Goal: Information Seeking & Learning: Compare options

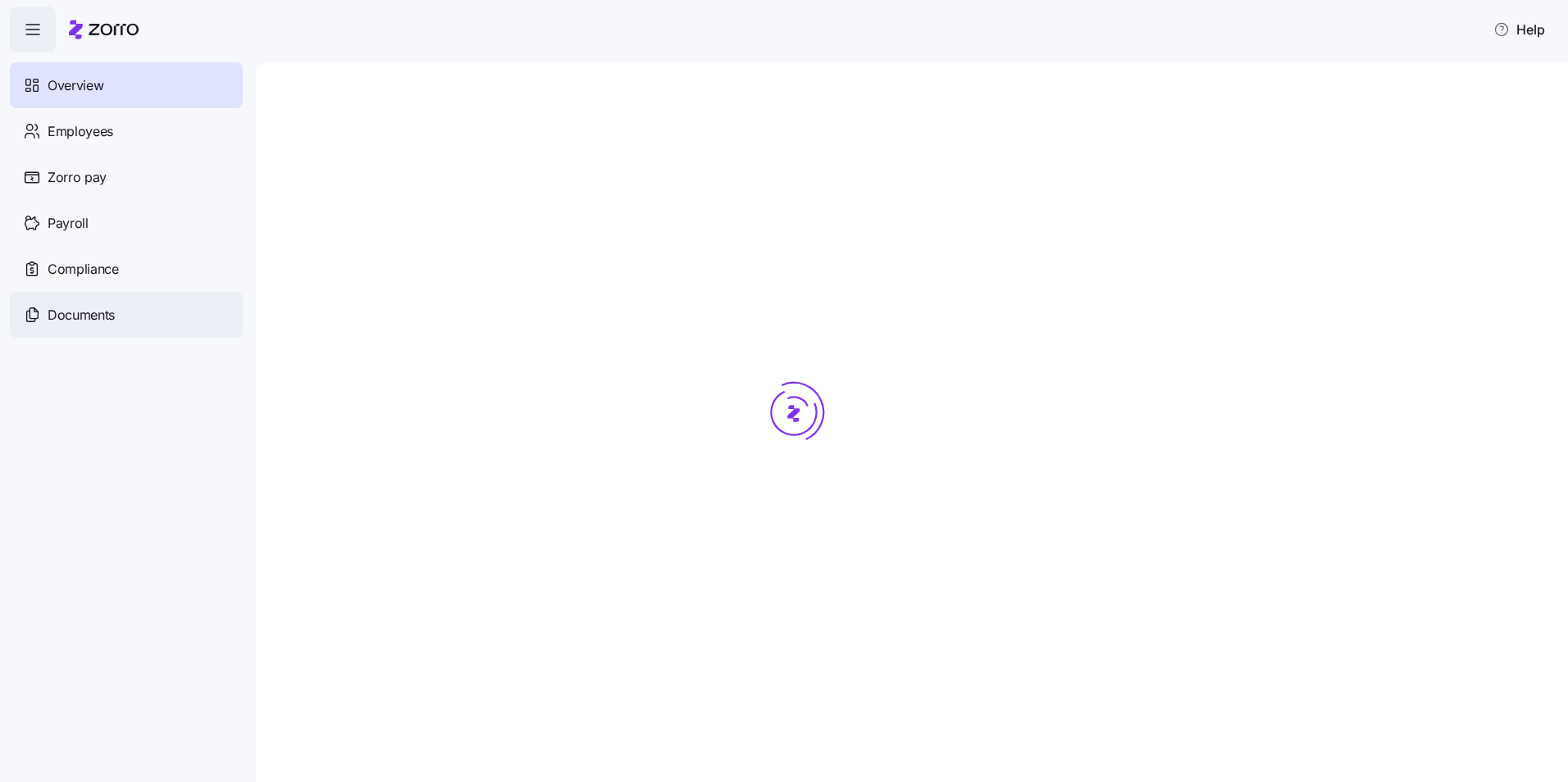
click at [64, 321] on span "Documents" at bounding box center [81, 315] width 67 height 20
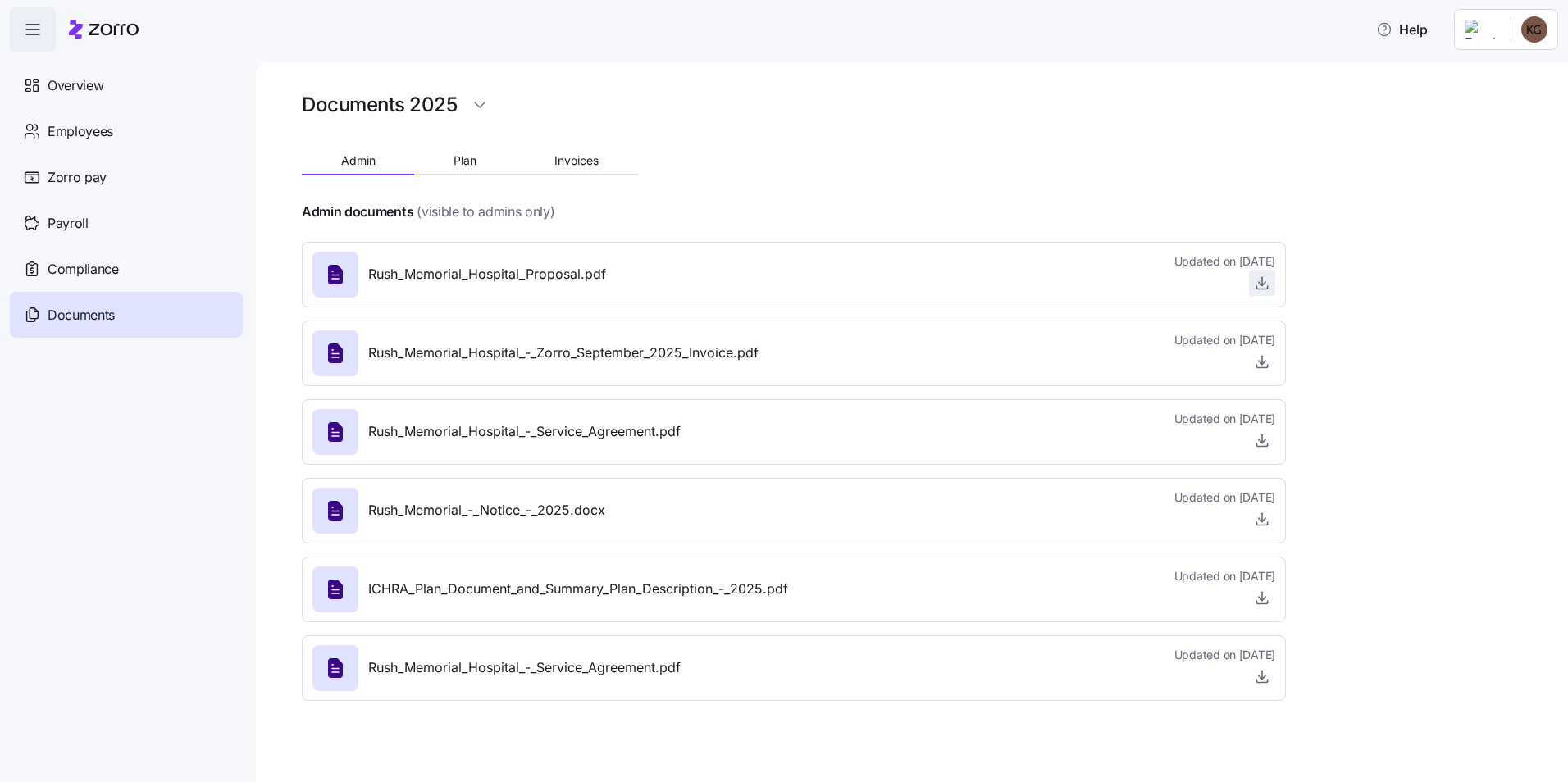
click at [1270, 293] on span "button" at bounding box center [1262, 283] width 25 height 25
click at [1259, 281] on icon "button" at bounding box center [1262, 282] width 16 height 16
click at [483, 164] on button "Plan" at bounding box center [464, 160] width 101 height 25
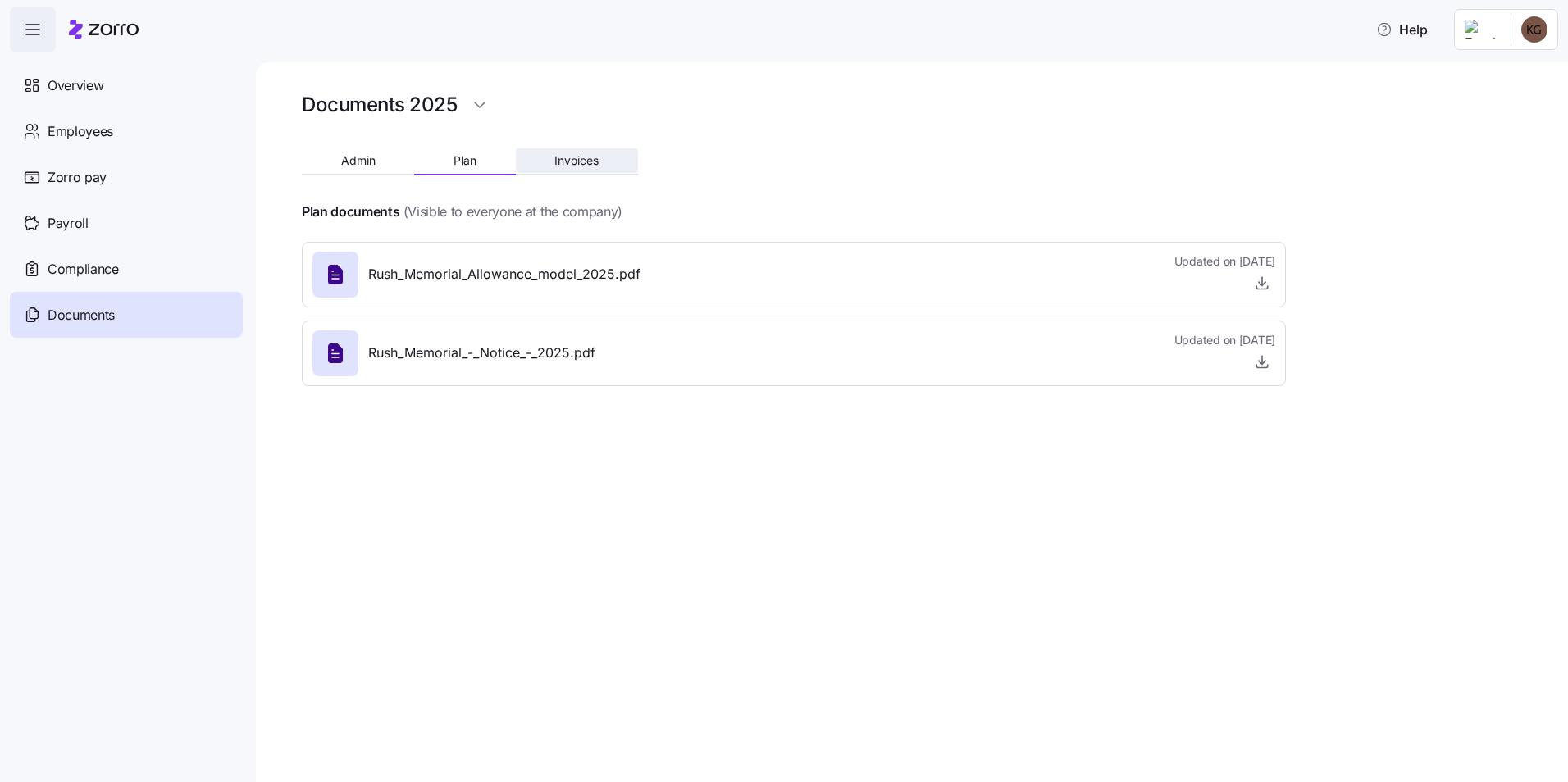
click at [561, 160] on span "Invoices" at bounding box center [577, 160] width 44 height 11
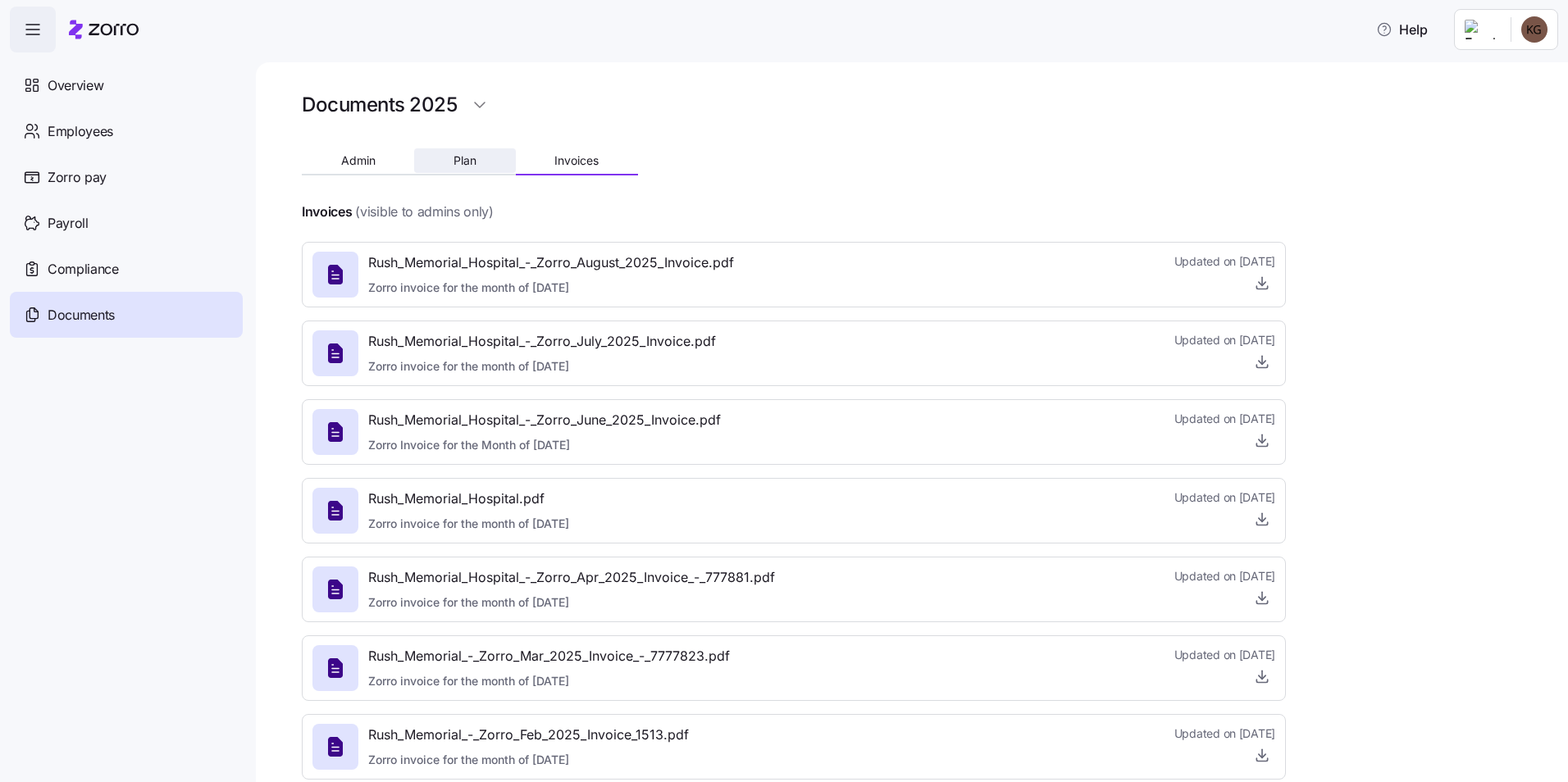
click at [481, 159] on button "Plan" at bounding box center [464, 160] width 101 height 25
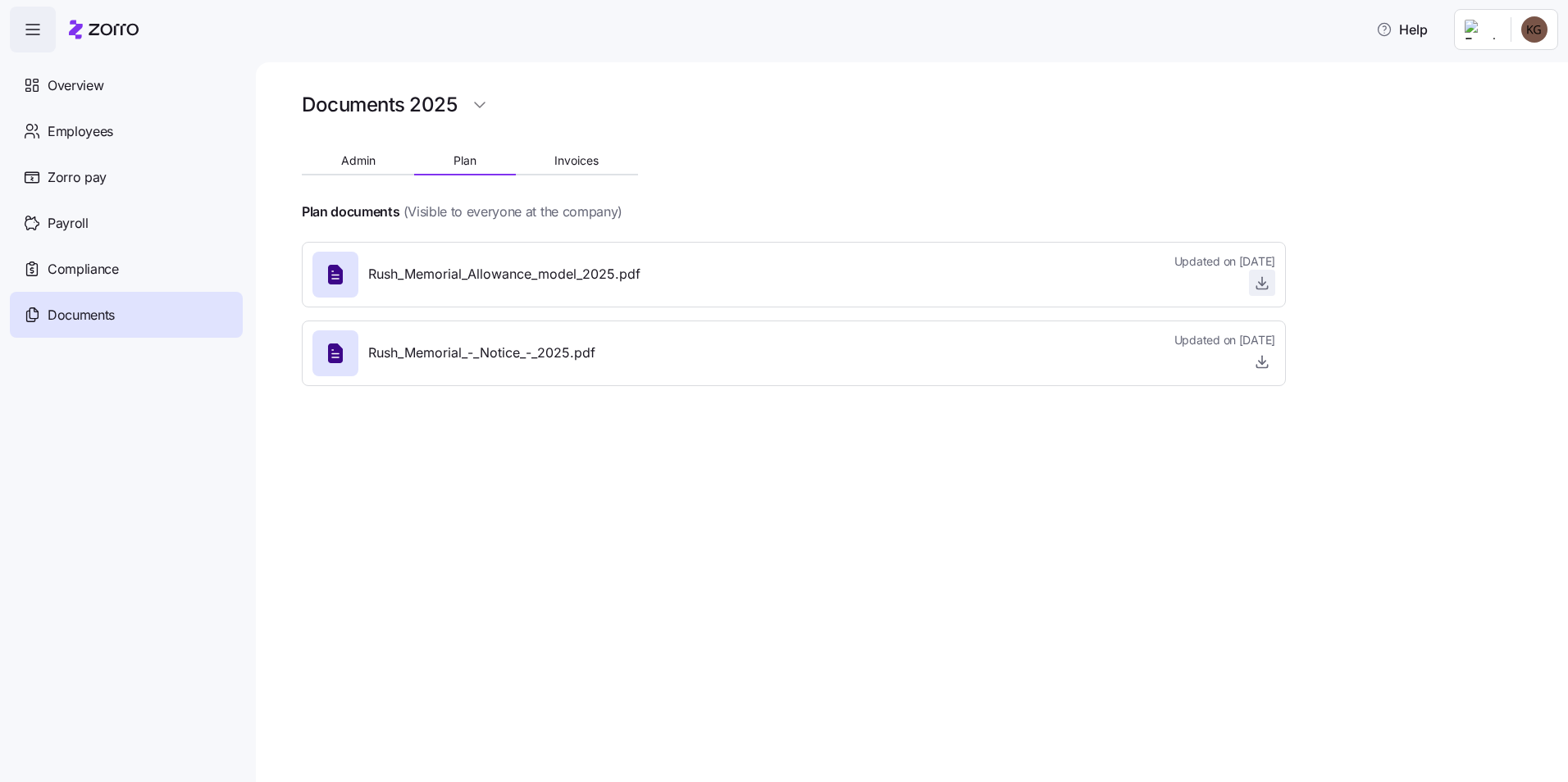
click at [1264, 276] on icon "button" at bounding box center [1262, 282] width 16 height 16
click at [378, 164] on button "Admin" at bounding box center [358, 160] width 112 height 25
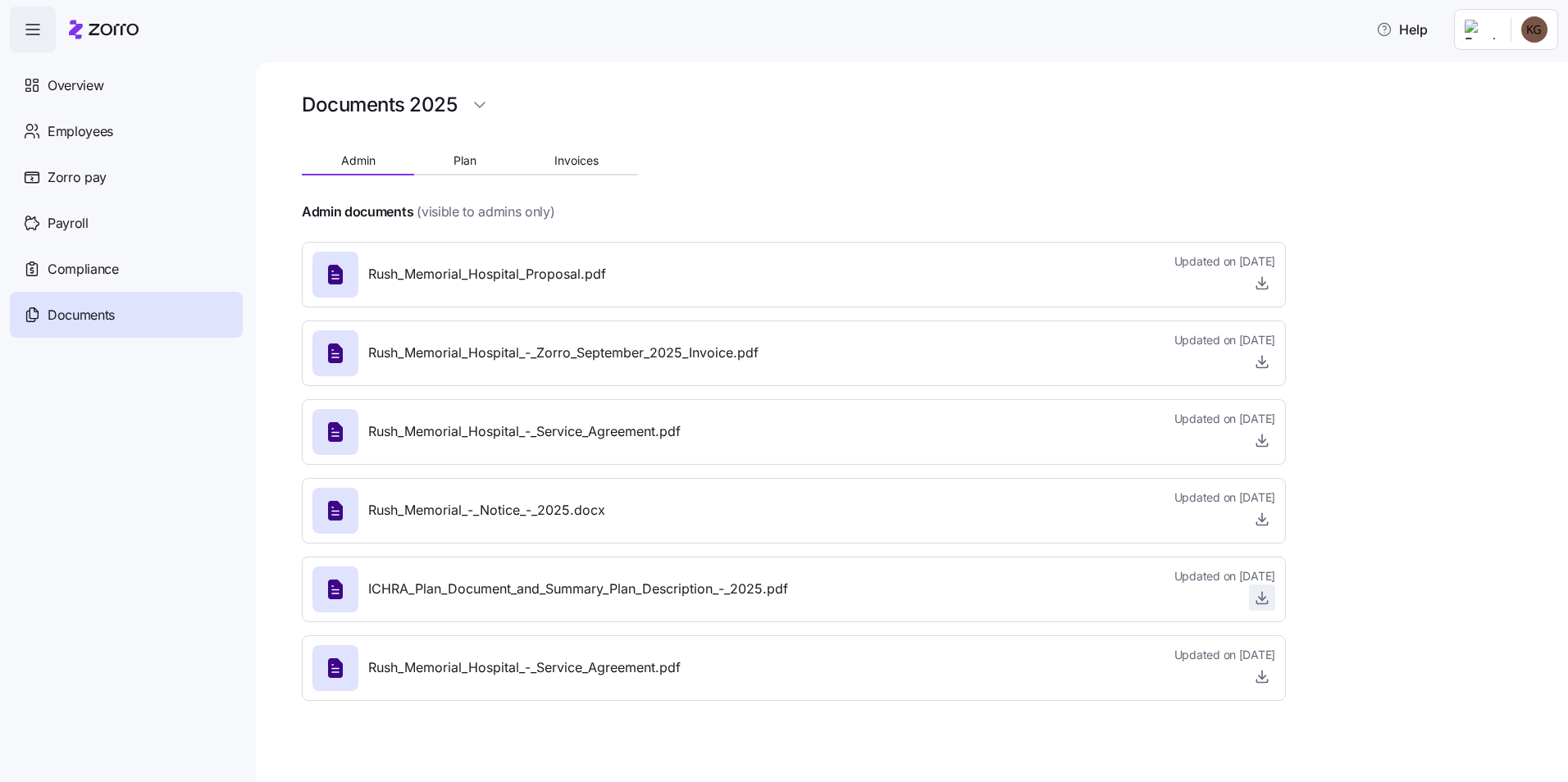
click at [1260, 598] on icon "button" at bounding box center [1262, 597] width 16 height 16
click at [140, 137] on div "Employees" at bounding box center [126, 131] width 233 height 46
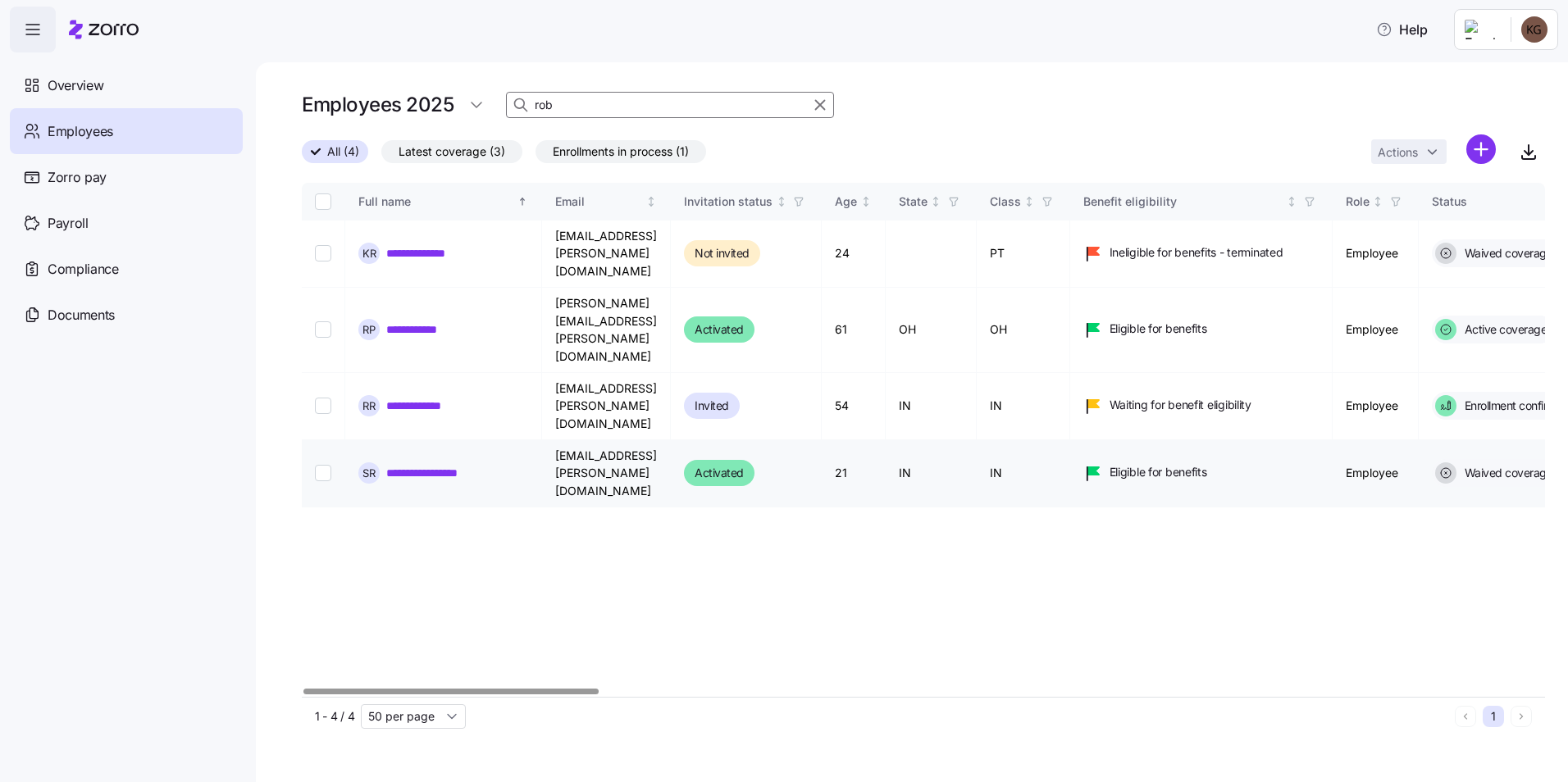
click at [464, 465] on link "**********" at bounding box center [435, 473] width 98 height 16
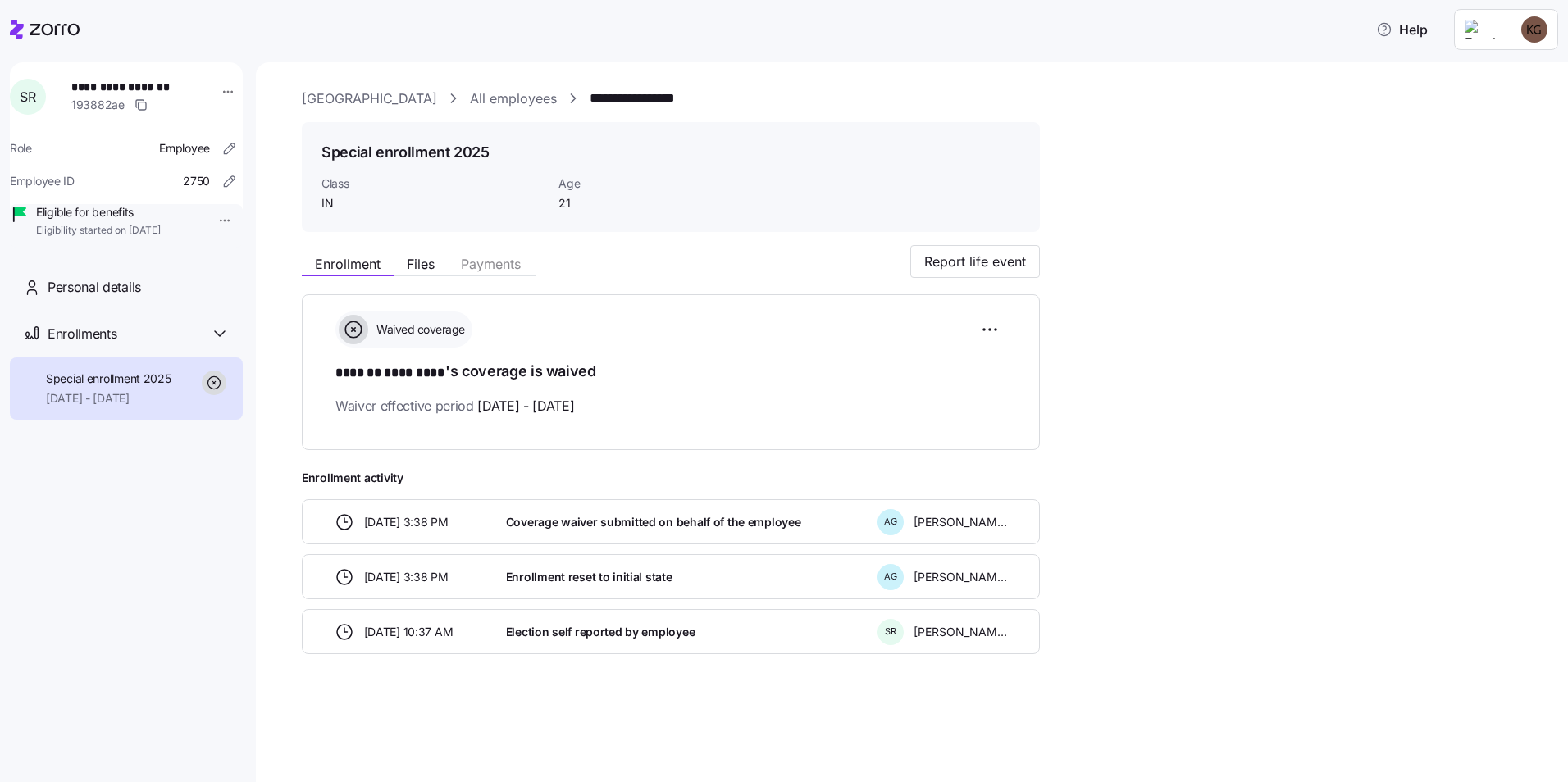
click at [523, 91] on link "All employees" at bounding box center [513, 99] width 87 height 20
click at [510, 102] on link "All employees" at bounding box center [513, 99] width 87 height 20
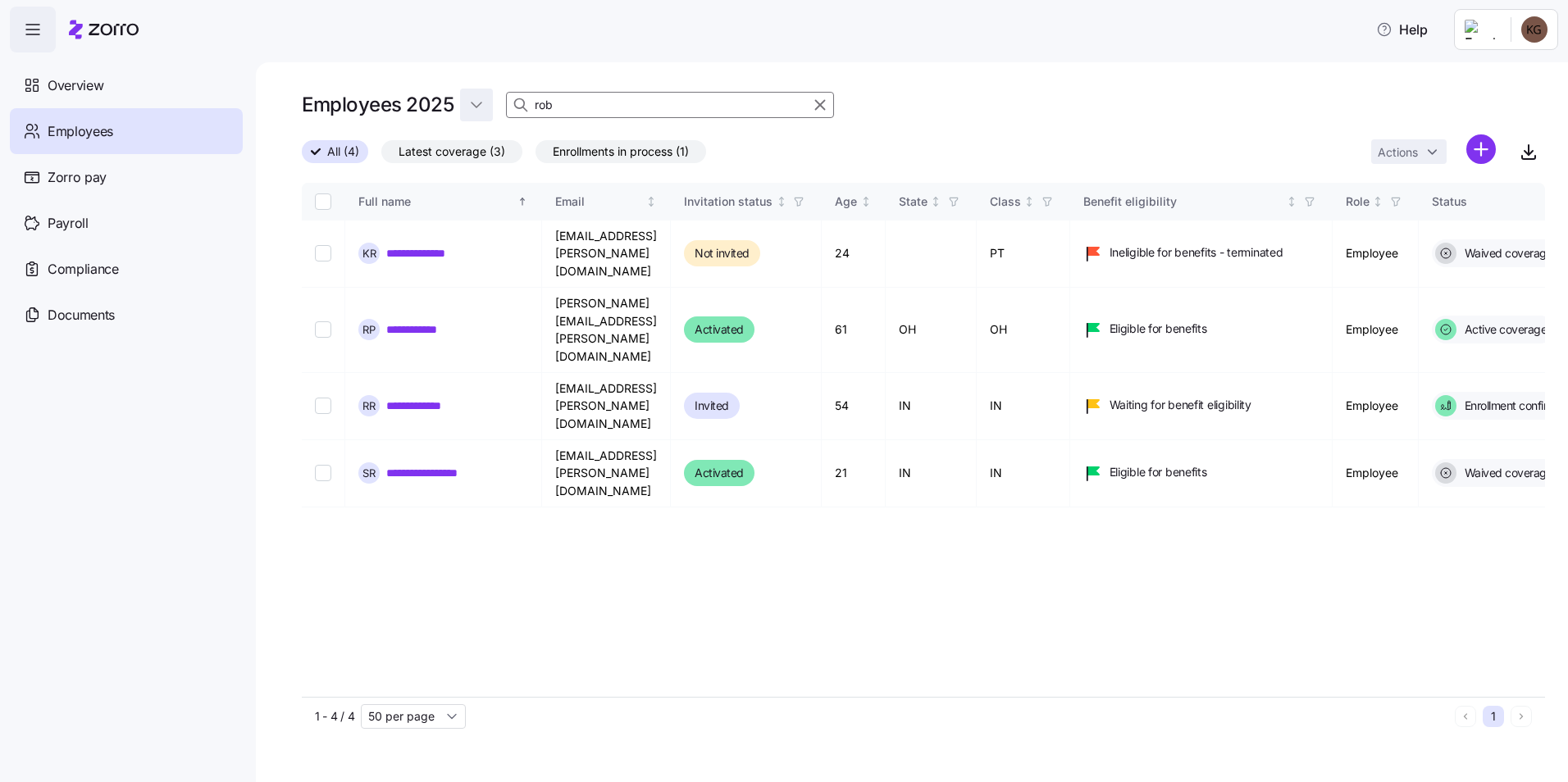
drag, startPoint x: 570, startPoint y: 101, endPoint x: 482, endPoint y: 101, distance: 88.0
click at [482, 101] on div "Employees 2025 rob" at bounding box center [923, 105] width 1243 height 32
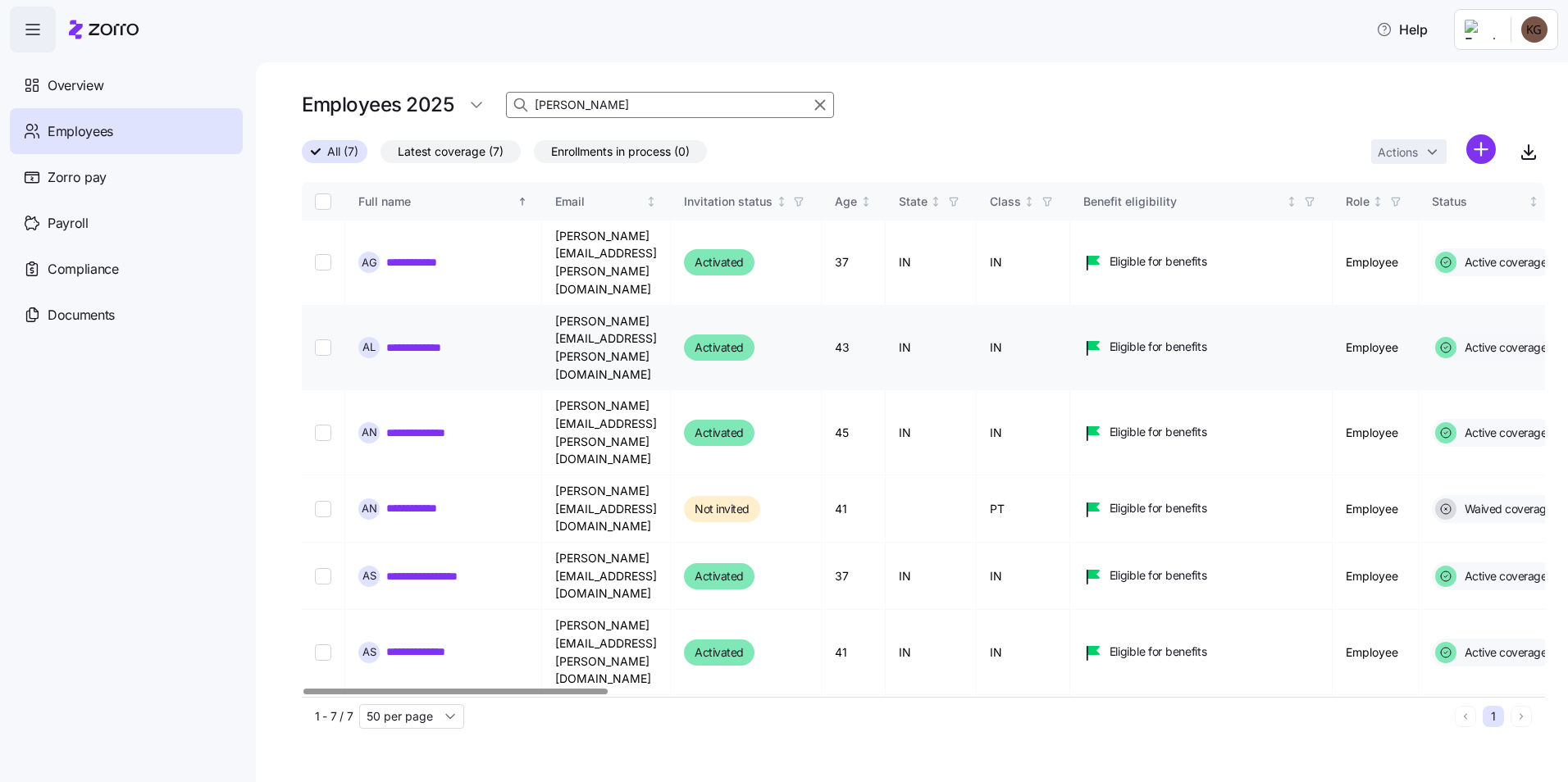
type input "amanda"
click at [447, 339] on link "**********" at bounding box center [427, 347] width 83 height 16
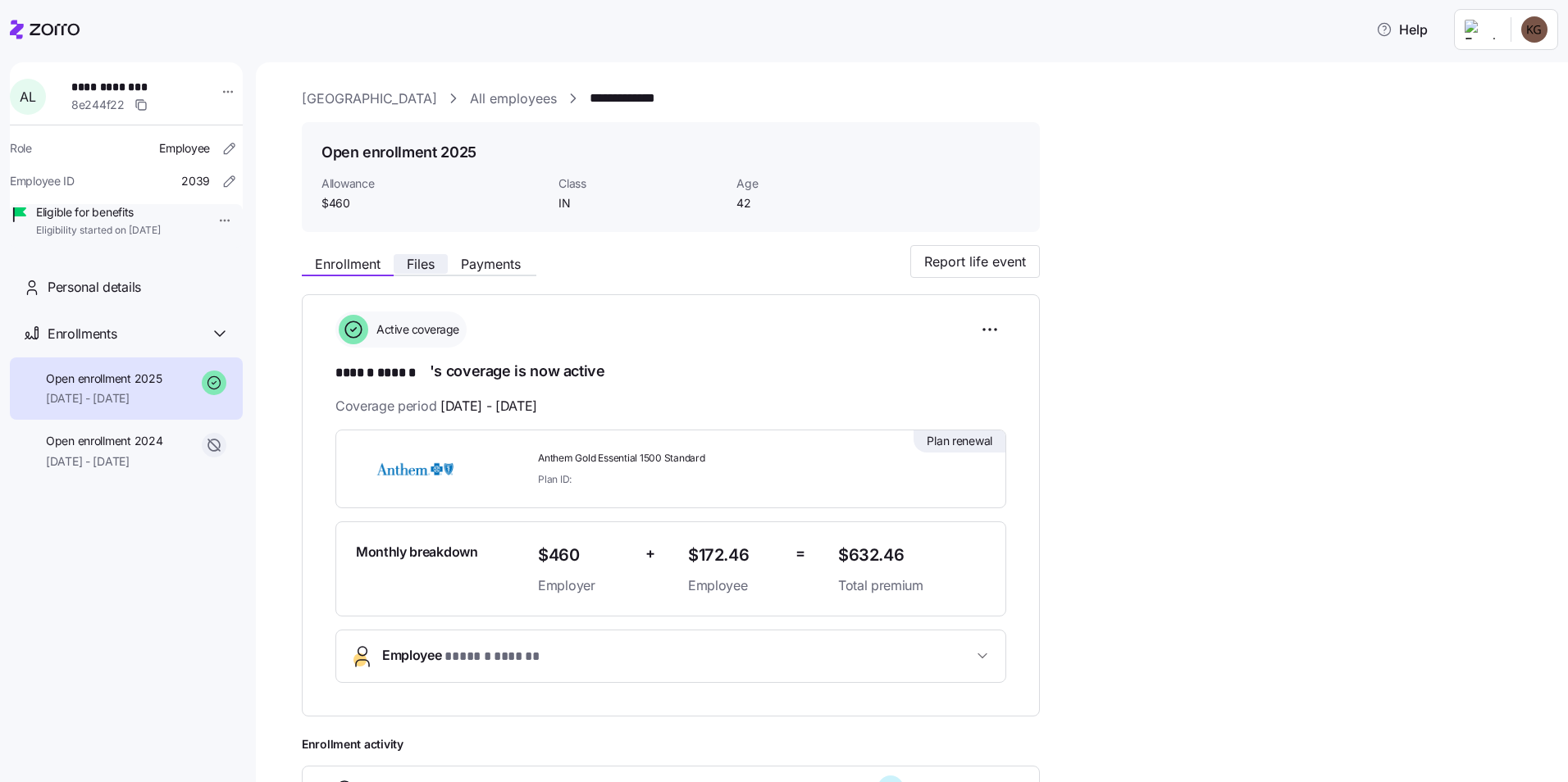
click at [413, 270] on span "Files" at bounding box center [420, 263] width 28 height 13
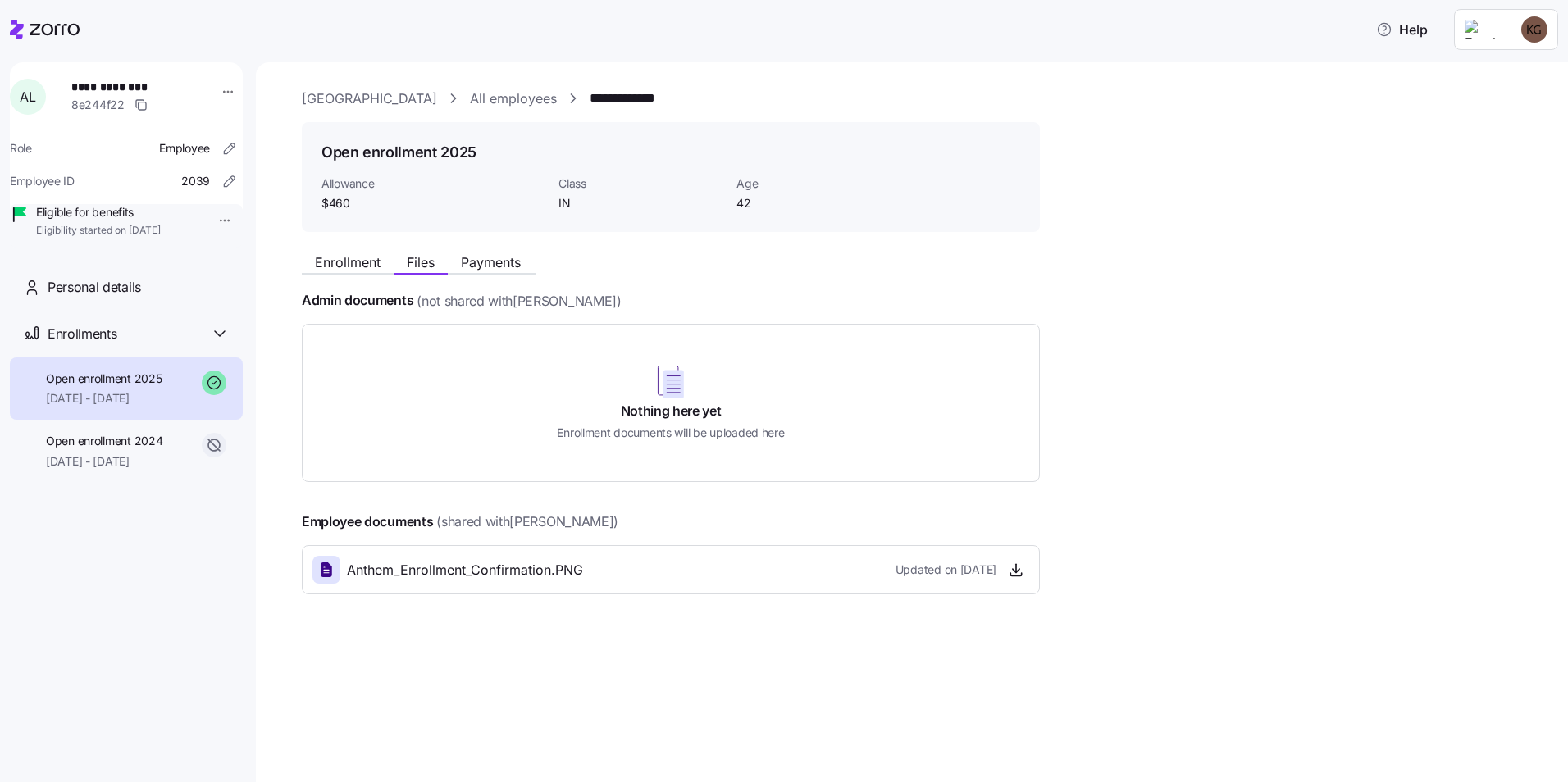
click at [1002, 577] on div "Updated on 11/21/2024" at bounding box center [962, 569] width 134 height 26
click at [1014, 570] on icon "button" at bounding box center [1016, 569] width 16 height 16
click at [358, 260] on span "Enrollment" at bounding box center [348, 262] width 66 height 13
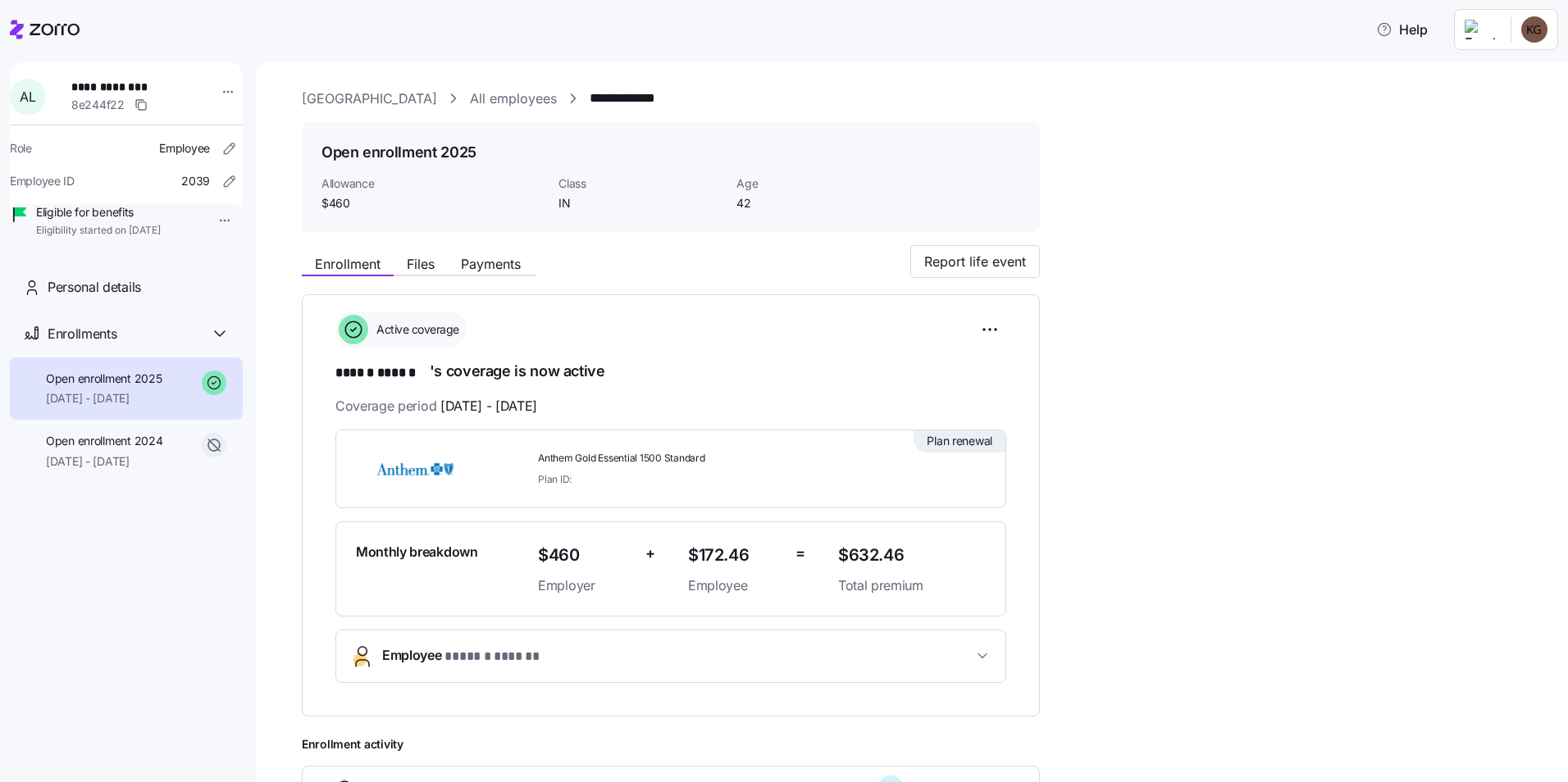
click at [212, 635] on div "**********" at bounding box center [126, 414] width 233 height 704
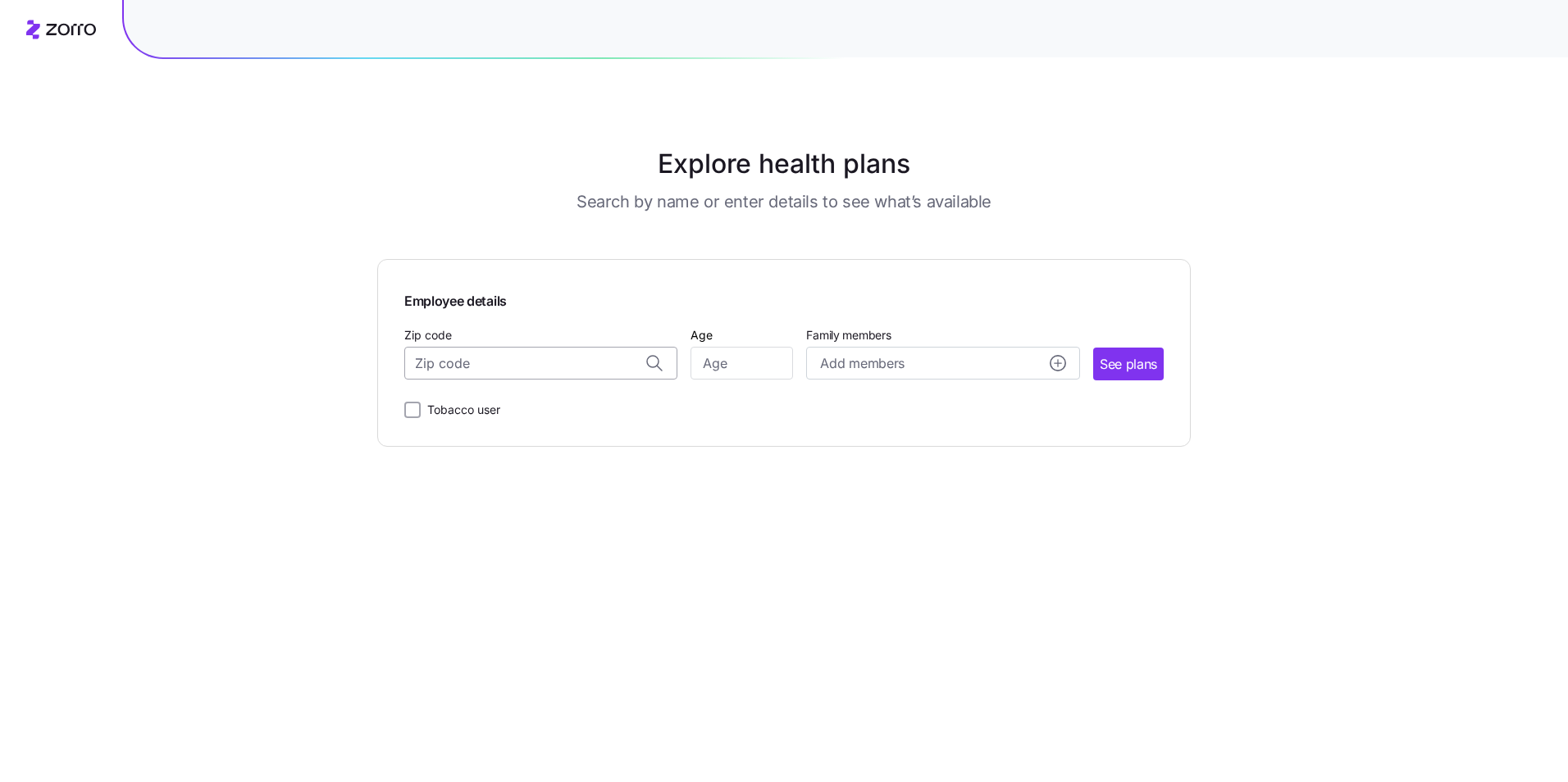
click at [491, 361] on input "Zip code" at bounding box center [540, 363] width 273 height 32
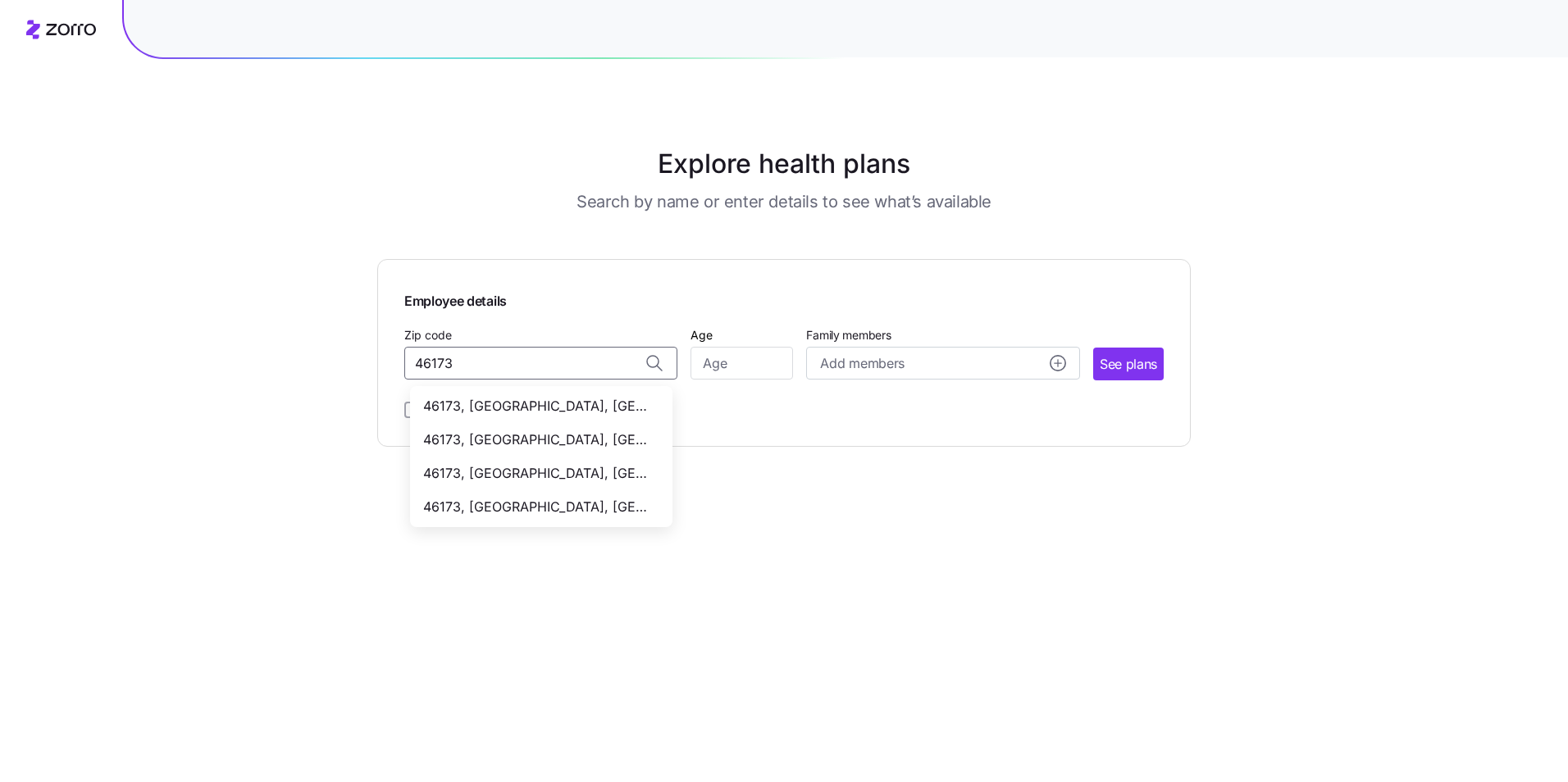
click at [570, 448] on span "46173, [GEOGRAPHIC_DATA], [GEOGRAPHIC_DATA]" at bounding box center [538, 440] width 229 height 20
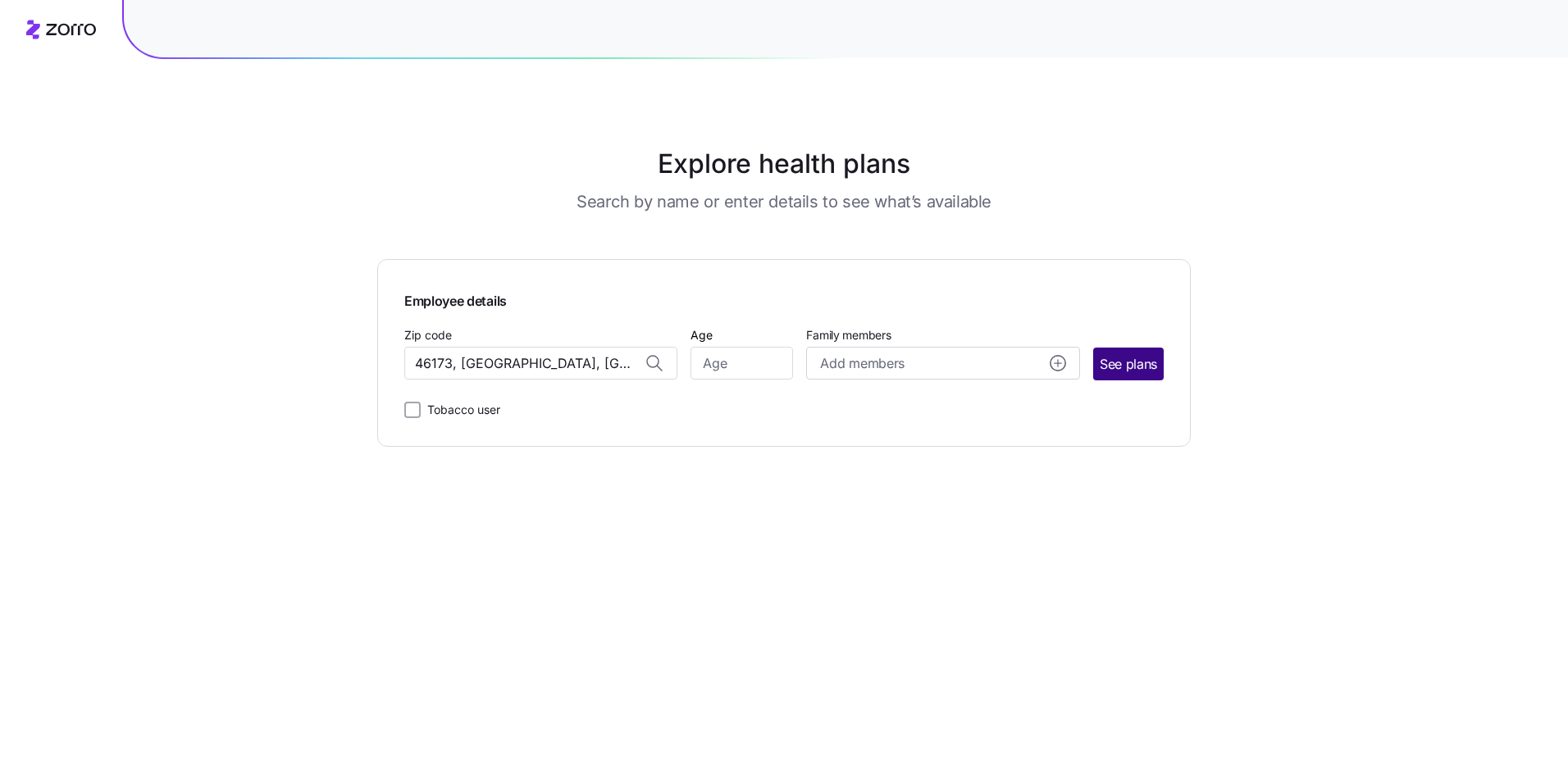
type input "46173, [GEOGRAPHIC_DATA], [GEOGRAPHIC_DATA]"
click at [1127, 363] on span "See plans" at bounding box center [1128, 365] width 57 height 20
click at [778, 371] on input "Age" at bounding box center [741, 363] width 102 height 32
click at [769, 361] on input "Age" at bounding box center [741, 363] width 102 height 32
type input "42"
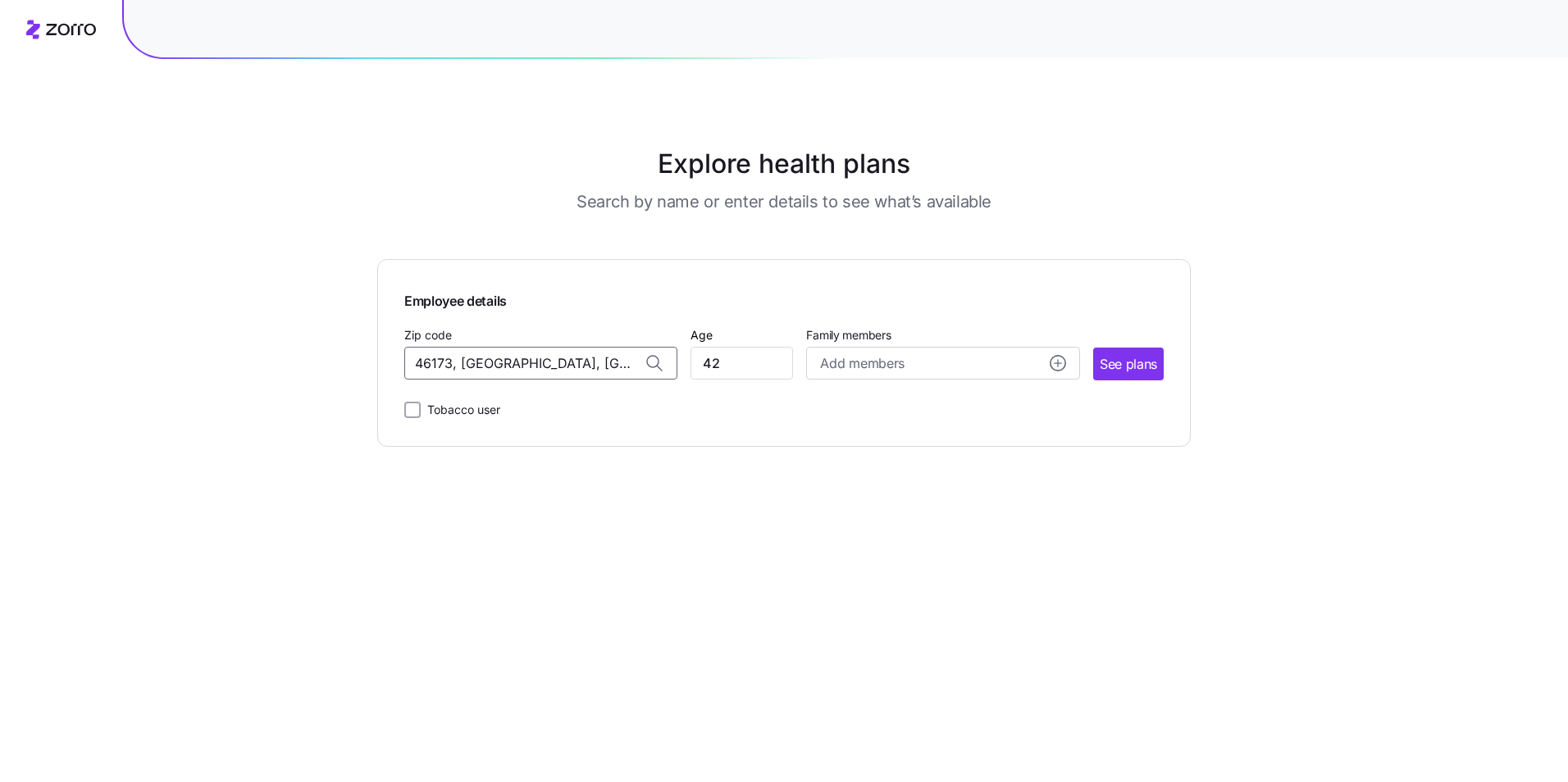
drag, startPoint x: 586, startPoint y: 377, endPoint x: 389, endPoint y: 338, distance: 200.8
click at [389, 338] on div "Employee details Zip code 46173, [GEOGRAPHIC_DATA], [GEOGRAPHIC_DATA] Age [DEMO…" at bounding box center [784, 353] width 814 height 187
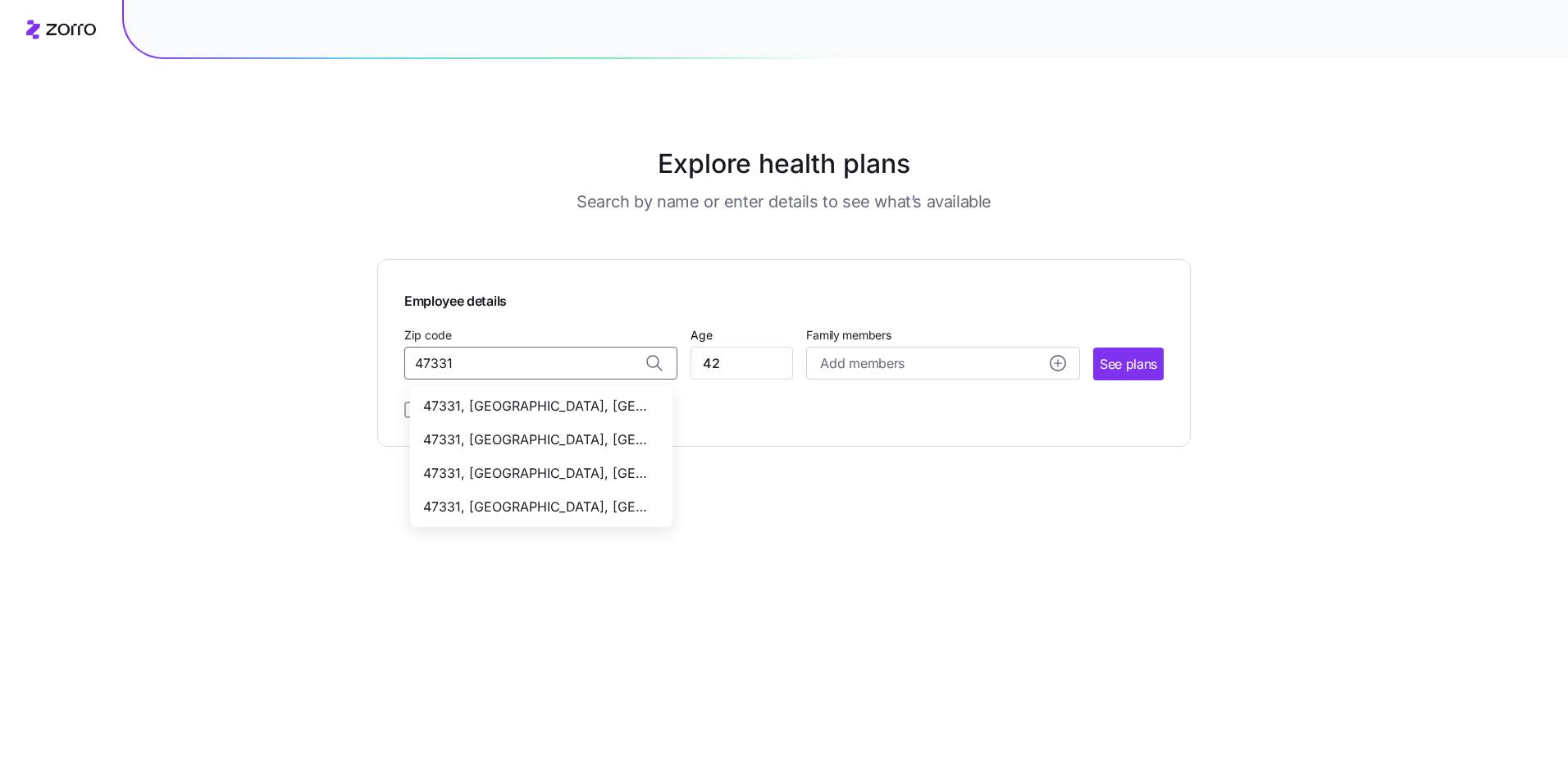
click at [569, 405] on span "47331, [GEOGRAPHIC_DATA], [GEOGRAPHIC_DATA]" at bounding box center [538, 406] width 229 height 20
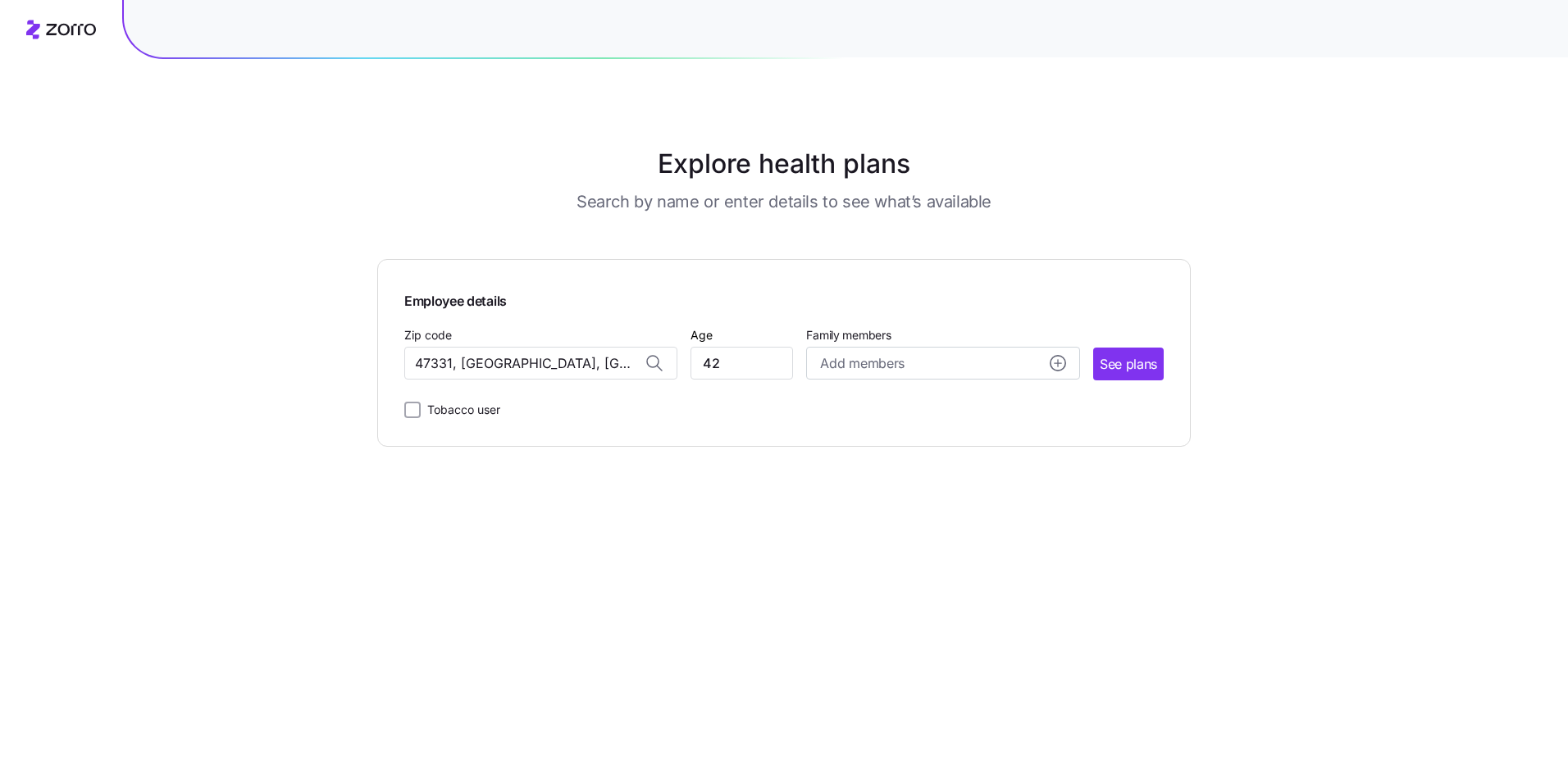
drag, startPoint x: 608, startPoint y: 359, endPoint x: 342, endPoint y: 346, distance: 266.3
click at [342, 346] on div "Explore health plans Search by name or enter details to see what’s available Em…" at bounding box center [784, 391] width 1568 height 782
type input "47331, [GEOGRAPHIC_DATA], [GEOGRAPHIC_DATA]"
drag, startPoint x: 597, startPoint y: 367, endPoint x: 316, endPoint y: 351, distance: 281.5
click at [316, 351] on div "Explore health plans Search by name or enter details to see what’s available Em…" at bounding box center [784, 391] width 1568 height 782
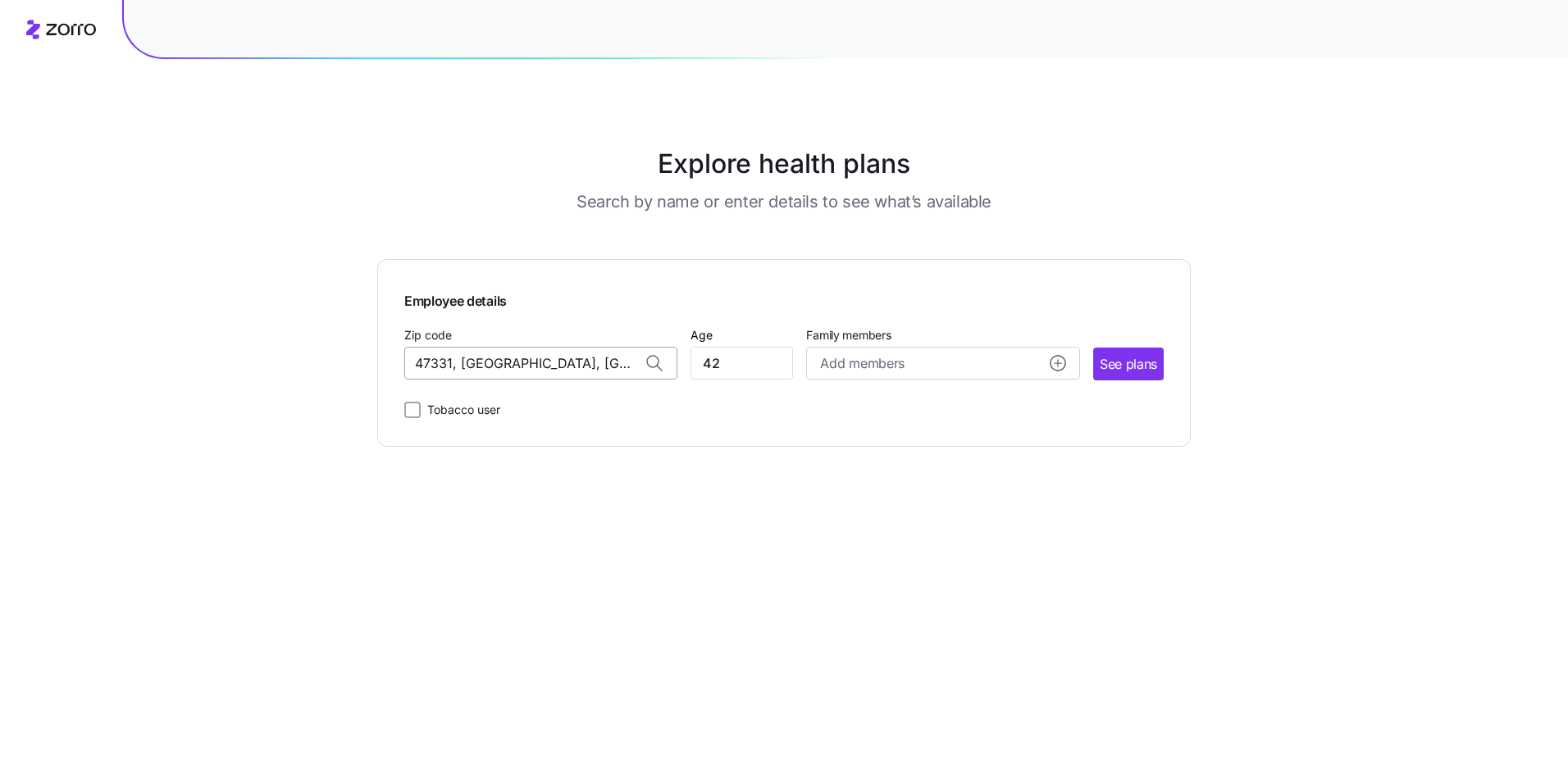
drag, startPoint x: 594, startPoint y: 366, endPoint x: 473, endPoint y: 359, distance: 121.2
click at [473, 359] on input "47331, [GEOGRAPHIC_DATA], [GEOGRAPHIC_DATA]" at bounding box center [540, 363] width 273 height 32
click at [625, 359] on input "47331, [GEOGRAPHIC_DATA]" at bounding box center [540, 363] width 273 height 32
type input "47331, [GEOGRAPHIC_DATA], [GEOGRAPHIC_DATA]"
click at [658, 359] on icon at bounding box center [652, 361] width 11 height 11
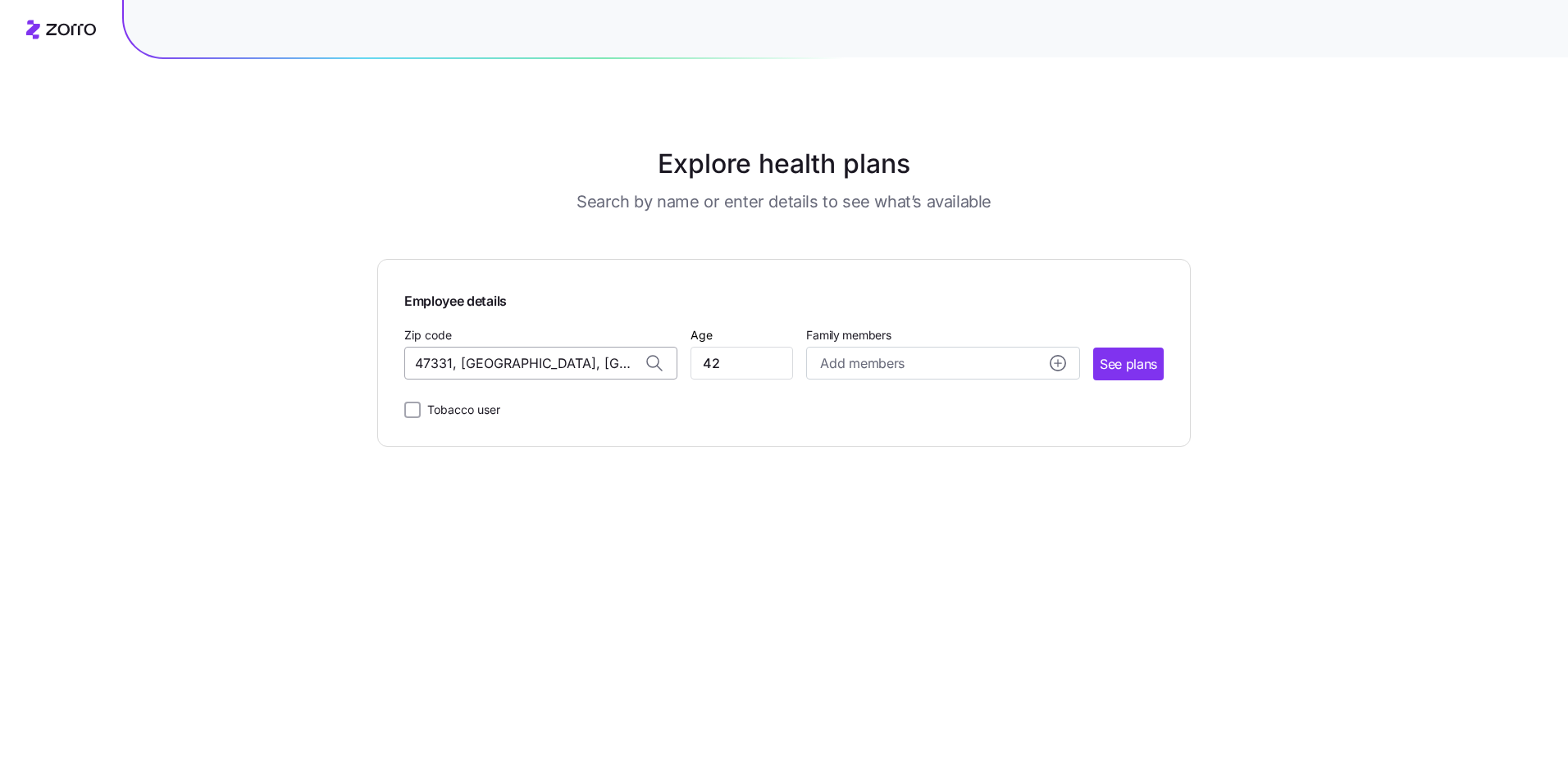
click at [620, 364] on input "47331, [GEOGRAPHIC_DATA], [GEOGRAPHIC_DATA]" at bounding box center [540, 363] width 273 height 32
drag, startPoint x: 622, startPoint y: 362, endPoint x: 75, endPoint y: 255, distance: 557.4
click at [75, 255] on div "Explore health plans Search by name or enter details to see what’s available Em…" at bounding box center [784, 391] width 1568 height 782
click at [580, 359] on input "47331, [GEOGRAPHIC_DATA], [GEOGRAPHIC_DATA]" at bounding box center [540, 363] width 273 height 32
drag, startPoint x: 580, startPoint y: 359, endPoint x: 494, endPoint y: 354, distance: 86.1
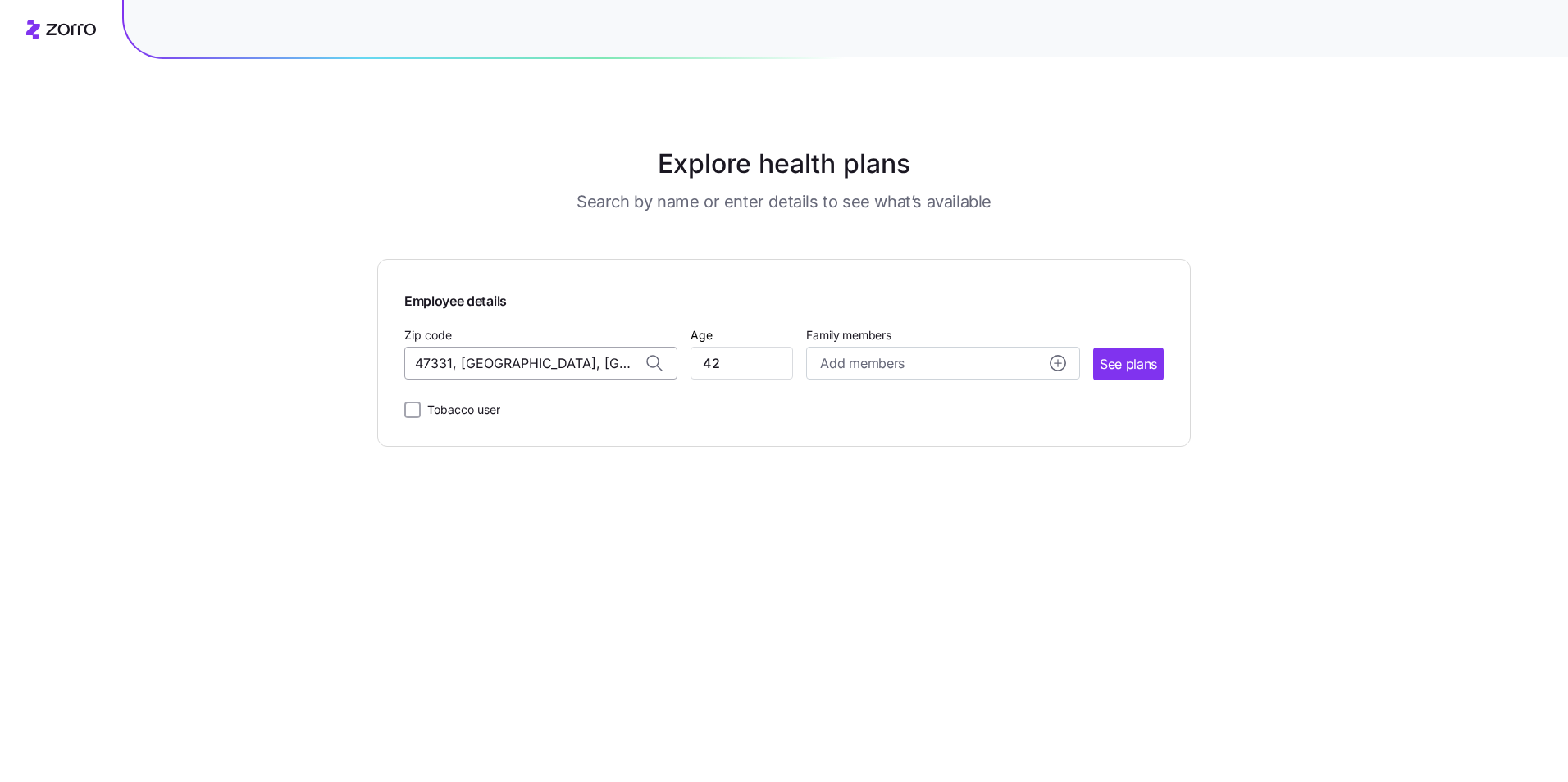
click at [494, 354] on input "47331, [GEOGRAPHIC_DATA], [GEOGRAPHIC_DATA]" at bounding box center [540, 363] width 273 height 32
click at [1011, 386] on div "Employee details Zip code 47331, [GEOGRAPHIC_DATA], [GEOGRAPHIC_DATA] Age [DEMO…" at bounding box center [783, 353] width 759 height 134
click at [1024, 371] on div "Add members" at bounding box center [943, 364] width 245 height 20
click at [1152, 371] on span "See plans" at bounding box center [1128, 365] width 57 height 20
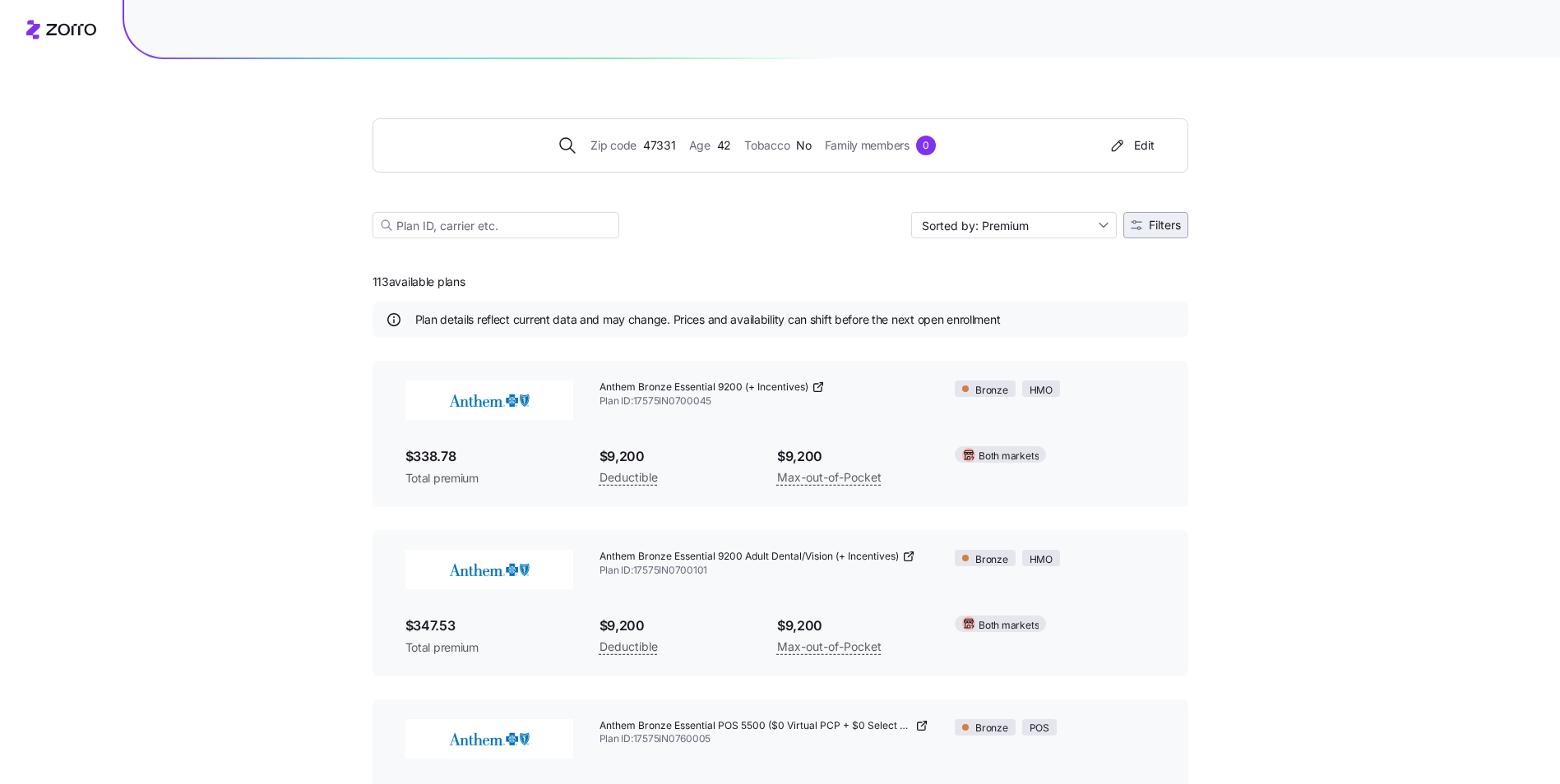
click at [1160, 220] on span "Filters" at bounding box center [1164, 225] width 32 height 11
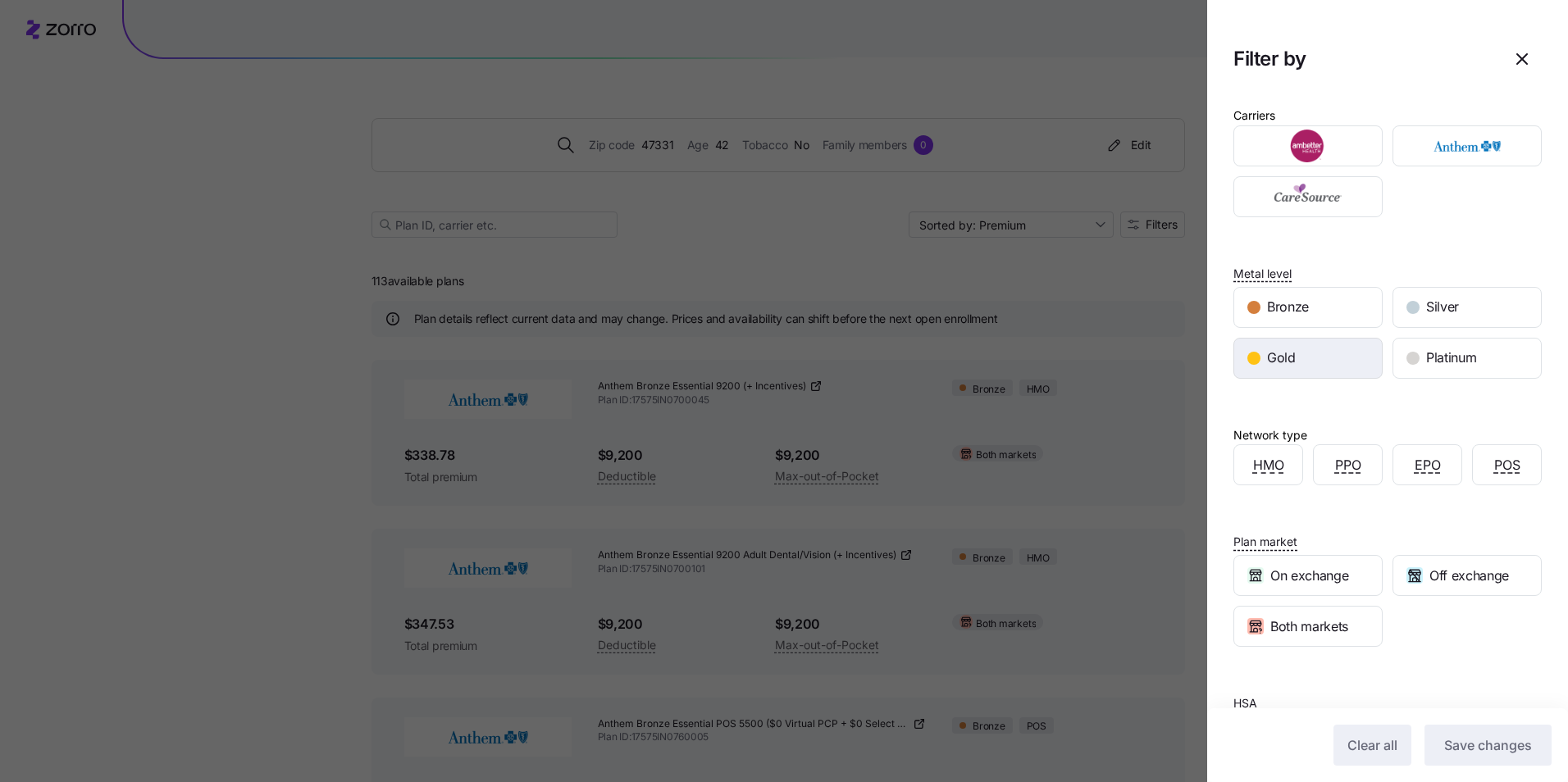
click at [1283, 366] on span "Gold" at bounding box center [1282, 358] width 29 height 20
click at [1444, 743] on span "Save changes" at bounding box center [1488, 745] width 88 height 20
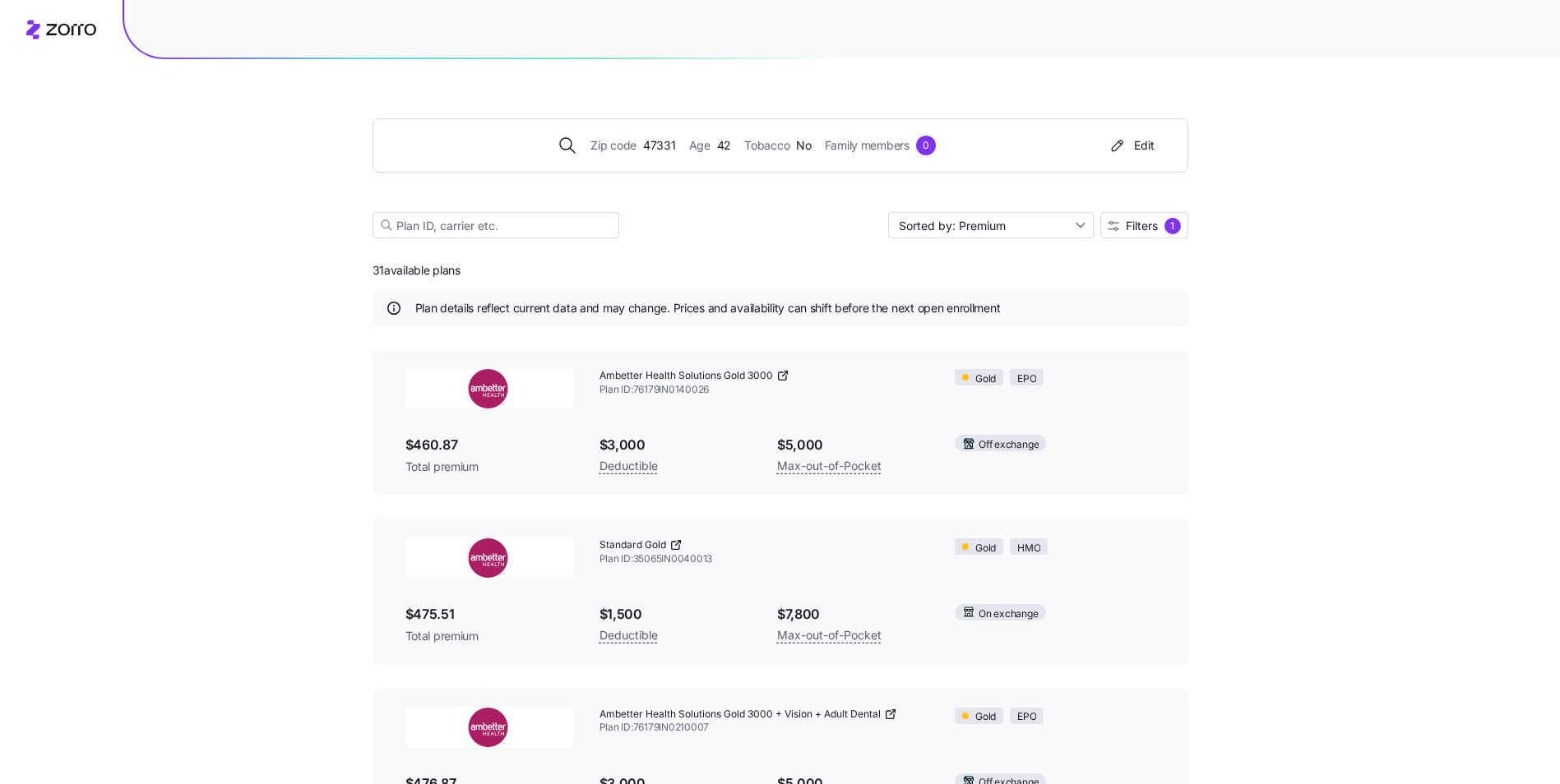
scroll to position [82, 0]
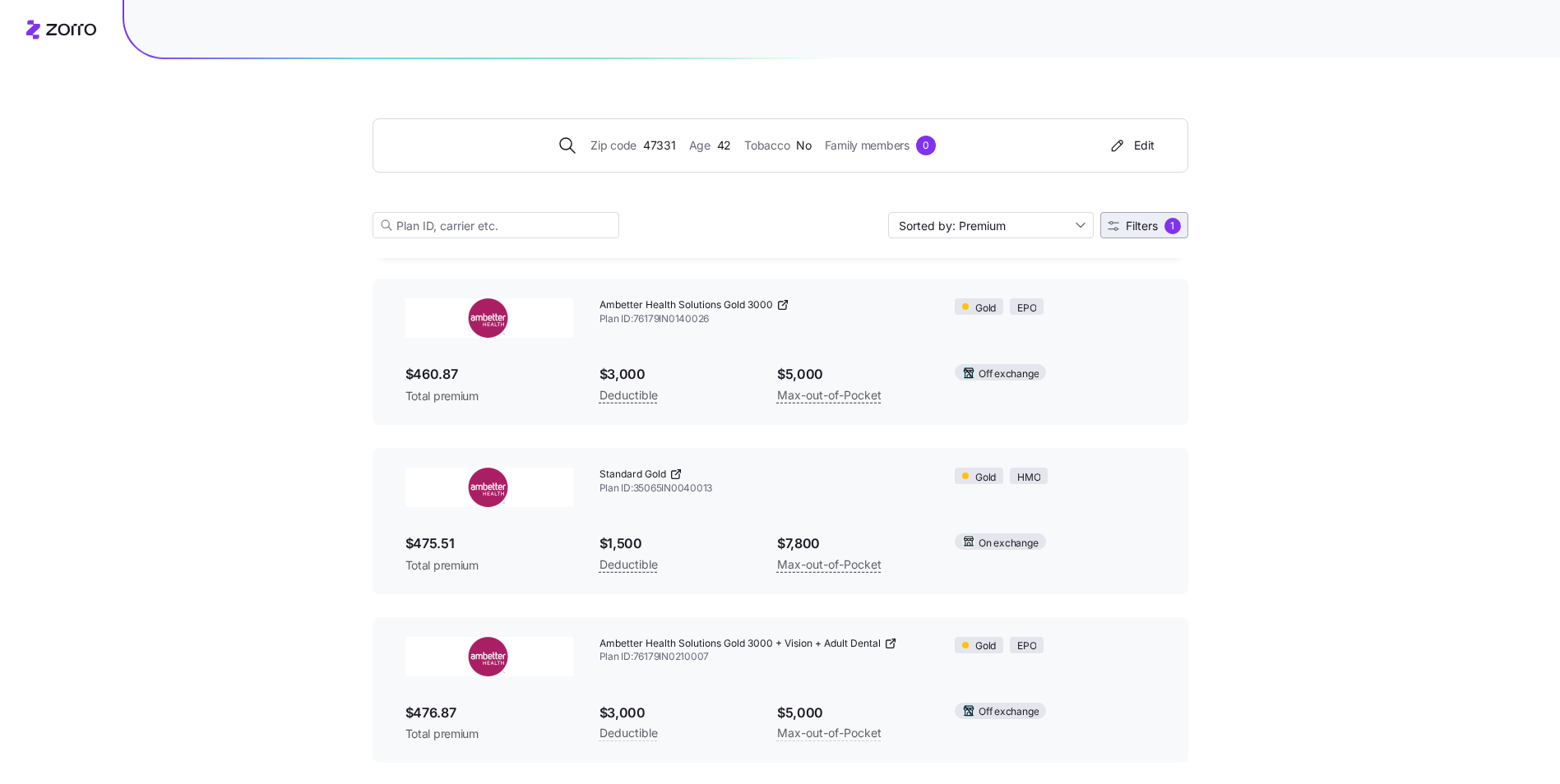
click at [1138, 230] on span "Filters" at bounding box center [1142, 225] width 32 height 11
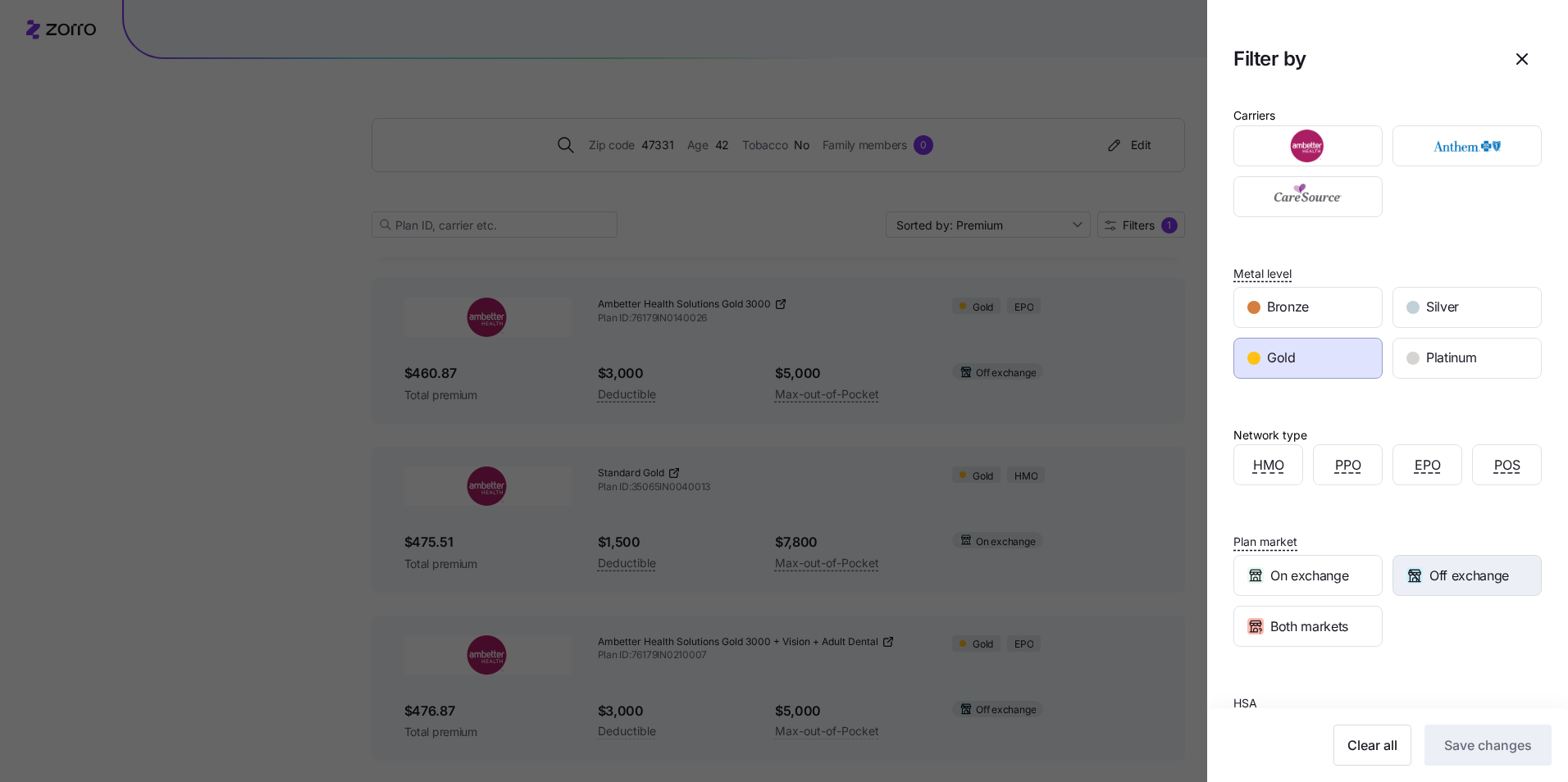
click at [1433, 572] on span "Off exchange" at bounding box center [1468, 576] width 79 height 20
click at [1496, 743] on span "Save changes" at bounding box center [1488, 745] width 88 height 20
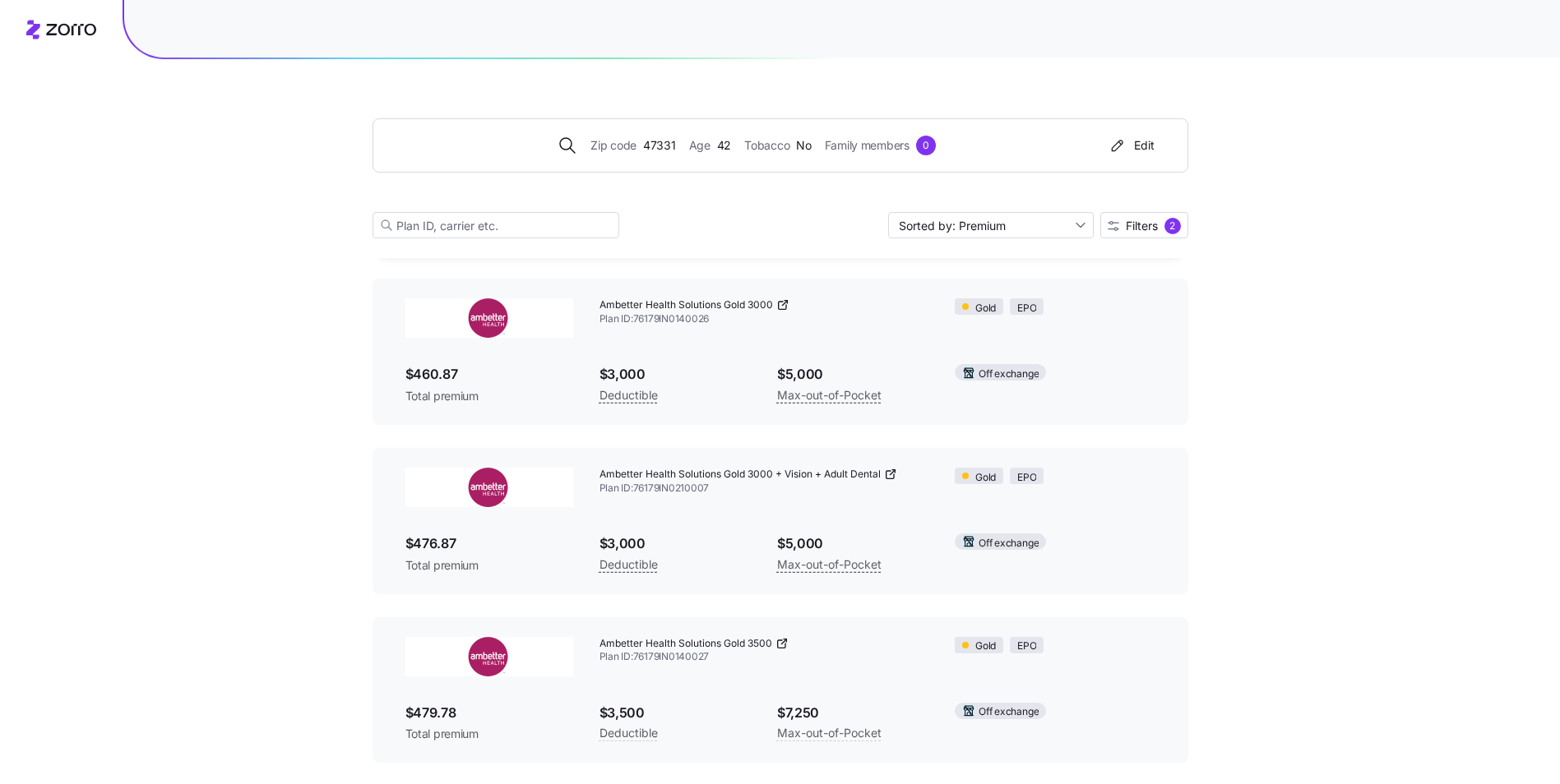
click at [1324, 530] on div "Zip code 47331 Age [DEMOGRAPHIC_DATA] Tobacco No Family members 0 Edit Sorted b…" at bounding box center [780, 510] width 1560 height 1184
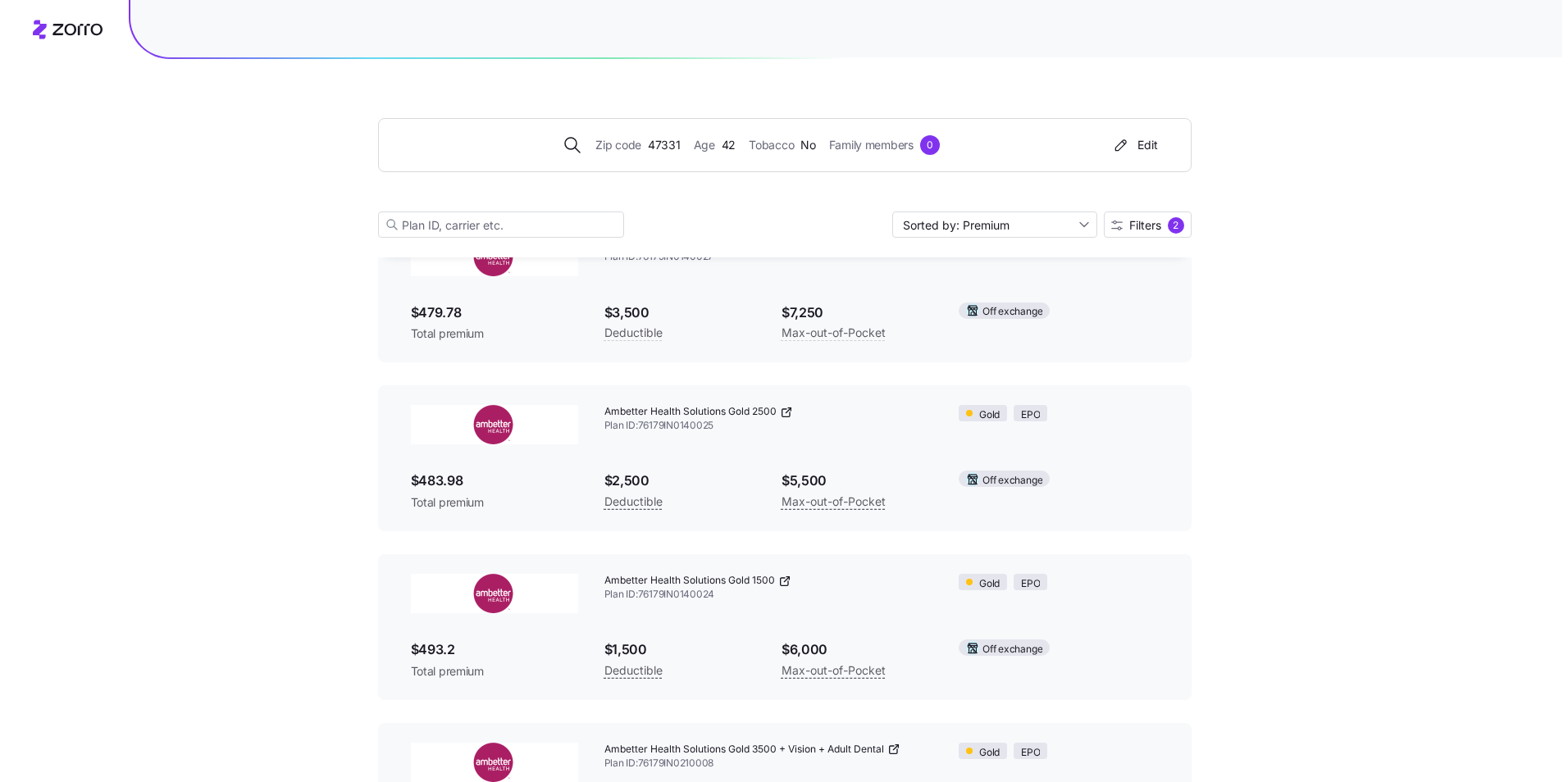
scroll to position [574, 0]
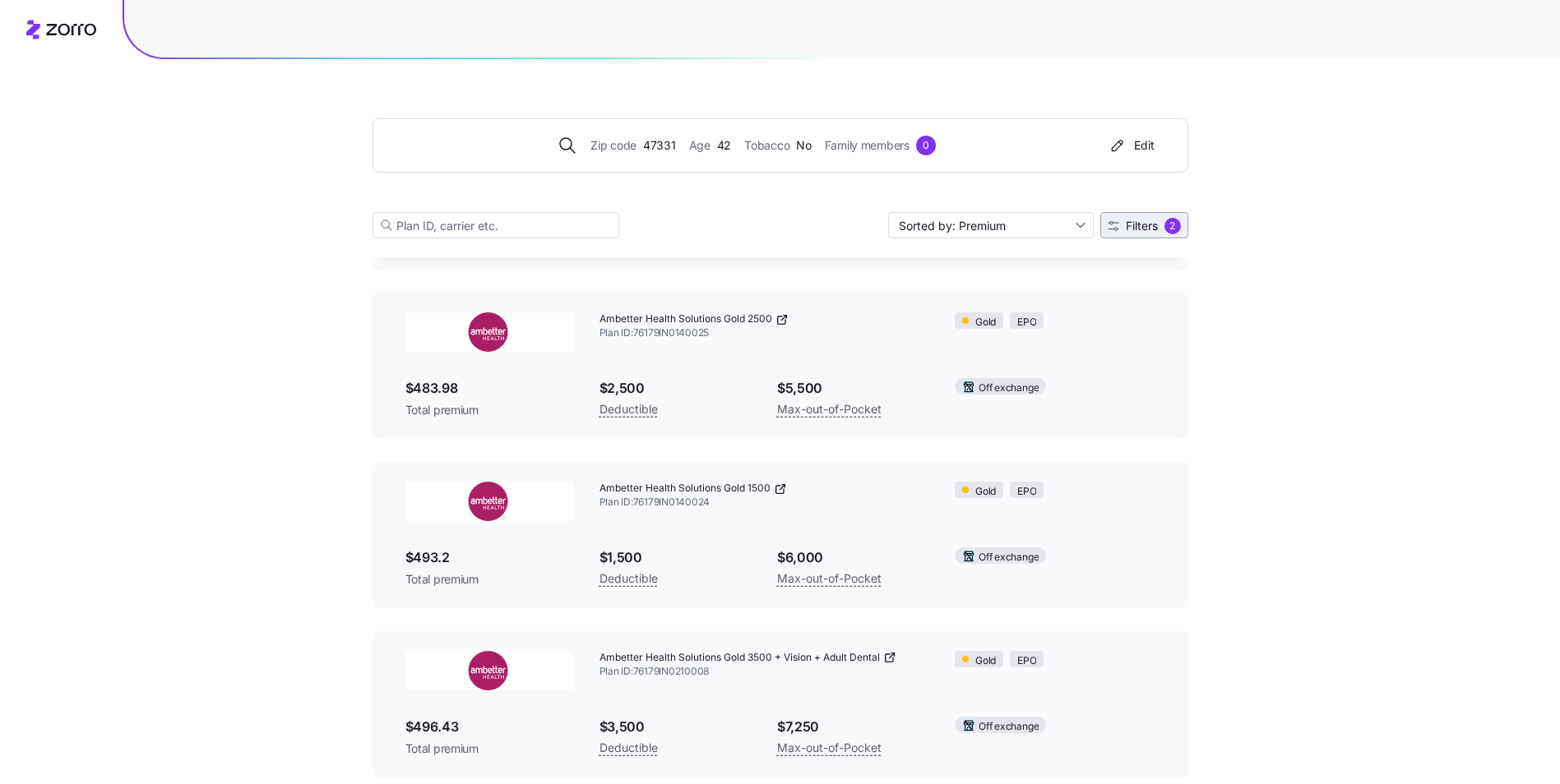
click at [1117, 230] on span "Filters 2" at bounding box center [1144, 225] width 73 height 16
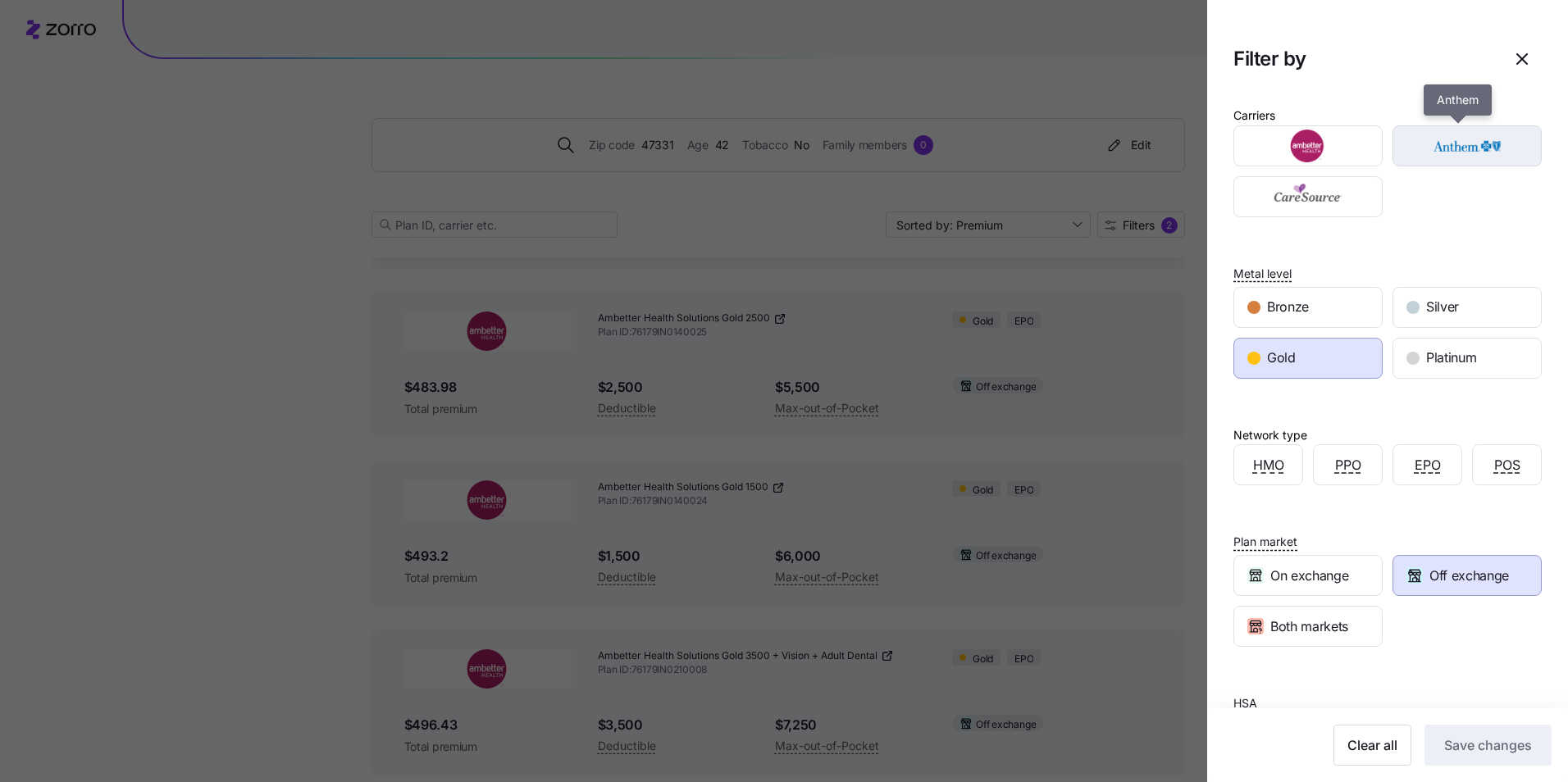
click at [1437, 148] on img "button" at bounding box center [1467, 146] width 120 height 32
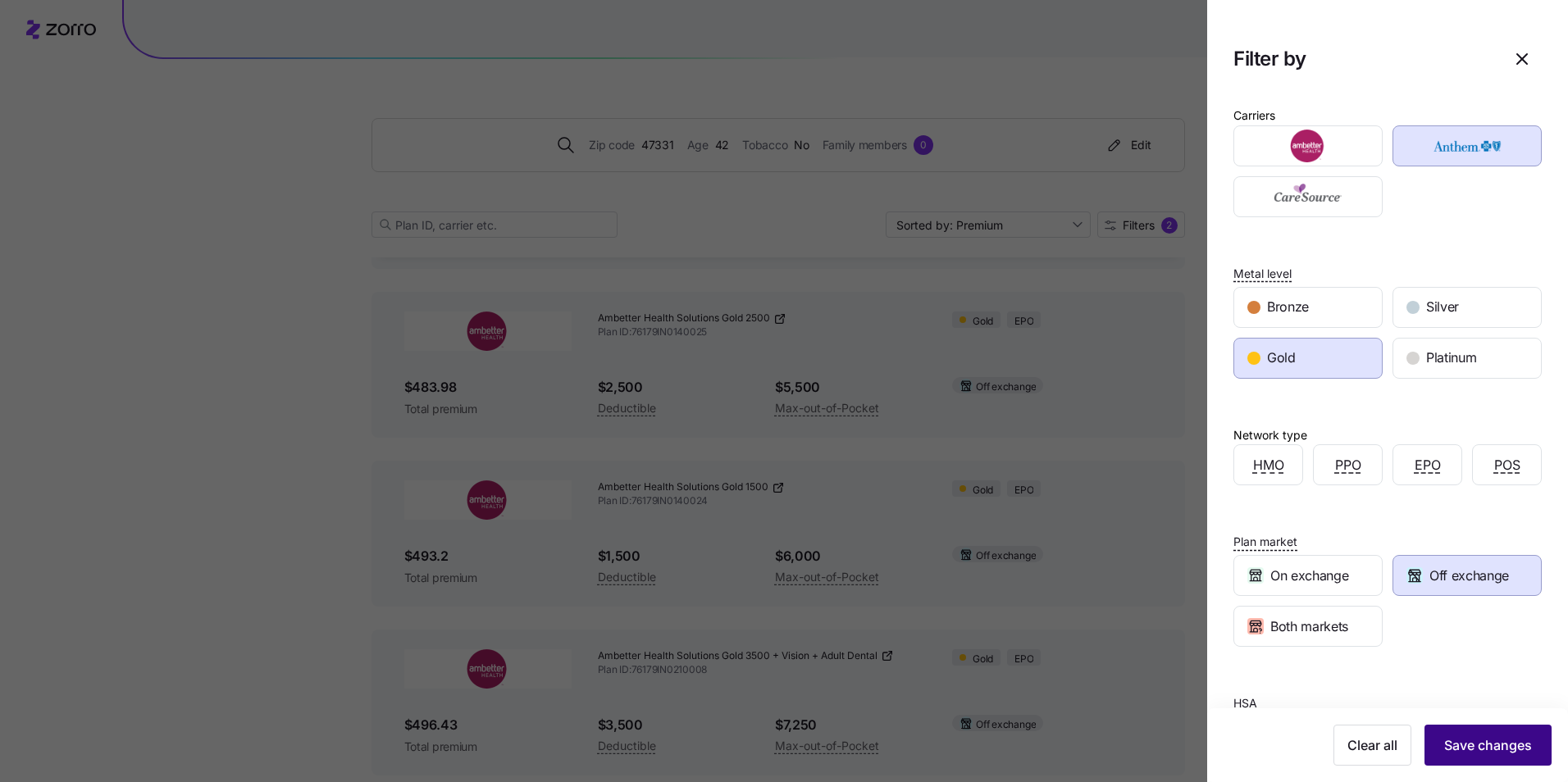
click at [1495, 750] on span "Save changes" at bounding box center [1488, 745] width 88 height 20
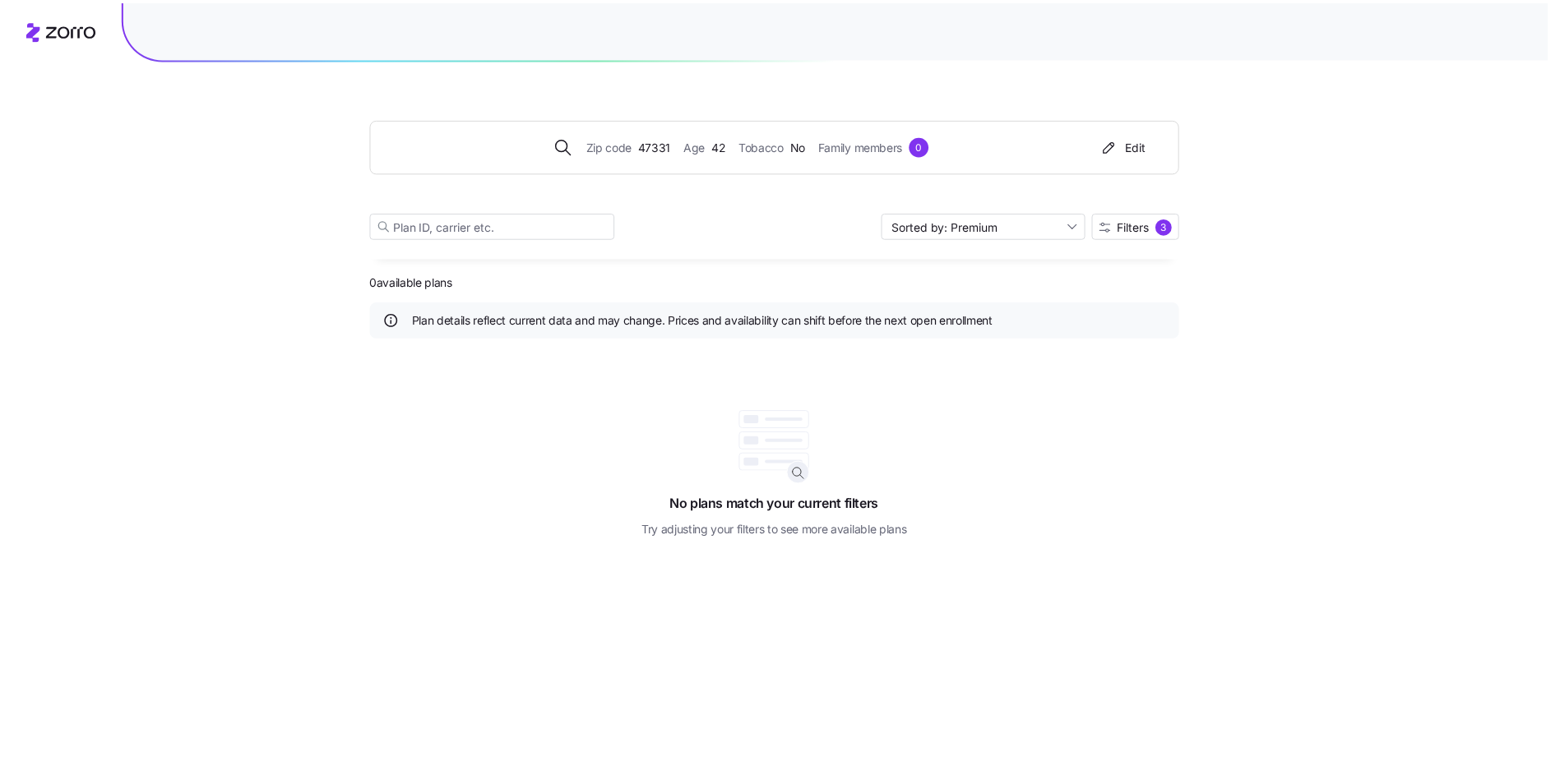
scroll to position [0, 0]
click at [1136, 231] on span "Filters" at bounding box center [1147, 225] width 32 height 11
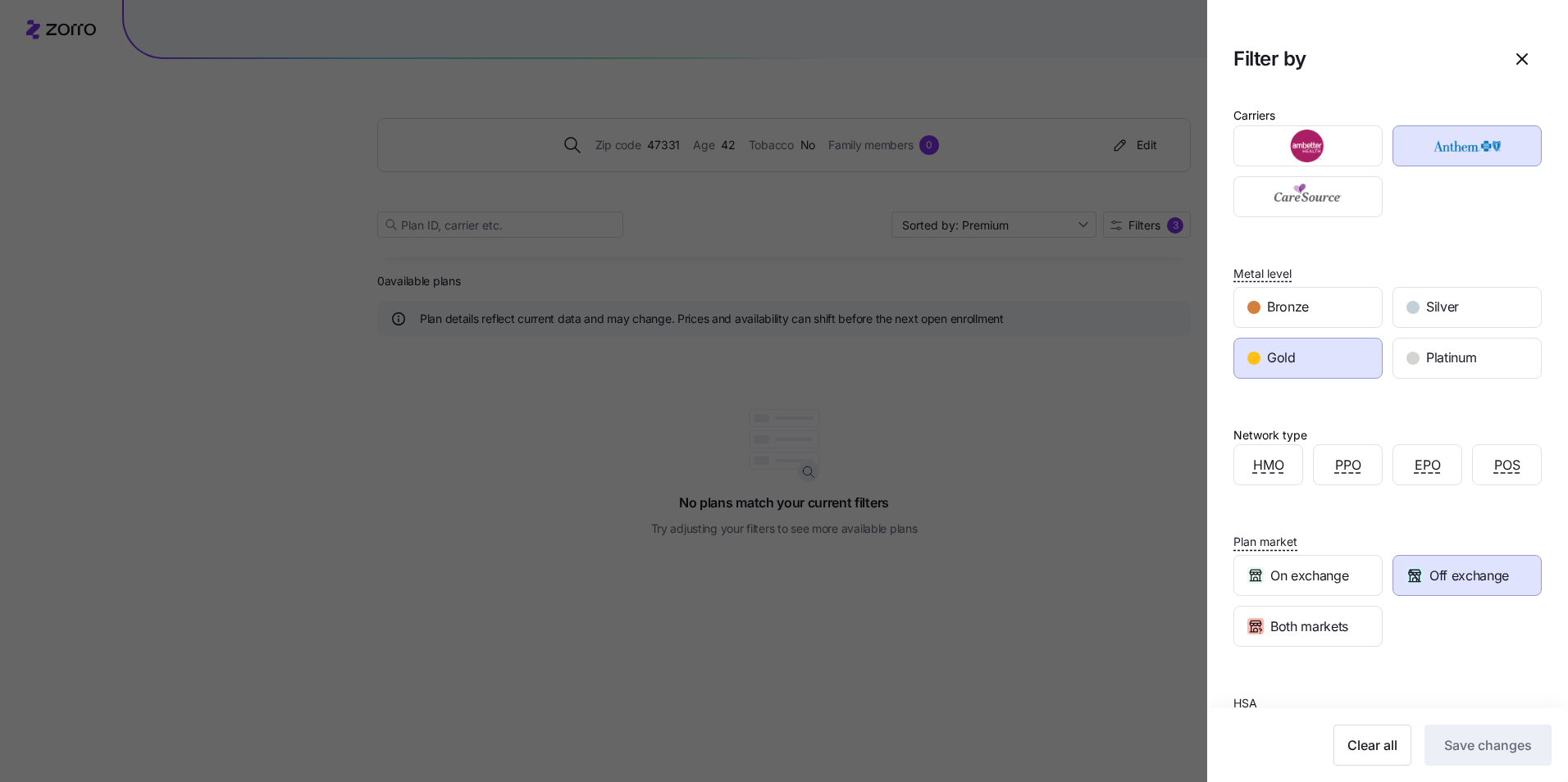
click at [1316, 374] on div "Gold" at bounding box center [1307, 358] width 147 height 39
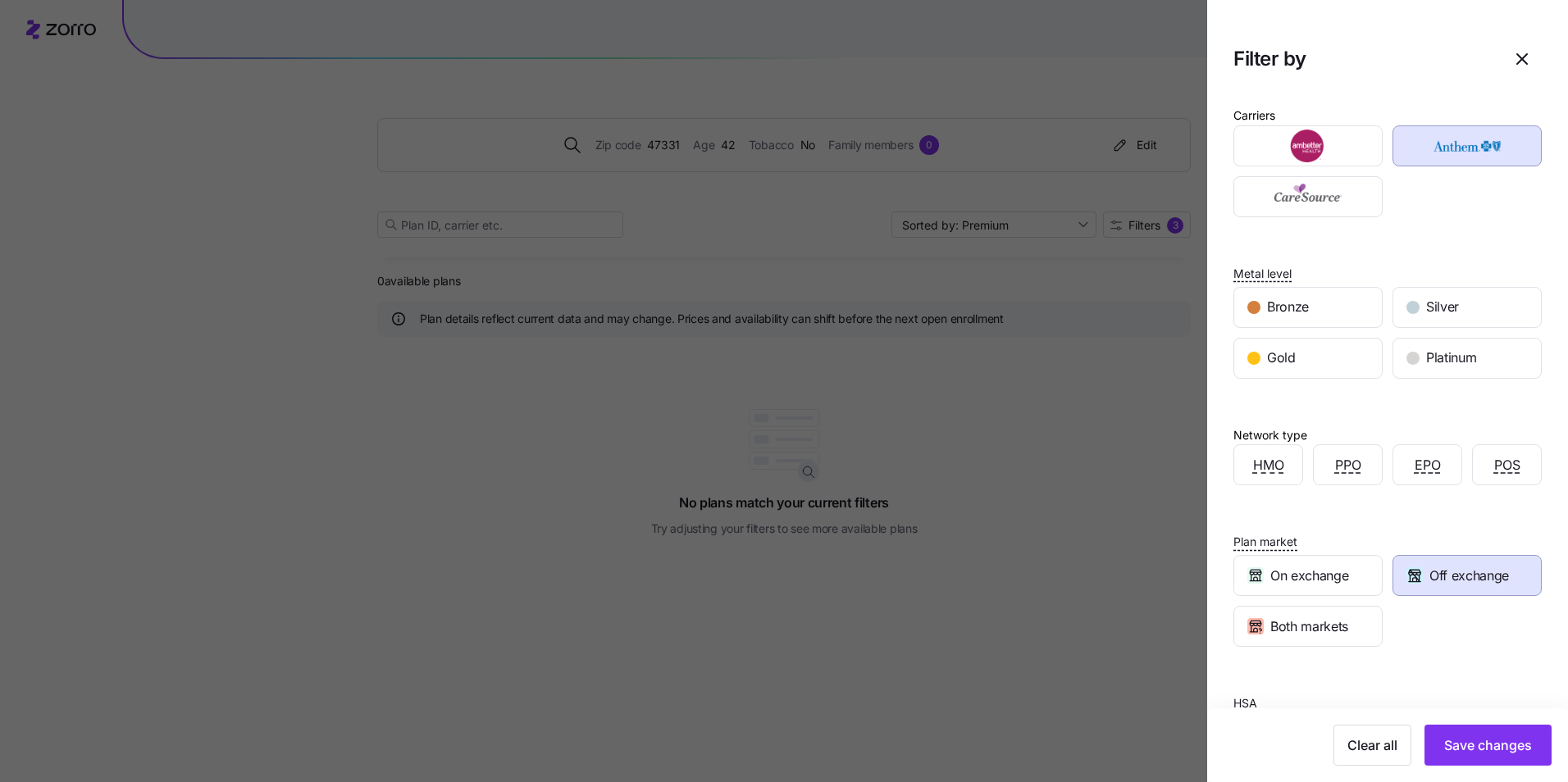
click at [1493, 717] on div "Clear all Save changes" at bounding box center [1387, 745] width 360 height 74
click at [1502, 738] on span "Save changes" at bounding box center [1488, 745] width 88 height 20
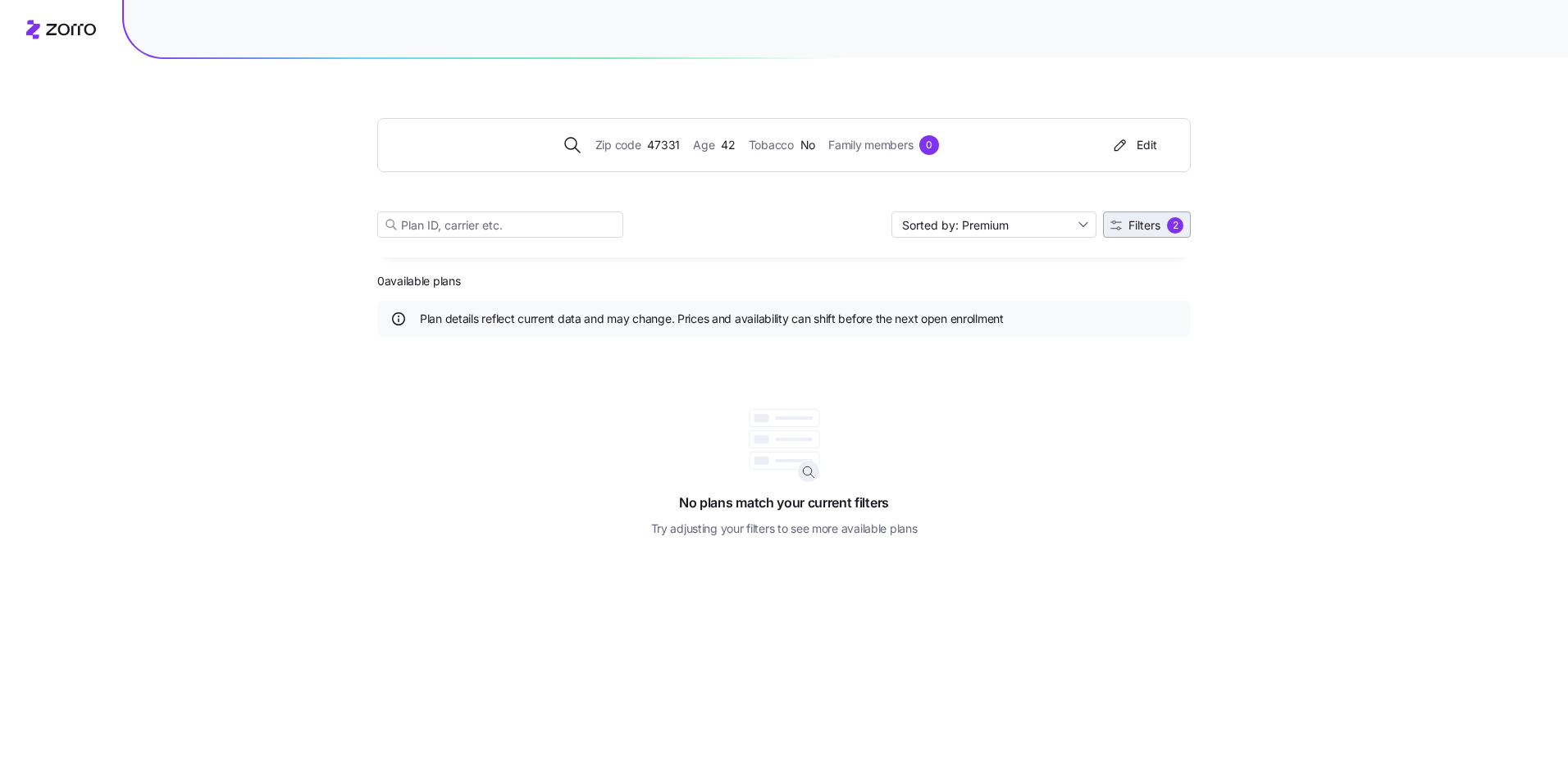
click at [1133, 228] on span "Filters" at bounding box center [1144, 225] width 32 height 11
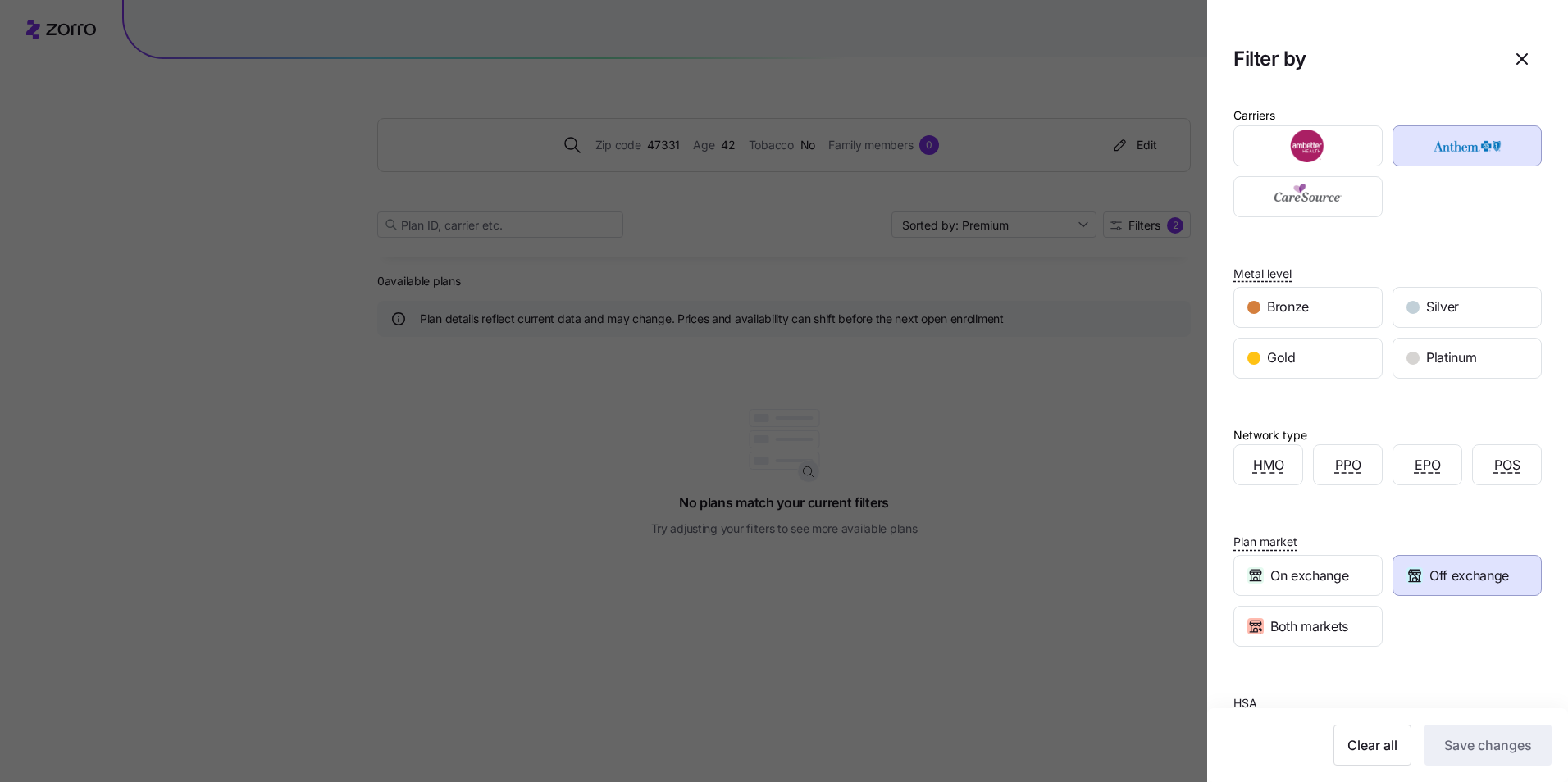
click at [1429, 588] on div "Off exchange" at bounding box center [1467, 576] width 147 height 39
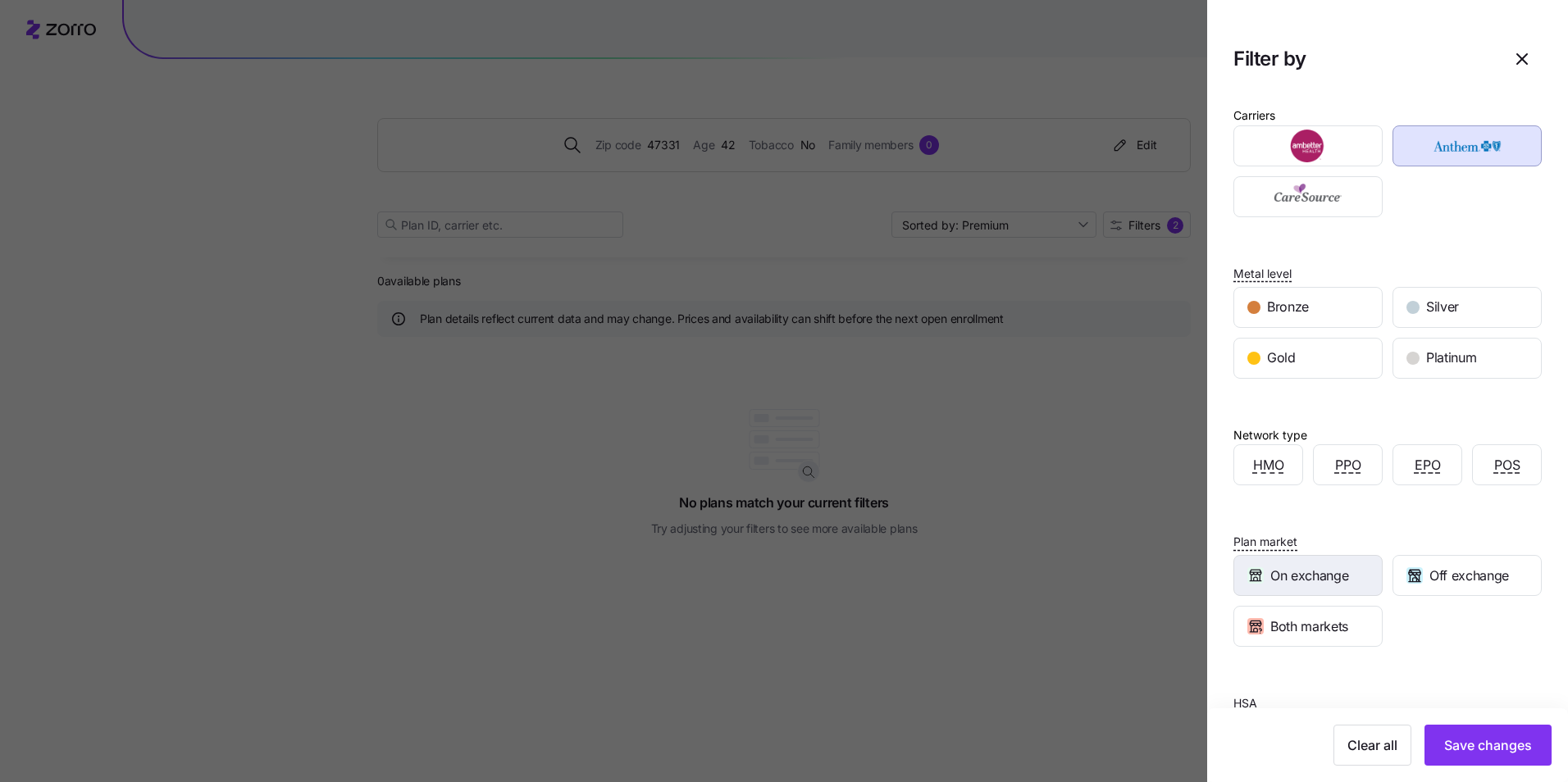
click at [1368, 581] on div "On exchange" at bounding box center [1307, 576] width 147 height 39
click at [1465, 746] on span "Save changes" at bounding box center [1488, 745] width 88 height 20
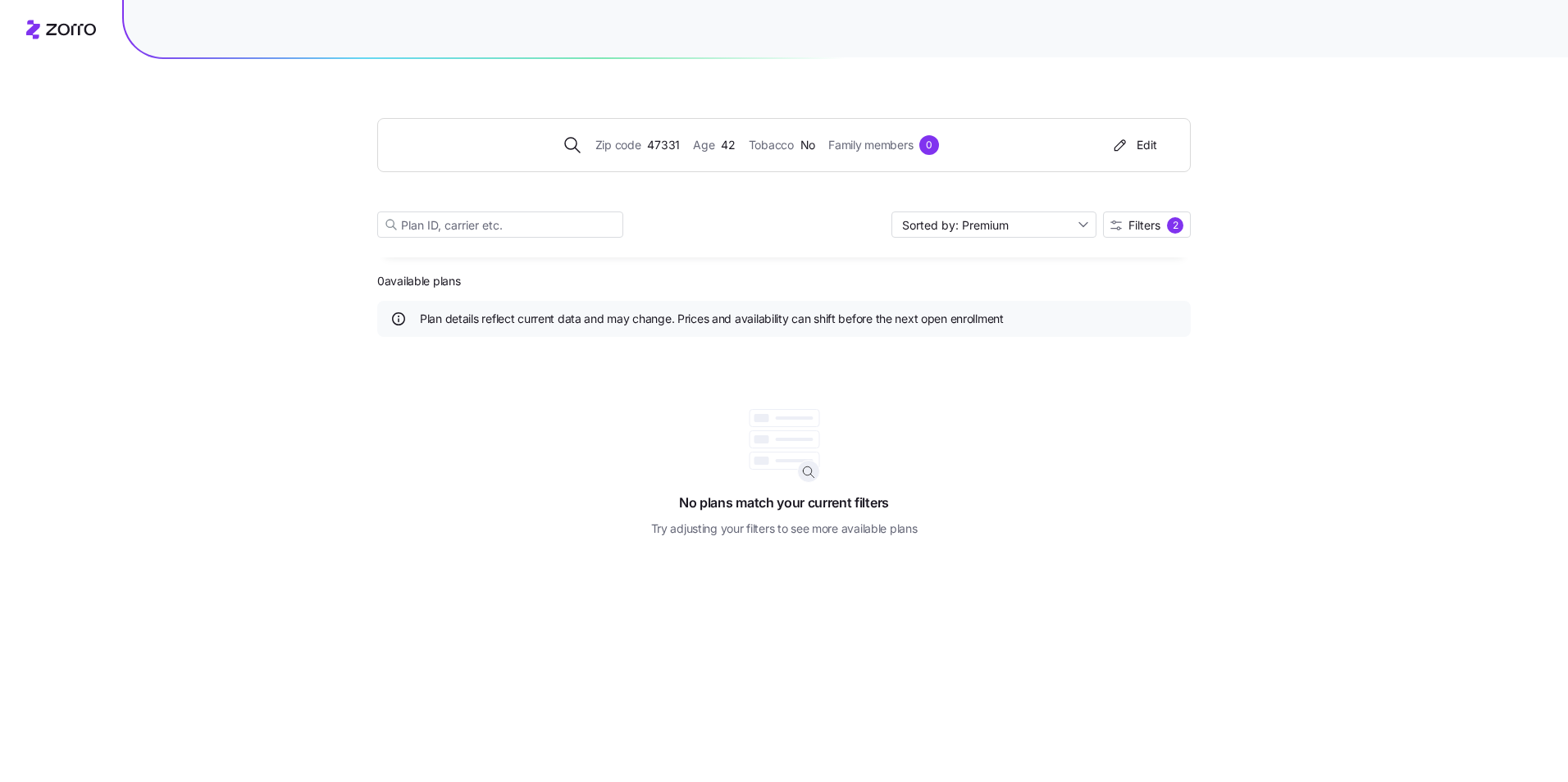
click at [1108, 262] on div "0 available plans Plan details reflect current data and may change. Prices and …" at bounding box center [784, 397] width 814 height 280
click at [1129, 227] on span "Filters" at bounding box center [1144, 225] width 32 height 11
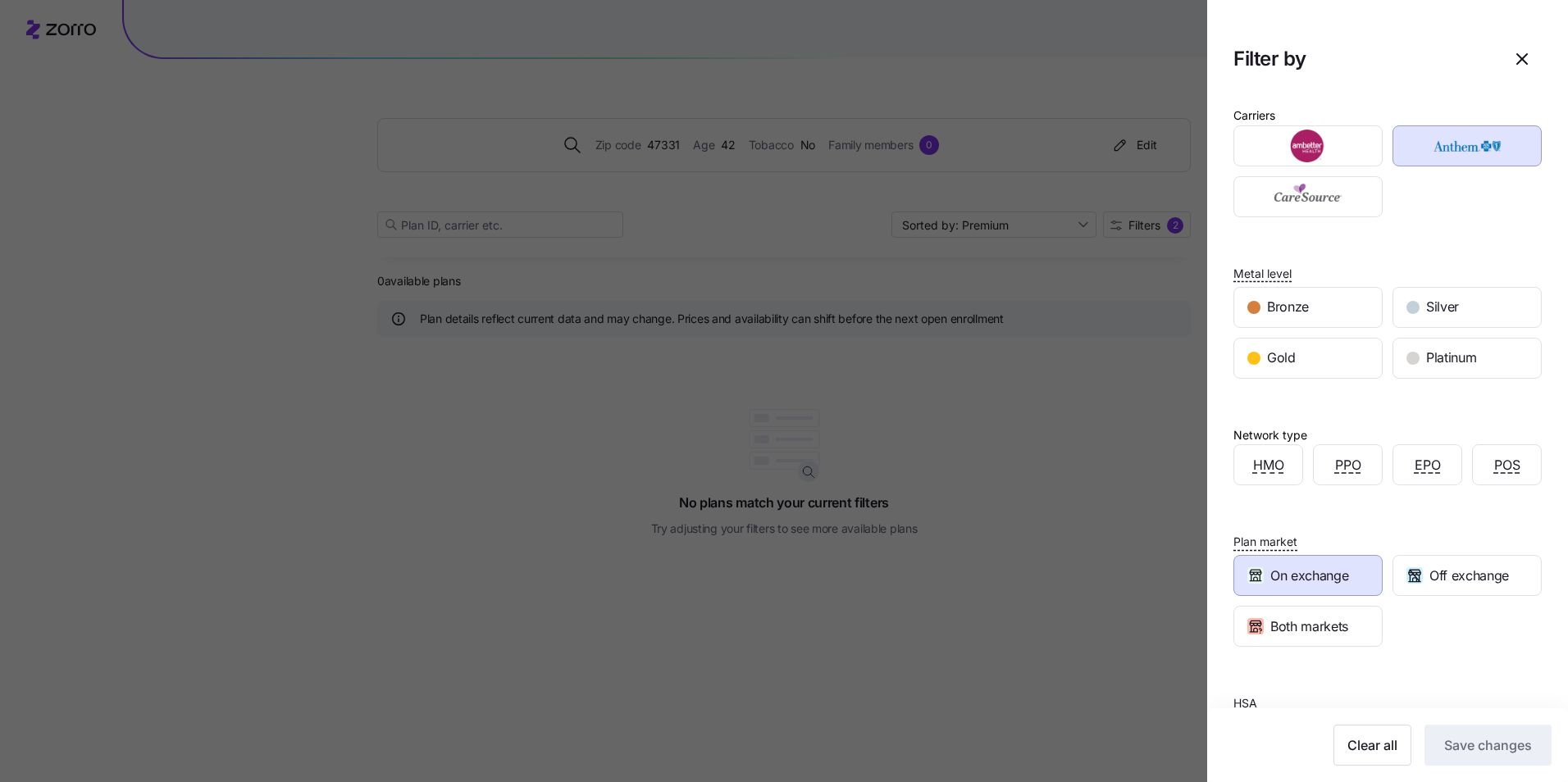
click at [1358, 576] on div "On exchange" at bounding box center [1307, 576] width 147 height 39
click at [1456, 744] on span "Save changes" at bounding box center [1488, 745] width 88 height 20
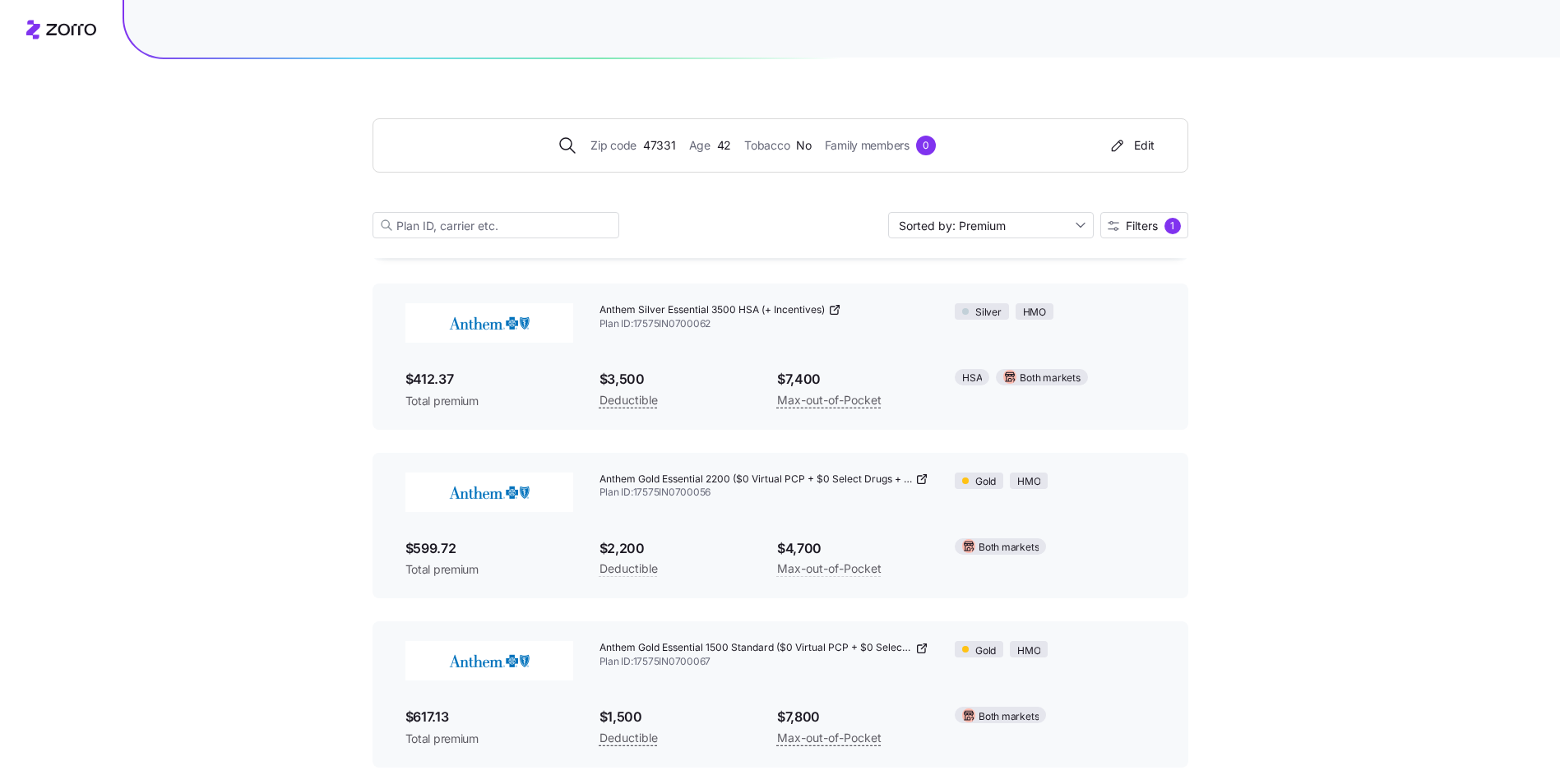
scroll to position [1945, 0]
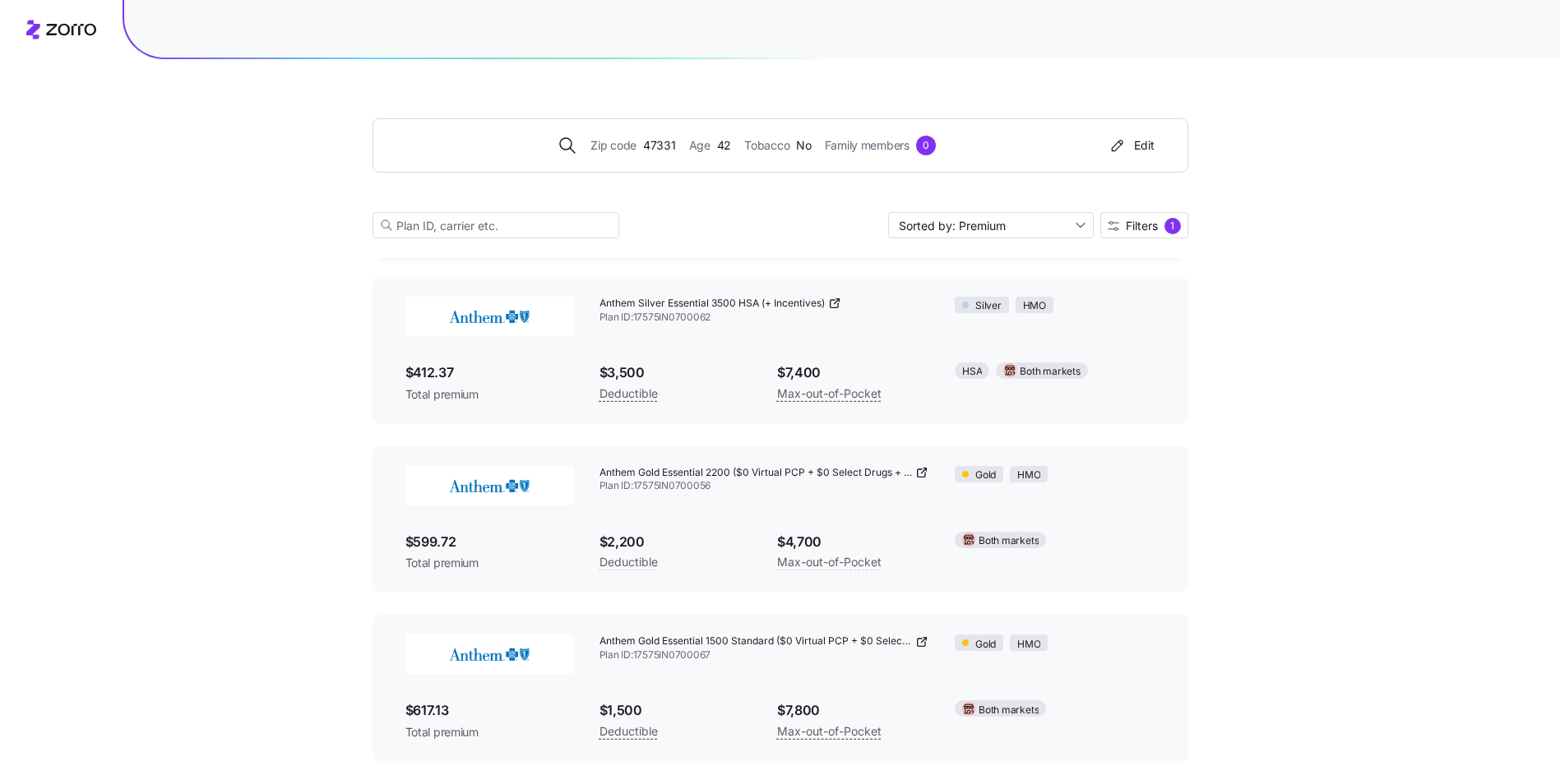
click at [1076, 673] on div "Anthem Gold Essential 1500 Standard ($0 Virtual PCP + $0 Select Drugs + Incenti…" at bounding box center [780, 688] width 777 height 133
click at [1056, 711] on div "Both markets" at bounding box center [1054, 708] width 200 height 16
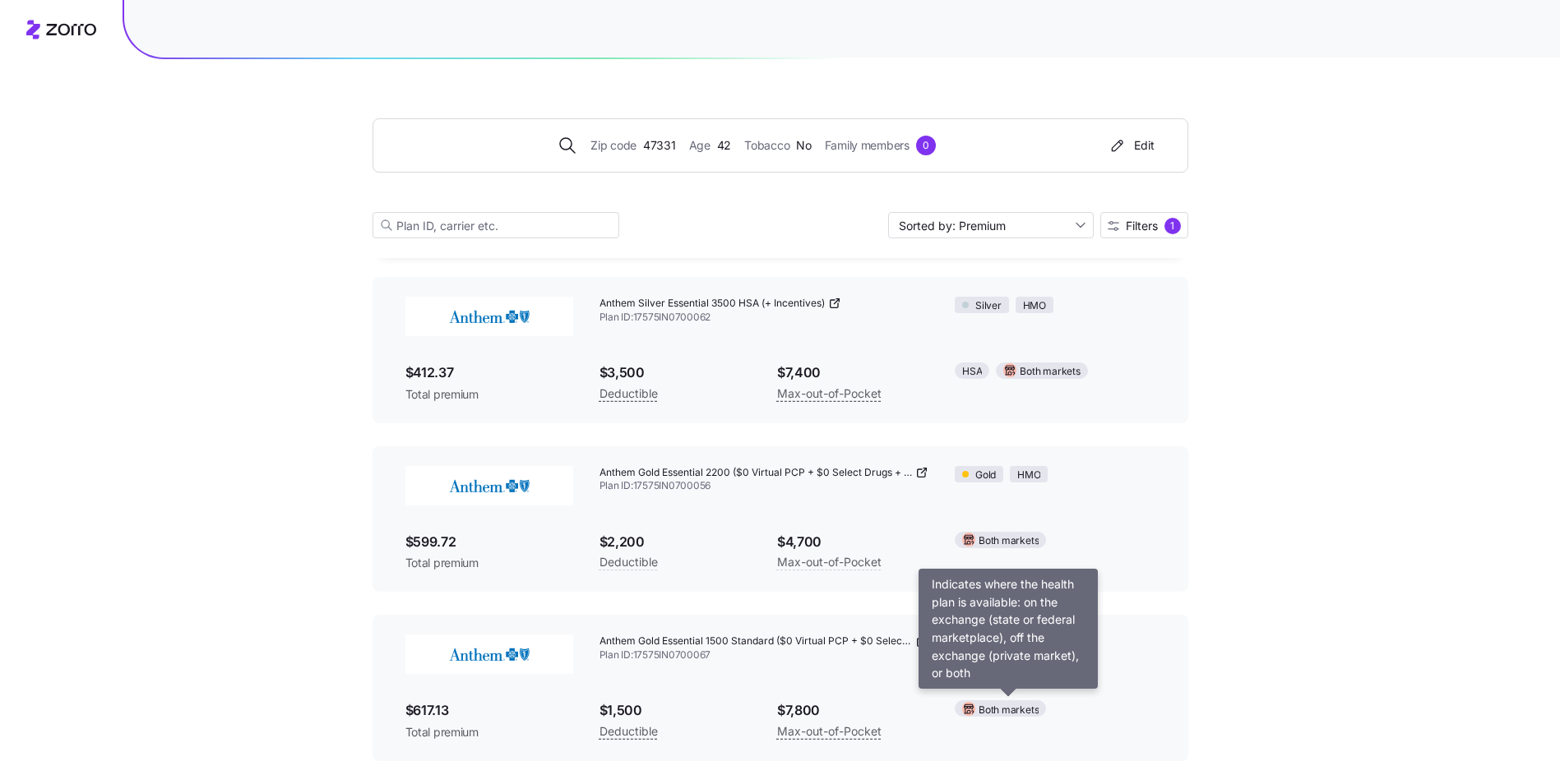
click at [1021, 710] on span "Both markets" at bounding box center [1008, 711] width 60 height 15
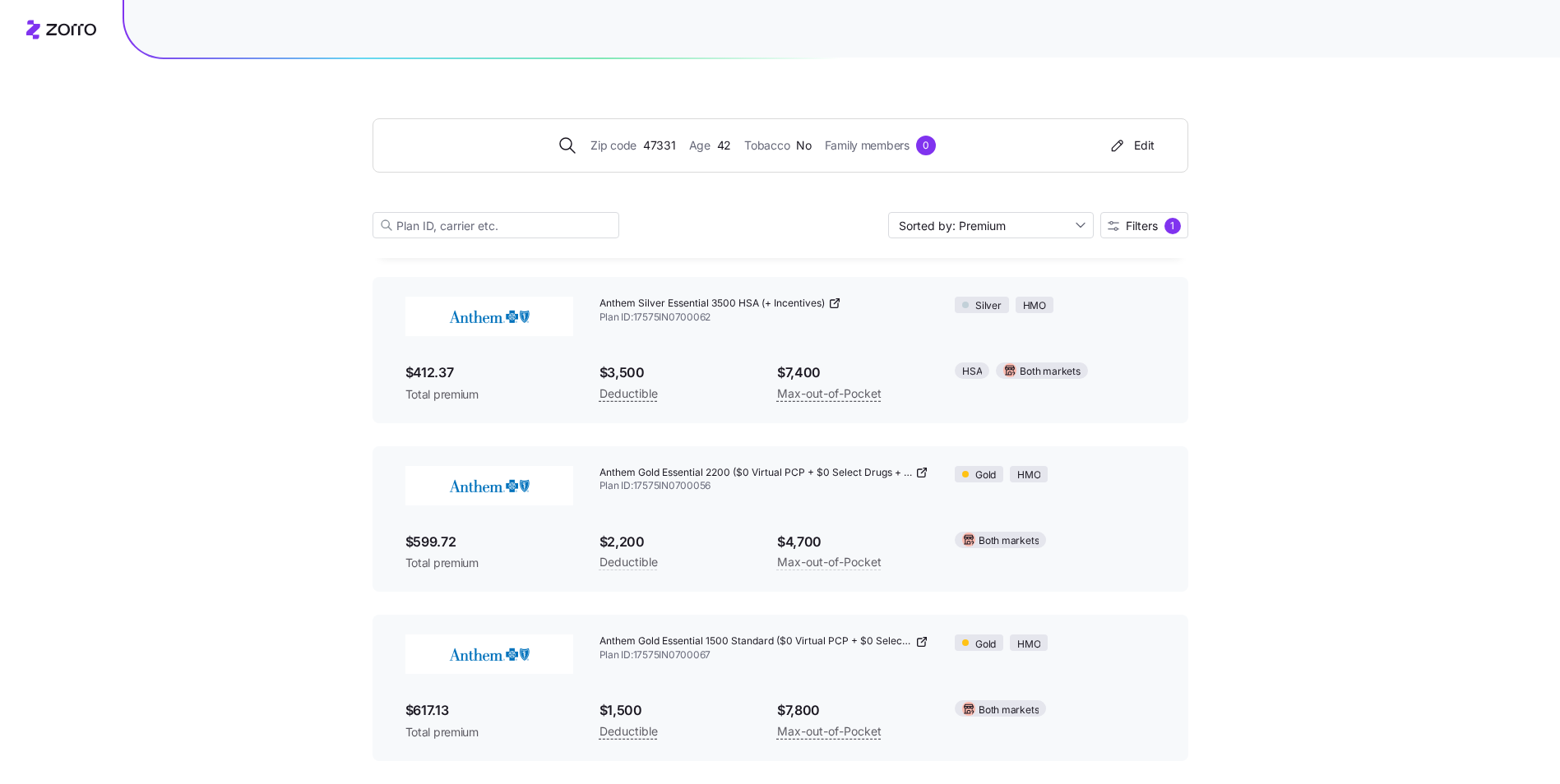
click at [1001, 711] on span "Both markets" at bounding box center [1008, 711] width 60 height 15
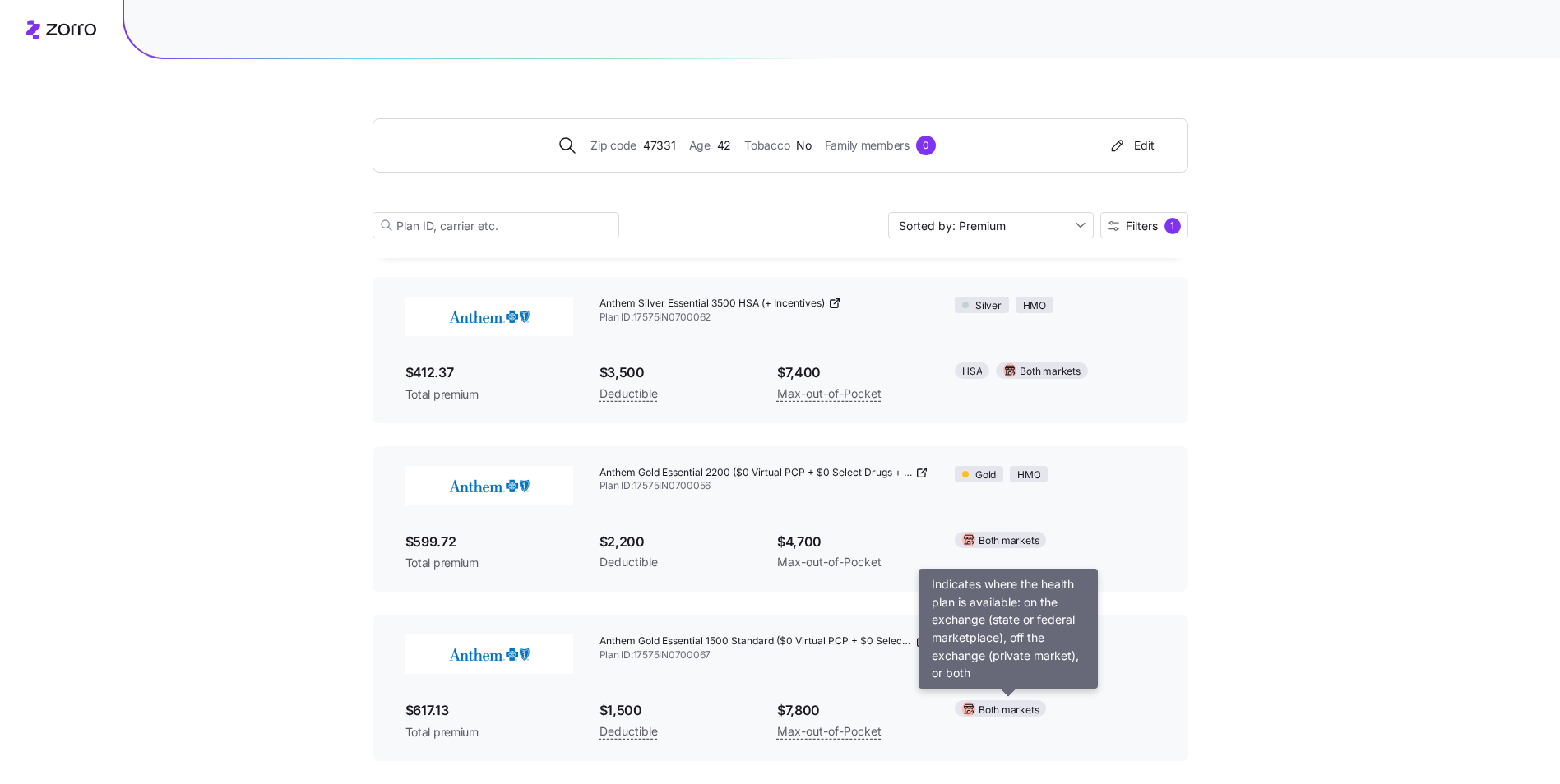
click at [1000, 711] on span "Both markets" at bounding box center [1008, 711] width 60 height 15
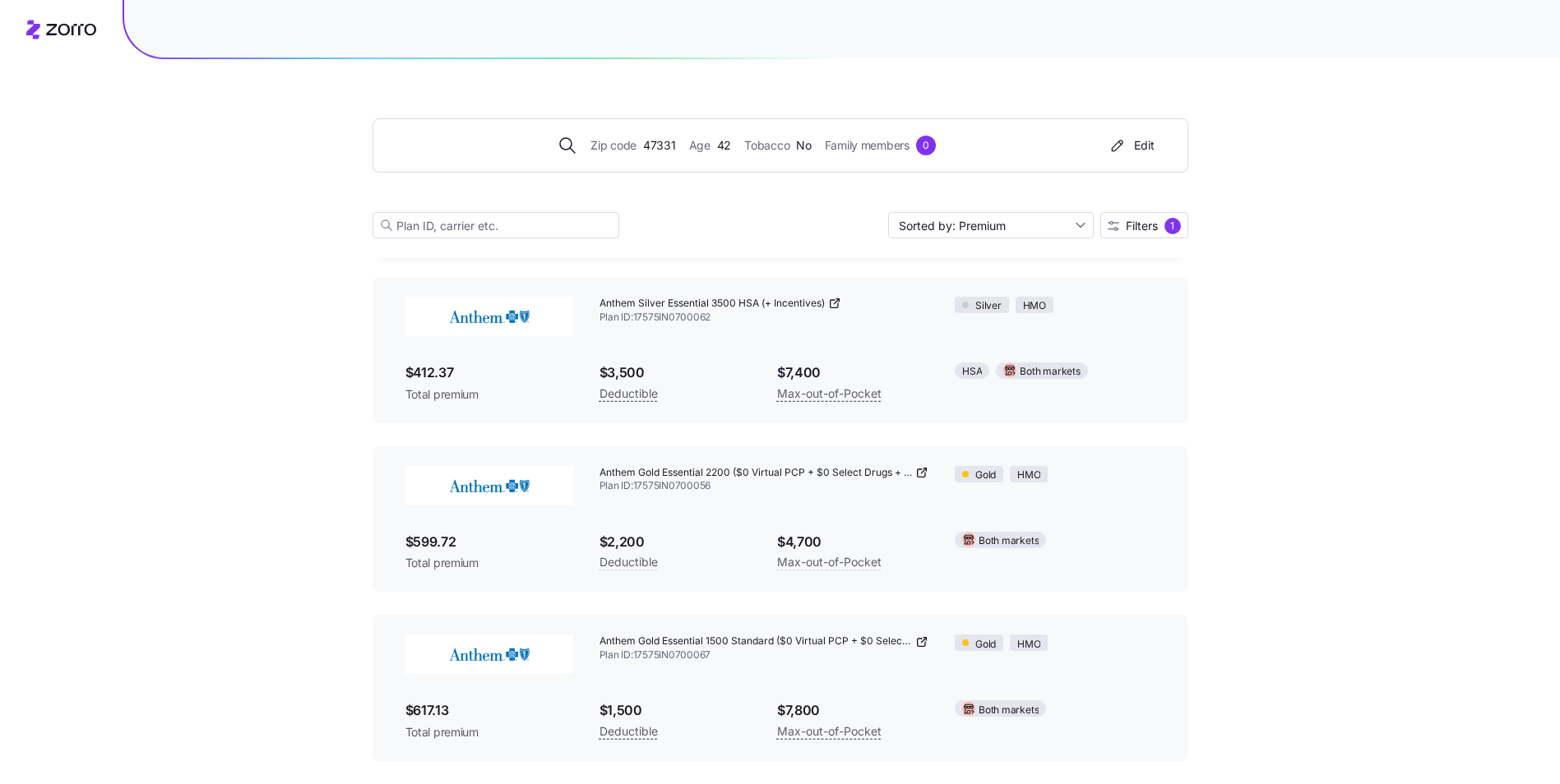
click at [533, 645] on img at bounding box center [489, 654] width 167 height 39
click at [633, 651] on span "Plan ID: 17575IN0700067" at bounding box center [765, 655] width 330 height 14
click at [505, 662] on img at bounding box center [489, 654] width 167 height 39
click at [486, 678] on div at bounding box center [489, 654] width 194 height 66
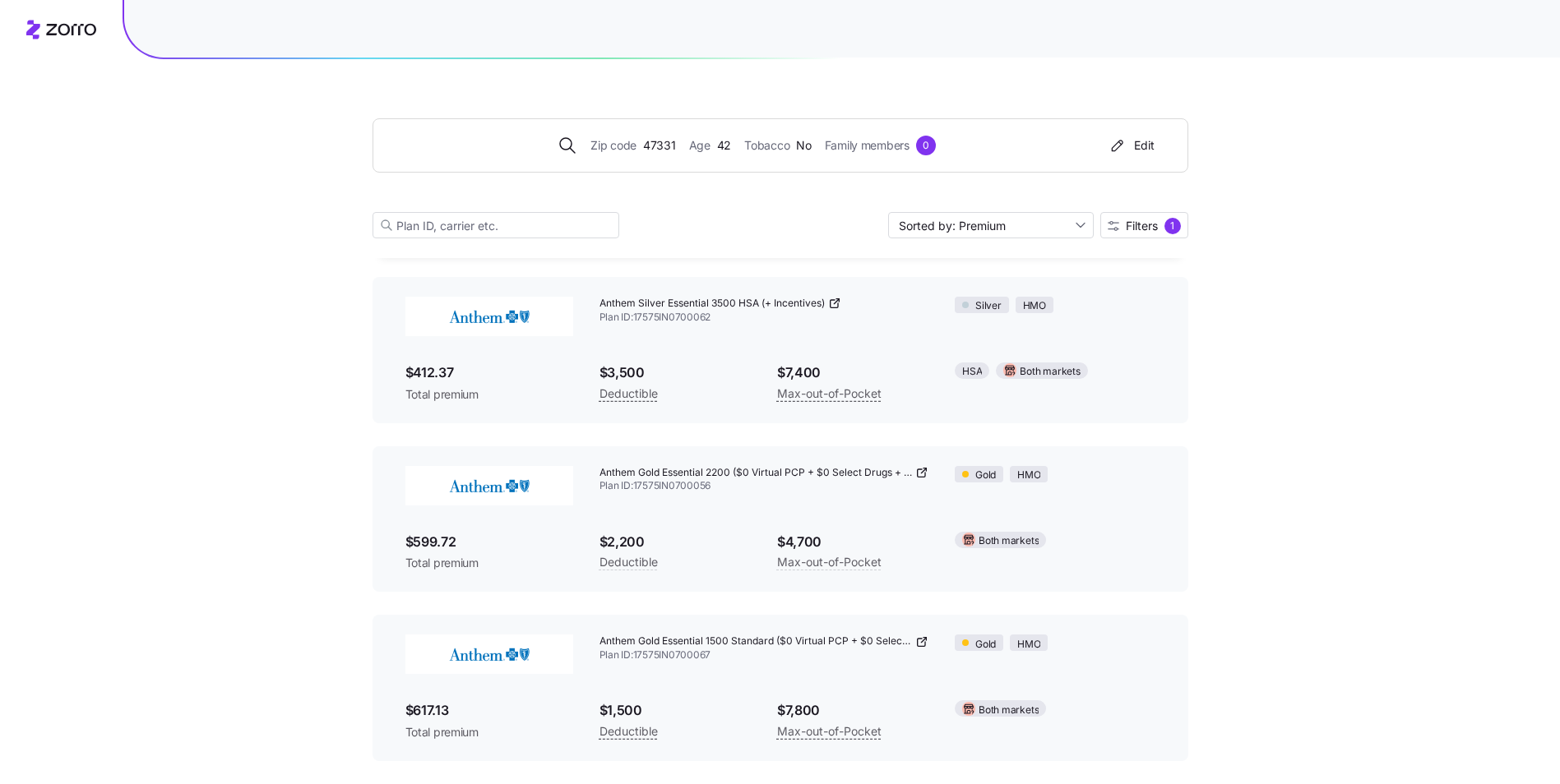
click at [665, 671] on div "Anthem Gold Essential 1500 Standard ($0 Virtual PCP + $0 Select Drugs + Incenti…" at bounding box center [764, 649] width 356 height 55
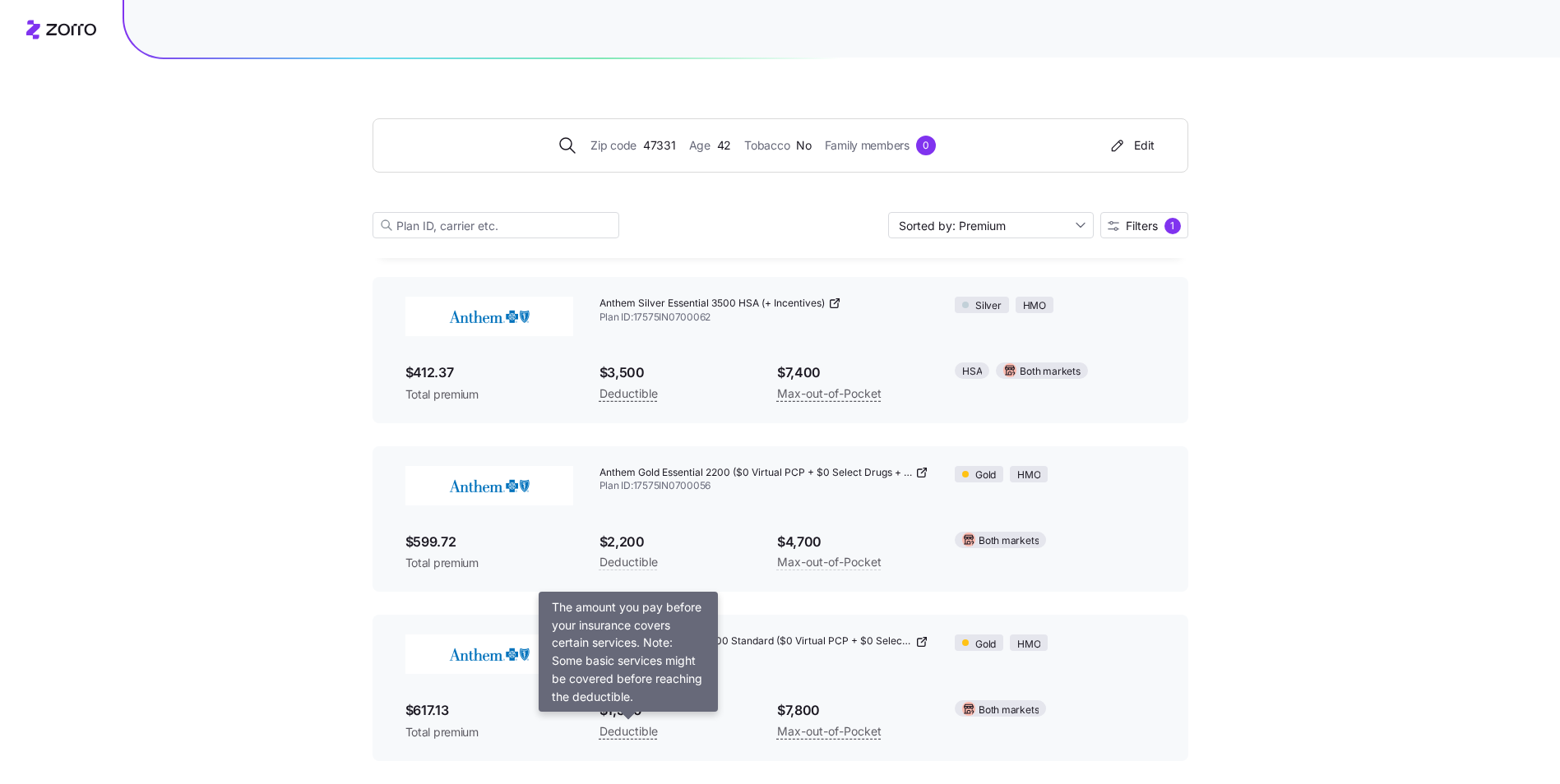
click at [634, 729] on span "Deductible" at bounding box center [629, 731] width 58 height 20
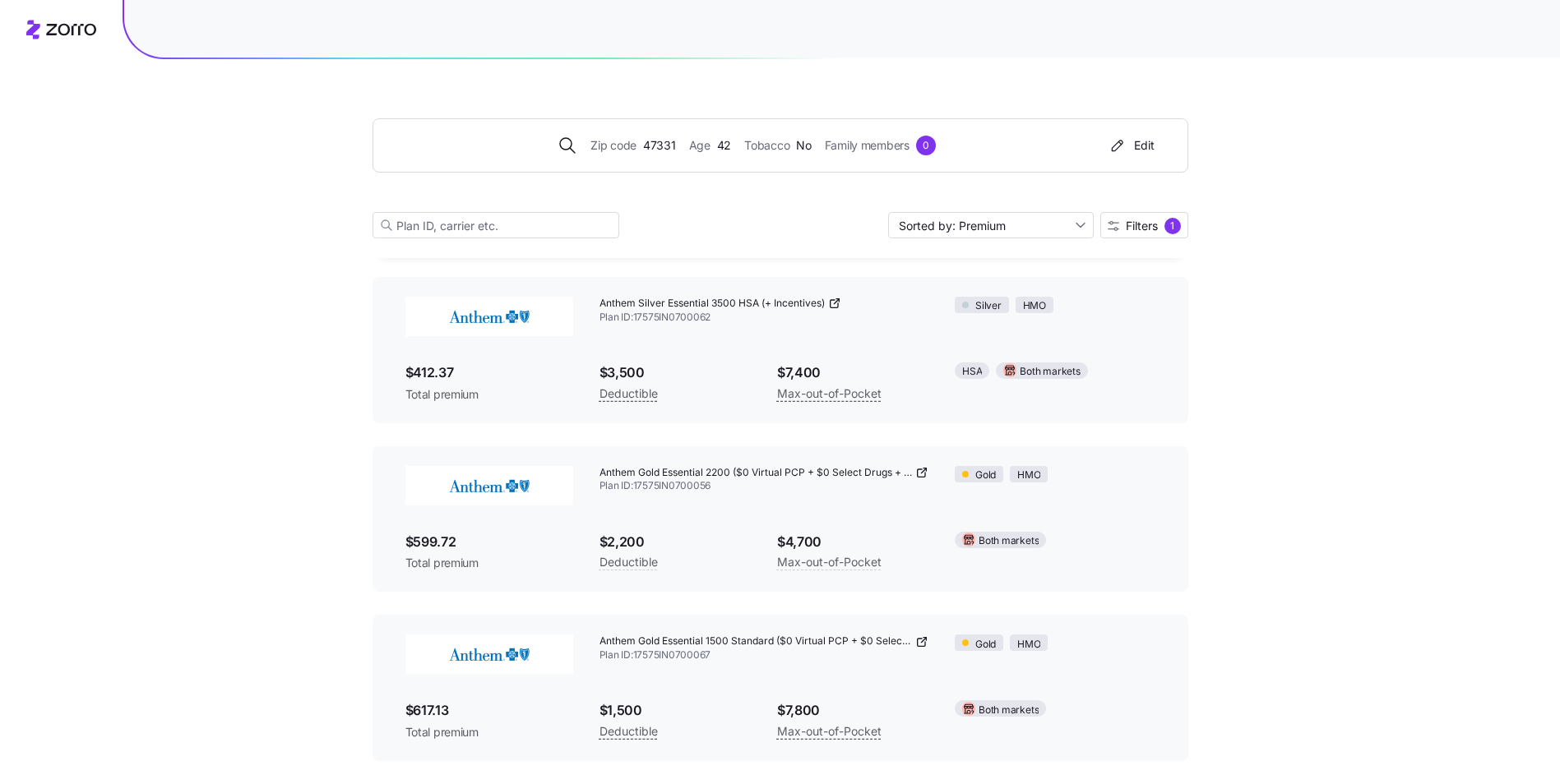
drag, startPoint x: 490, startPoint y: 732, endPoint x: 441, endPoint y: 732, distance: 49.0
click at [480, 732] on span "Total premium" at bounding box center [489, 732] width 167 height 16
click at [441, 732] on span "Total premium" at bounding box center [489, 732] width 167 height 16
click at [437, 706] on span "$617.13" at bounding box center [489, 711] width 167 height 20
click at [915, 642] on icon at bounding box center [921, 641] width 13 height 13
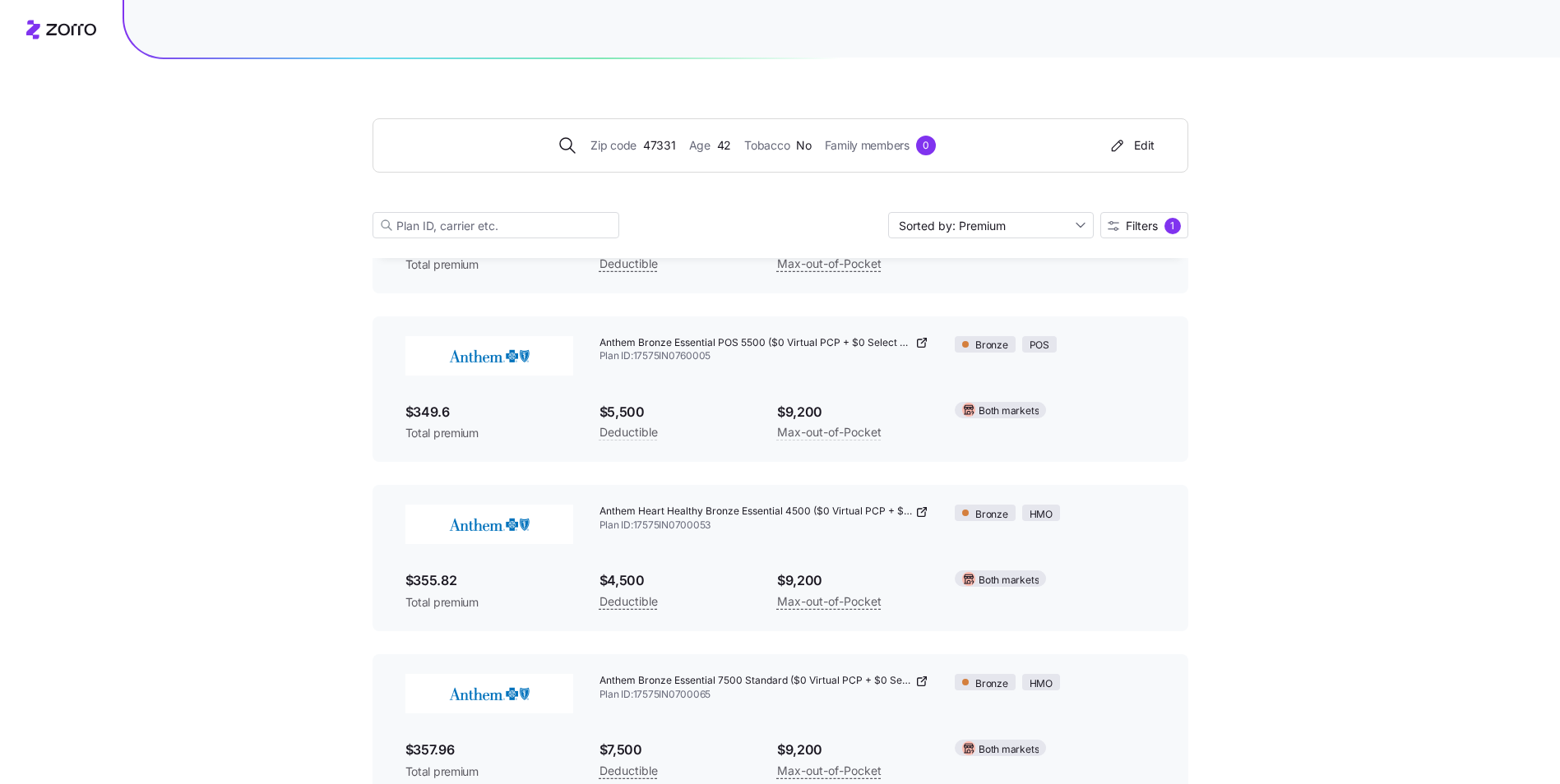
scroll to position [0, 0]
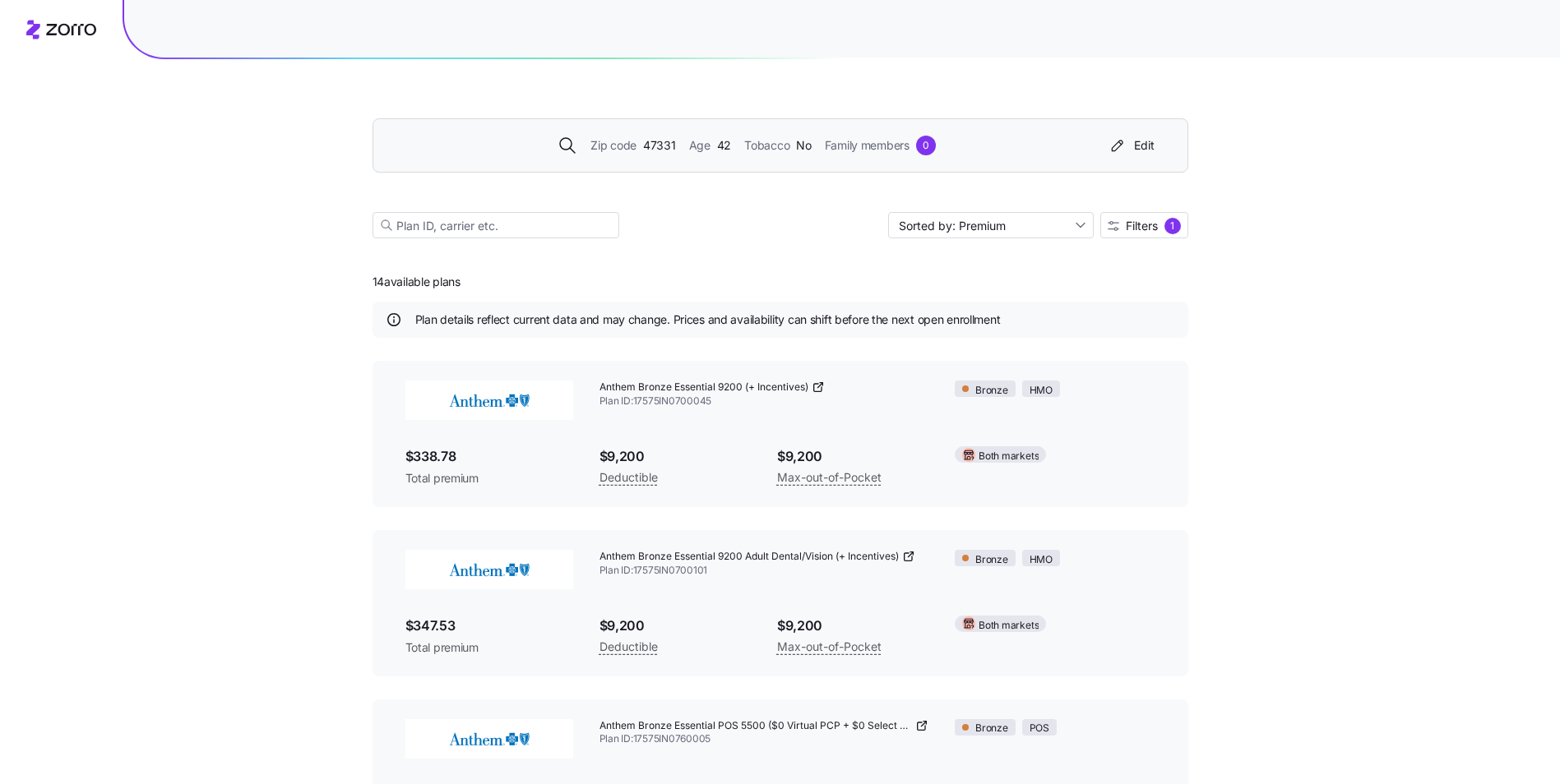
click at [588, 143] on div "Zip code 47331 Age [DEMOGRAPHIC_DATA] Tobacco No Family members 0" at bounding box center [747, 145] width 708 height 20
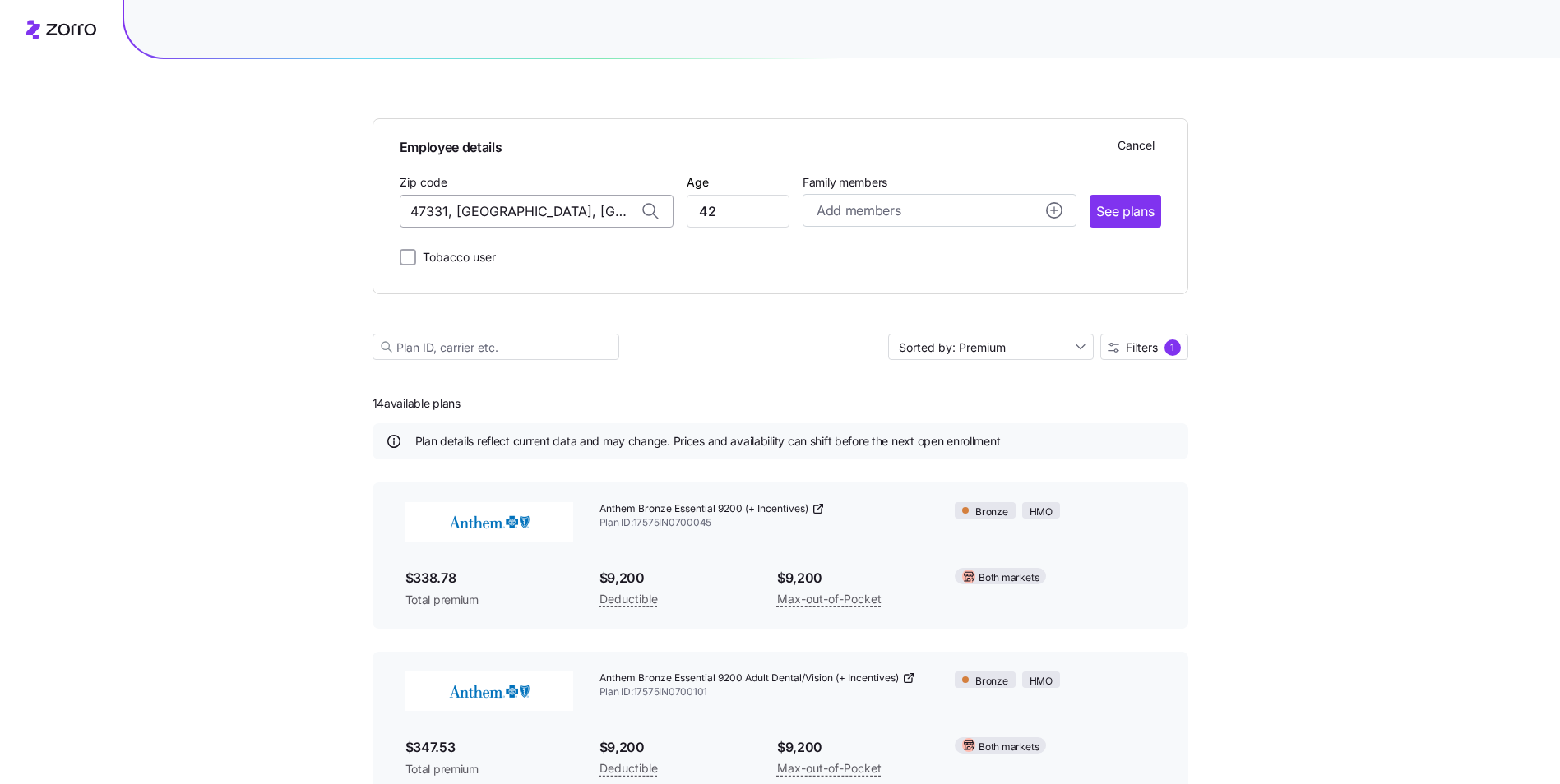
drag, startPoint x: 611, startPoint y: 209, endPoint x: 601, endPoint y: 209, distance: 10.0
click at [601, 209] on input "47331, [GEOGRAPHIC_DATA], [GEOGRAPHIC_DATA]" at bounding box center [537, 211] width 273 height 32
drag, startPoint x: 606, startPoint y: 222, endPoint x: 372, endPoint y: 221, distance: 234.0
click at [372, 221] on div "Employee details Cancel Zip code 47331, [GEOGRAPHIC_DATA], [GEOGRAPHIC_DATA] Ag…" at bounding box center [780, 207] width 816 height 176
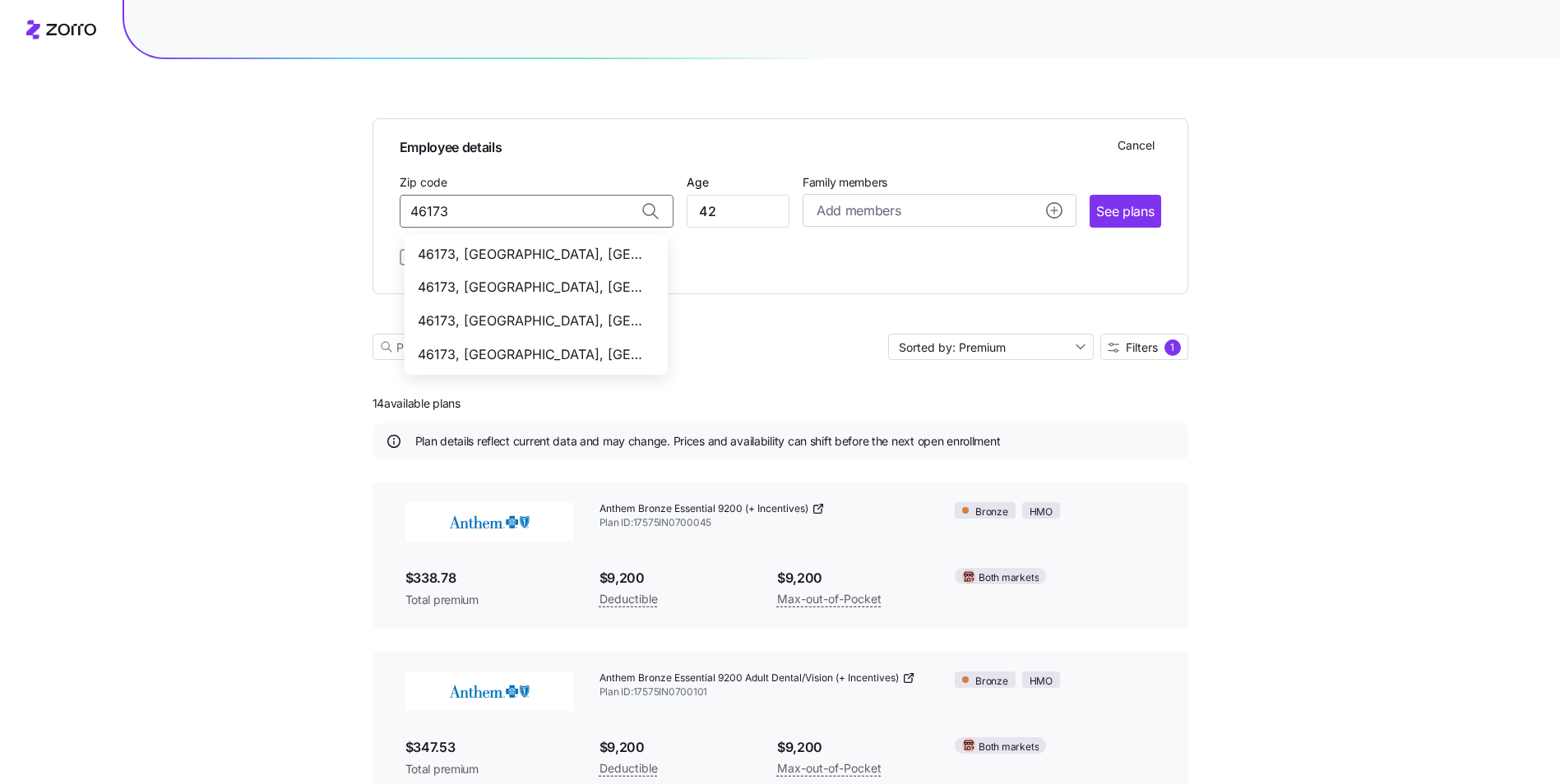
click at [514, 292] on span "46173, [GEOGRAPHIC_DATA], [GEOGRAPHIC_DATA]" at bounding box center [532, 287] width 230 height 20
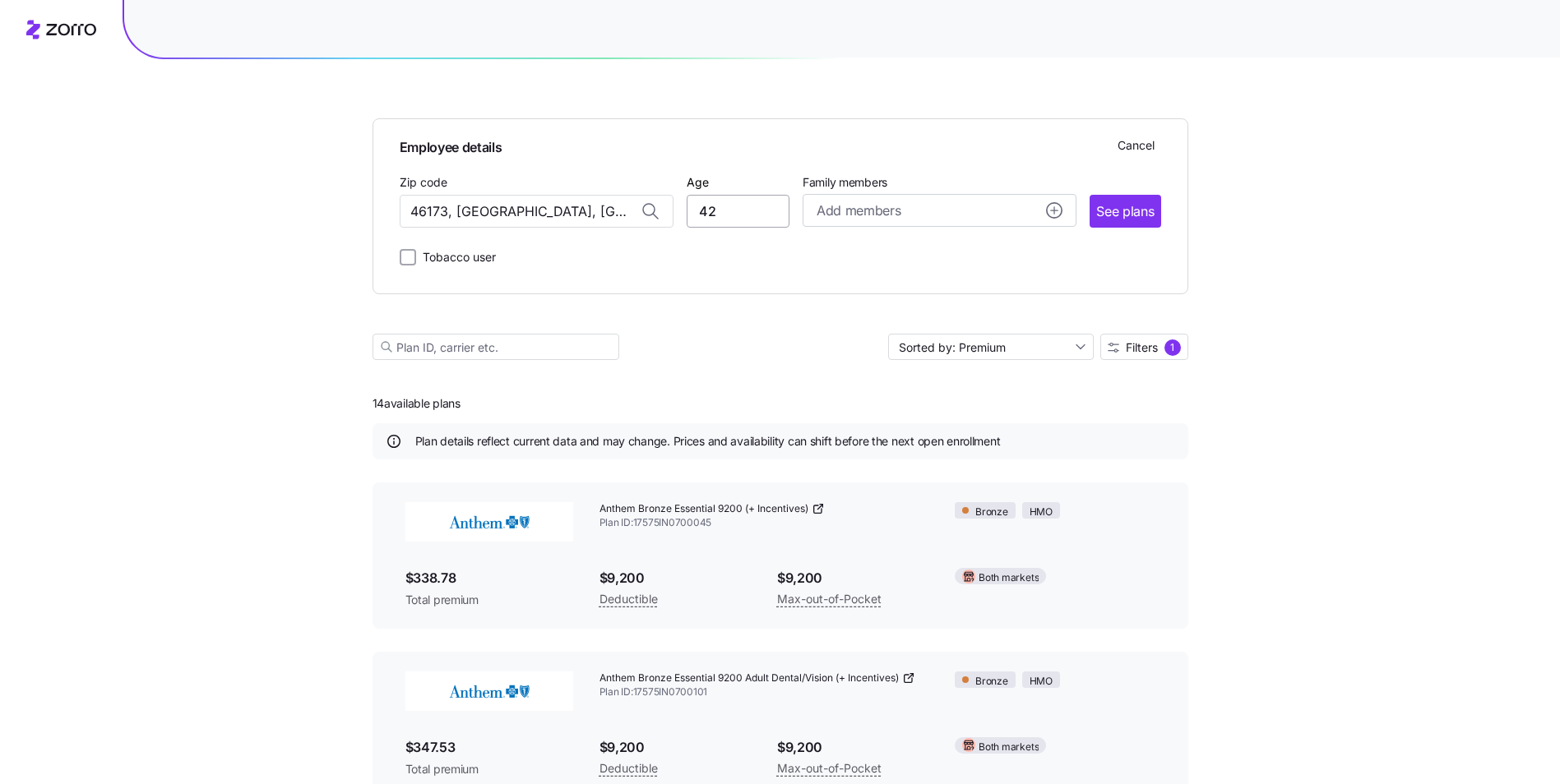
type input "46173, [GEOGRAPHIC_DATA], [GEOGRAPHIC_DATA]"
drag, startPoint x: 724, startPoint y: 204, endPoint x: 689, endPoint y: 214, distance: 36.4
click at [689, 214] on input "42" at bounding box center [738, 211] width 103 height 32
type input "36"
click at [1146, 234] on div "Employee details Cancel Zip code 46173, [GEOGRAPHIC_DATA], [GEOGRAPHIC_DATA] Ag…" at bounding box center [780, 200] width 761 height 135
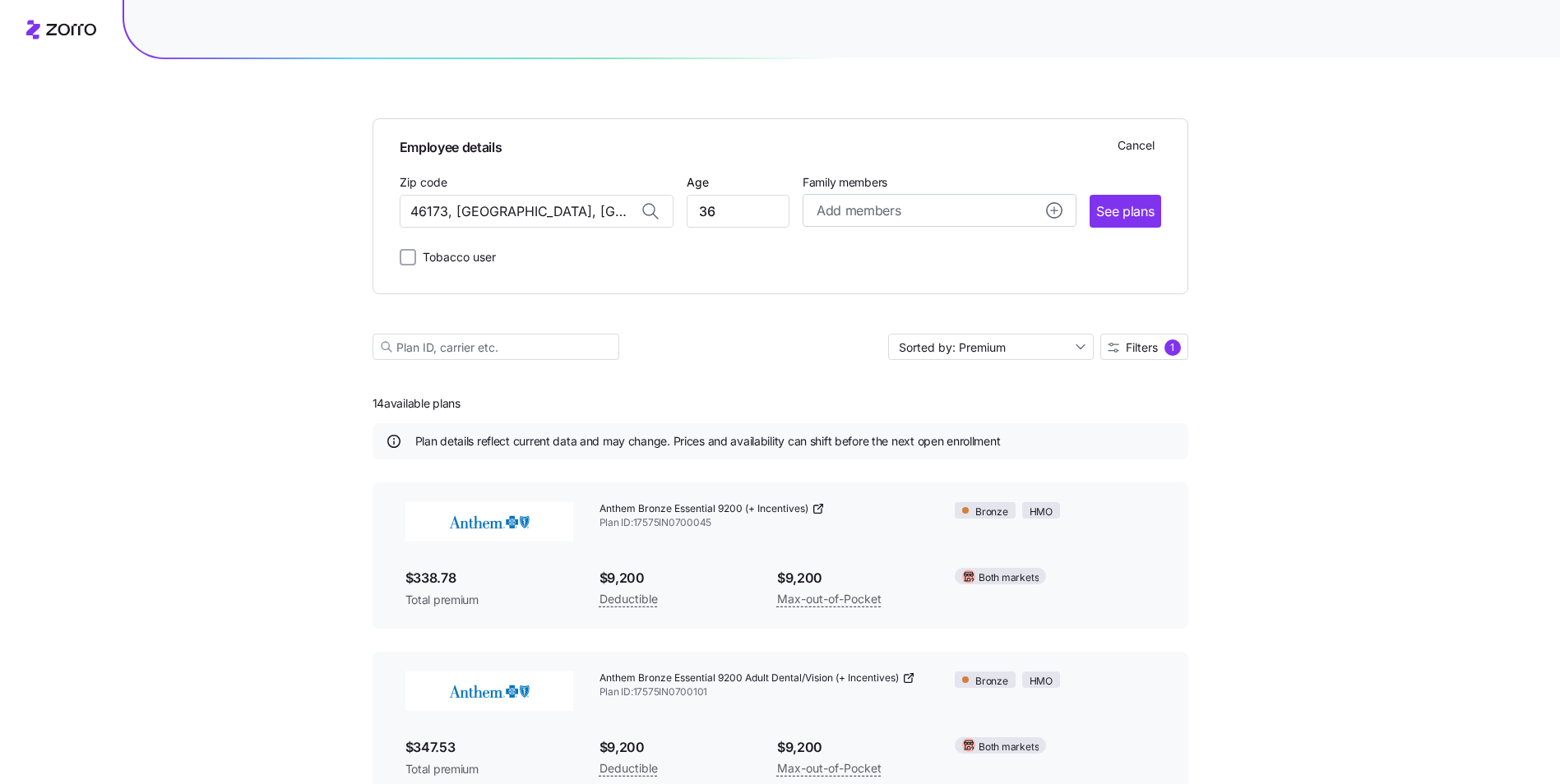
click at [1143, 230] on div "Employee details Cancel Zip code 46173, [GEOGRAPHIC_DATA], [GEOGRAPHIC_DATA] Ag…" at bounding box center [780, 200] width 761 height 135
click at [1144, 215] on span "See plans" at bounding box center [1124, 212] width 57 height 20
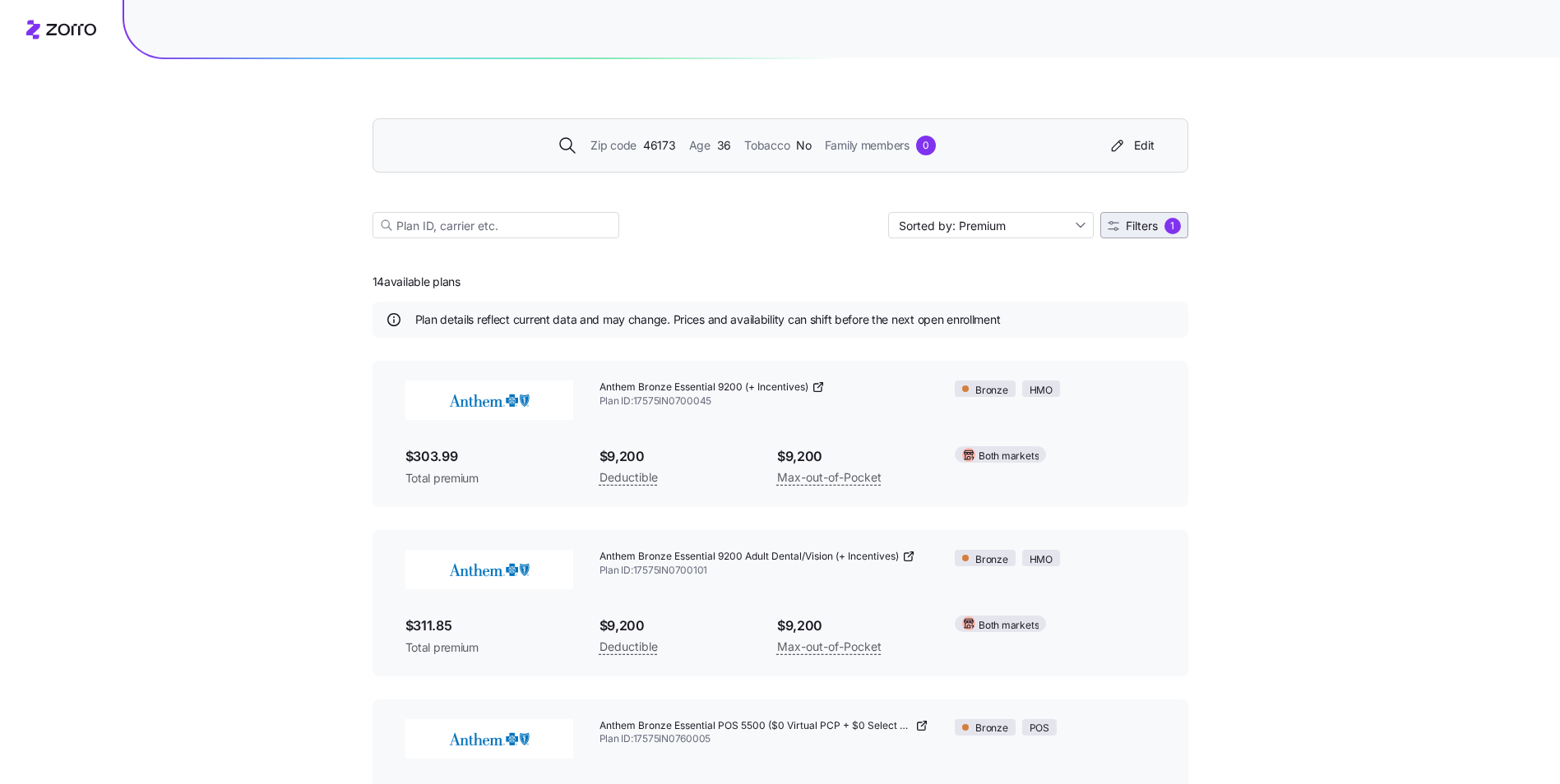
click at [1158, 231] on span "Filters 1" at bounding box center [1144, 225] width 73 height 16
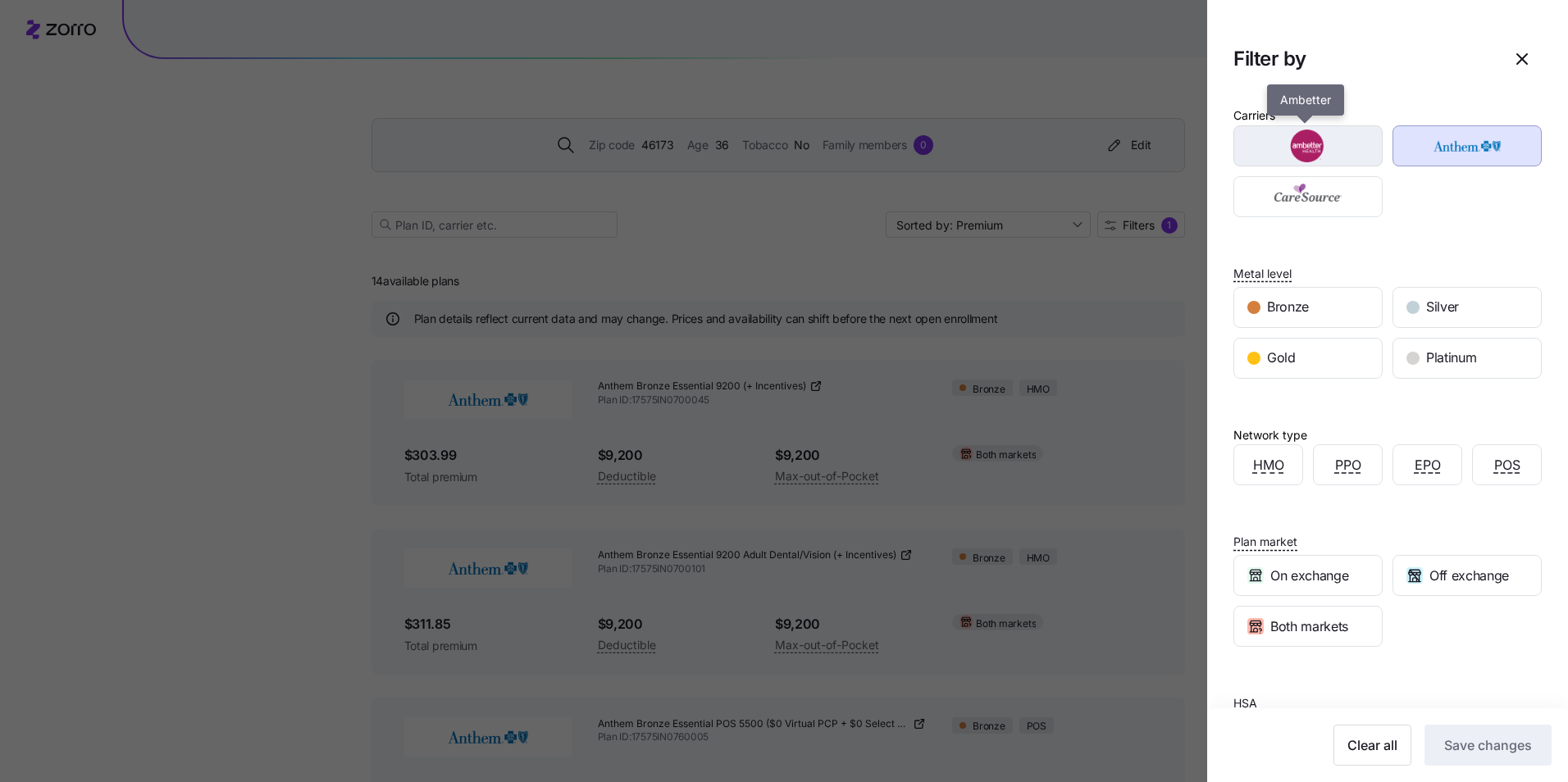
click at [1330, 148] on img "button" at bounding box center [1308, 146] width 120 height 32
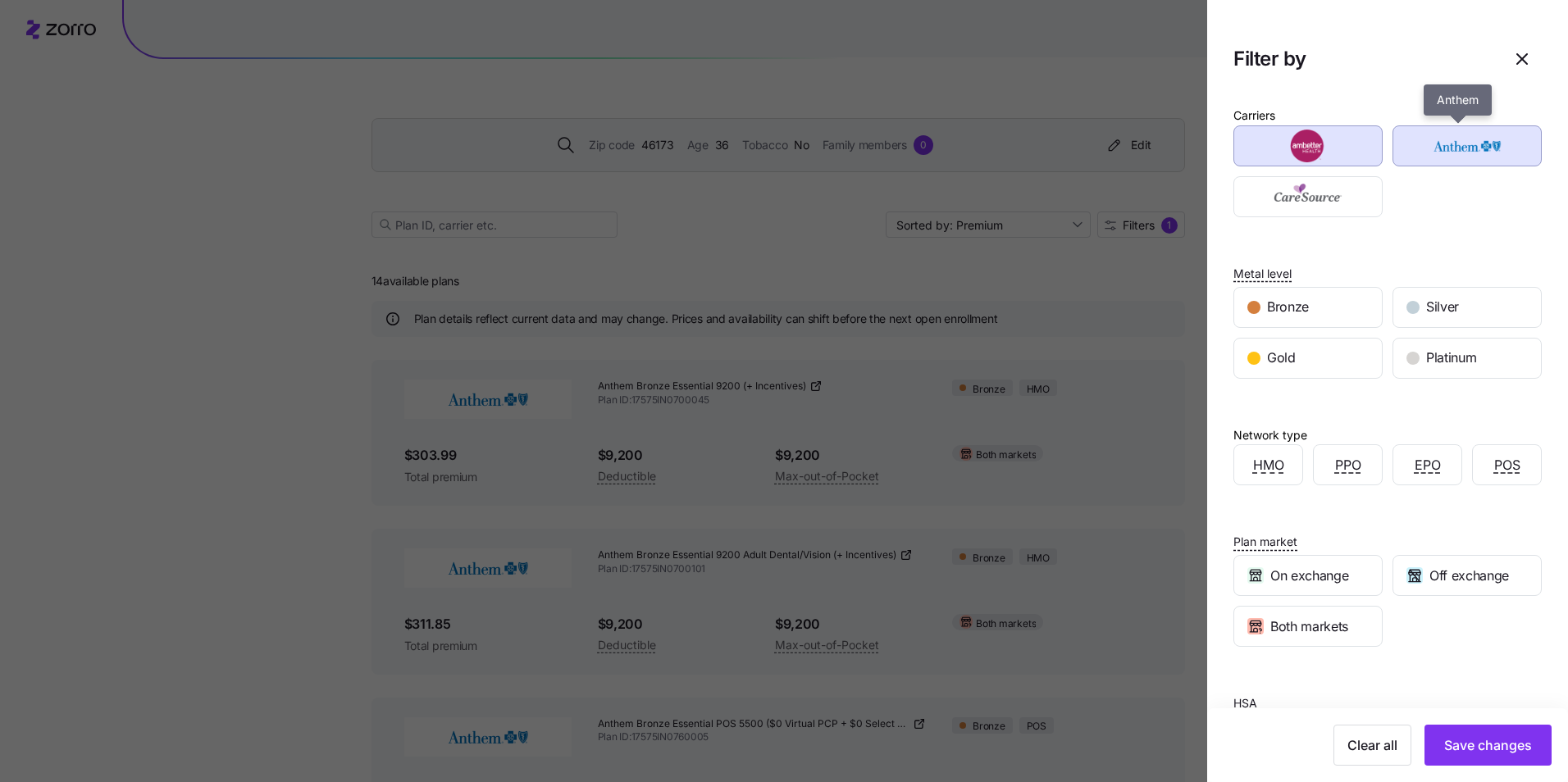
click at [1487, 147] on img "button" at bounding box center [1467, 146] width 120 height 32
click at [1312, 362] on div "Gold" at bounding box center [1307, 358] width 147 height 39
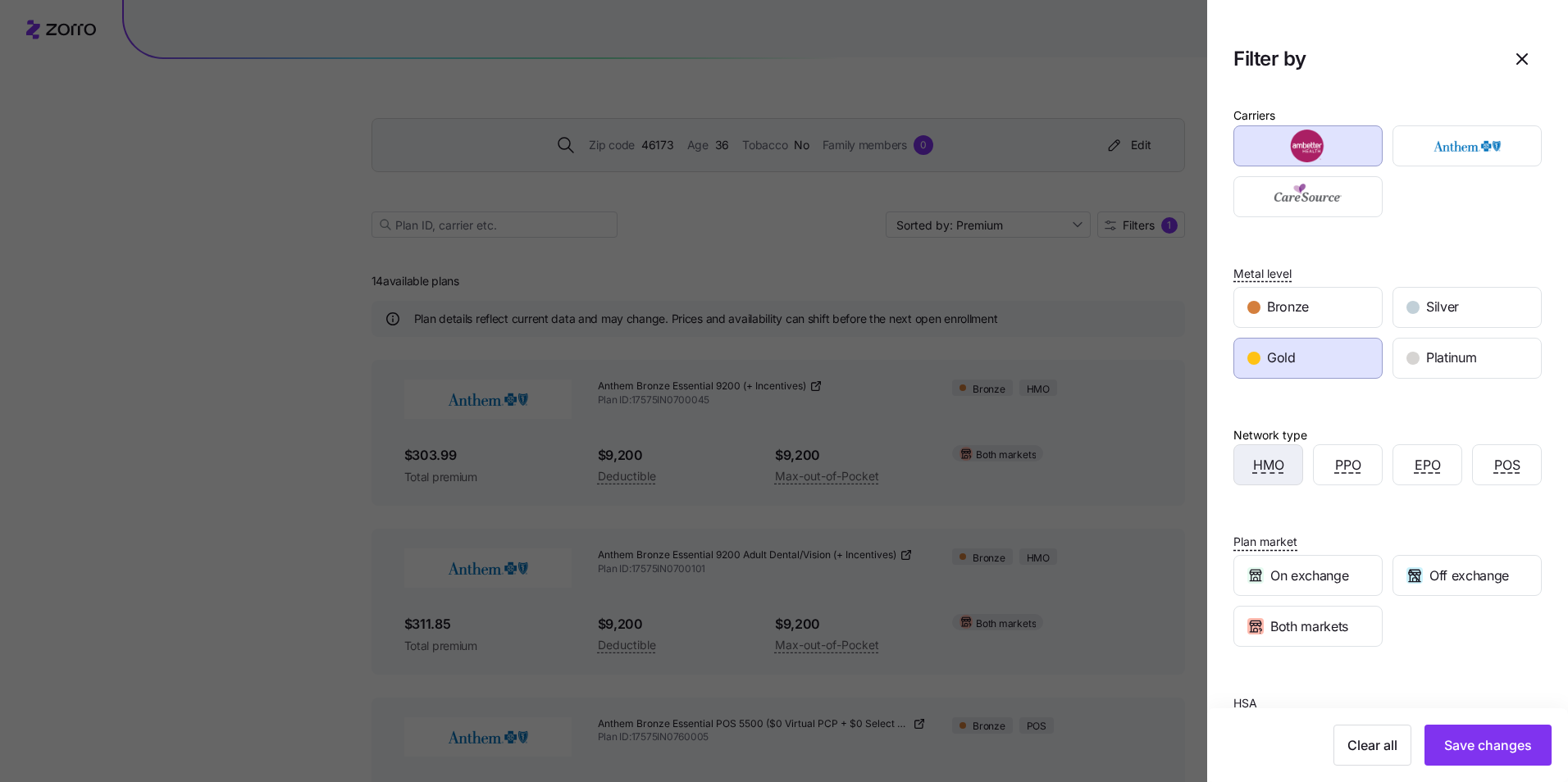
click at [1269, 468] on span "HMO" at bounding box center [1269, 465] width 32 height 20
click at [1438, 561] on div "Off exchange" at bounding box center [1467, 576] width 147 height 39
click at [1473, 768] on div "Clear all Save changes" at bounding box center [1387, 745] width 360 height 74
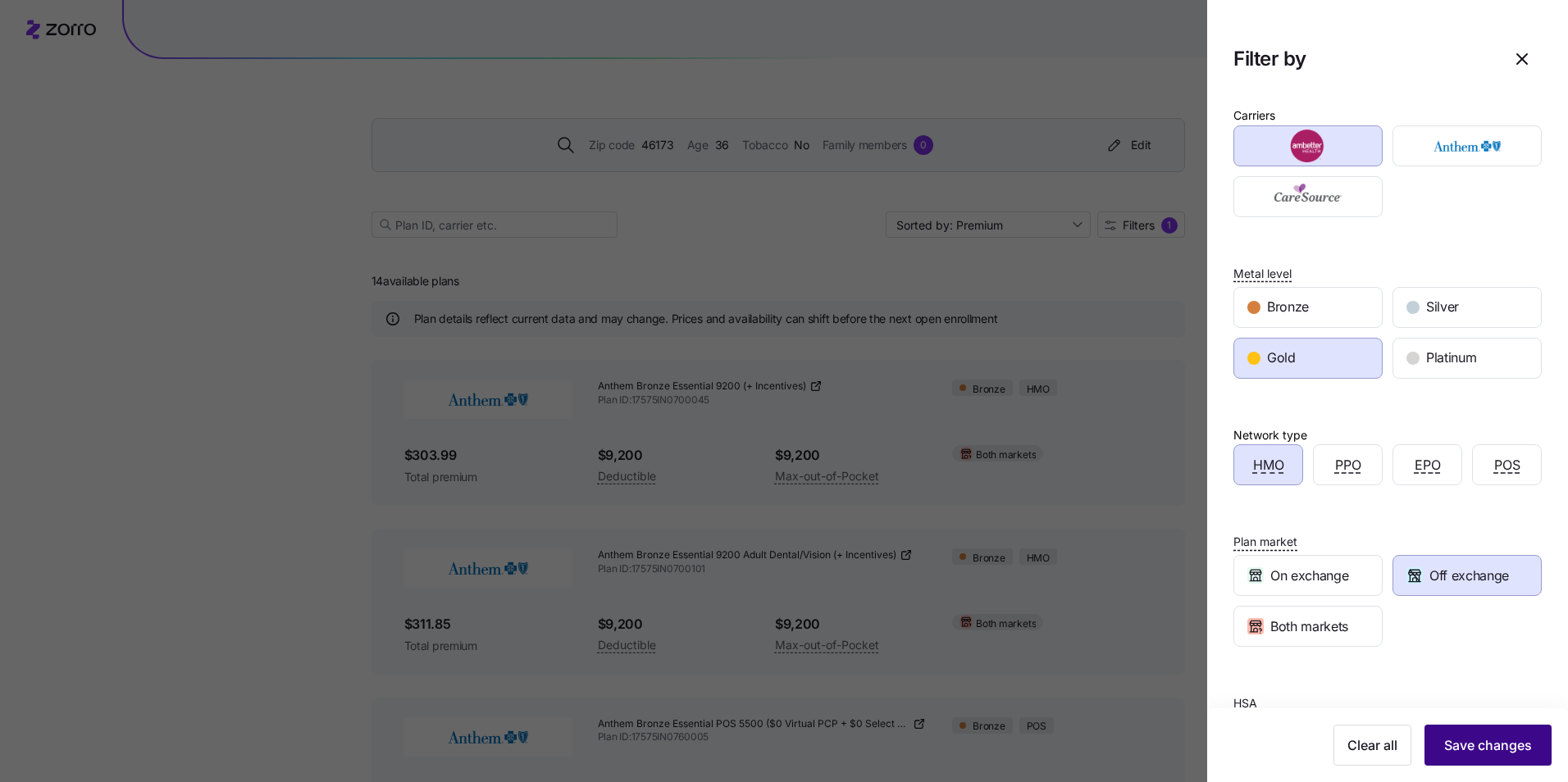
click at [1478, 752] on span "Save changes" at bounding box center [1488, 745] width 88 height 20
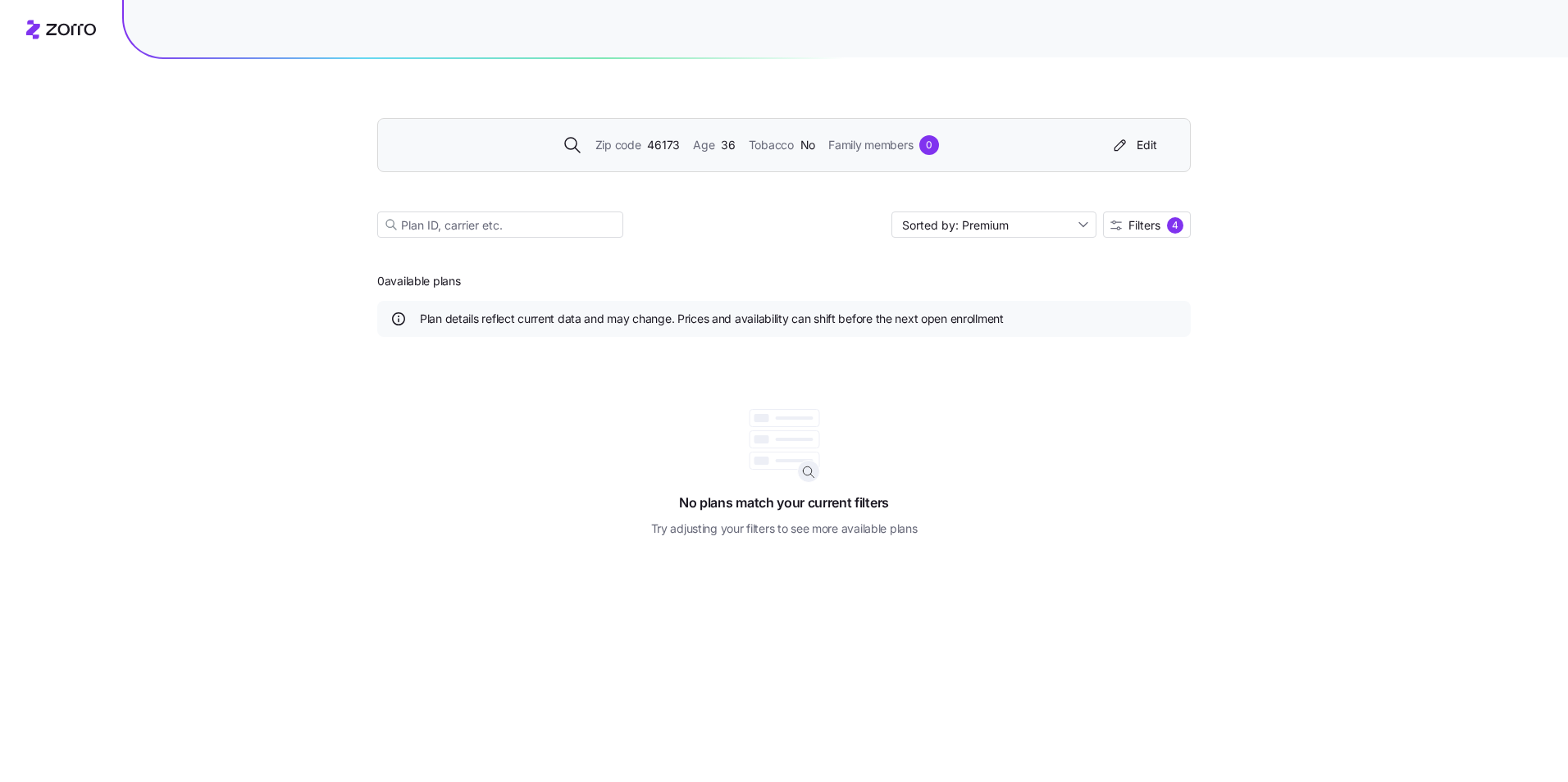
click at [958, 412] on div "No plans match your current filters Try adjusting your filters to see more avai…" at bounding box center [784, 447] width 814 height 181
click at [1139, 224] on span "Filters" at bounding box center [1144, 225] width 32 height 11
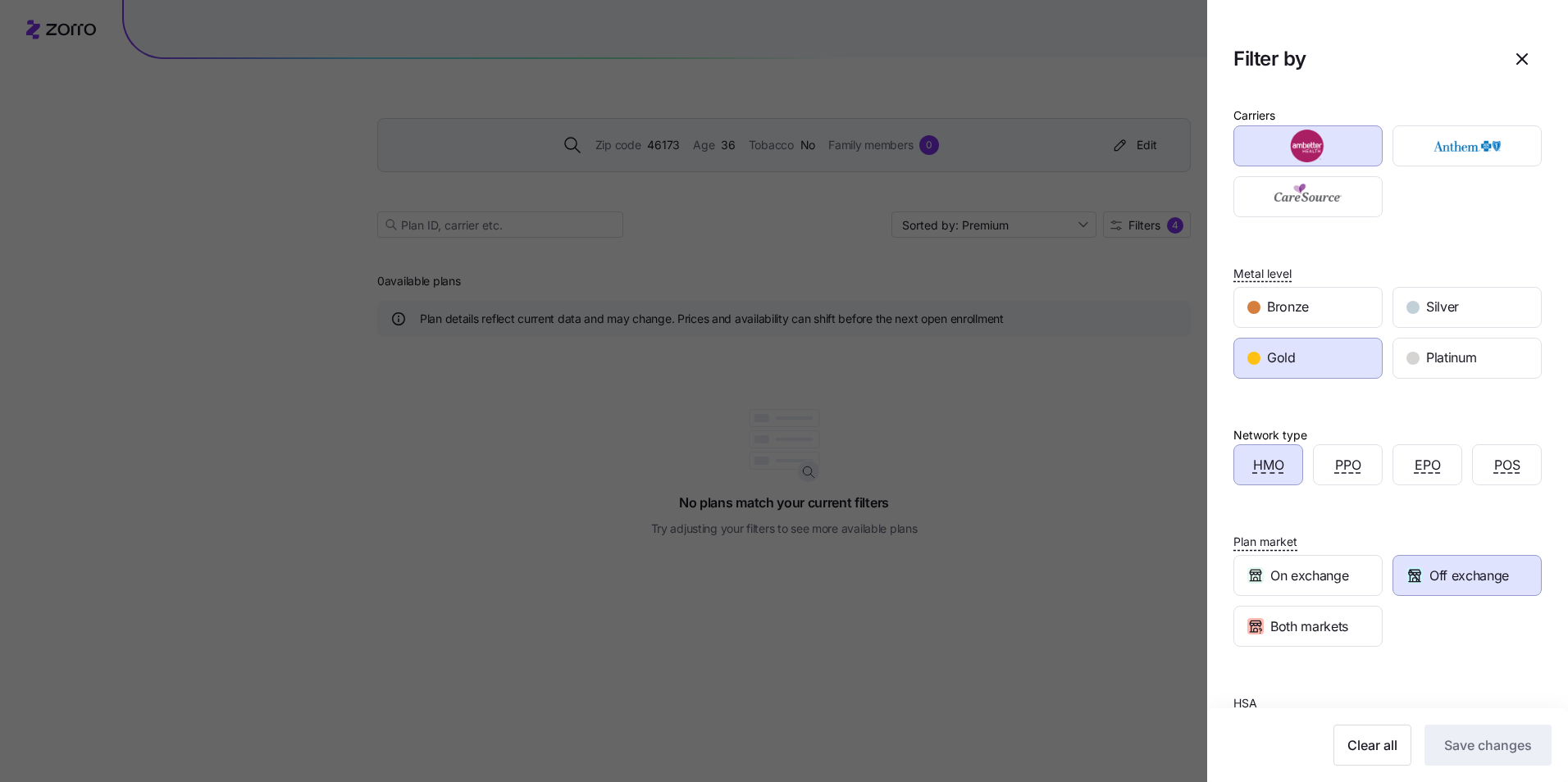
click at [1274, 453] on div "HMO" at bounding box center [1268, 465] width 68 height 39
click at [1444, 742] on span "Save changes" at bounding box center [1488, 745] width 88 height 20
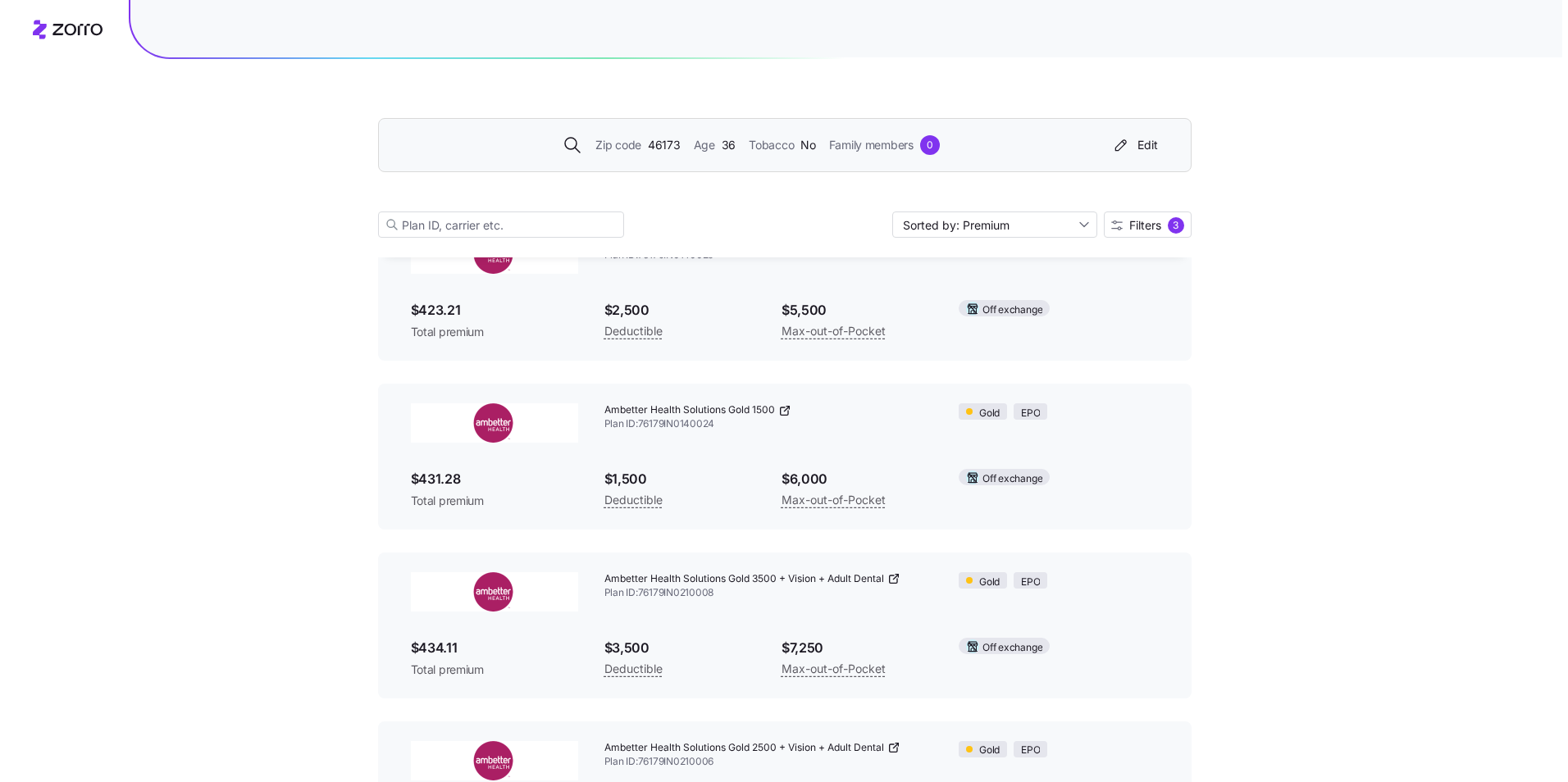
scroll to position [738, 0]
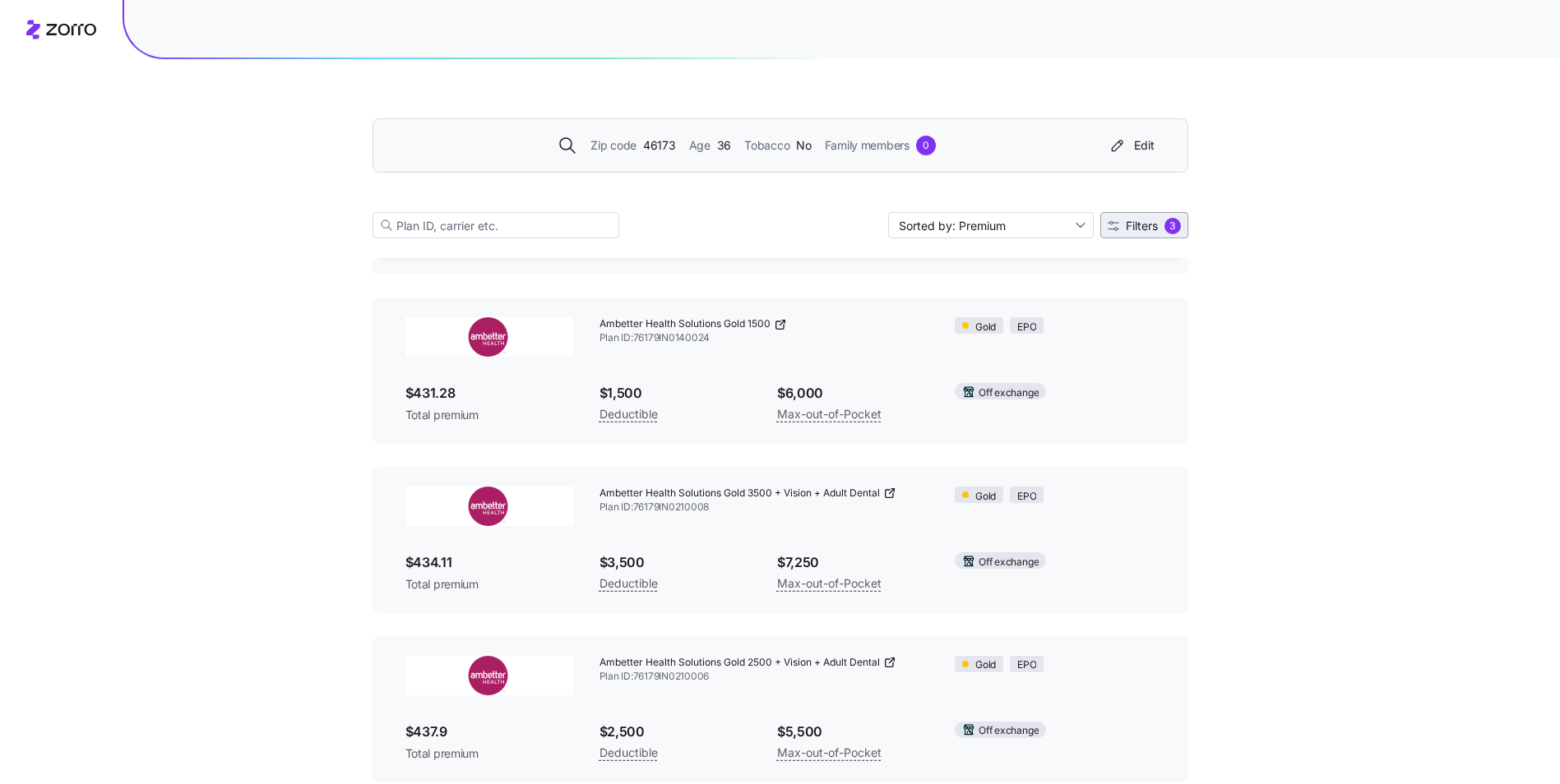
click at [1136, 225] on span "Filters" at bounding box center [1142, 225] width 32 height 11
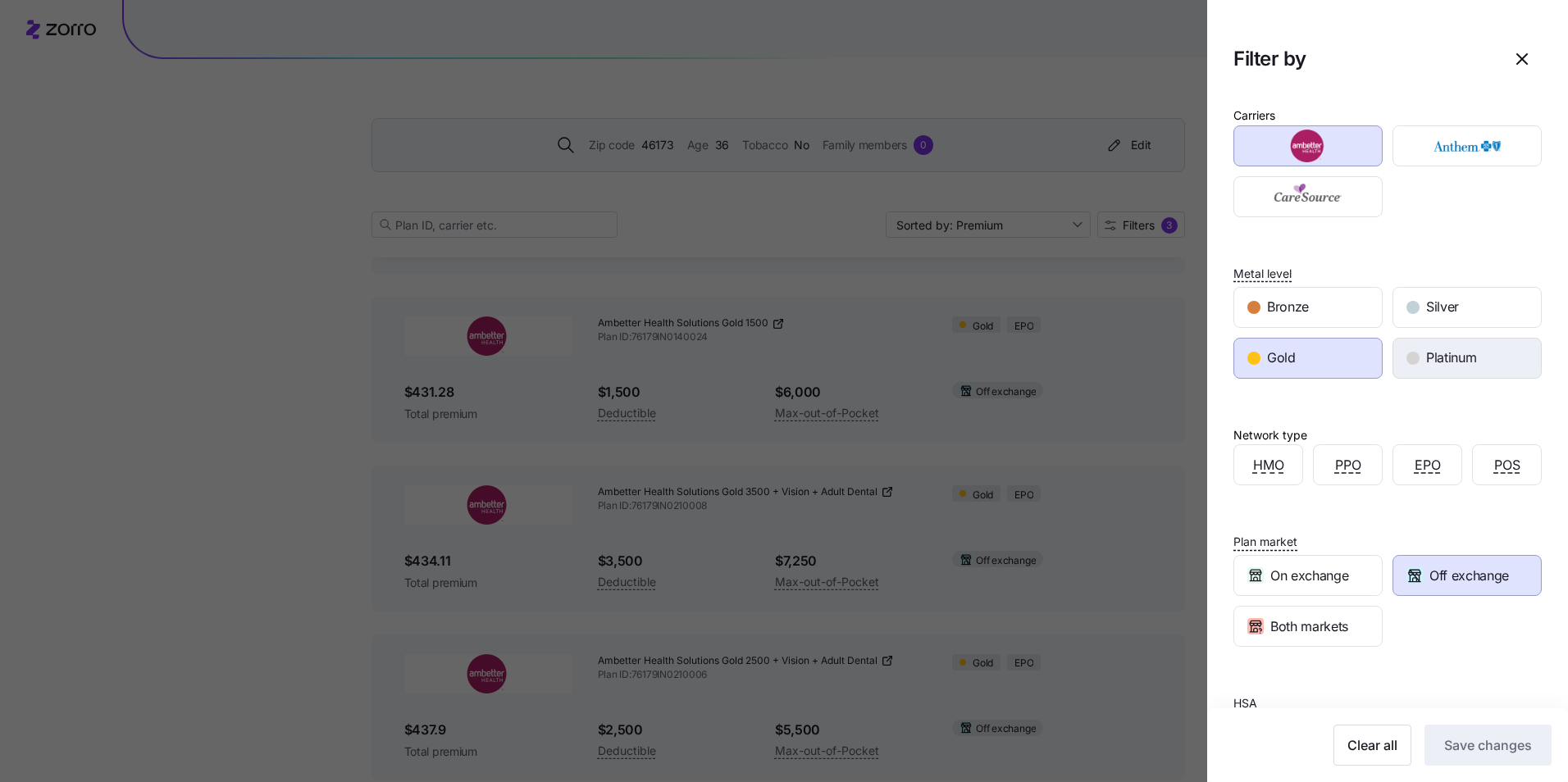
click at [1415, 344] on div "Platinum" at bounding box center [1467, 358] width 147 height 39
click at [1347, 362] on div "Gold" at bounding box center [1307, 358] width 147 height 39
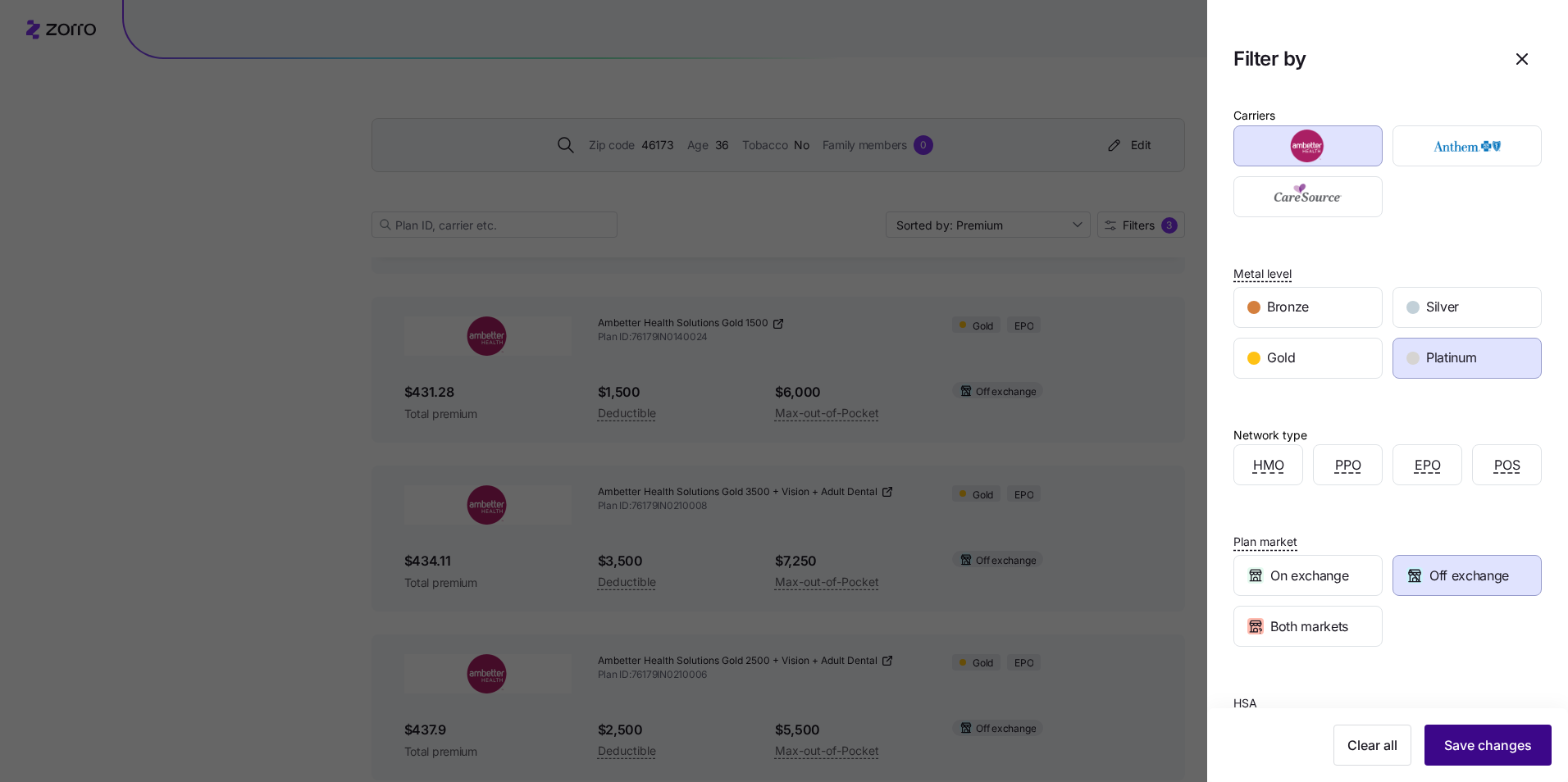
click at [1492, 746] on span "Save changes" at bounding box center [1488, 745] width 88 height 20
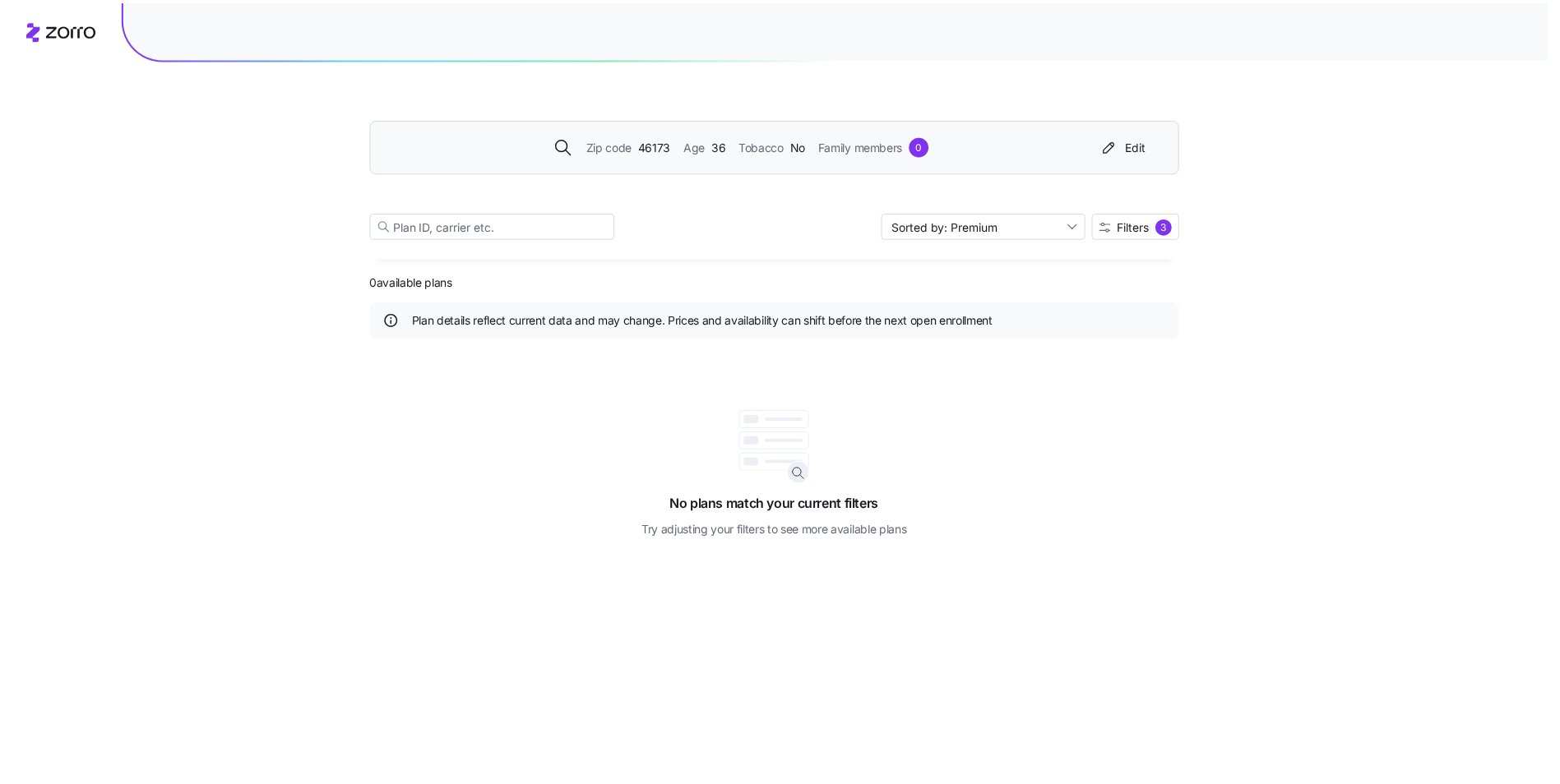
scroll to position [0, 0]
click at [1152, 230] on span "Filters" at bounding box center [1147, 225] width 32 height 11
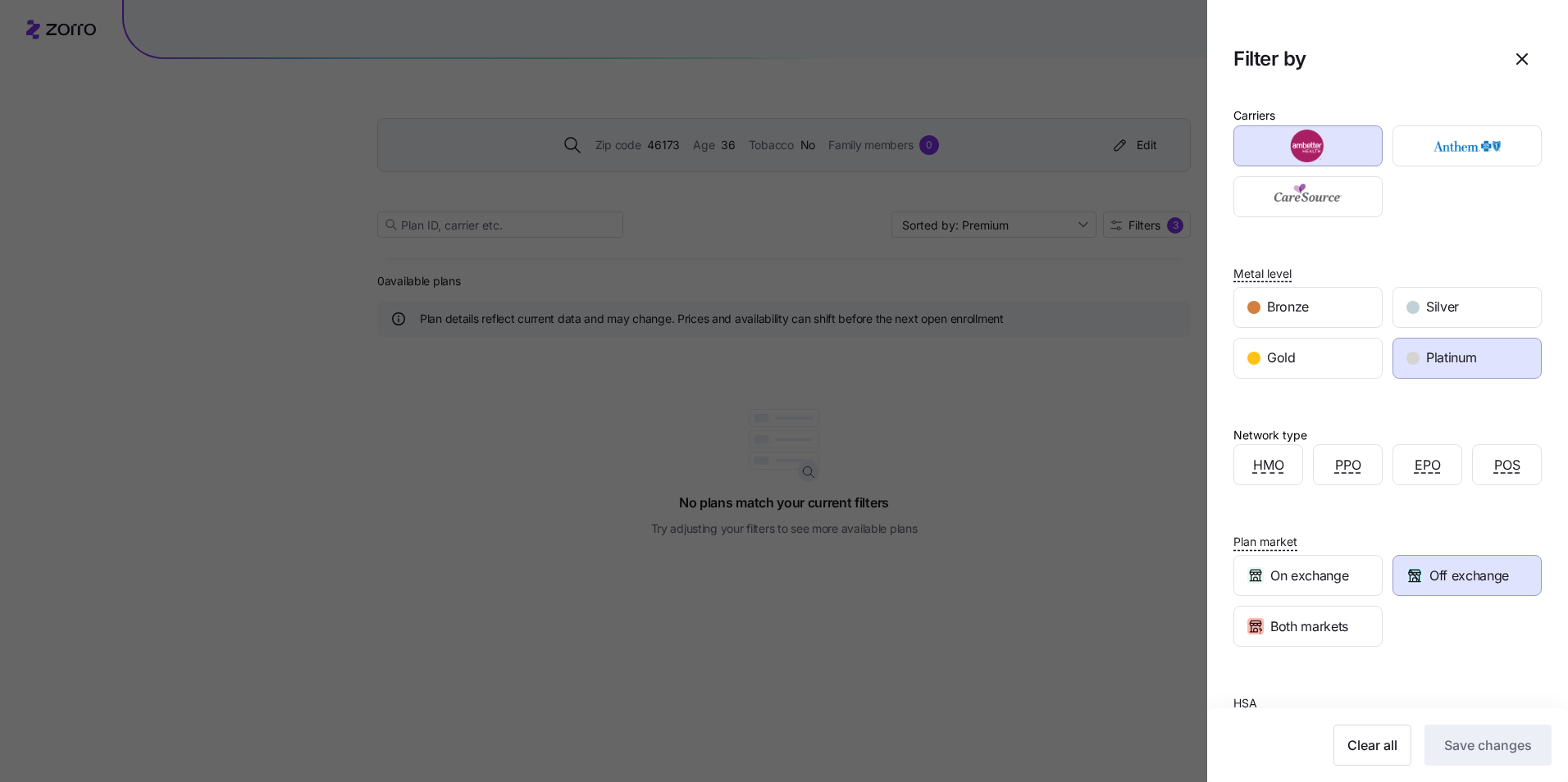
click at [1441, 578] on span "Off exchange" at bounding box center [1468, 576] width 79 height 20
click at [1447, 576] on span "Off exchange" at bounding box center [1468, 576] width 79 height 20
click at [1454, 749] on span "Save changes" at bounding box center [1488, 745] width 88 height 20
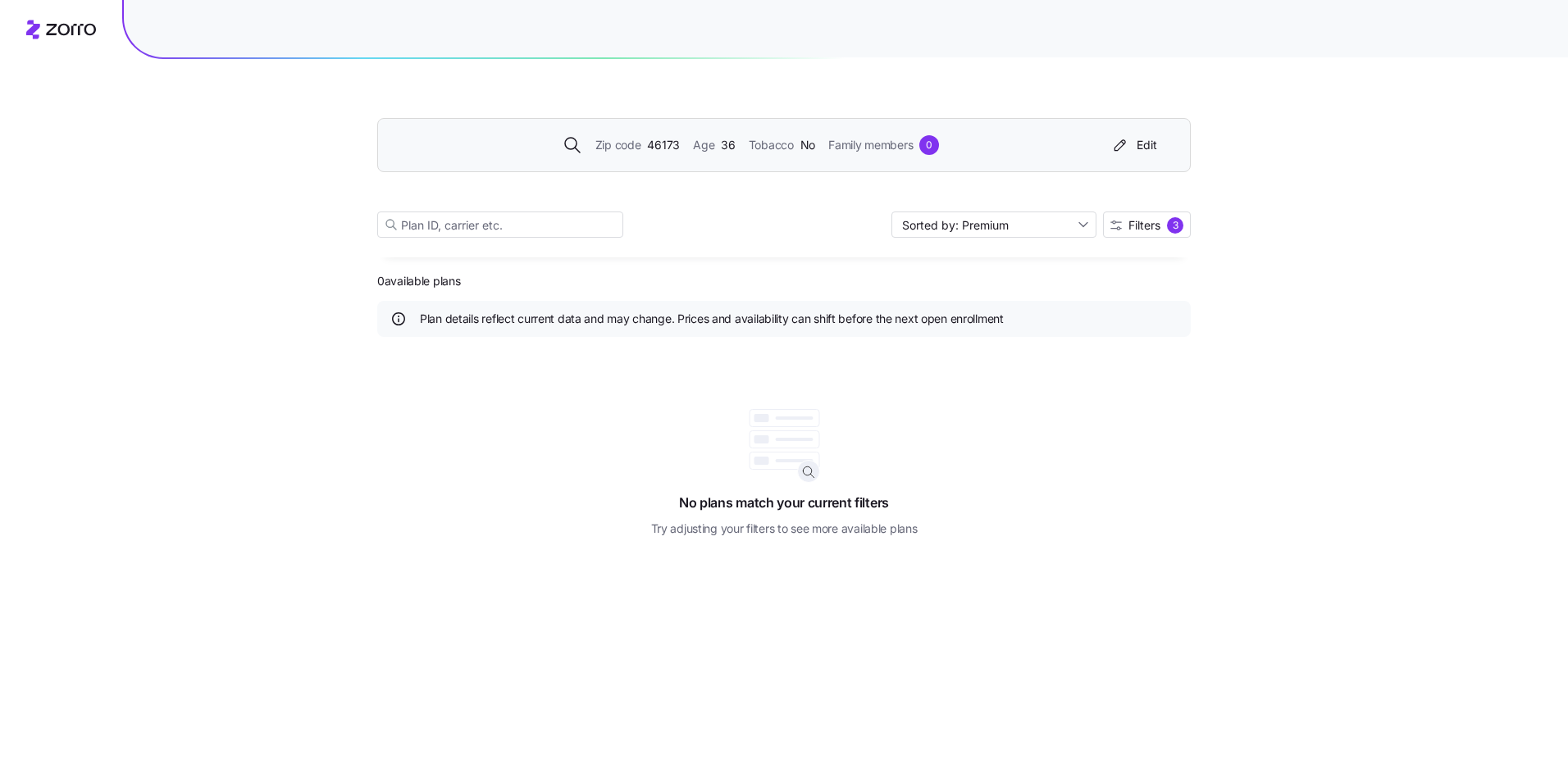
click at [1083, 507] on div "No plans match your current filters Try adjusting your filters to see more avai…" at bounding box center [784, 447] width 814 height 181
drag, startPoint x: 835, startPoint y: 442, endPoint x: 824, endPoint y: 436, distance: 12.5
click at [836, 436] on div "No plans match your current filters Try adjusting your filters to see more avai…" at bounding box center [784, 447] width 814 height 181
click at [804, 439] on rect at bounding box center [793, 440] width 37 height 3
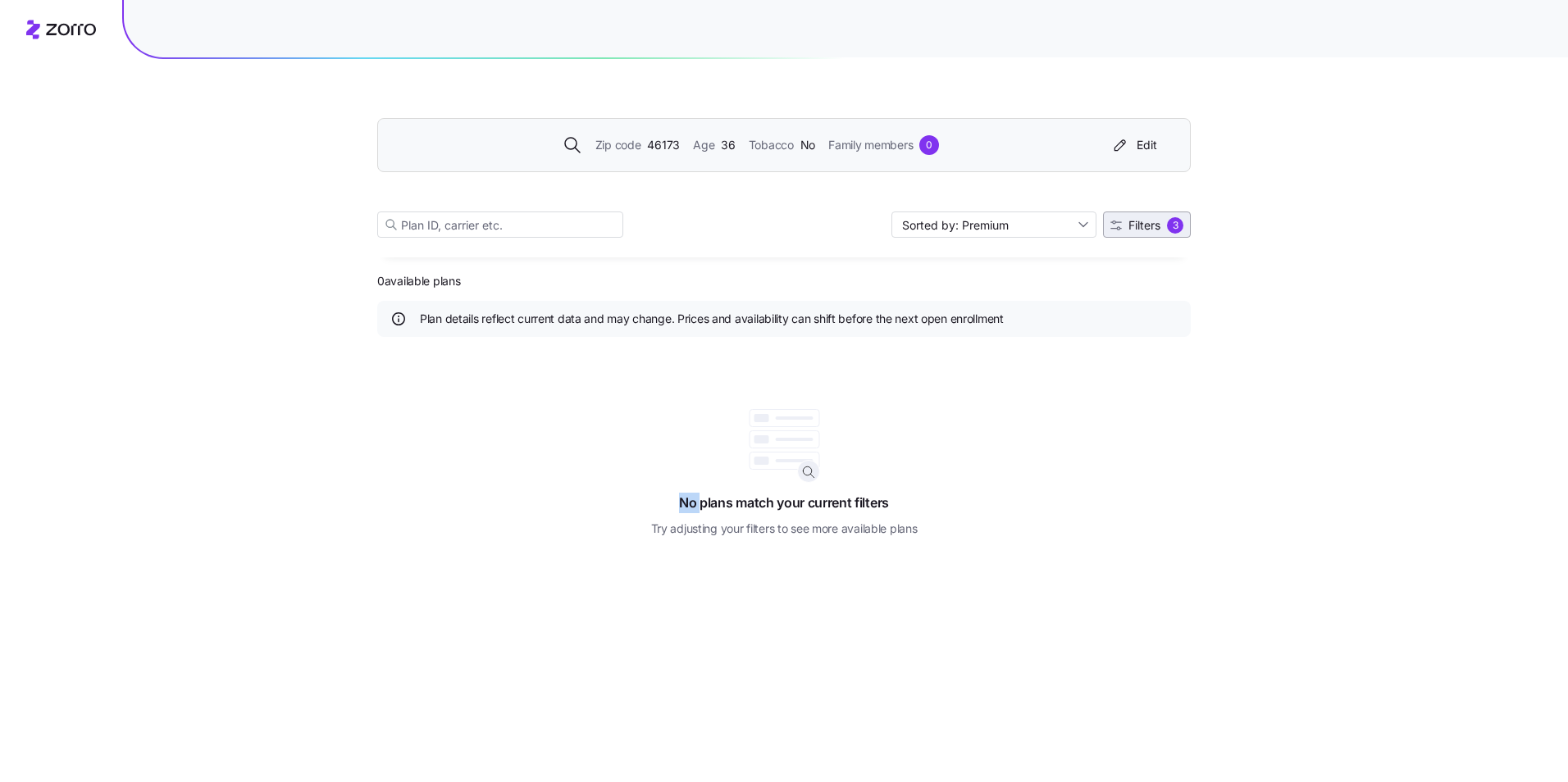
click at [1144, 227] on span "Filters" at bounding box center [1144, 225] width 32 height 11
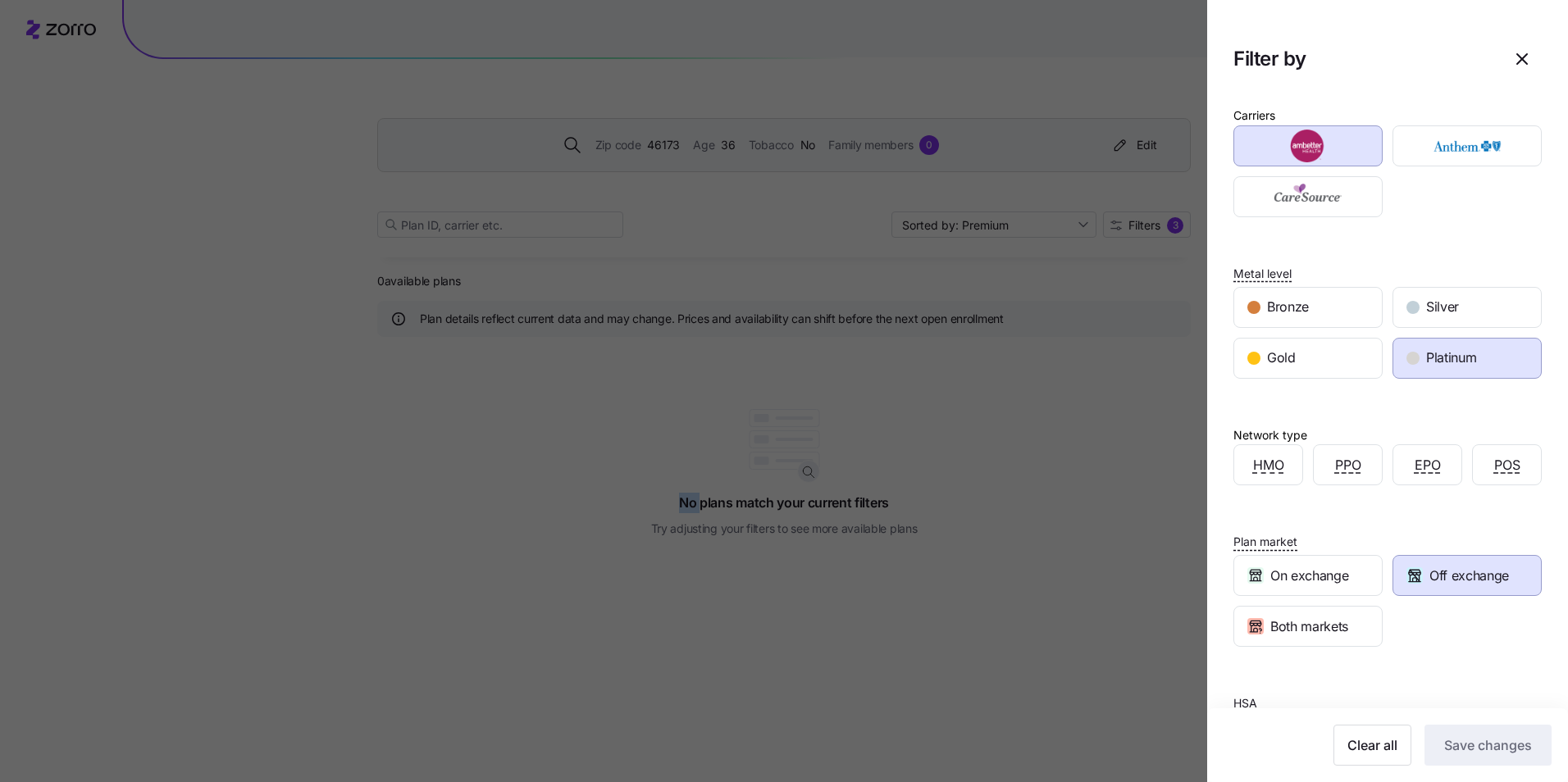
drag, startPoint x: 1306, startPoint y: 359, endPoint x: 1351, endPoint y: 423, distance: 78.2
click at [1306, 360] on div "Gold" at bounding box center [1307, 358] width 147 height 39
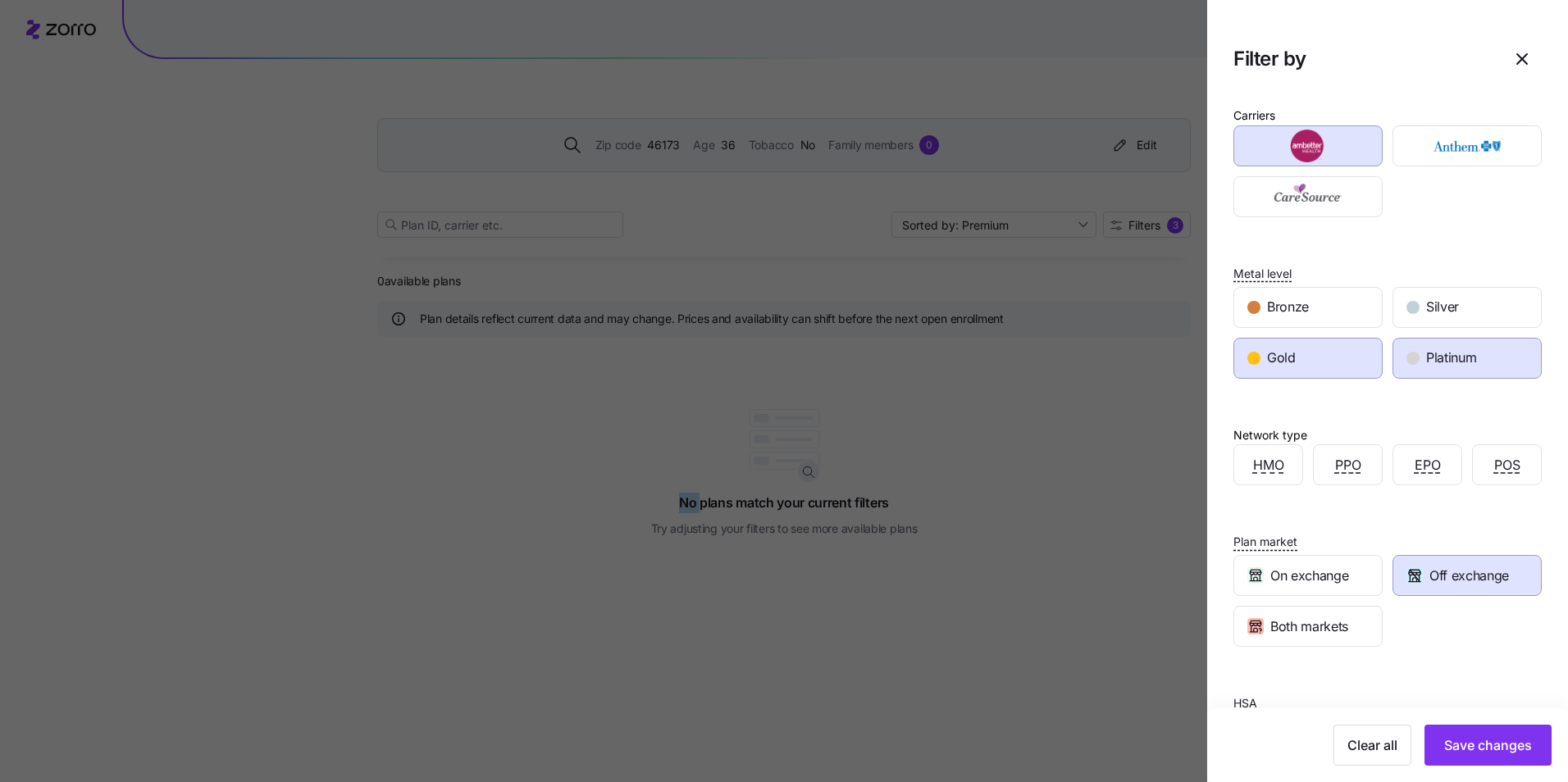
click at [1453, 583] on span "Off exchange" at bounding box center [1468, 576] width 79 height 20
click at [1473, 745] on span "Save changes" at bounding box center [1488, 745] width 88 height 20
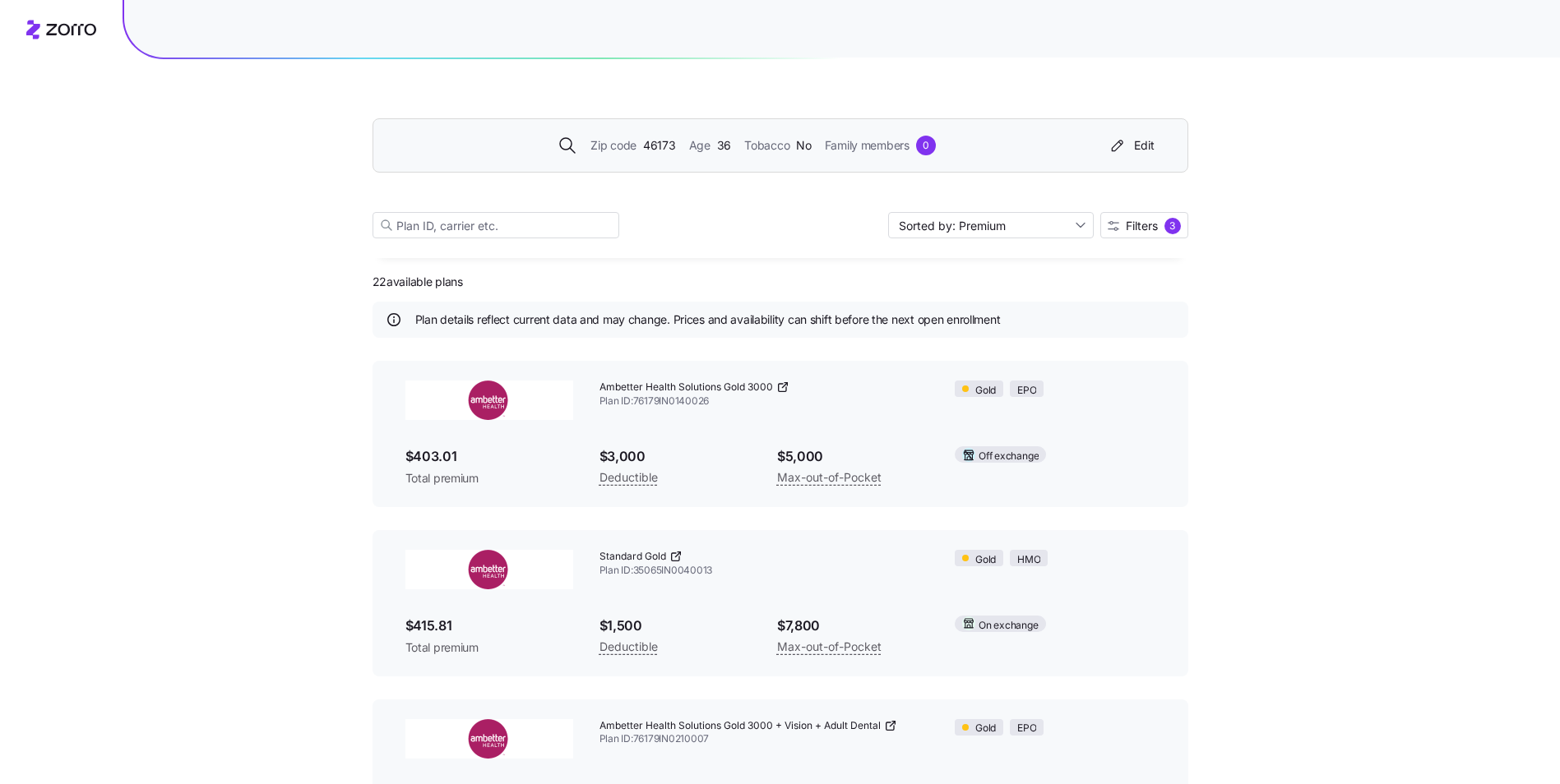
click at [914, 149] on div "Family members 0" at bounding box center [880, 145] width 111 height 20
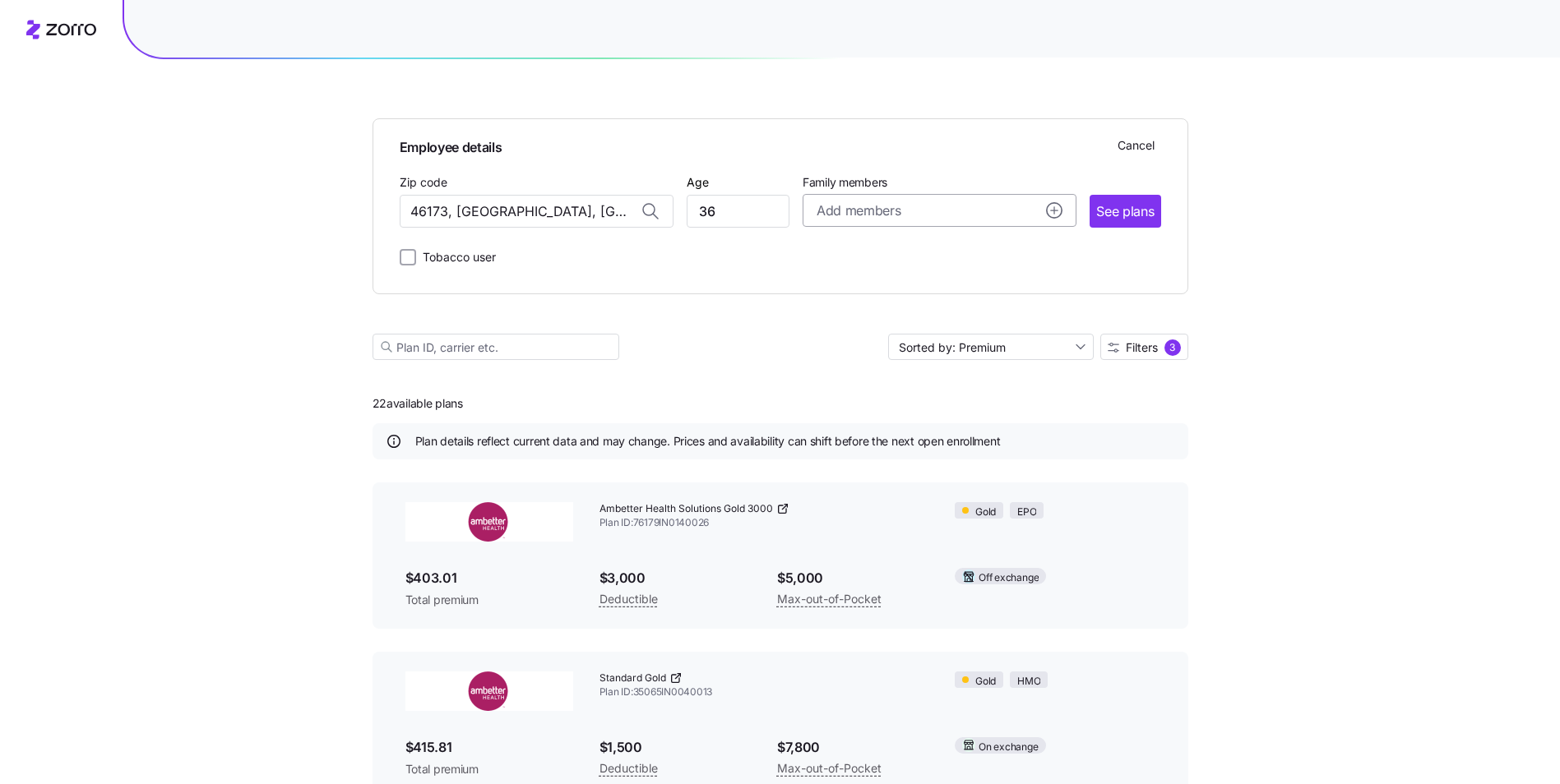
click at [917, 205] on div "Add members" at bounding box center [940, 211] width 246 height 20
drag, startPoint x: 864, startPoint y: 311, endPoint x: 822, endPoint y: 312, distance: 42.0
click at [822, 312] on input "Age" at bounding box center [862, 315] width 82 height 32
type input "11"
click at [861, 384] on span "Add a dependent" at bounding box center [880, 375] width 119 height 20
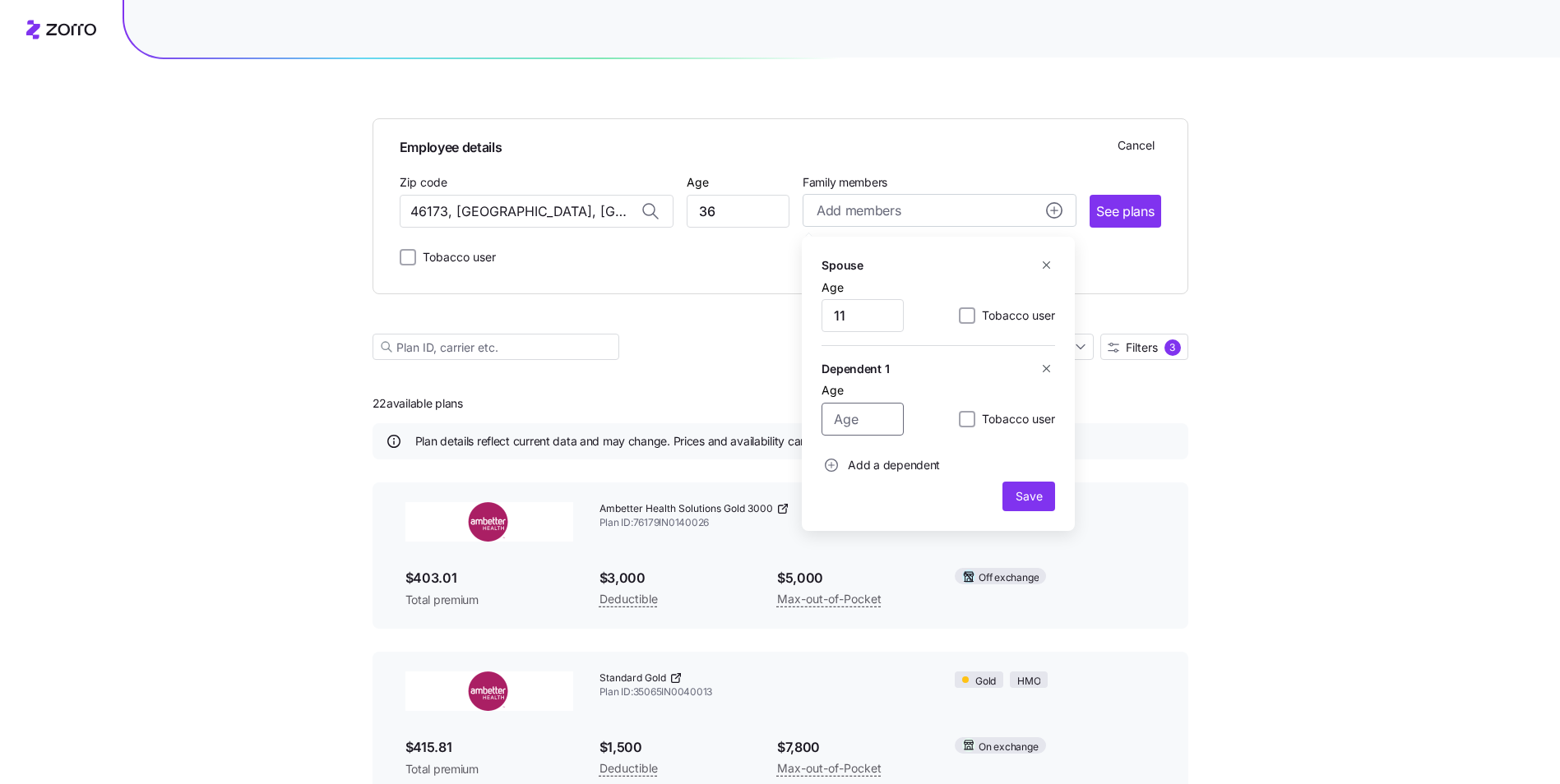
click at [860, 411] on input "Age" at bounding box center [862, 419] width 82 height 32
type input "16"
click at [1045, 500] on span "Save" at bounding box center [1029, 496] width 39 height 16
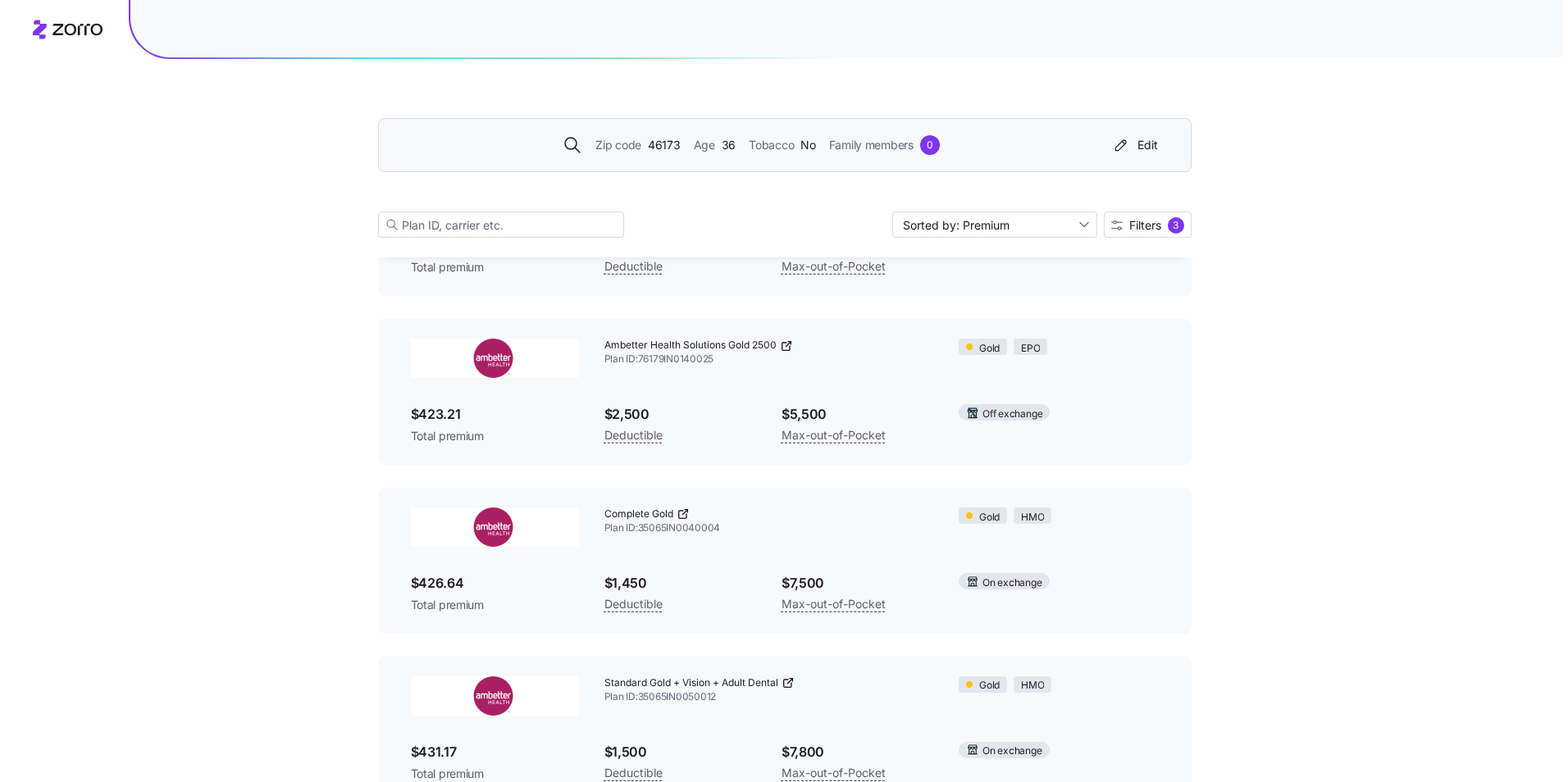
scroll to position [738, 0]
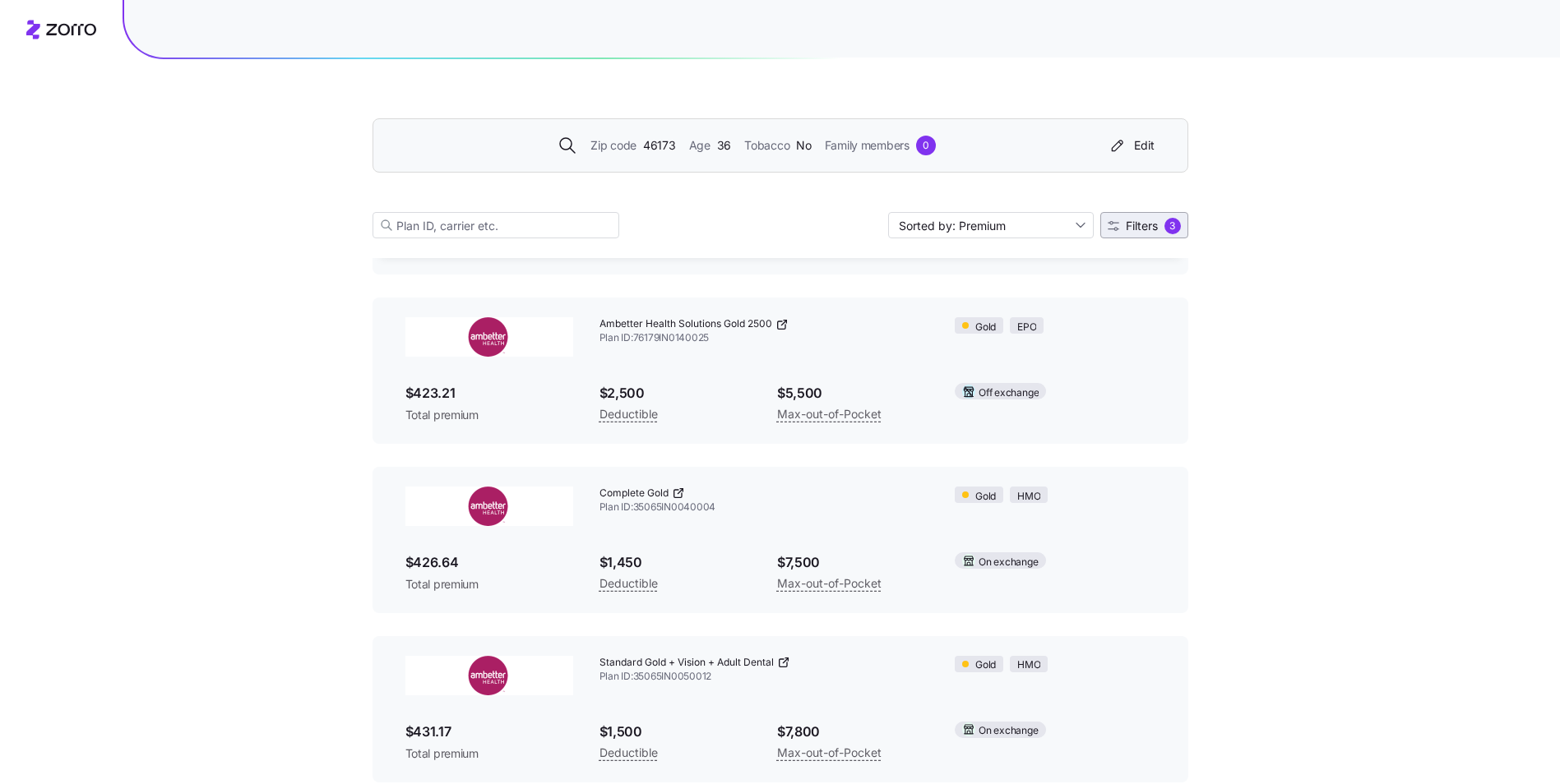
click at [1152, 224] on span "Filters" at bounding box center [1142, 225] width 32 height 11
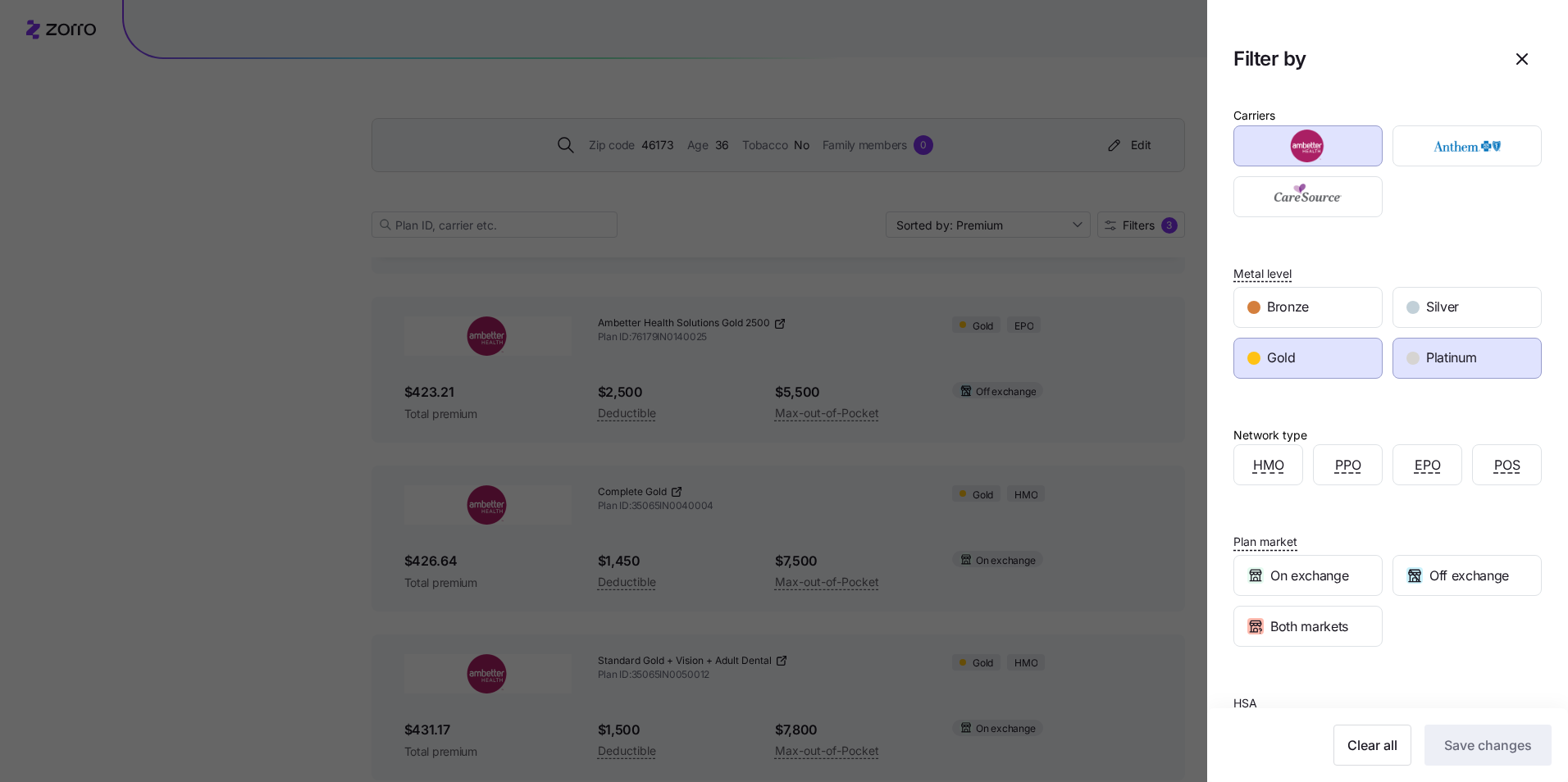
click at [1513, 57] on icon "button" at bounding box center [1522, 59] width 20 height 20
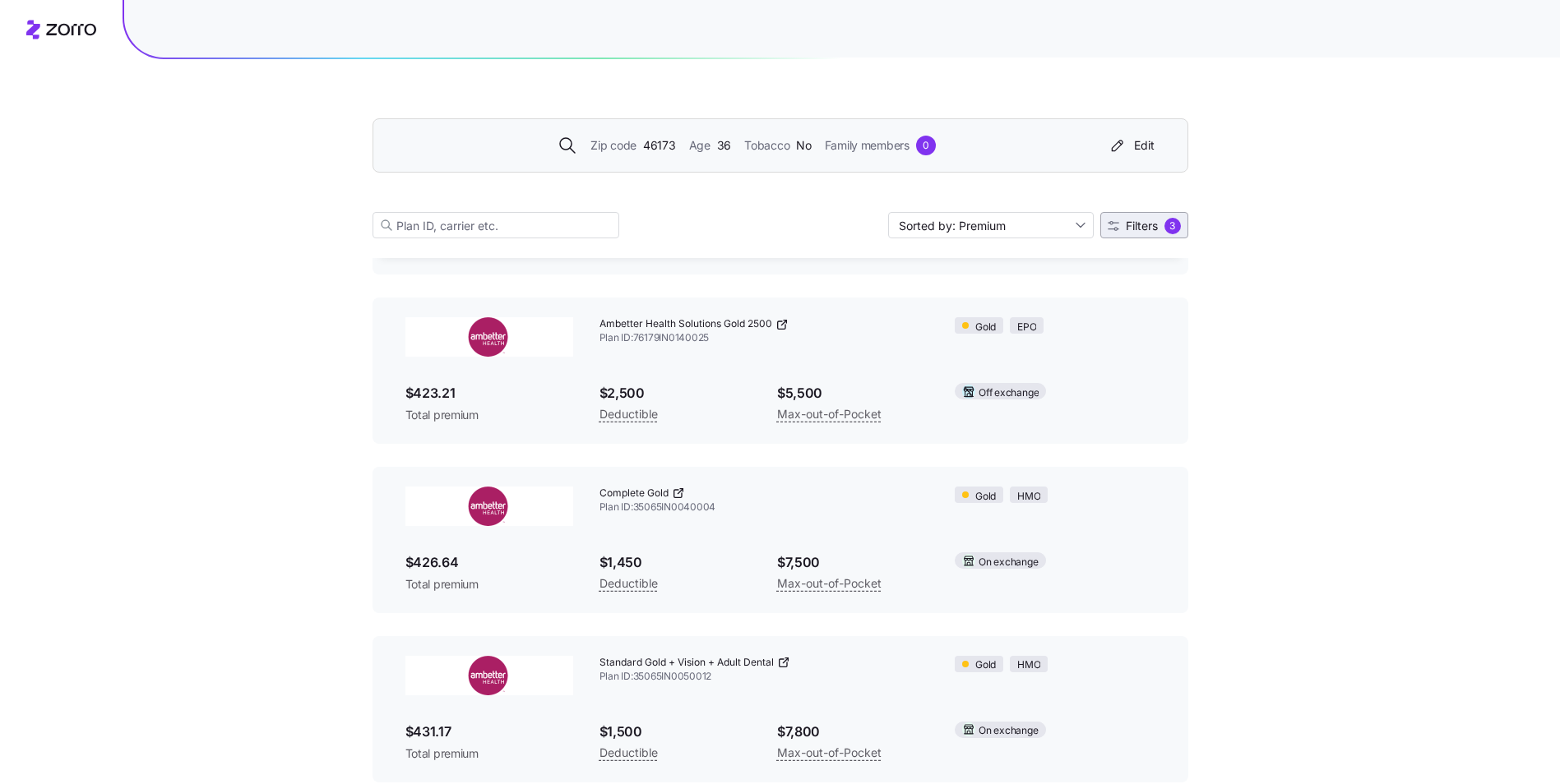
click at [1143, 219] on span "Filters 3" at bounding box center [1144, 225] width 73 height 16
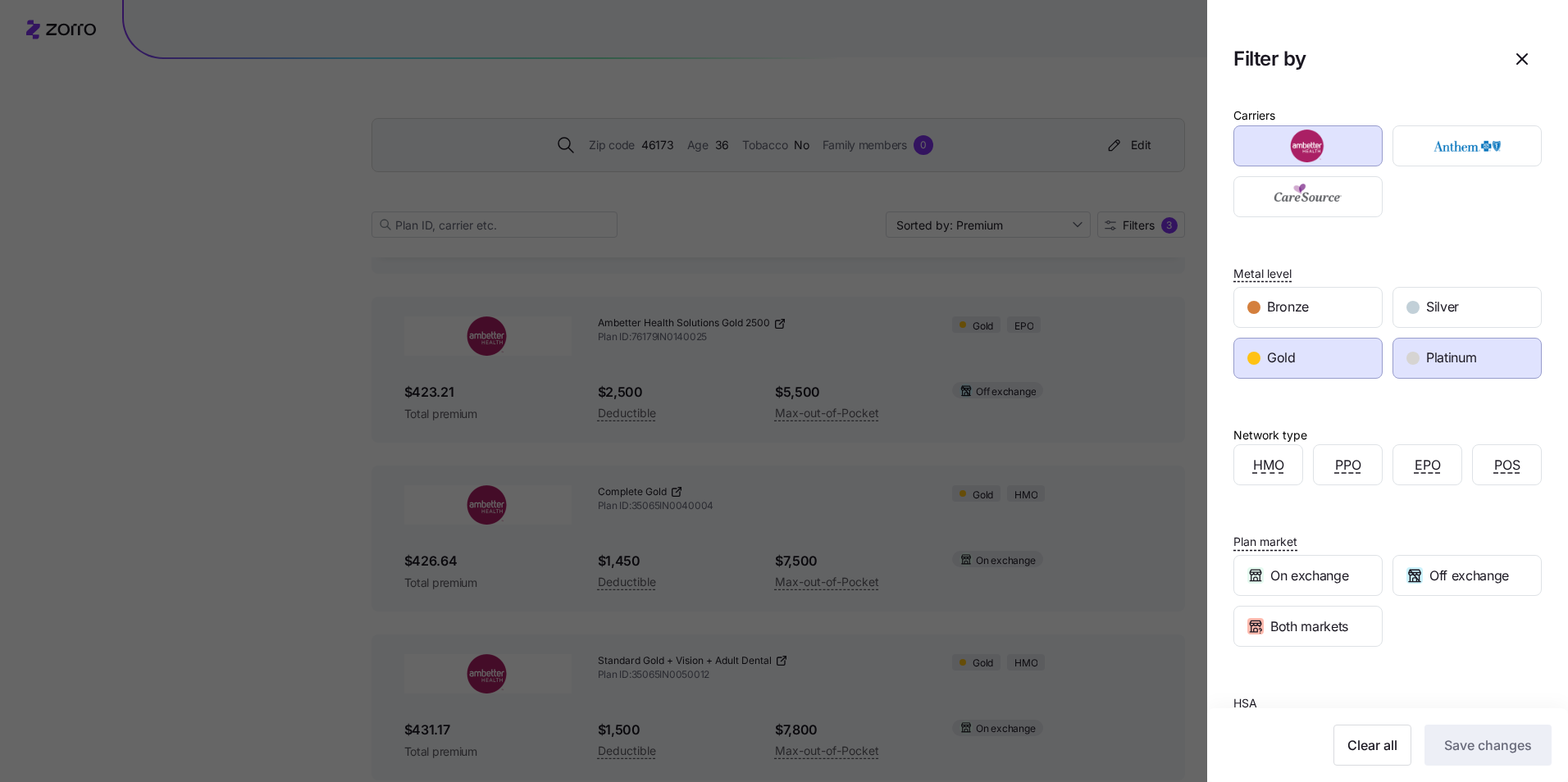
click at [1407, 359] on div "button" at bounding box center [1413, 358] width 13 height 13
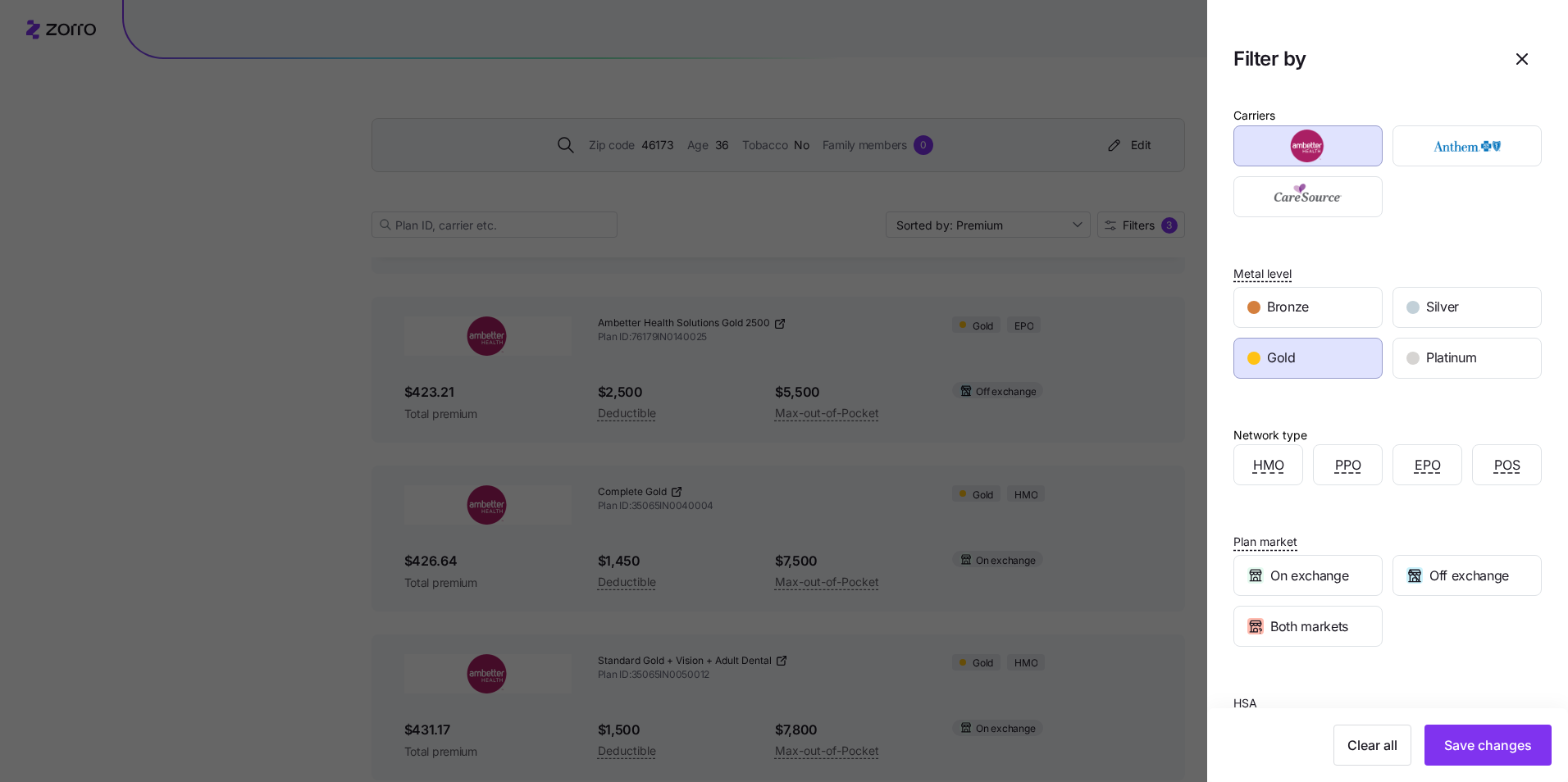
click at [1309, 359] on div "Gold" at bounding box center [1307, 358] width 147 height 39
click at [1470, 572] on span "Off exchange" at bounding box center [1468, 576] width 79 height 20
click at [1320, 367] on div "Gold" at bounding box center [1307, 358] width 147 height 39
click at [1498, 750] on span "Save changes" at bounding box center [1488, 745] width 88 height 20
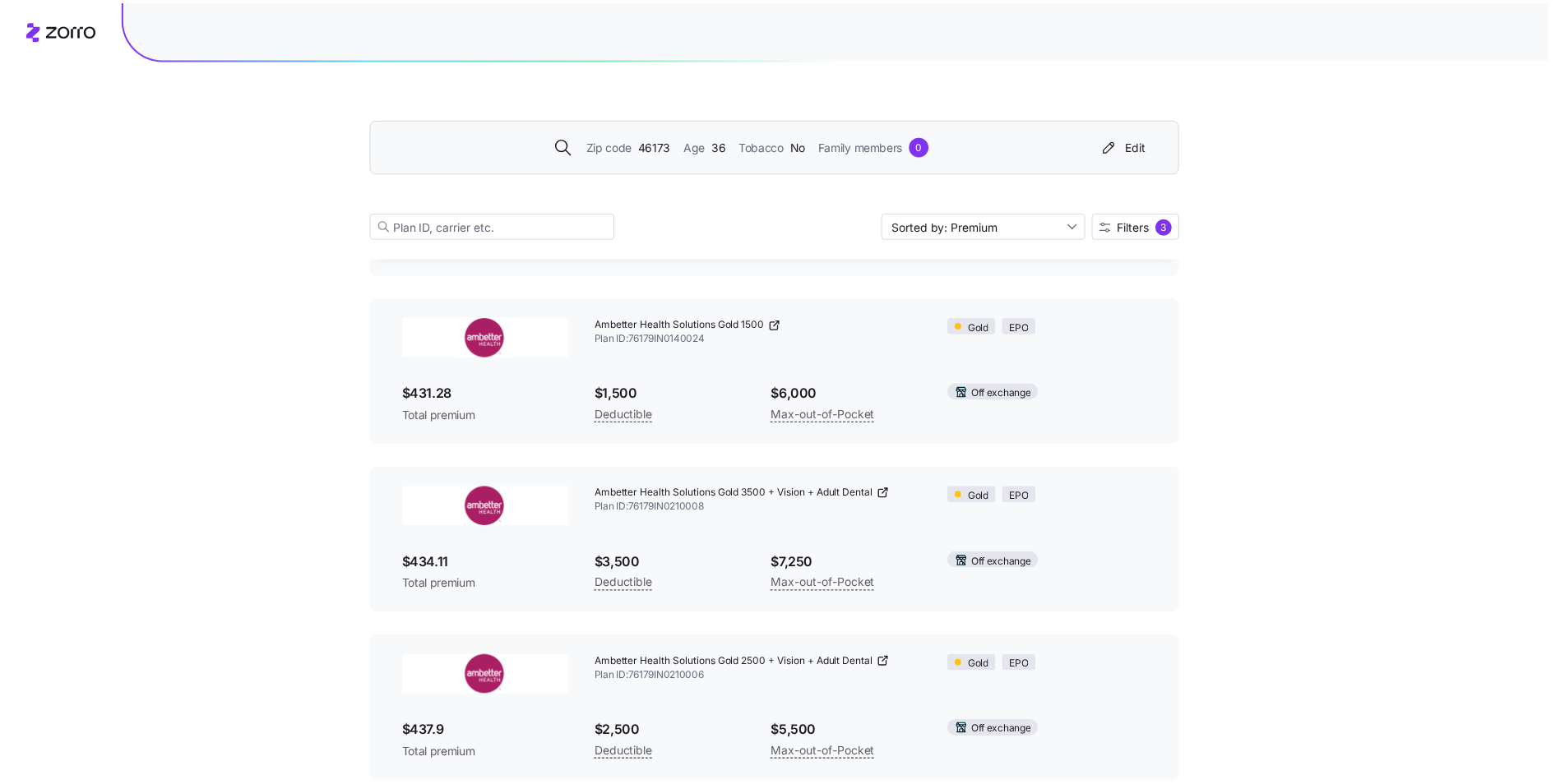
scroll to position [570, 0]
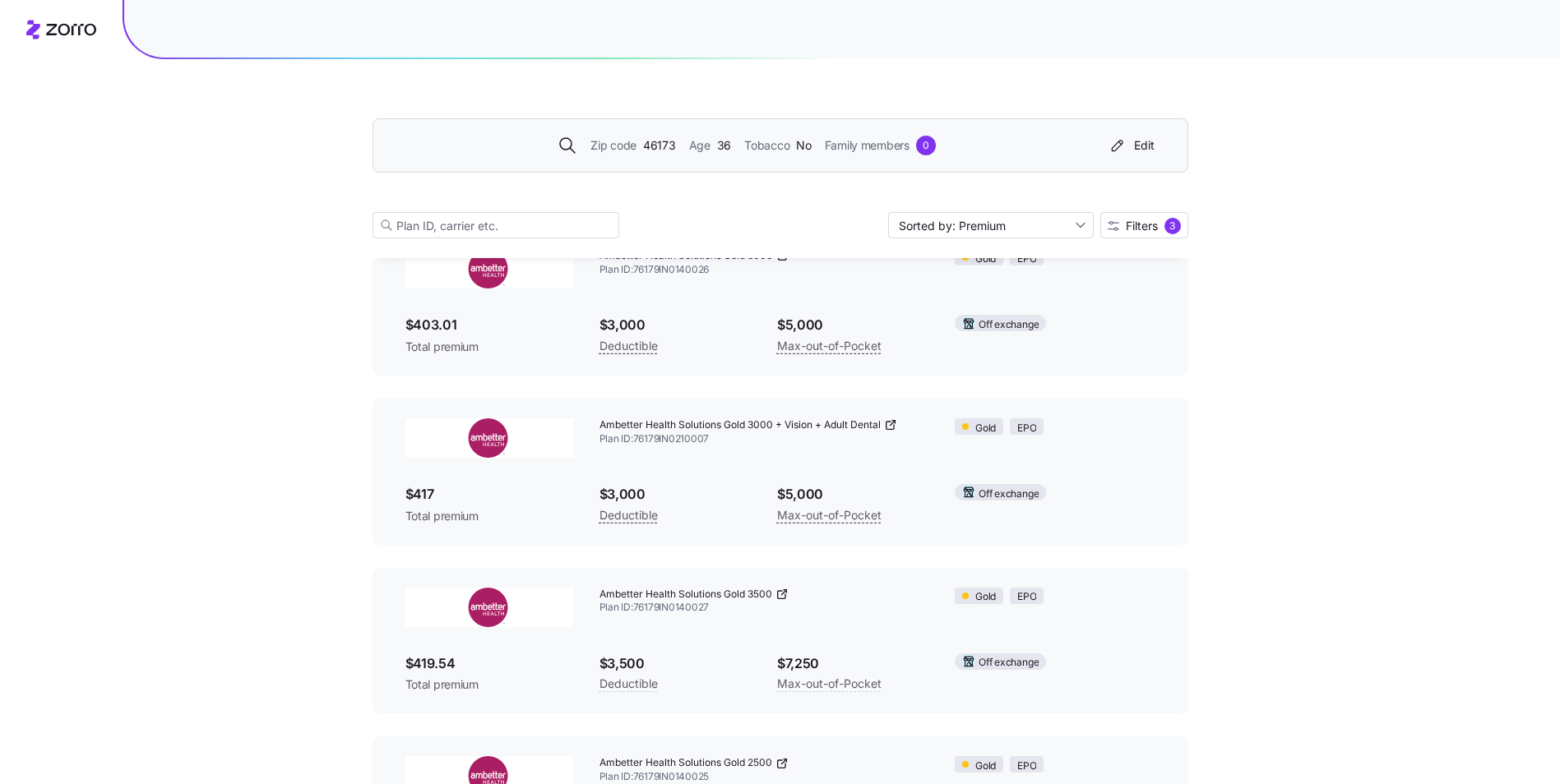
scroll to position [0, 0]
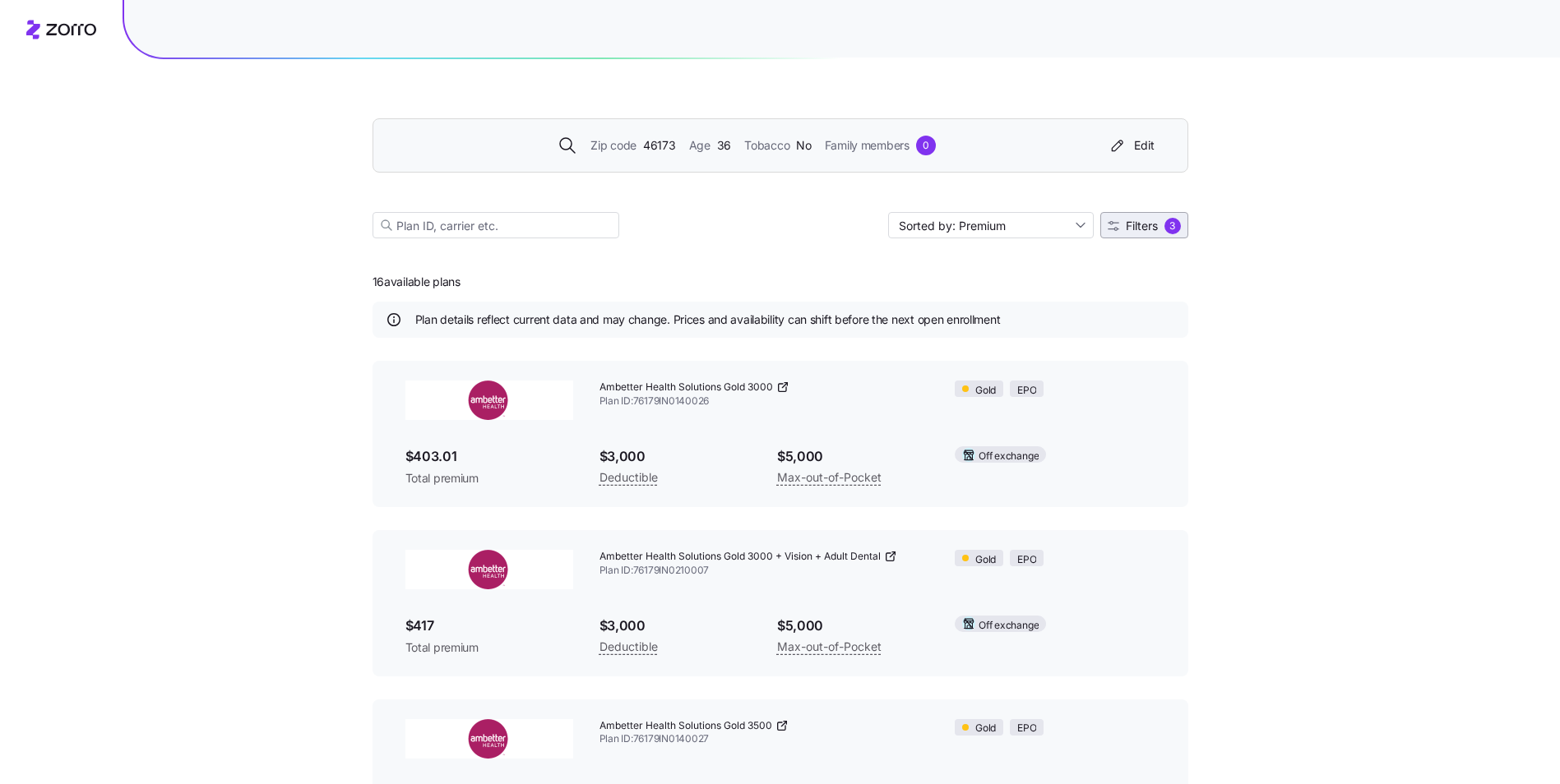
click at [1165, 233] on span "3" at bounding box center [1172, 225] width 16 height 16
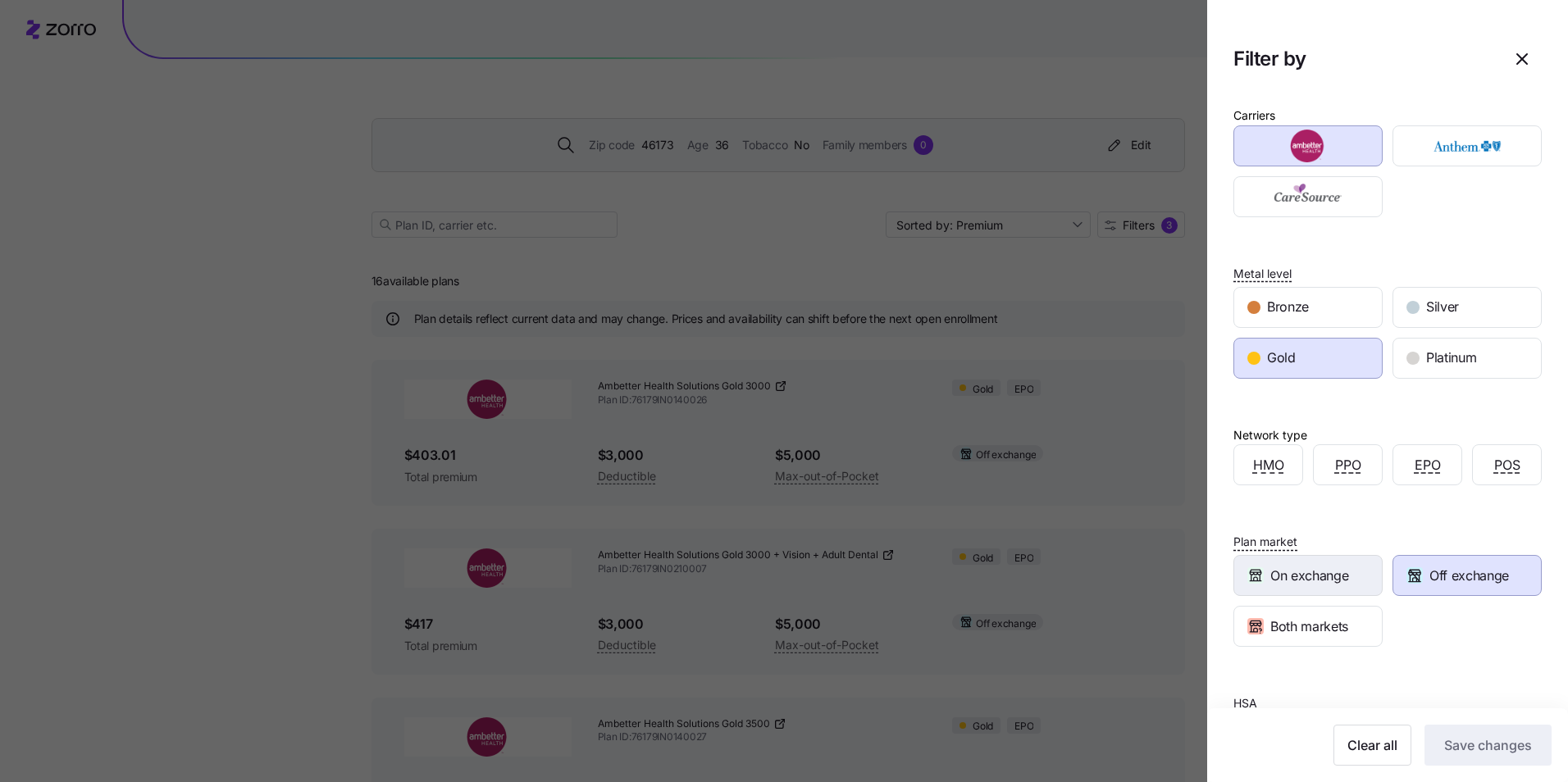
click at [1337, 566] on span "On exchange" at bounding box center [1309, 576] width 78 height 20
click at [1448, 750] on span "Save changes" at bounding box center [1488, 745] width 88 height 20
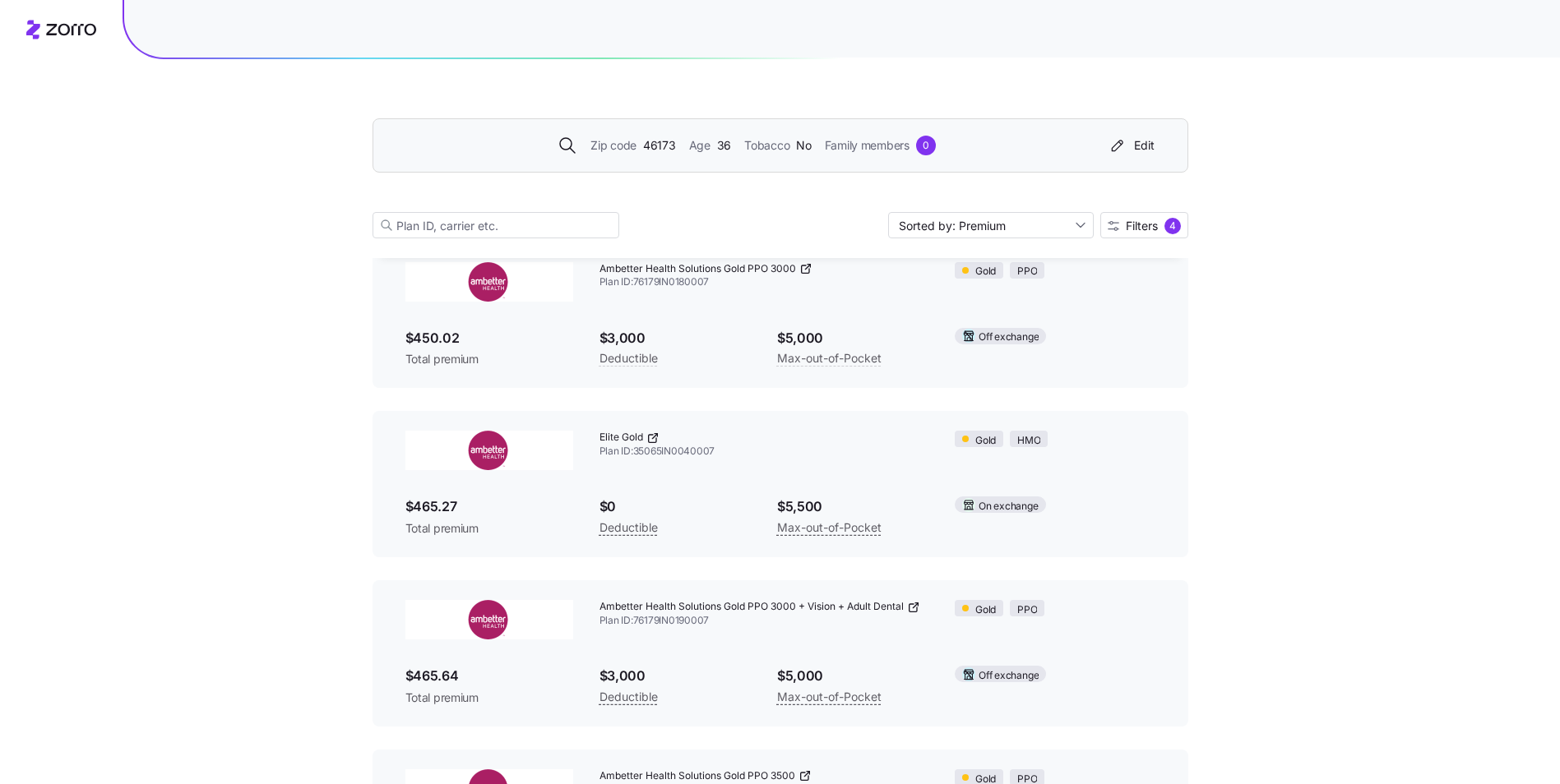
scroll to position [2220, 0]
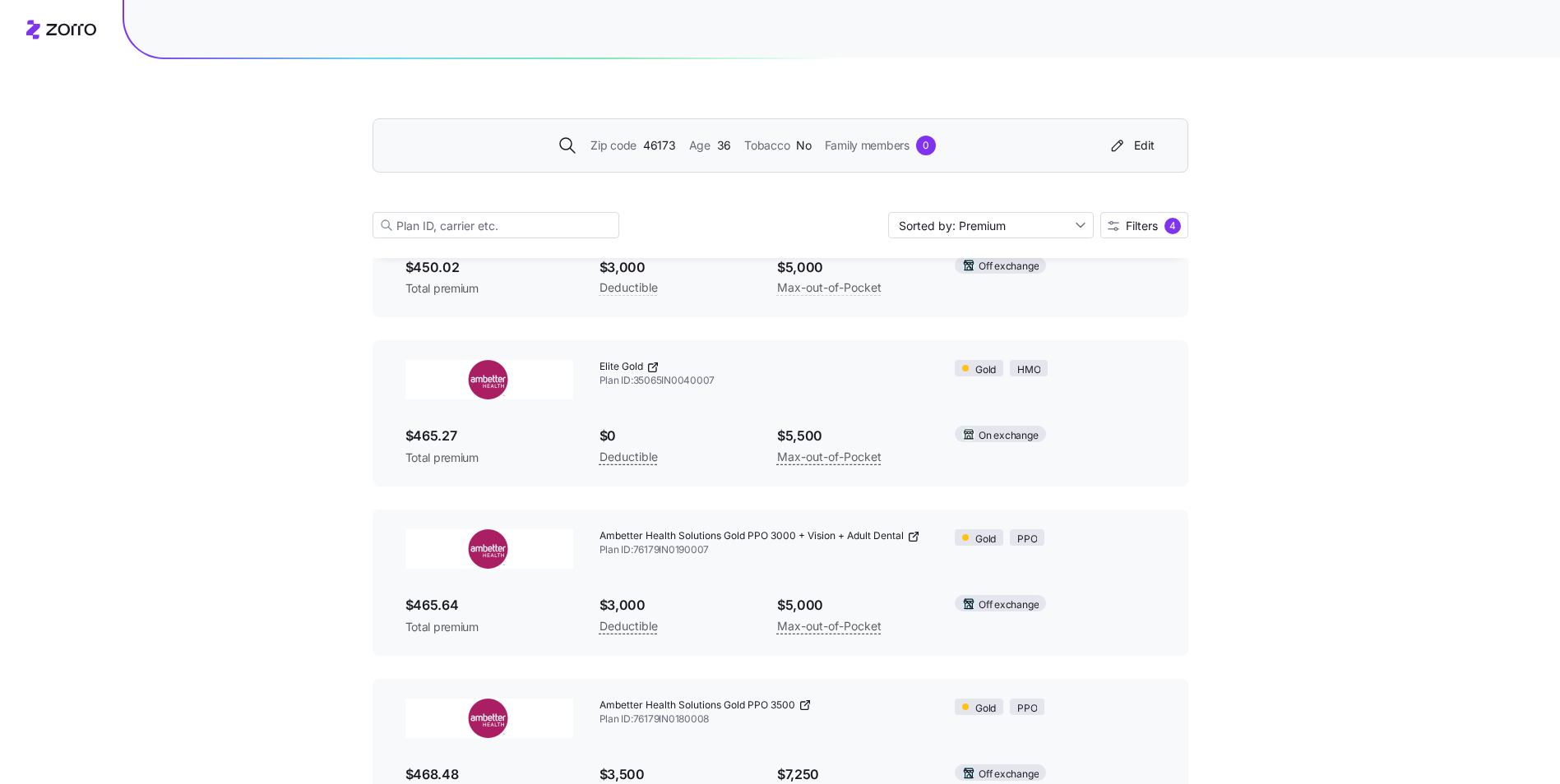
click at [1073, 430] on div "On exchange" at bounding box center [1054, 434] width 200 height 16
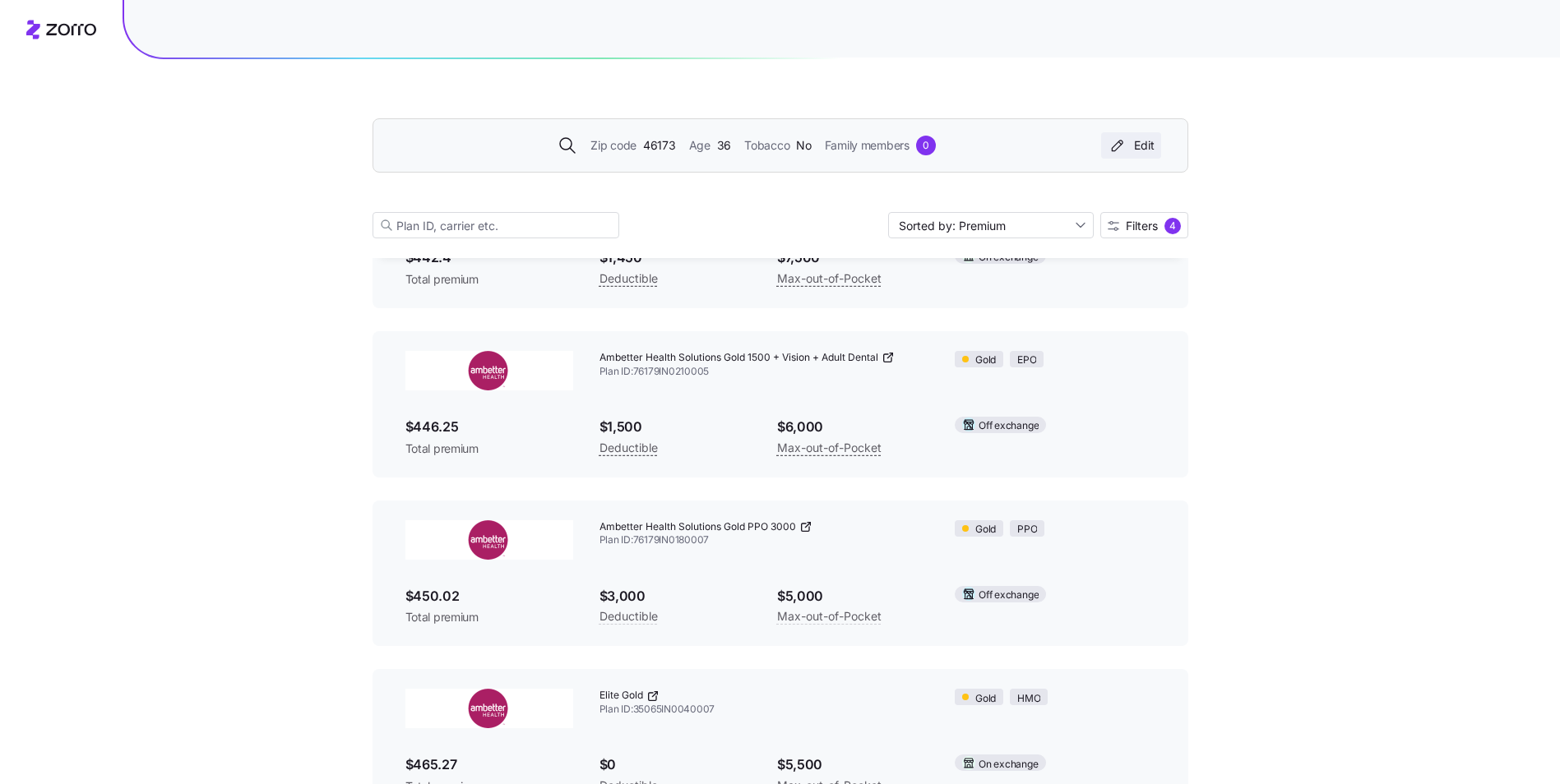
click at [1123, 143] on icon "button" at bounding box center [1117, 146] width 11 height 11
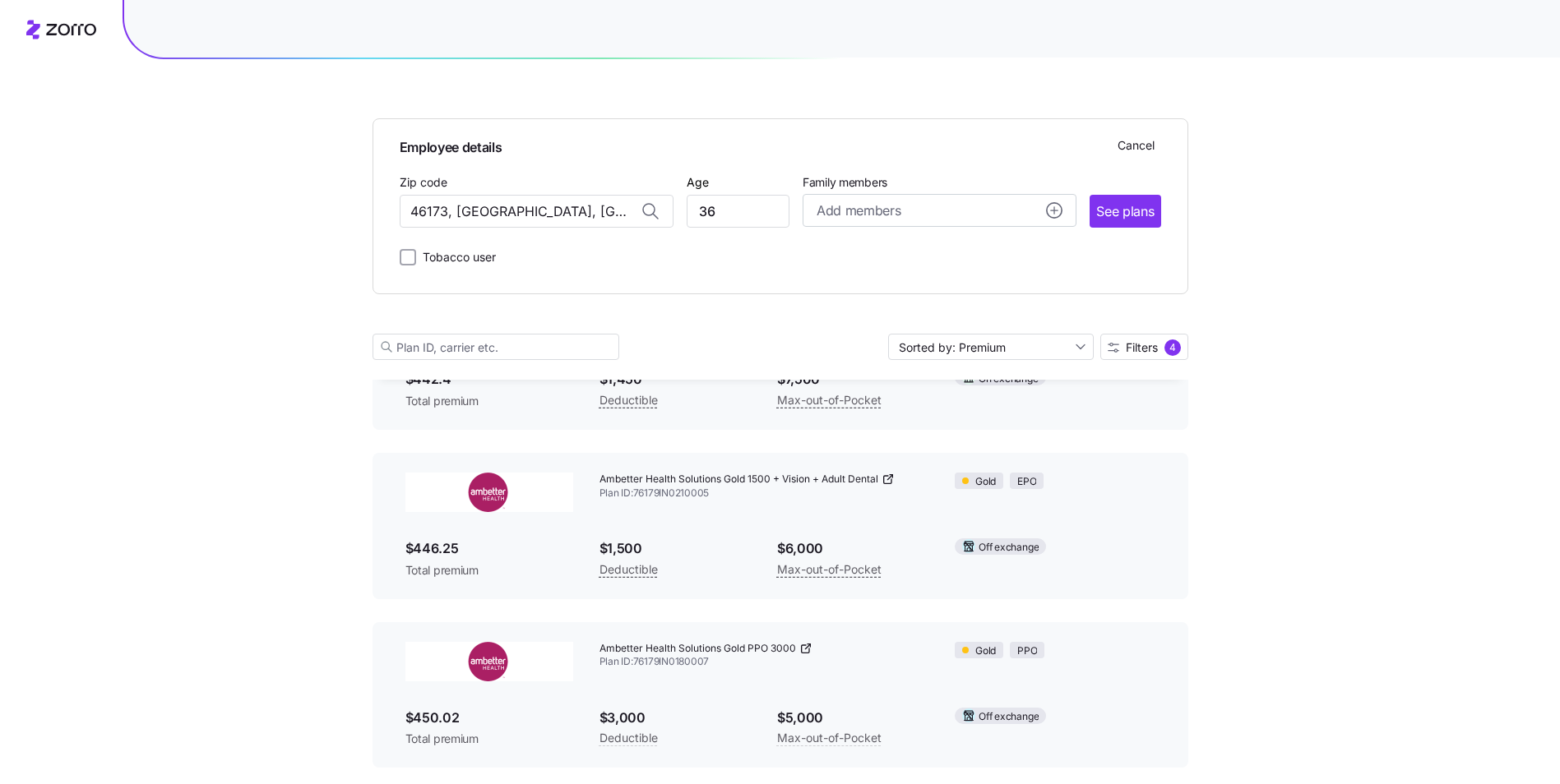
scroll to position [2012, 0]
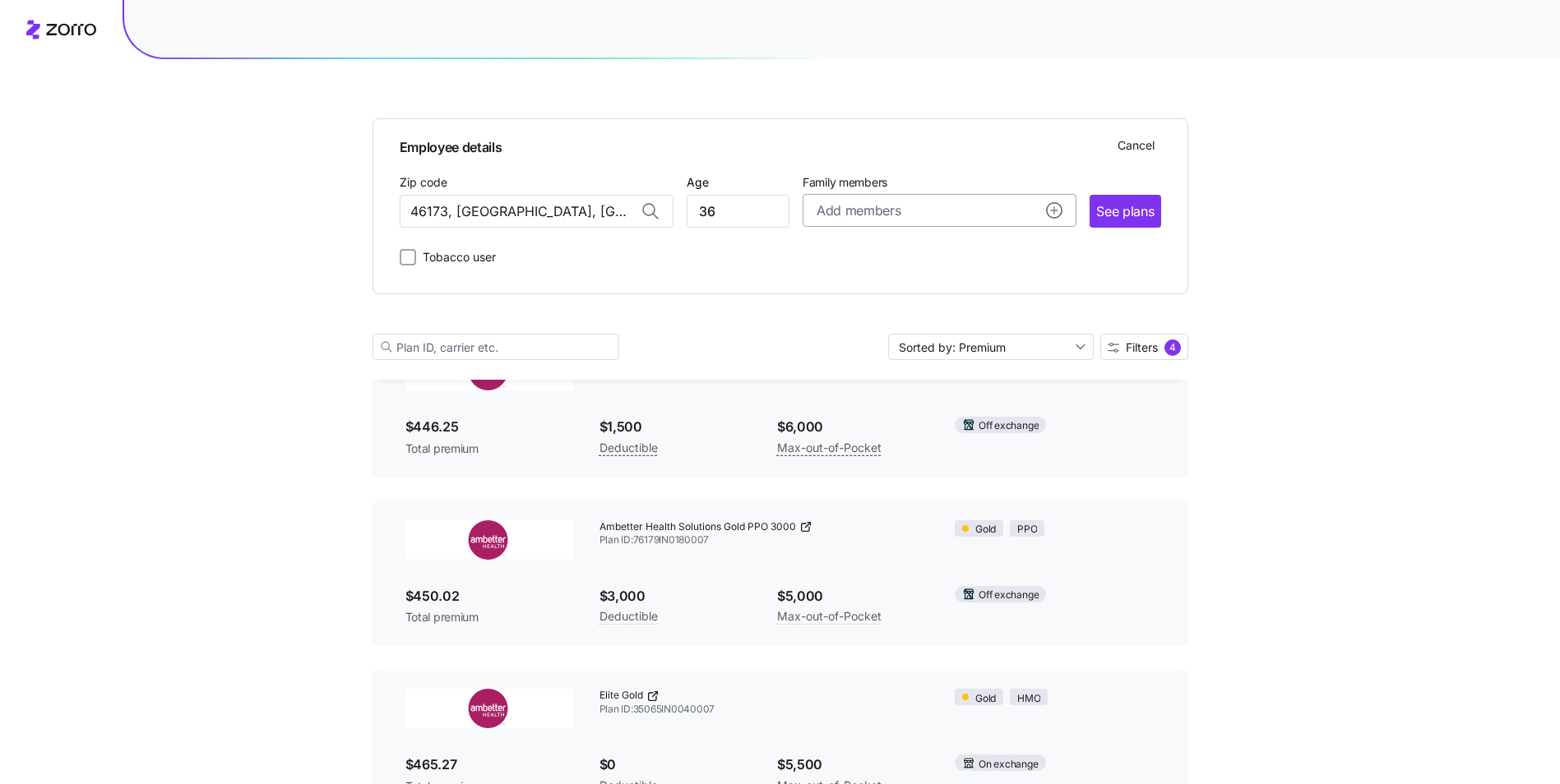
click at [992, 221] on button "Add members" at bounding box center [939, 210] width 273 height 32
drag, startPoint x: 874, startPoint y: 313, endPoint x: 851, endPoint y: 318, distance: 23.5
click at [851, 318] on input "Age" at bounding box center [862, 315] width 82 height 32
type input "11"
click at [1028, 405] on span "Save" at bounding box center [1029, 407] width 26 height 16
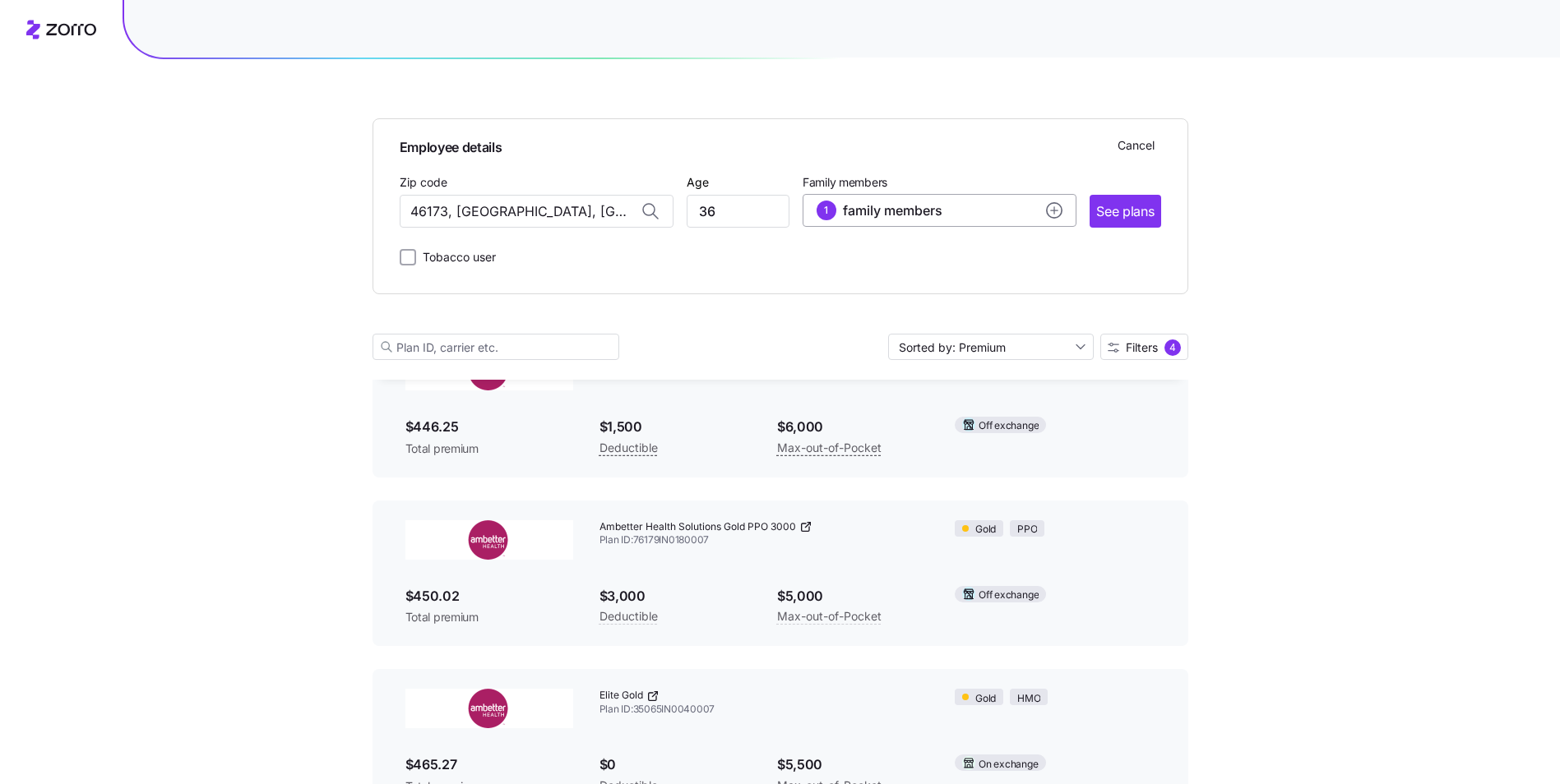
click at [1062, 211] on button "1 family members" at bounding box center [939, 210] width 273 height 32
click at [852, 373] on span "Add a dependent" at bounding box center [894, 375] width 92 height 16
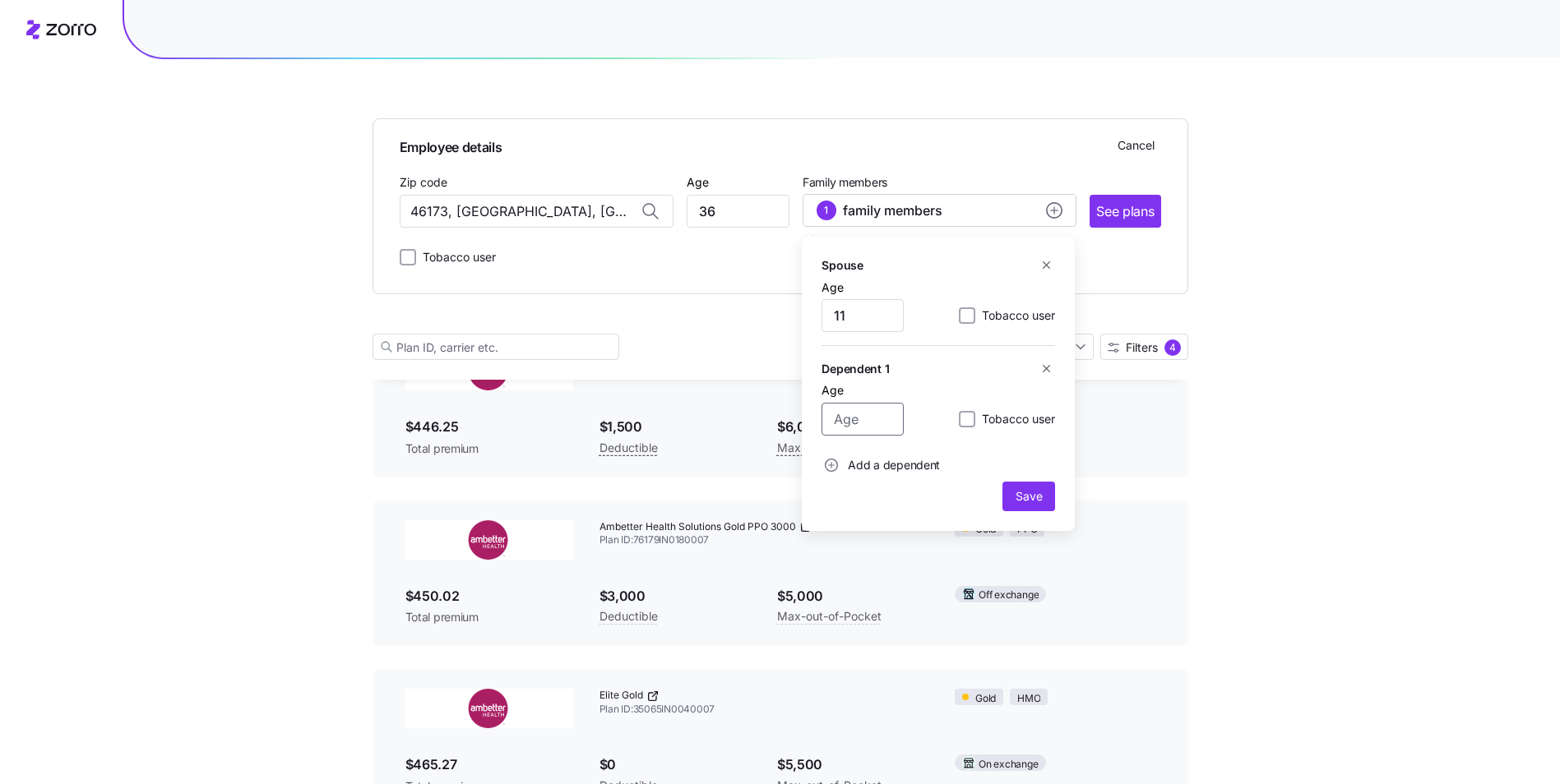
click at [859, 422] on input "Age" at bounding box center [862, 419] width 82 height 32
type input "16"
click at [873, 319] on input "11" at bounding box center [862, 315] width 82 height 32
type input "10"
click at [1053, 489] on button "Save" at bounding box center [1029, 496] width 53 height 30
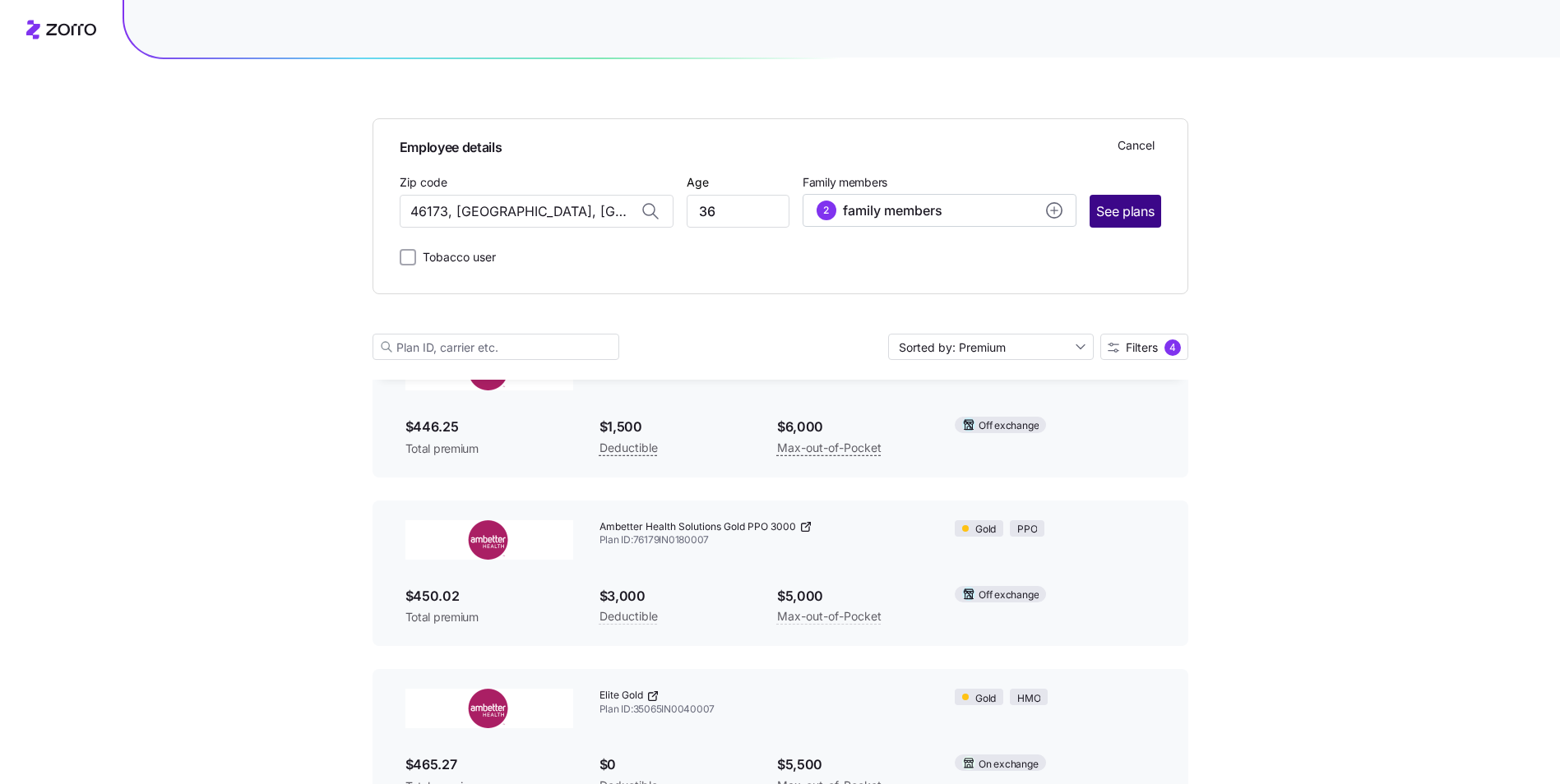
click at [1135, 206] on span "See plans" at bounding box center [1124, 212] width 57 height 20
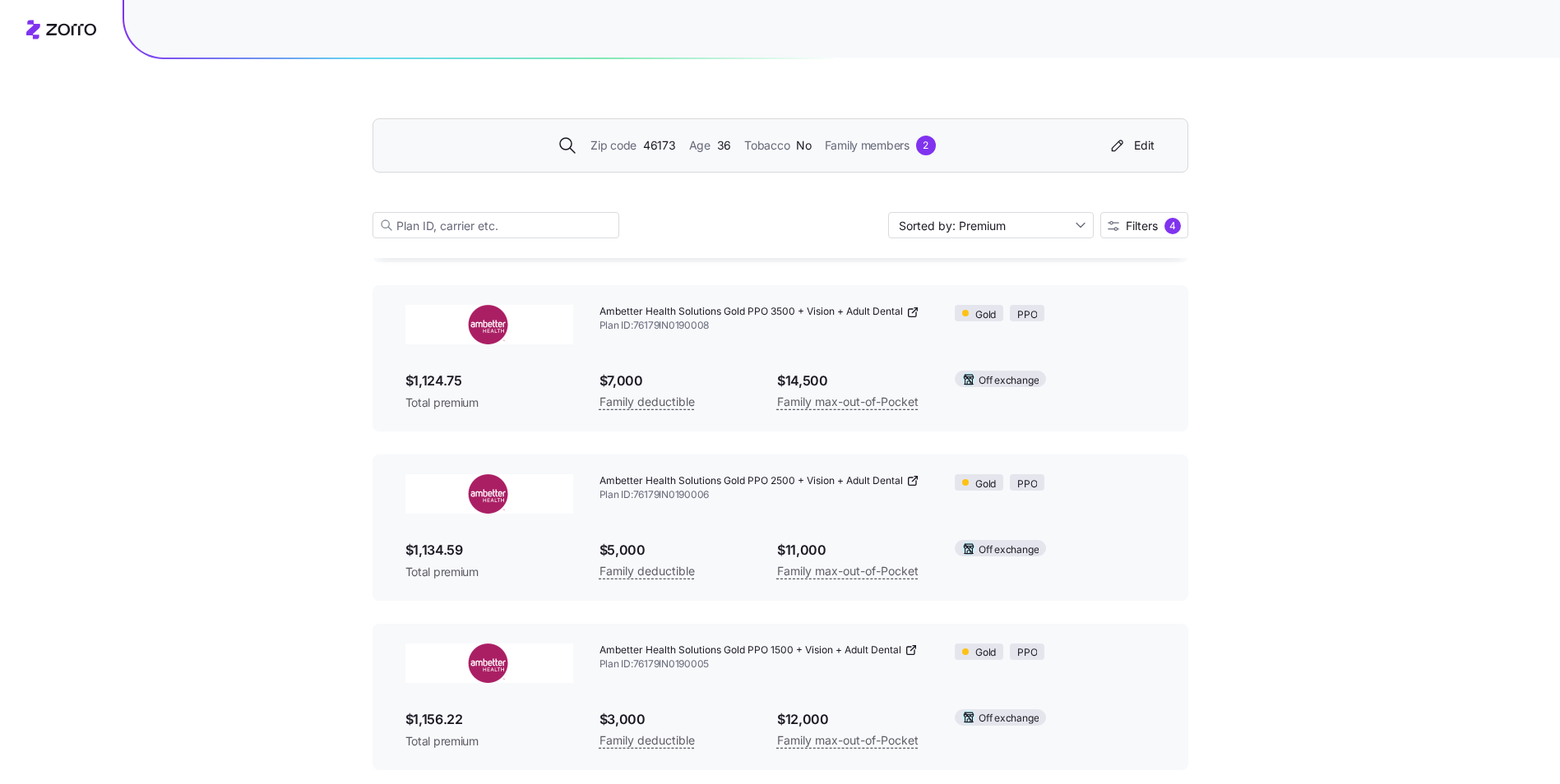
scroll to position [3298, 0]
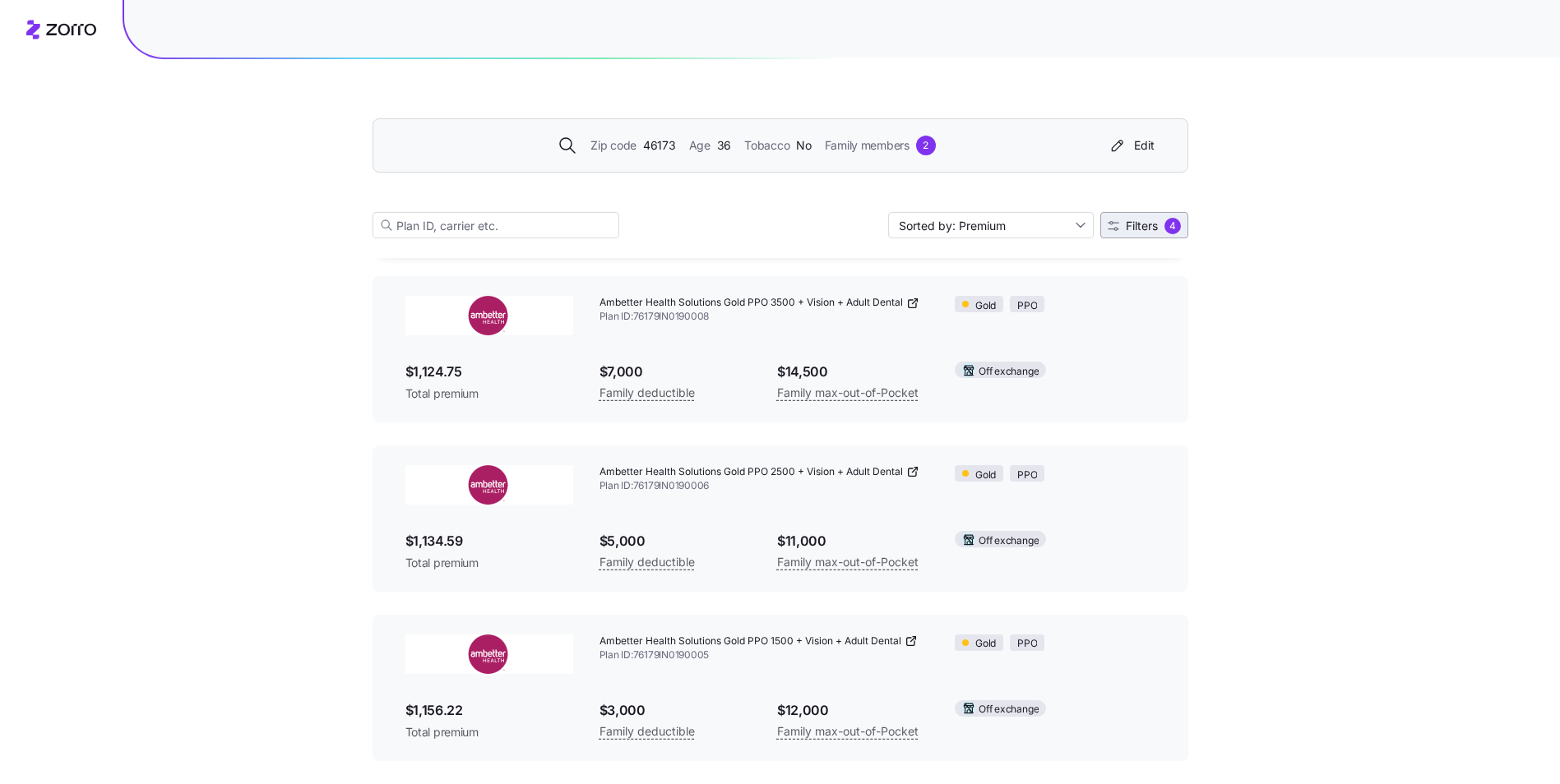
click at [1164, 219] on span "4" at bounding box center [1172, 225] width 16 height 16
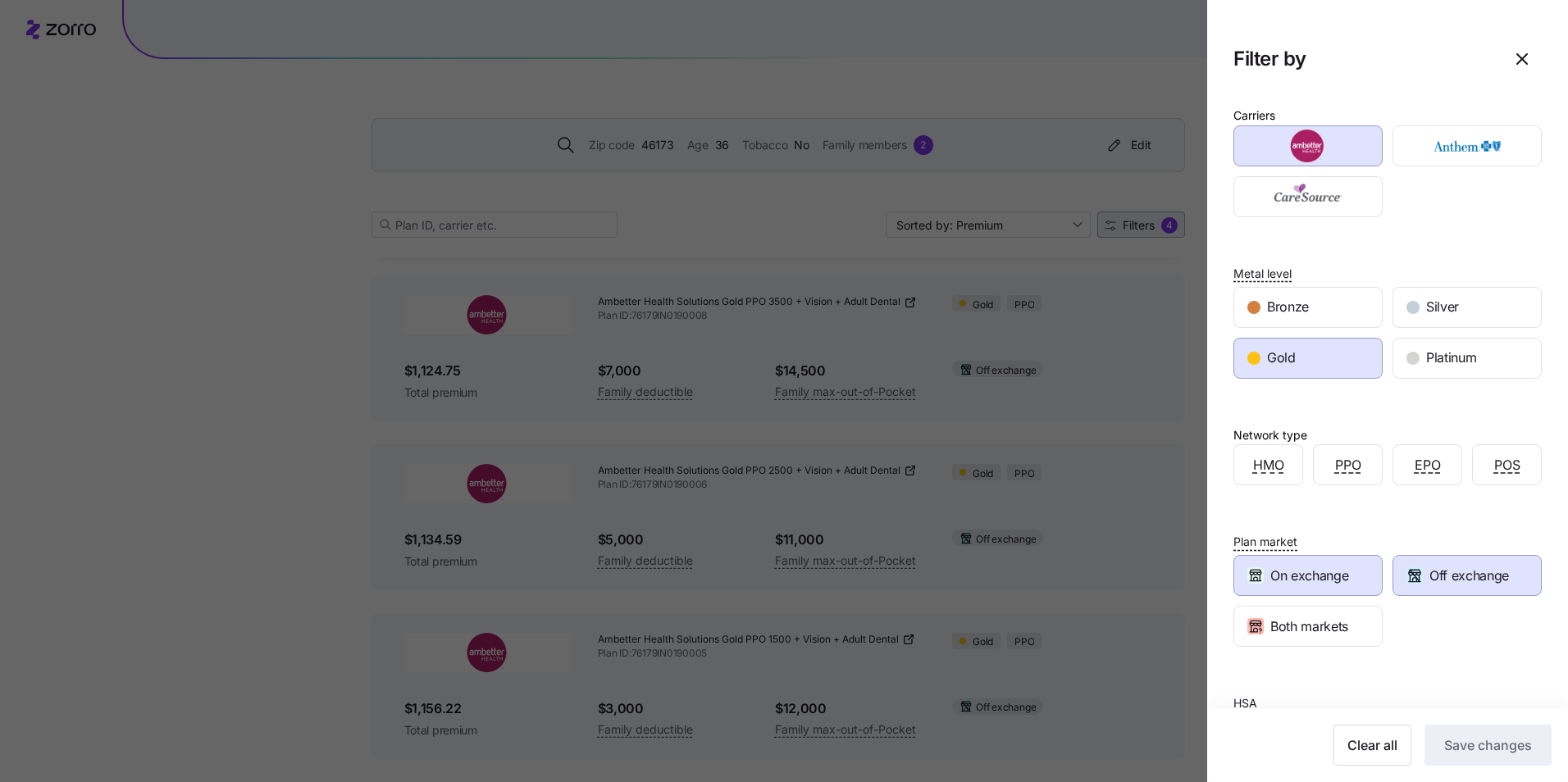
click at [1161, 218] on div at bounding box center [784, 391] width 1568 height 782
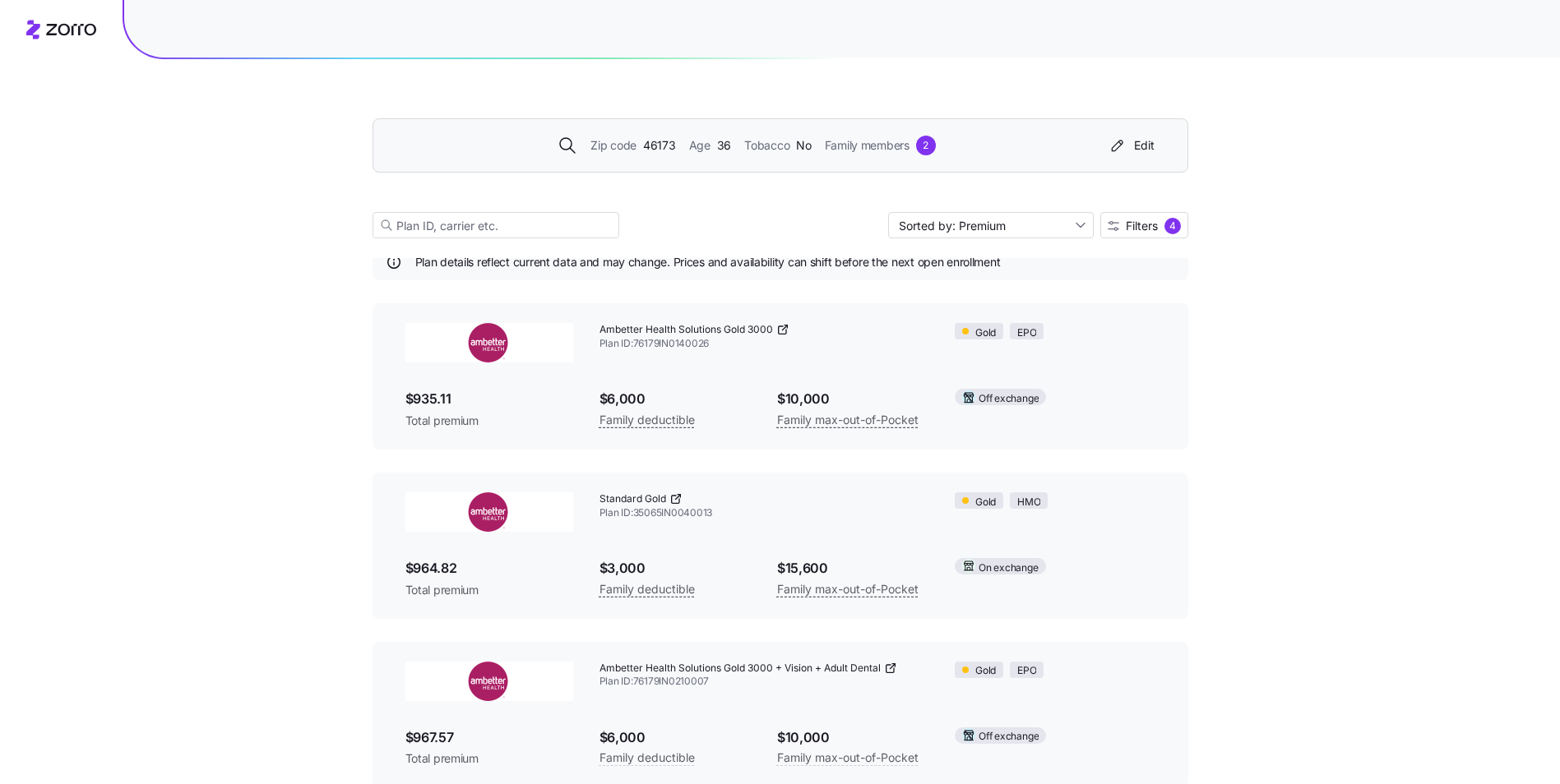
scroll to position [0, 0]
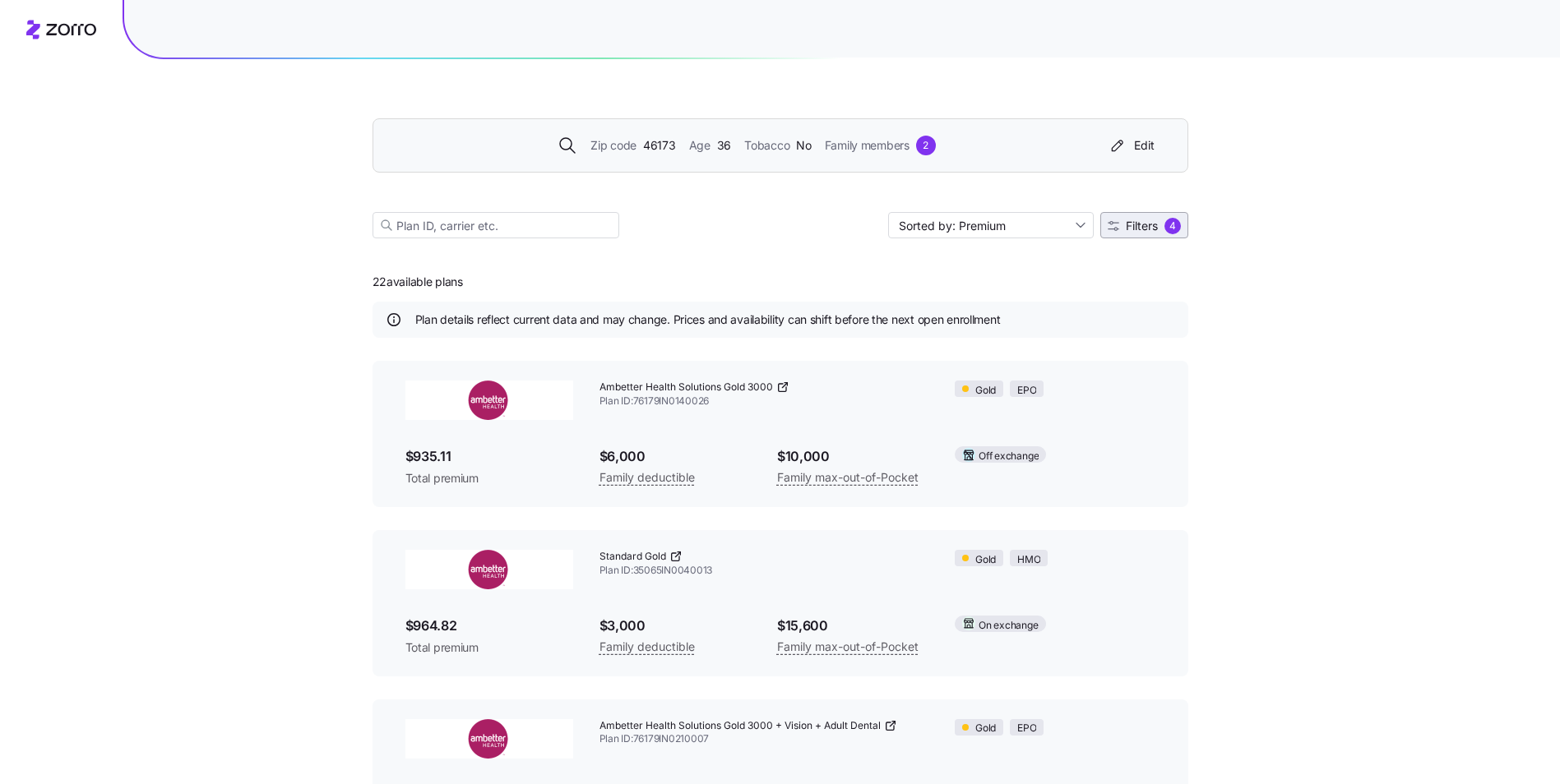
click at [1126, 224] on span "Filters" at bounding box center [1142, 225] width 32 height 11
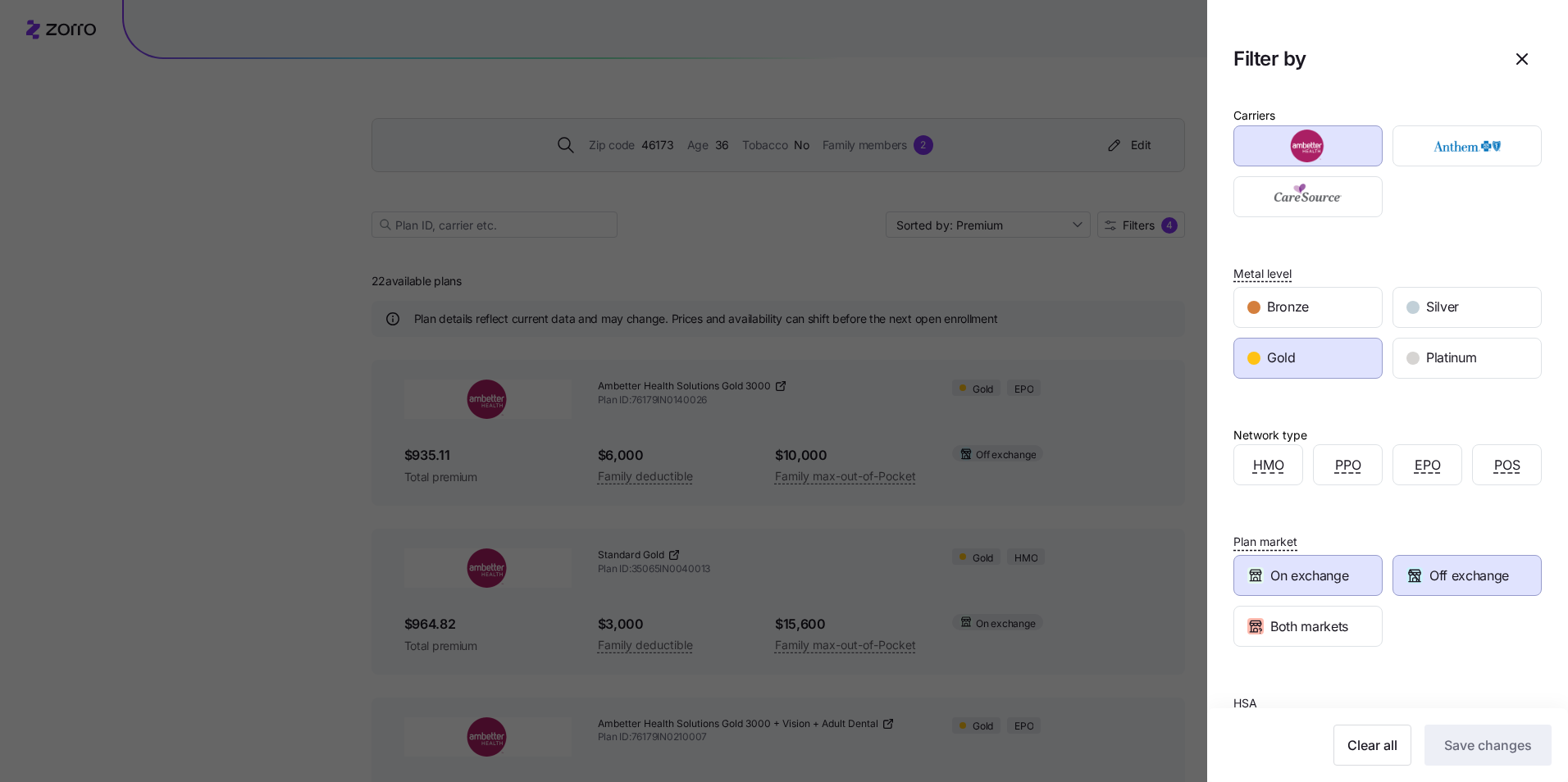
click at [1336, 566] on span "On exchange" at bounding box center [1309, 576] width 78 height 20
click at [1465, 745] on span "Save changes" at bounding box center [1488, 745] width 88 height 20
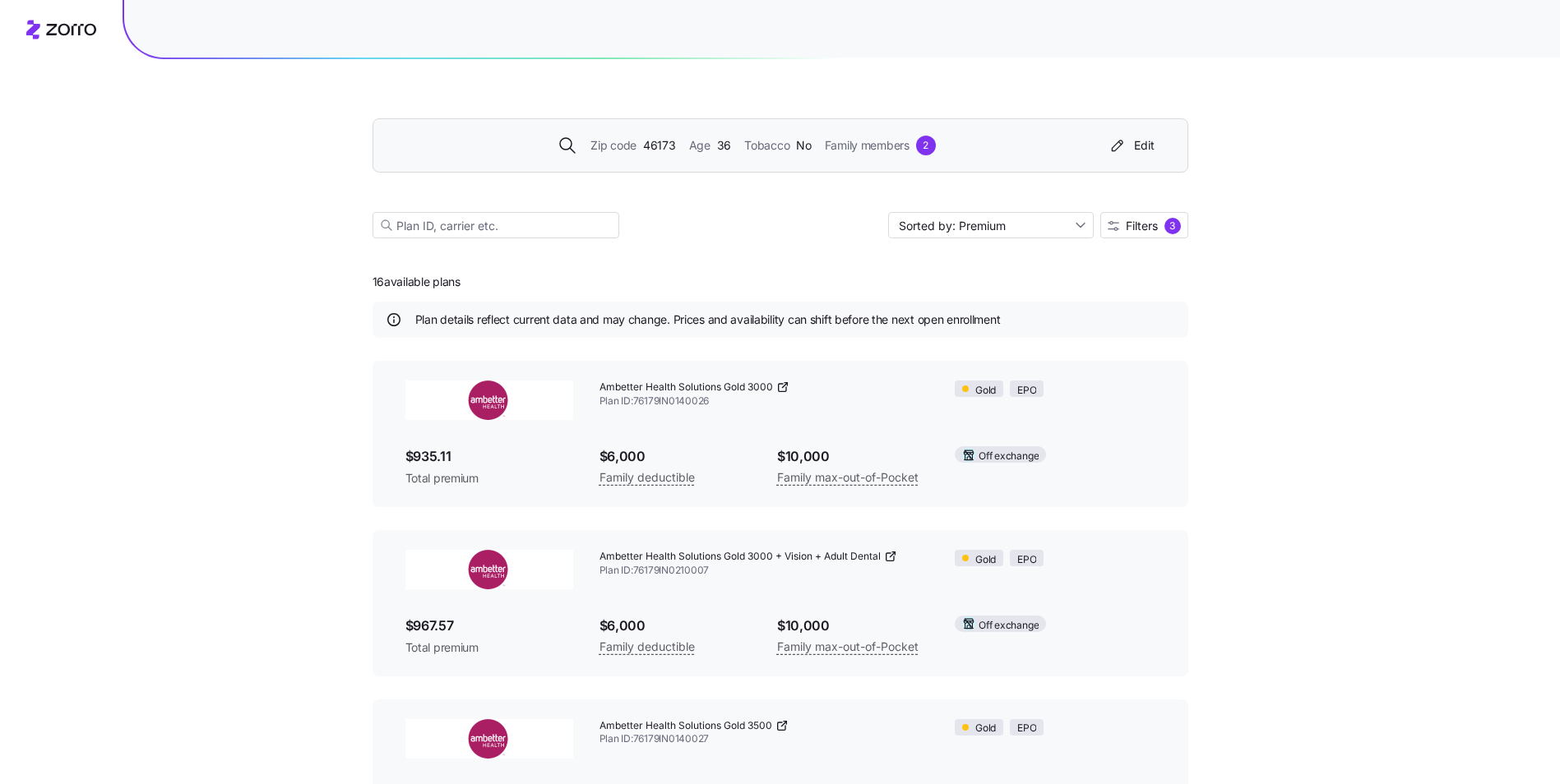
click at [785, 384] on icon at bounding box center [784, 385] width 5 height 5
click at [1118, 232] on span "Filters 3" at bounding box center [1144, 225] width 73 height 16
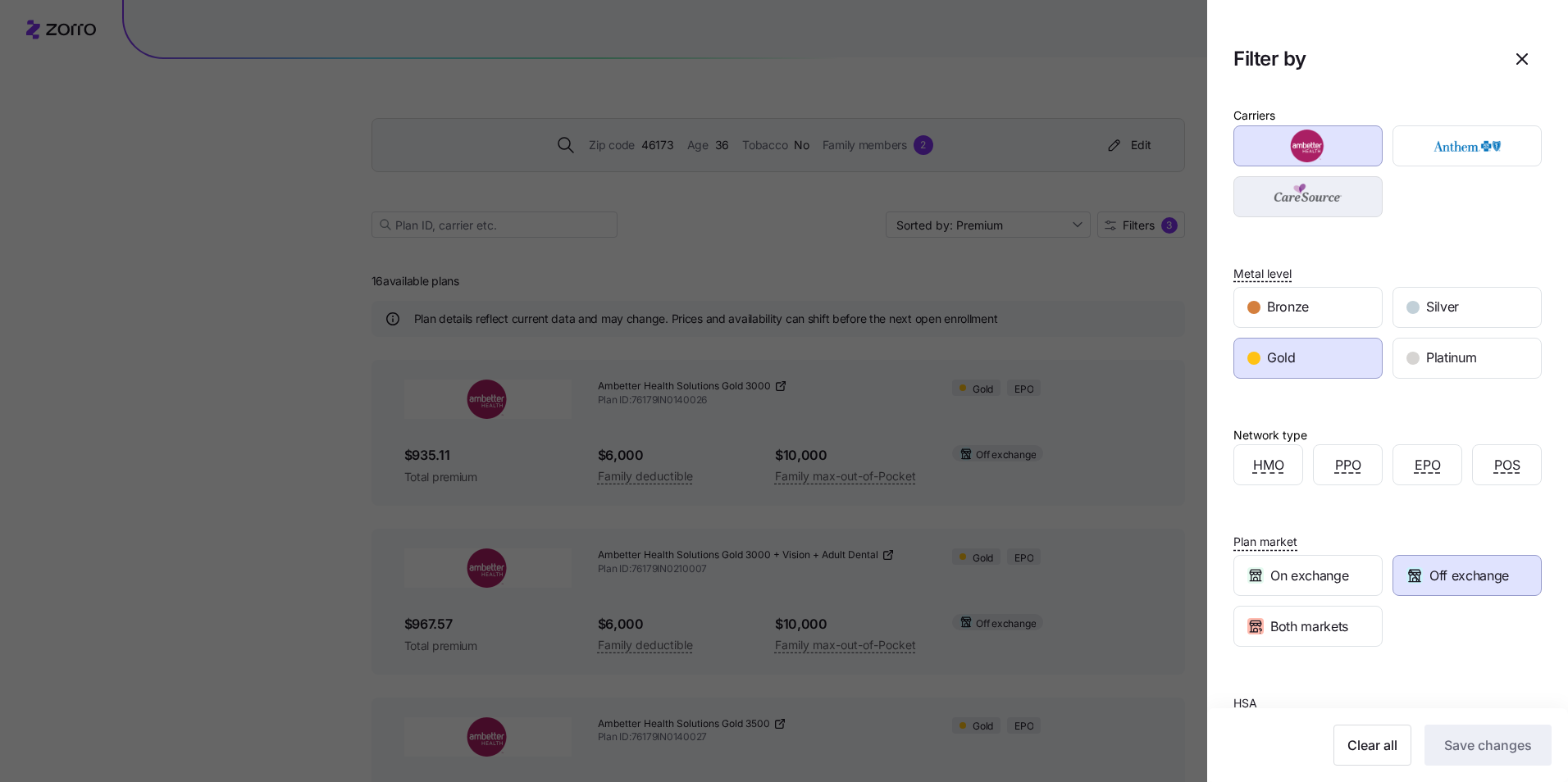
click at [1323, 195] on img "button" at bounding box center [1308, 197] width 120 height 32
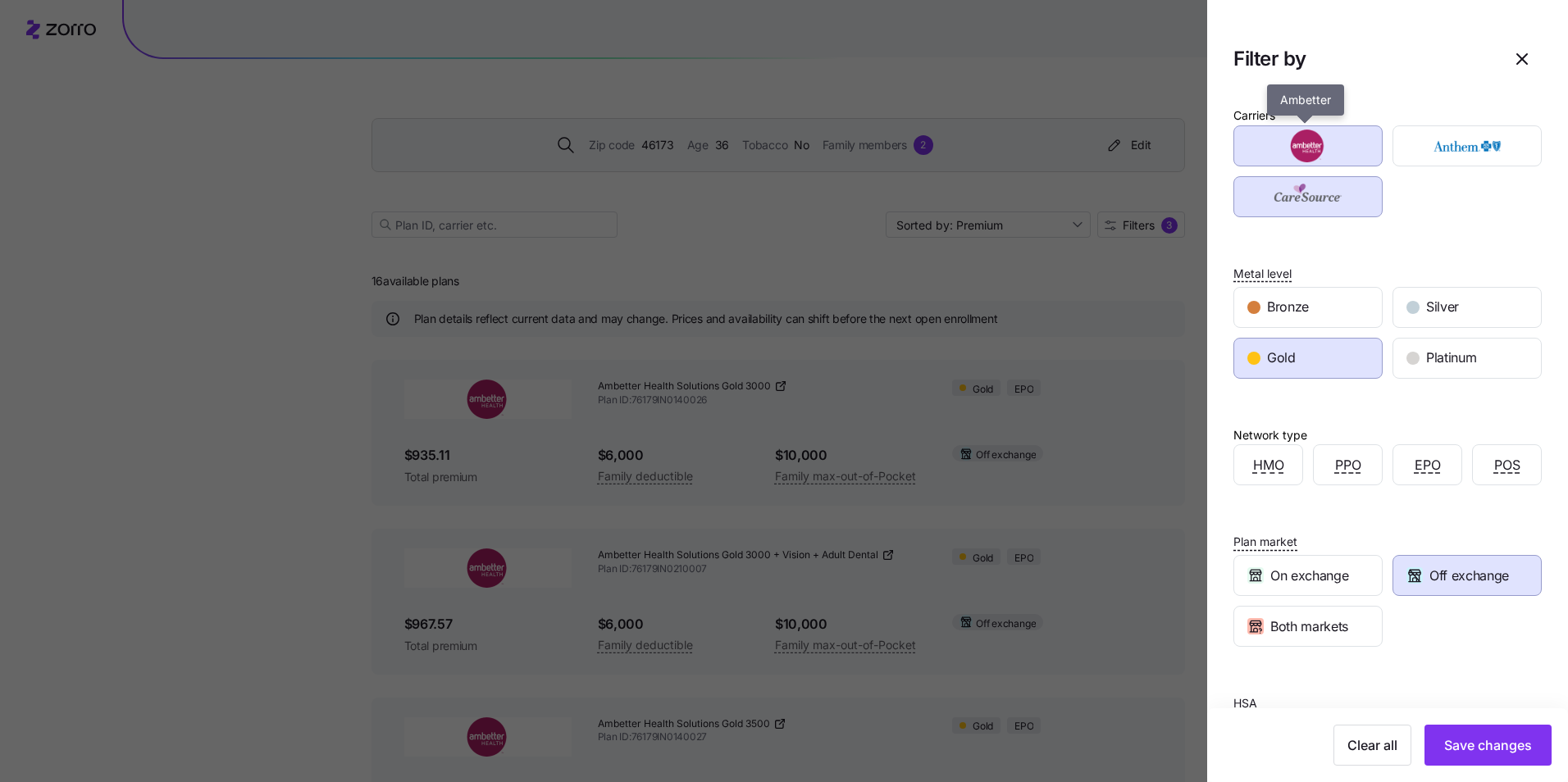
click at [1323, 153] on img "button" at bounding box center [1308, 146] width 120 height 32
click at [1414, 581] on icon "button" at bounding box center [1415, 575] width 16 height 16
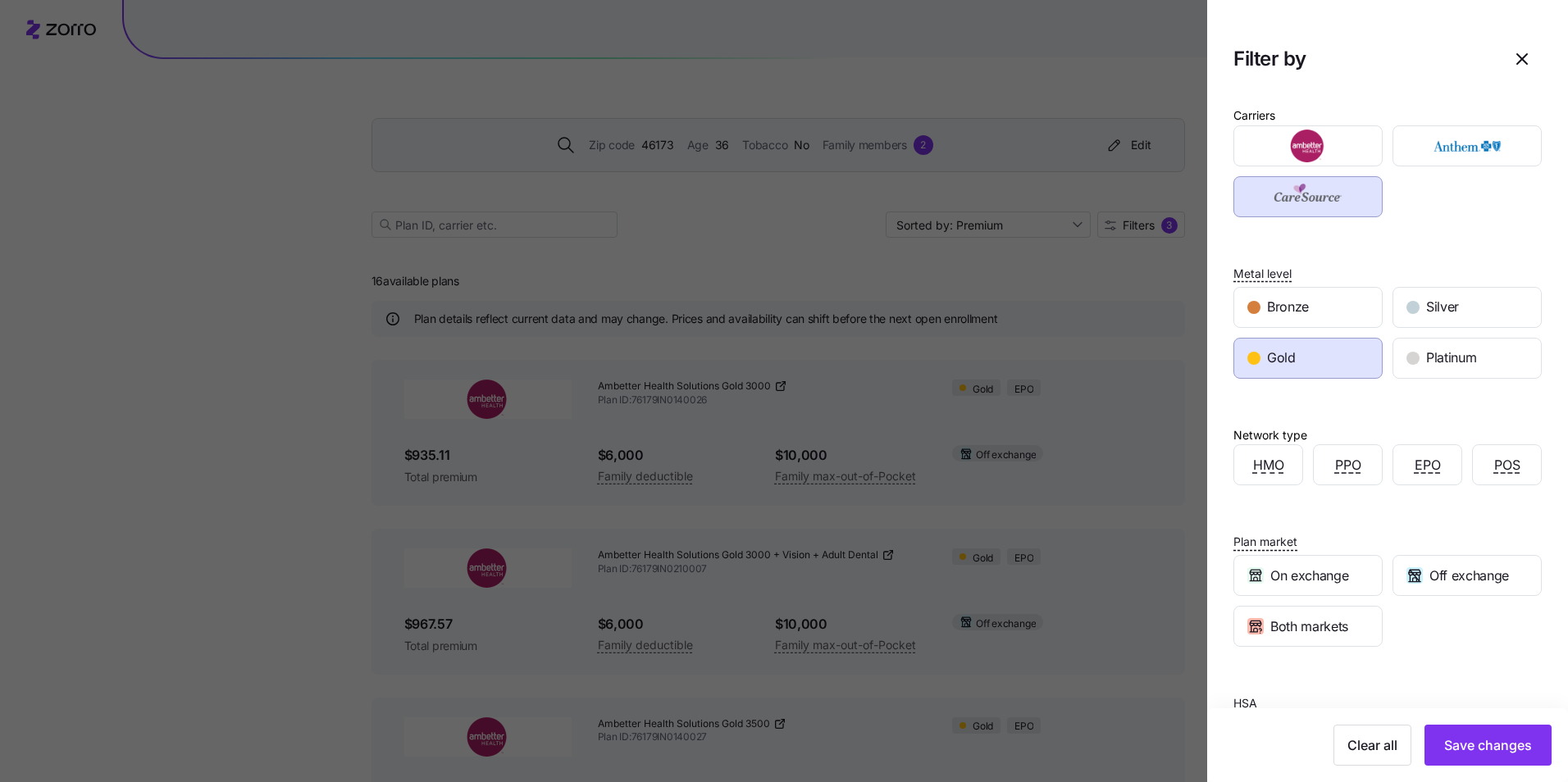
click at [1326, 600] on div "On exchange" at bounding box center [1308, 576] width 159 height 51
click at [1347, 634] on span "Both markets" at bounding box center [1309, 627] width 78 height 20
click at [1457, 732] on button "Save changes" at bounding box center [1488, 745] width 127 height 41
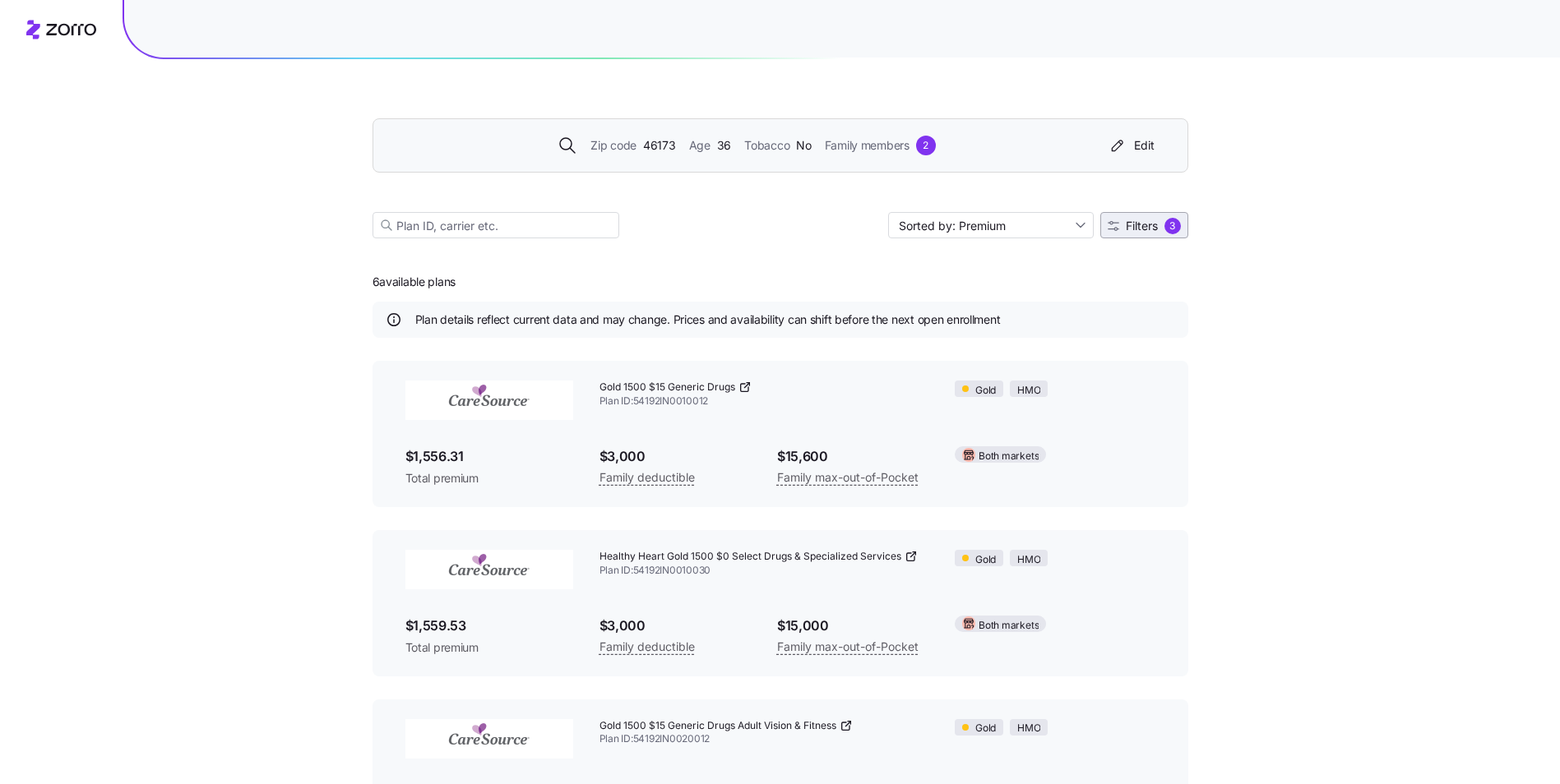
click at [1156, 231] on span "Filters" at bounding box center [1142, 225] width 32 height 11
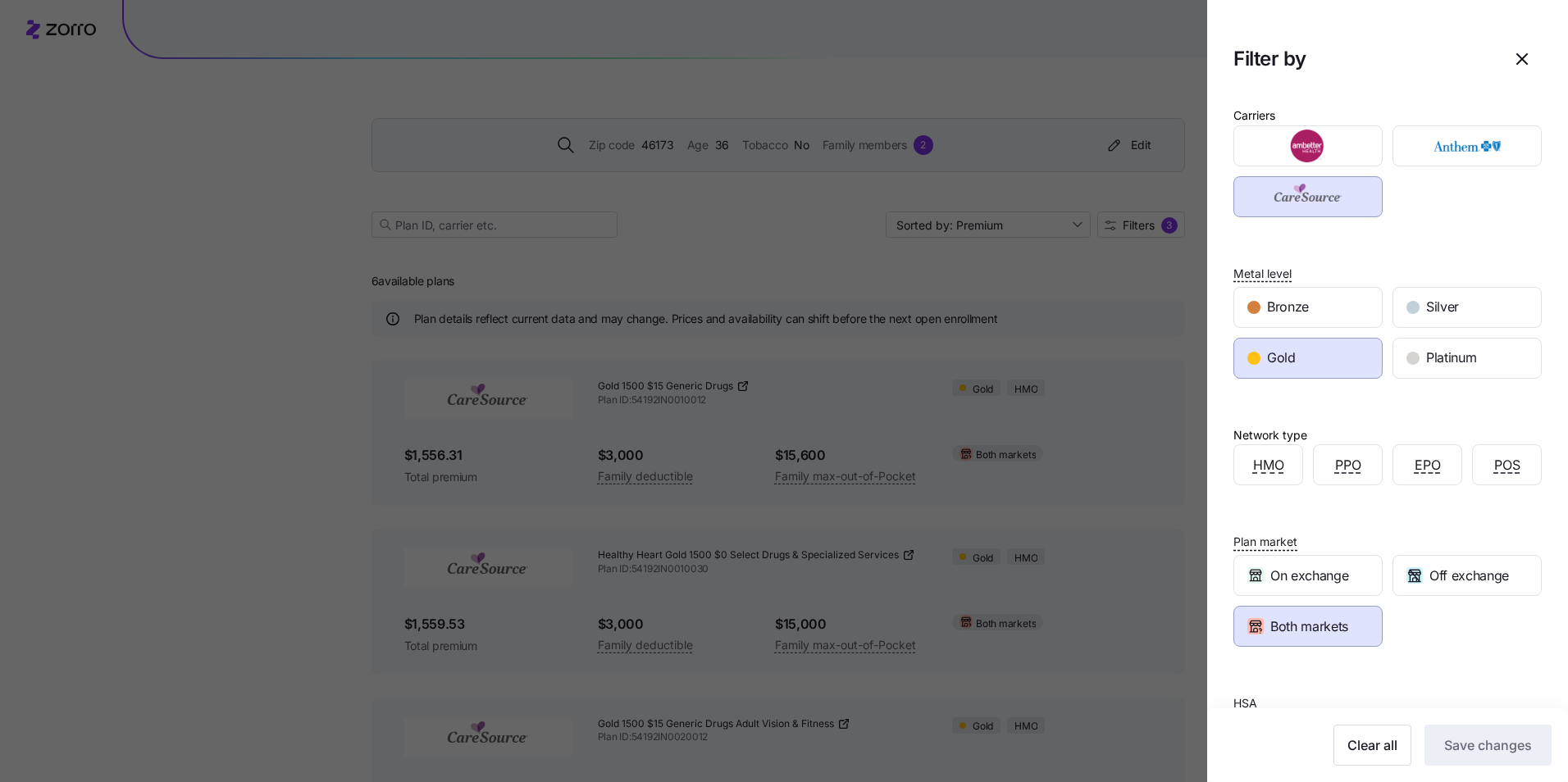
click at [1335, 621] on span "Both markets" at bounding box center [1309, 627] width 78 height 20
click at [1456, 744] on span "Save changes" at bounding box center [1488, 745] width 88 height 20
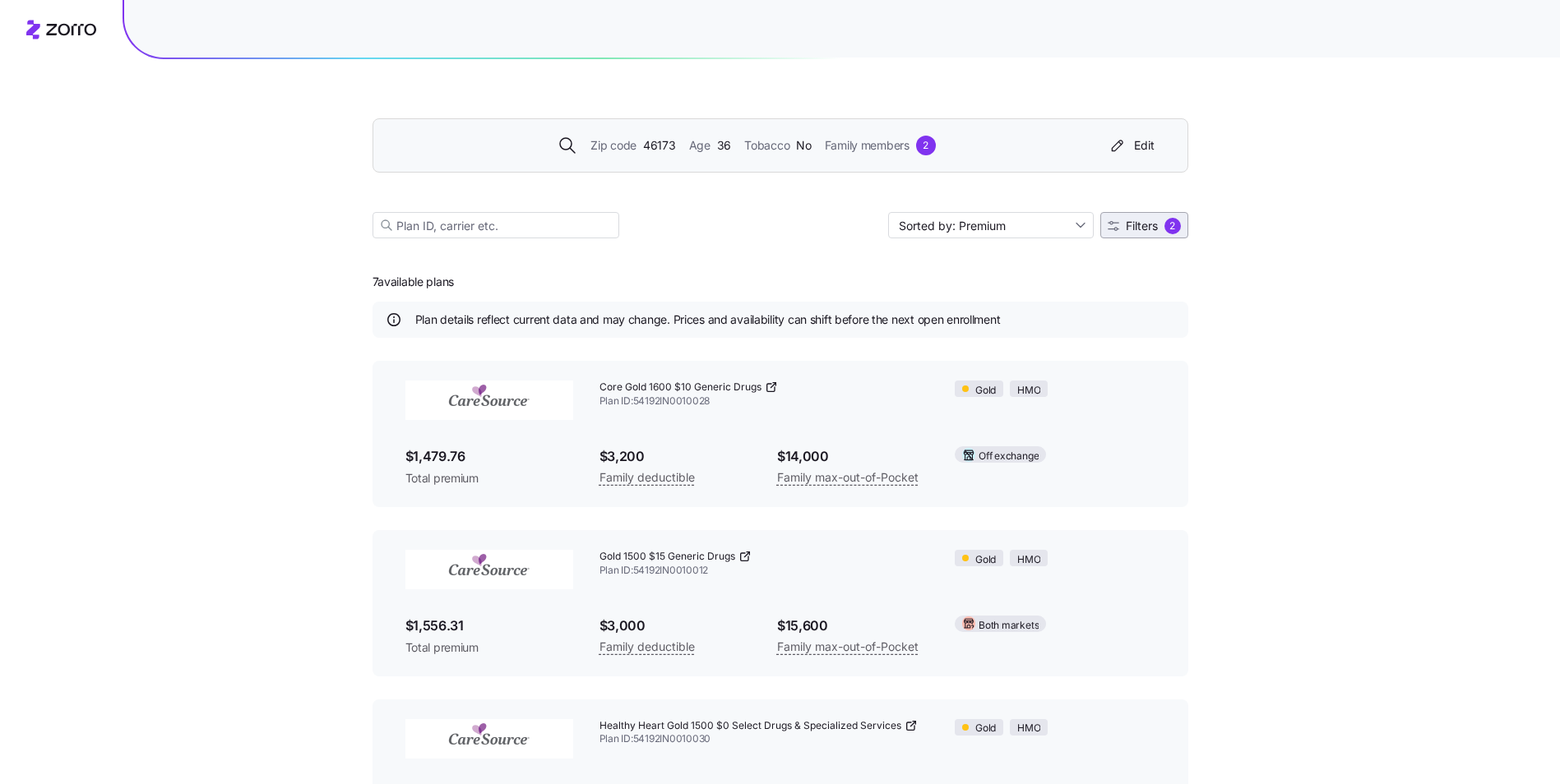
click at [1159, 220] on span "Filters 2" at bounding box center [1144, 225] width 73 height 16
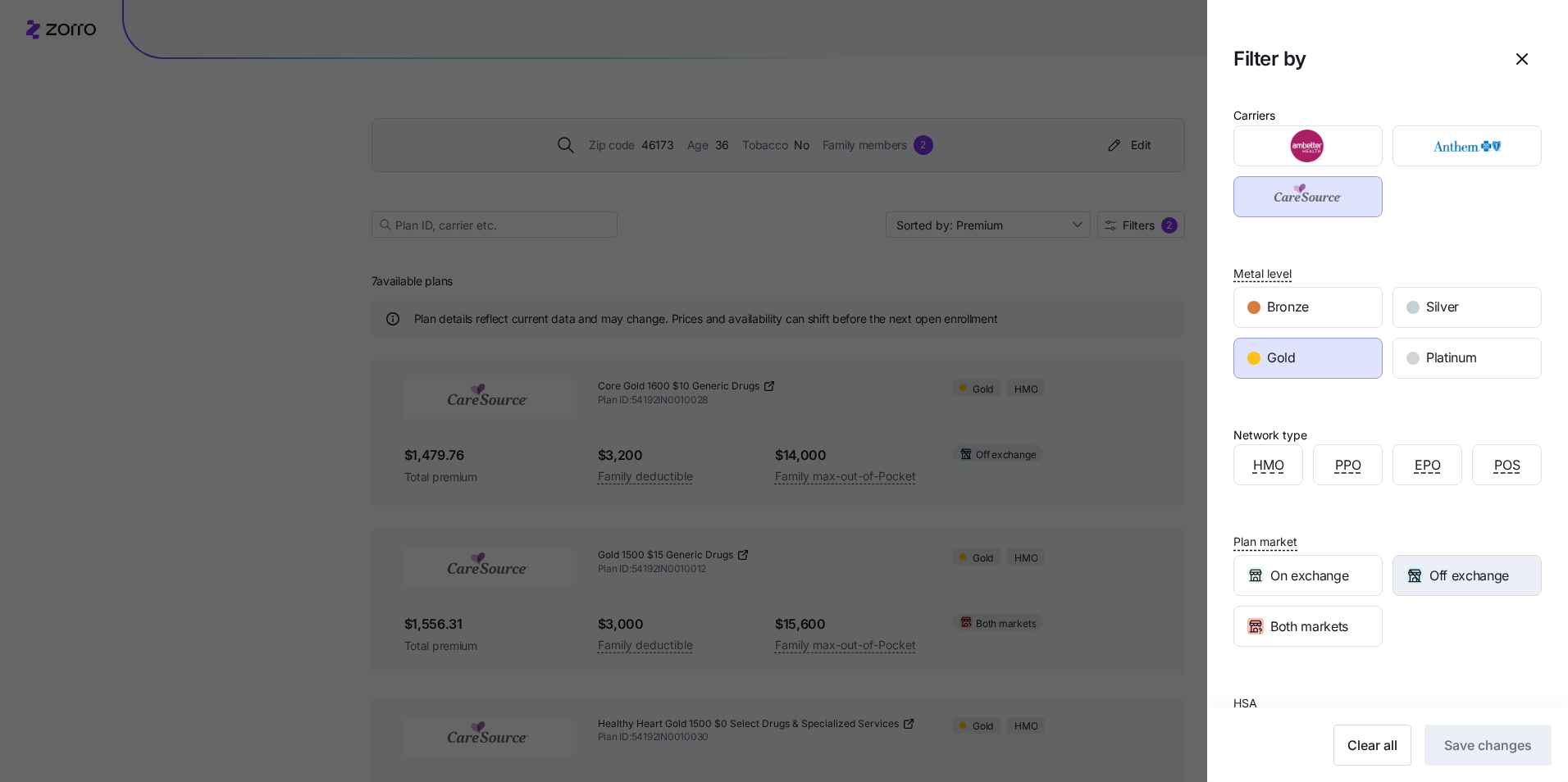
click at [1432, 588] on div "Off exchange" at bounding box center [1467, 576] width 147 height 39
click at [1454, 746] on span "Save changes" at bounding box center [1488, 745] width 88 height 20
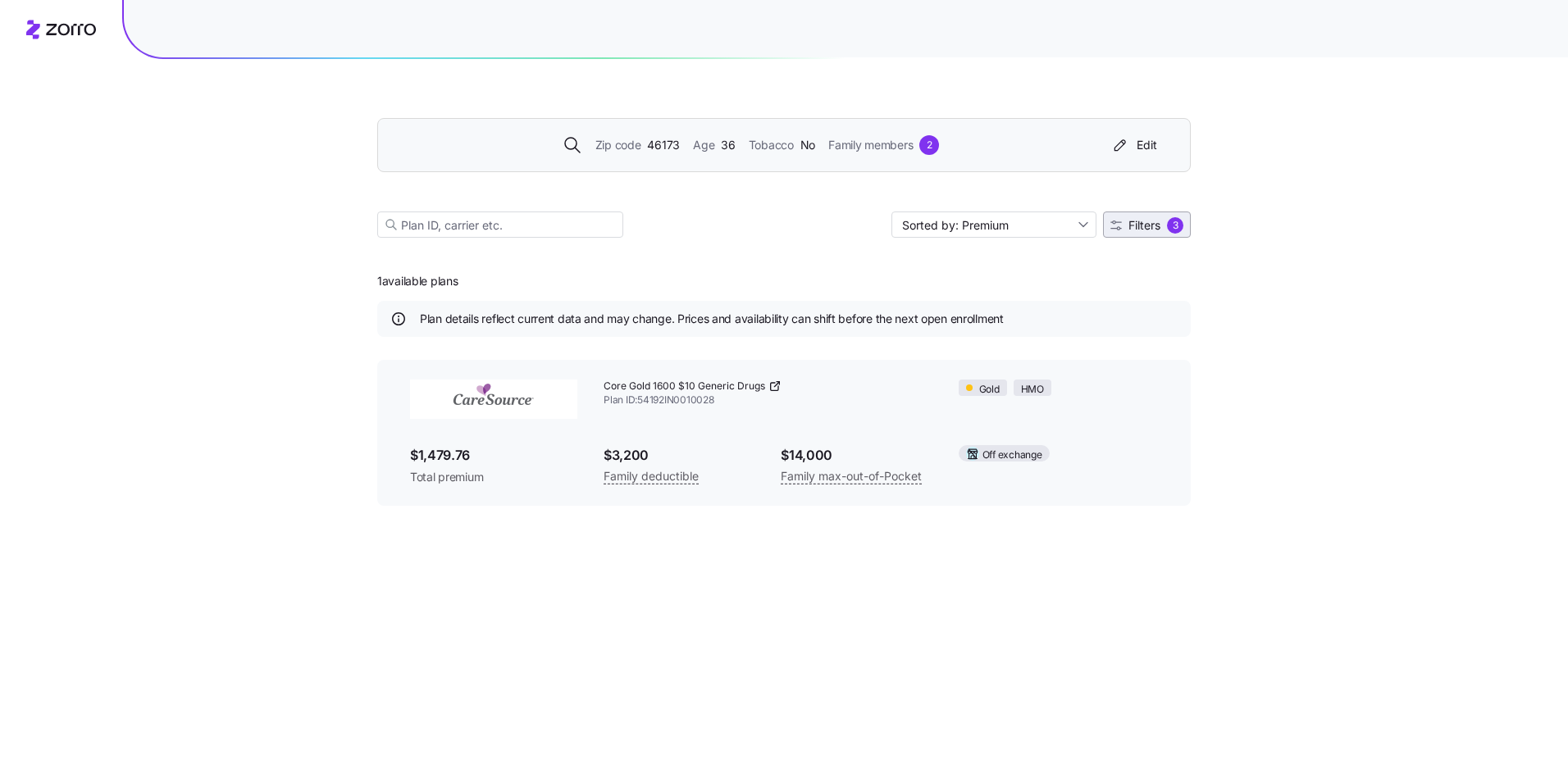
click at [1153, 221] on span "Filters" at bounding box center [1144, 225] width 32 height 11
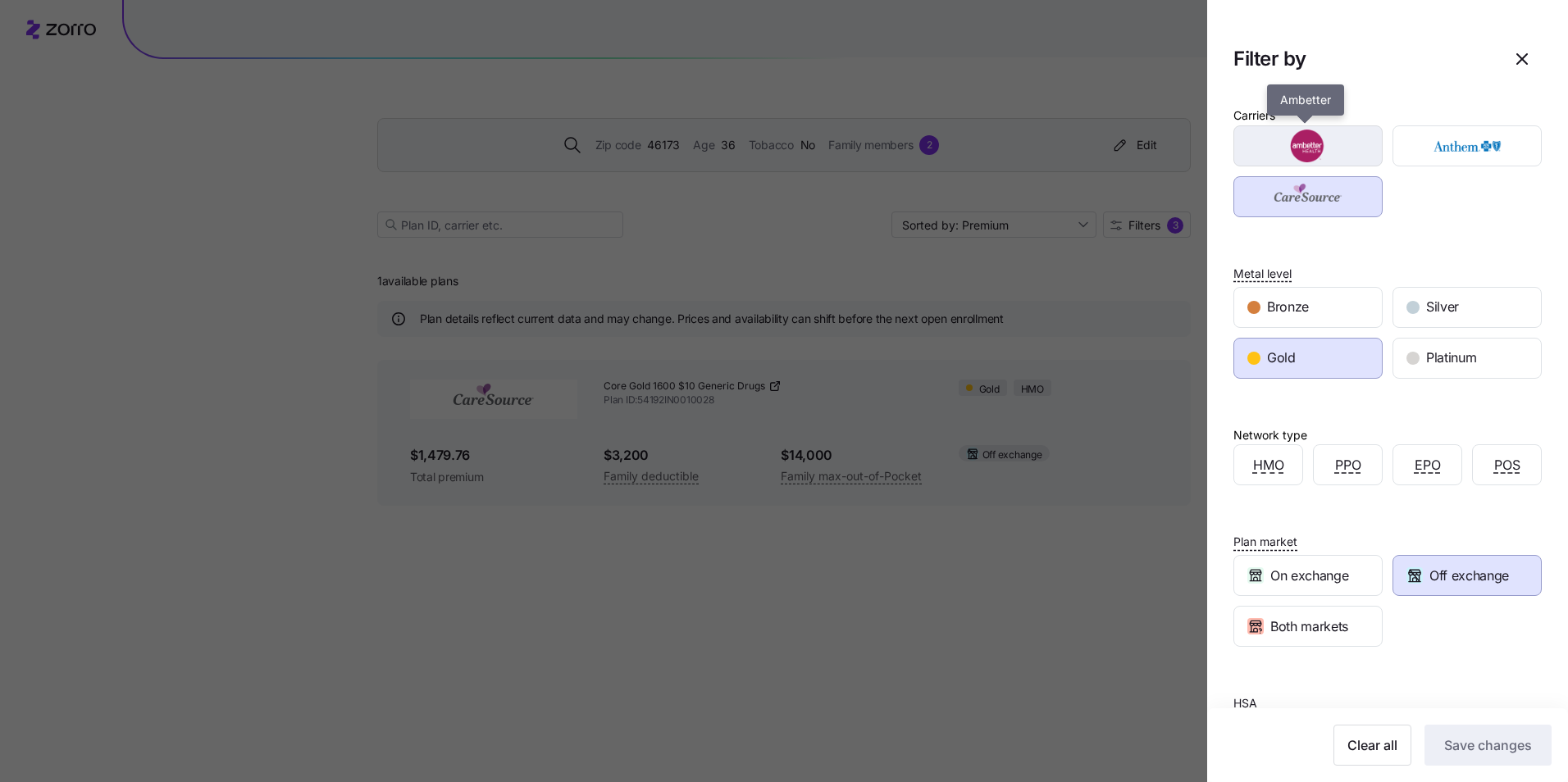
click at [1271, 148] on img "button" at bounding box center [1308, 146] width 120 height 32
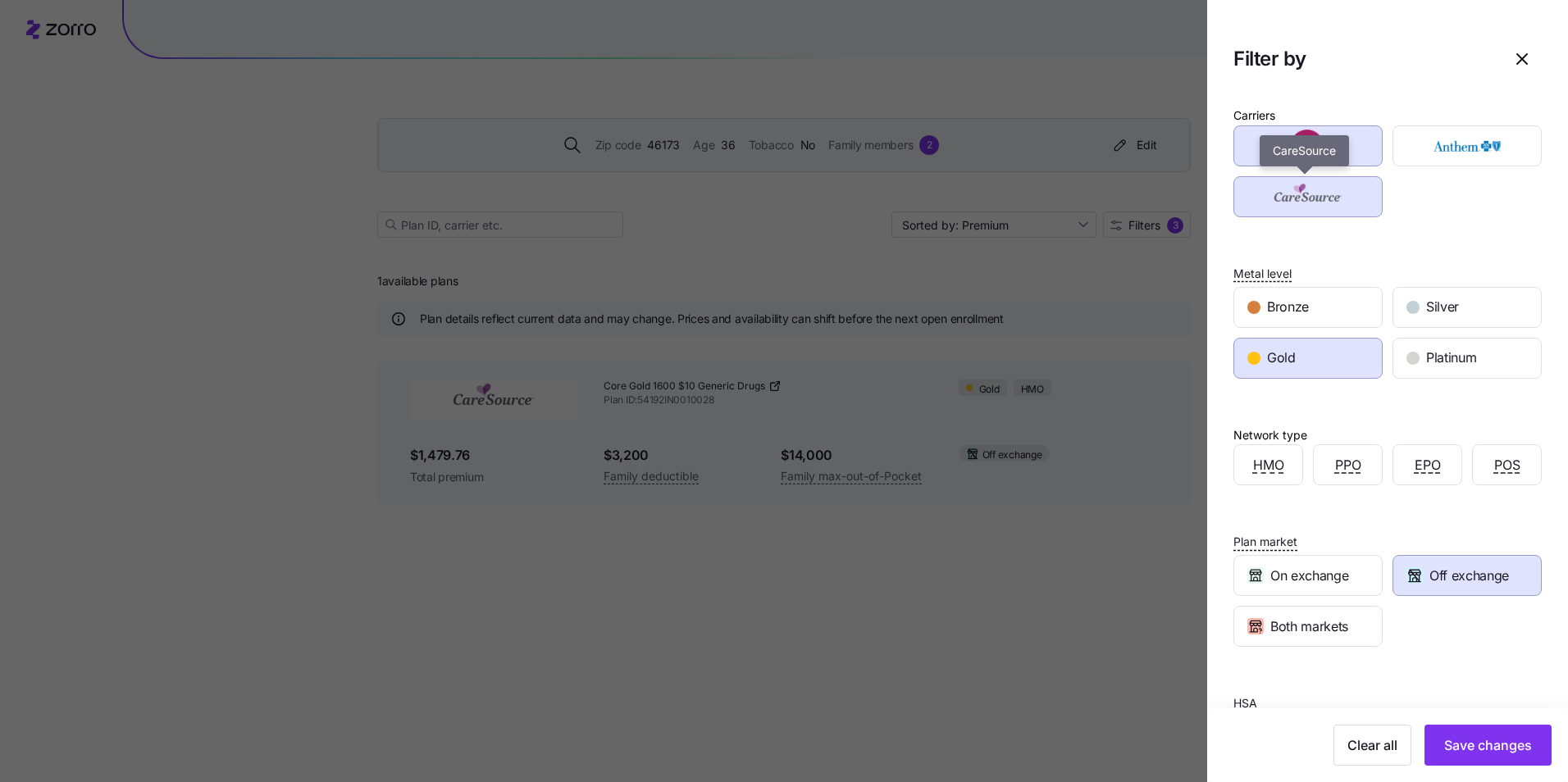
click at [1300, 197] on img "button" at bounding box center [1308, 197] width 120 height 32
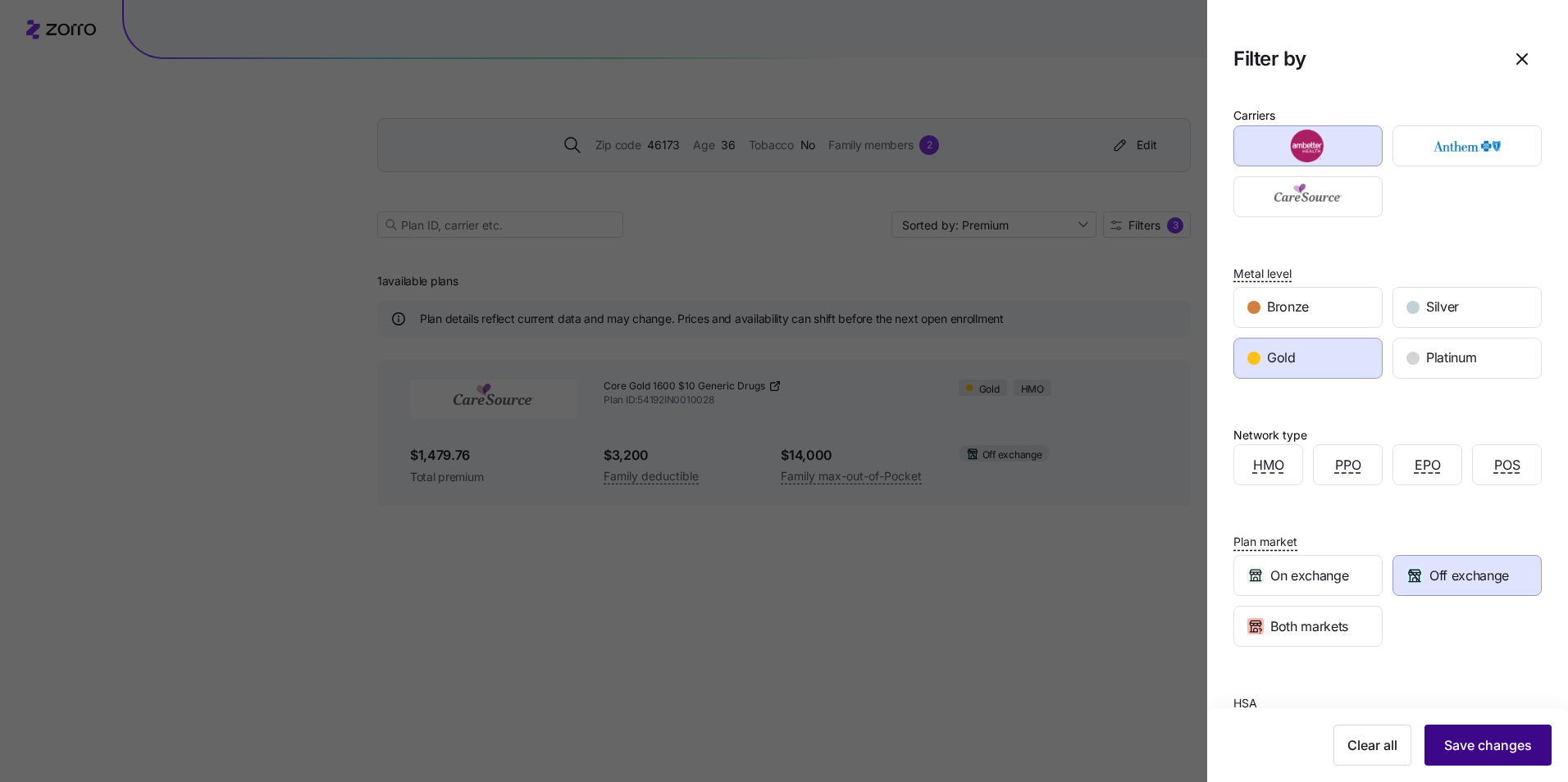
click at [1483, 753] on span "Save changes" at bounding box center [1488, 745] width 88 height 20
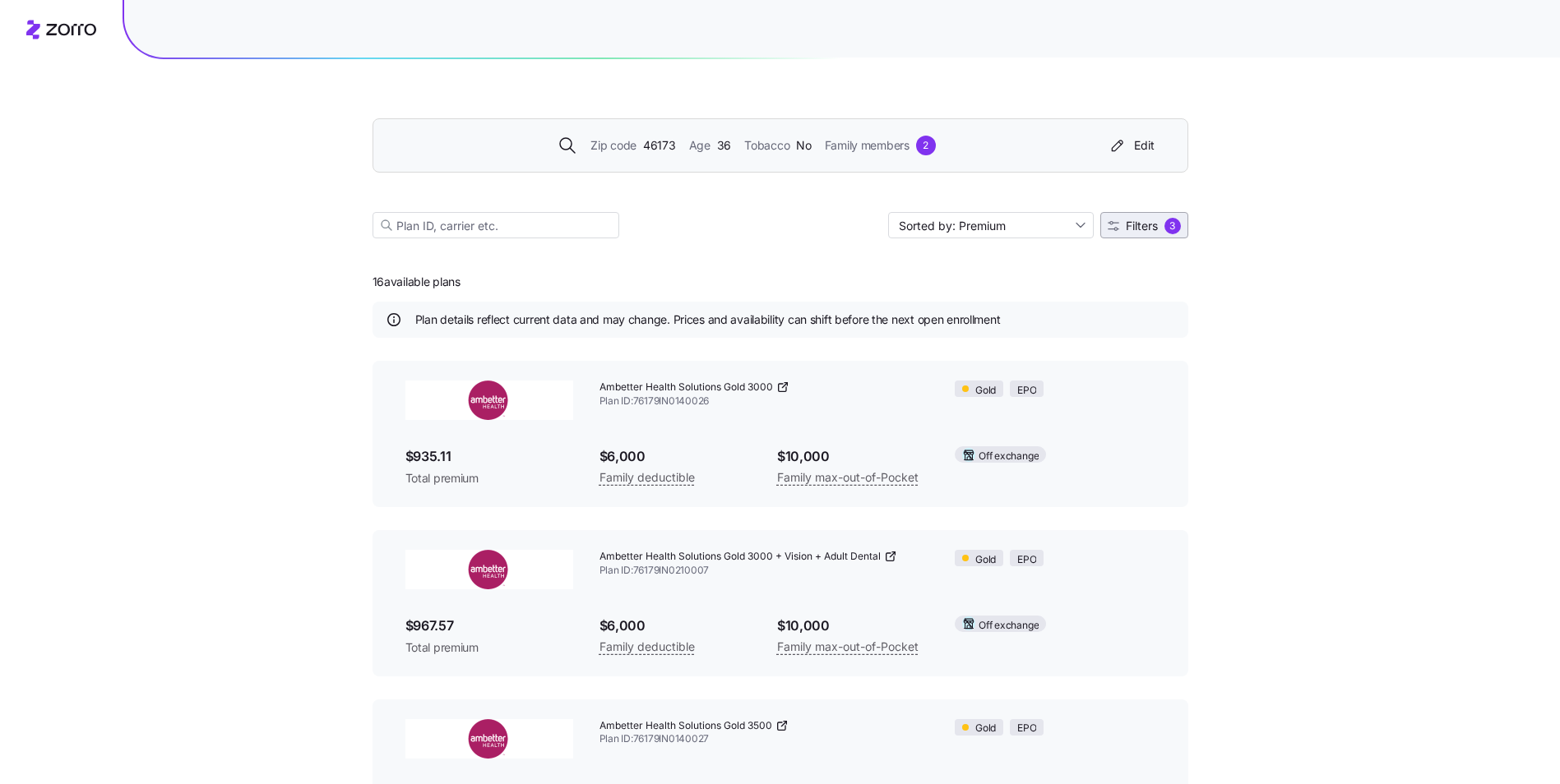
click at [1136, 215] on button "Filters 3" at bounding box center [1144, 225] width 88 height 26
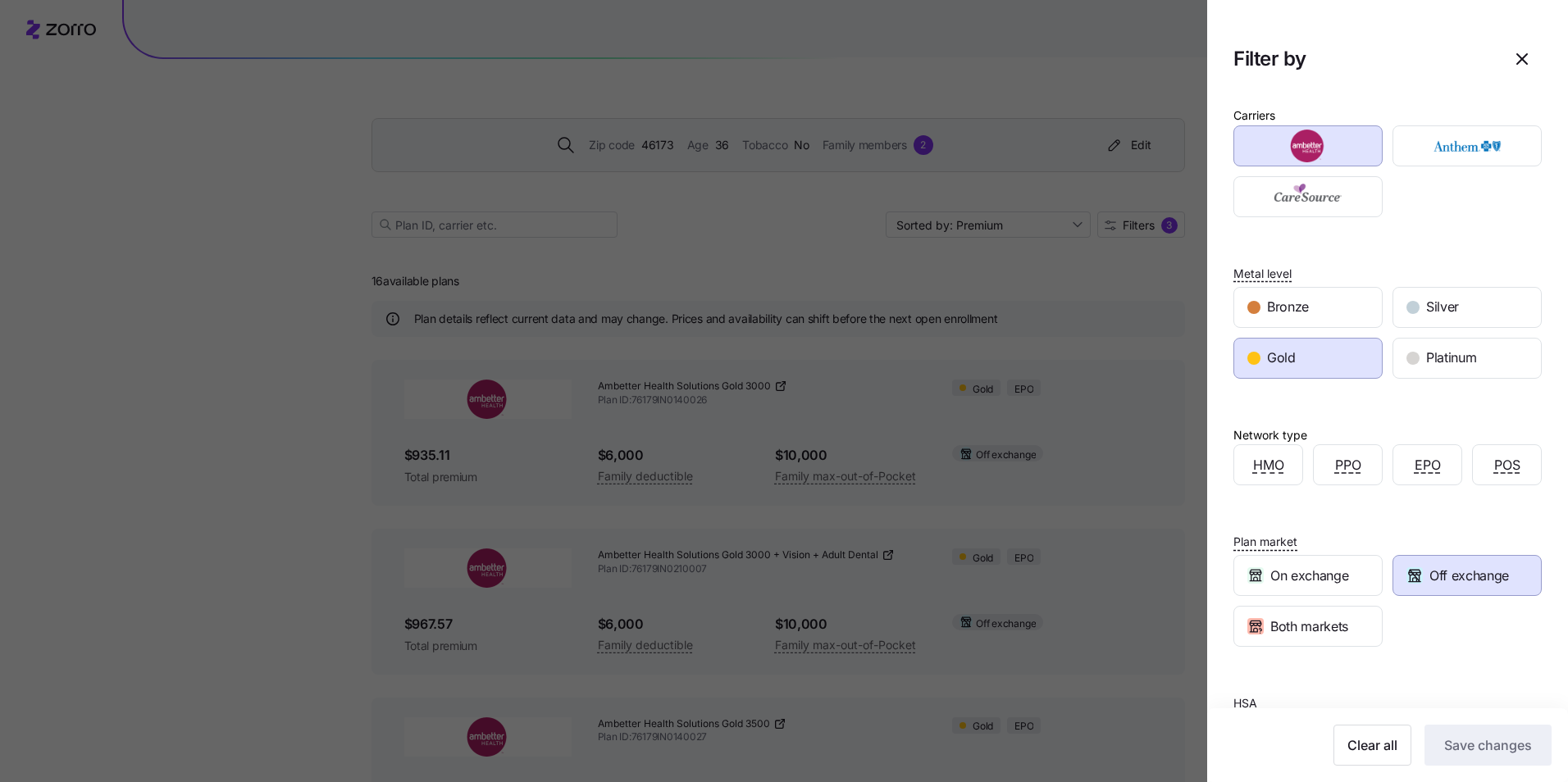
click at [1421, 556] on div "Off exchange" at bounding box center [1467, 576] width 147 height 39
click at [1479, 753] on span "Save changes" at bounding box center [1488, 745] width 88 height 20
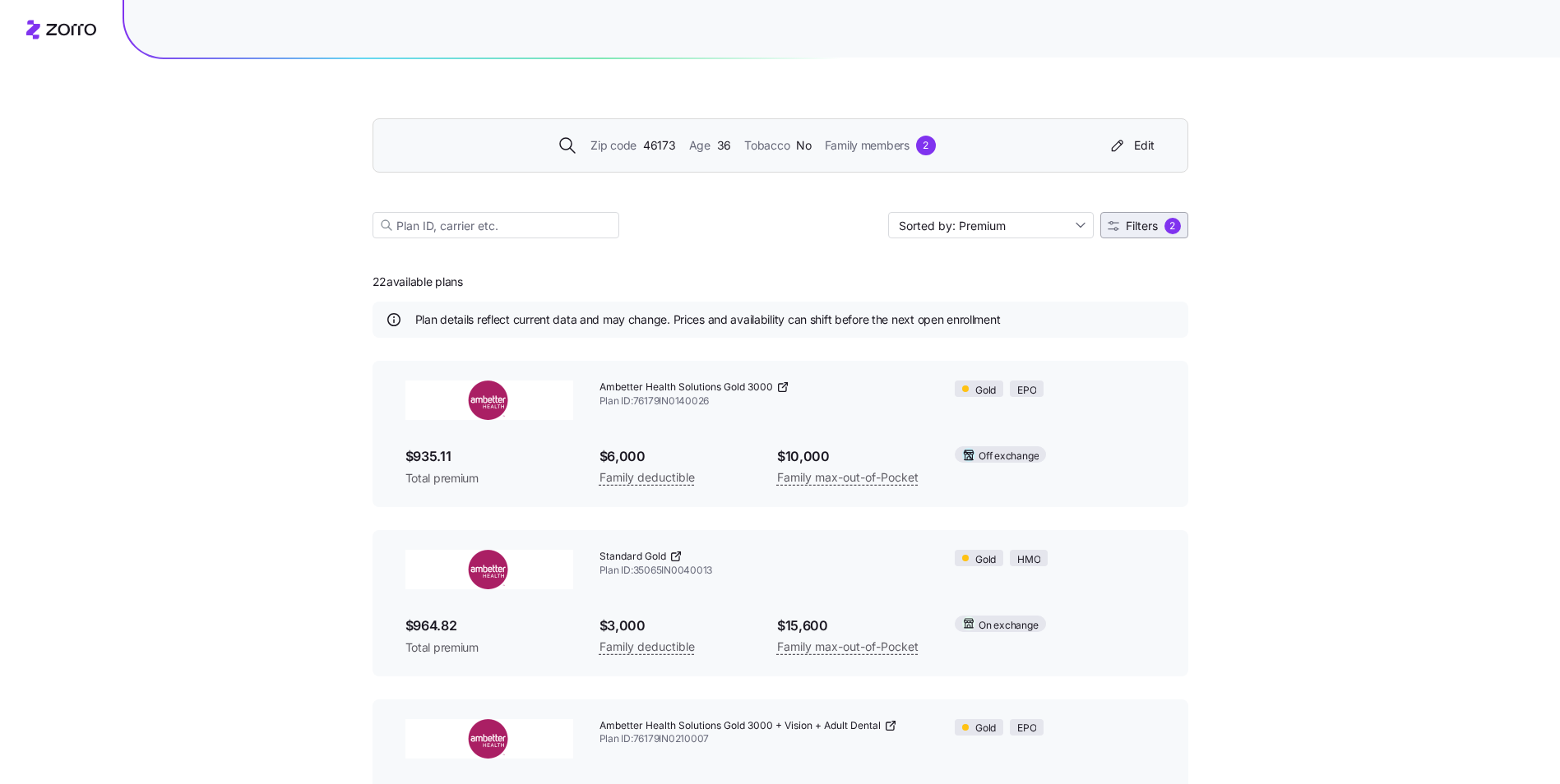
click at [1119, 226] on span "Filters 2" at bounding box center [1144, 225] width 73 height 16
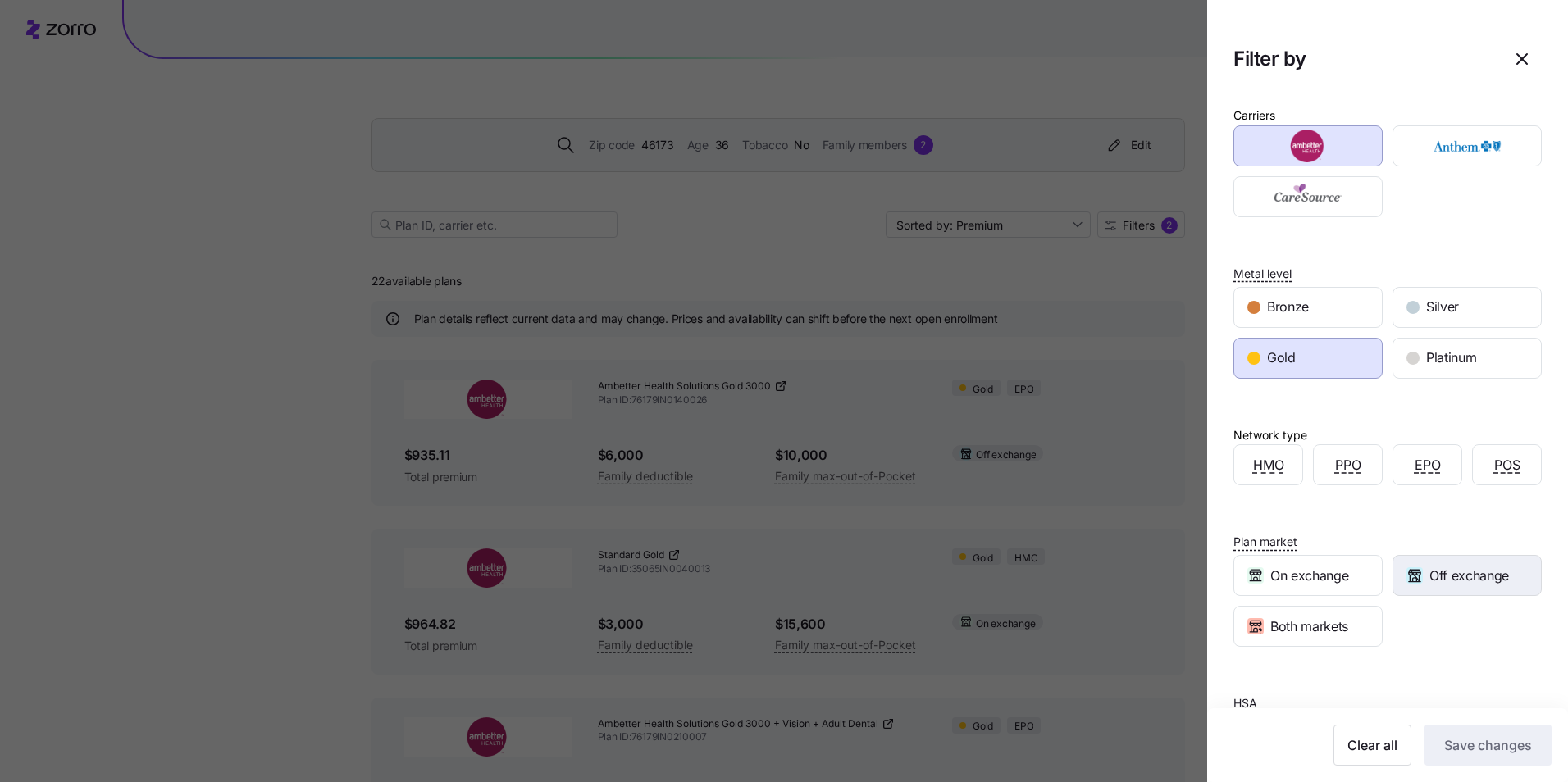
click at [1433, 585] on span "Off exchange" at bounding box center [1468, 576] width 79 height 20
click at [1471, 762] on button "Save changes" at bounding box center [1488, 745] width 127 height 41
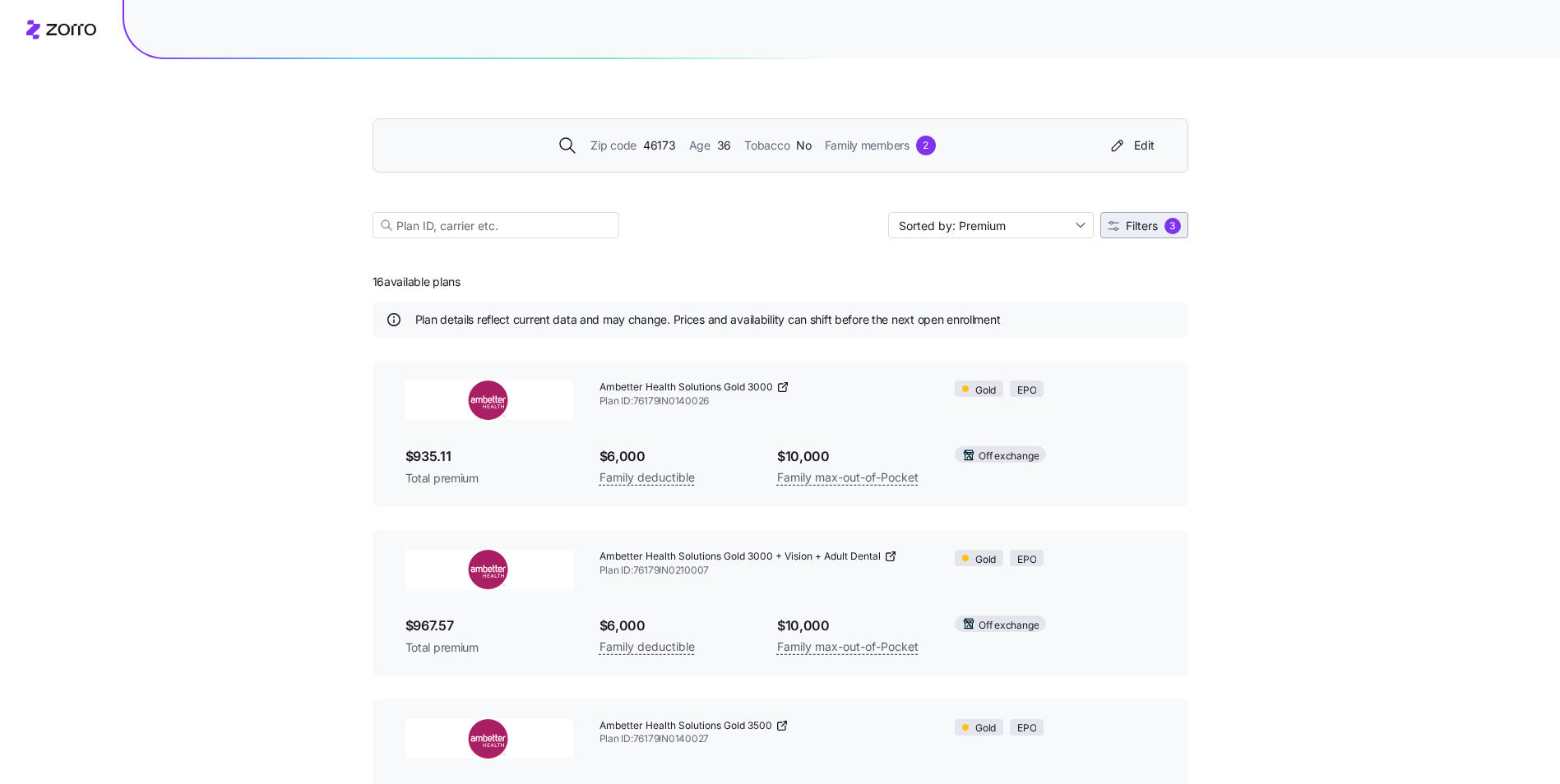
click at [1126, 234] on button "Filters 3" at bounding box center [1144, 225] width 88 height 26
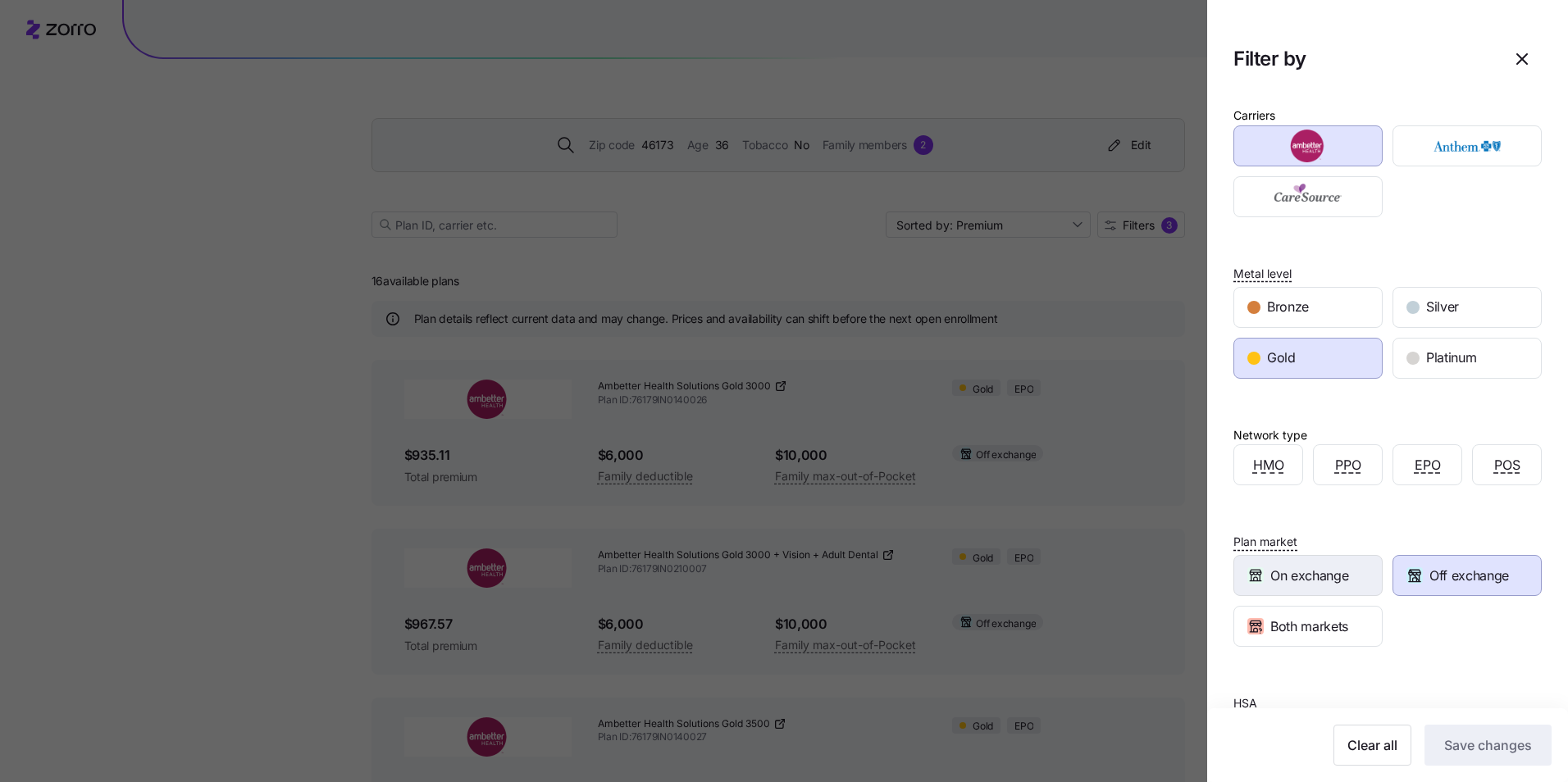
click at [1363, 585] on div "On exchange" at bounding box center [1307, 576] width 147 height 39
click at [1481, 586] on div "Off exchange" at bounding box center [1467, 576] width 147 height 39
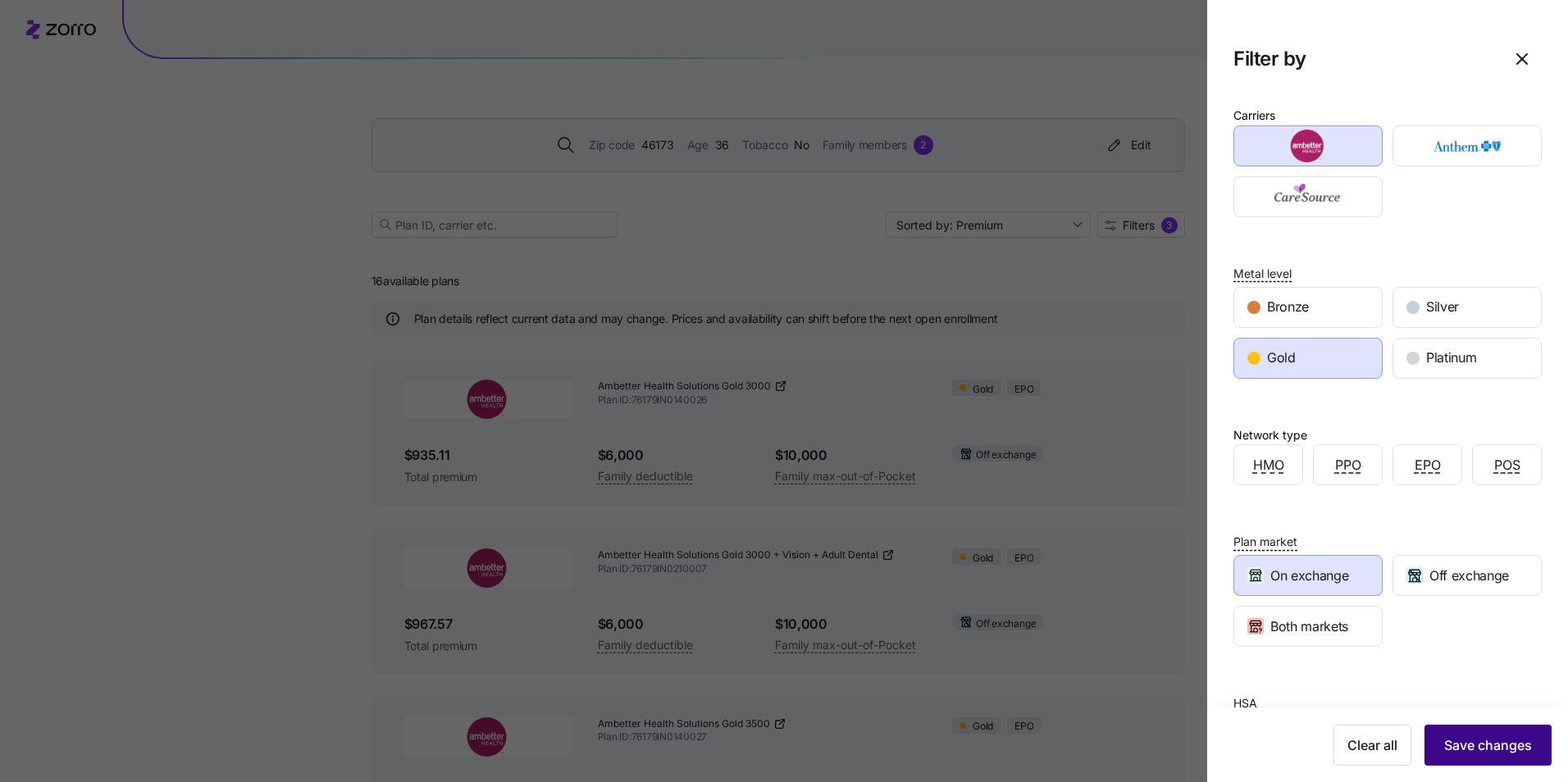
click at [1461, 740] on span "Save changes" at bounding box center [1488, 745] width 88 height 20
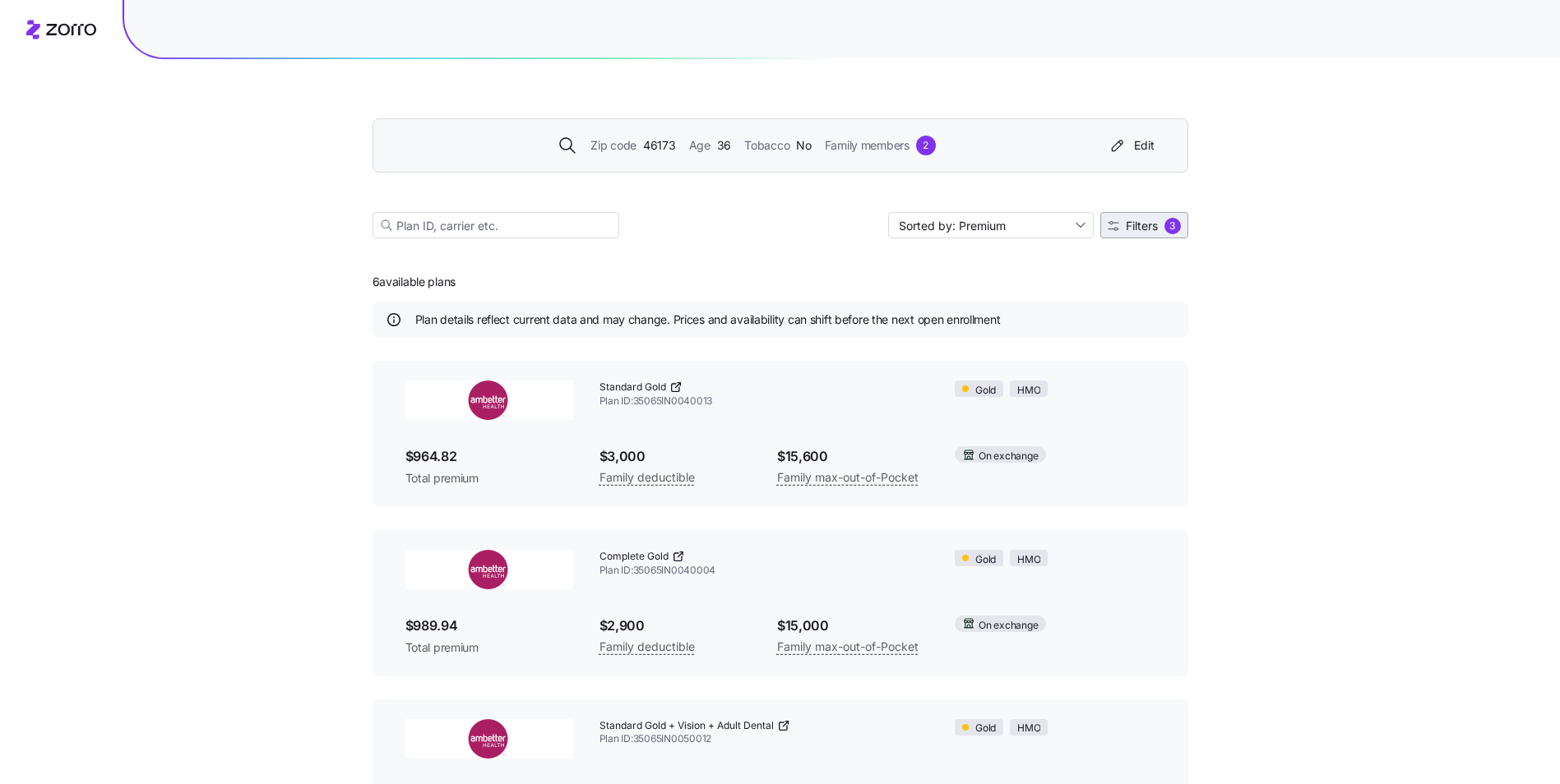
click at [1172, 222] on div "3" at bounding box center [1172, 225] width 16 height 16
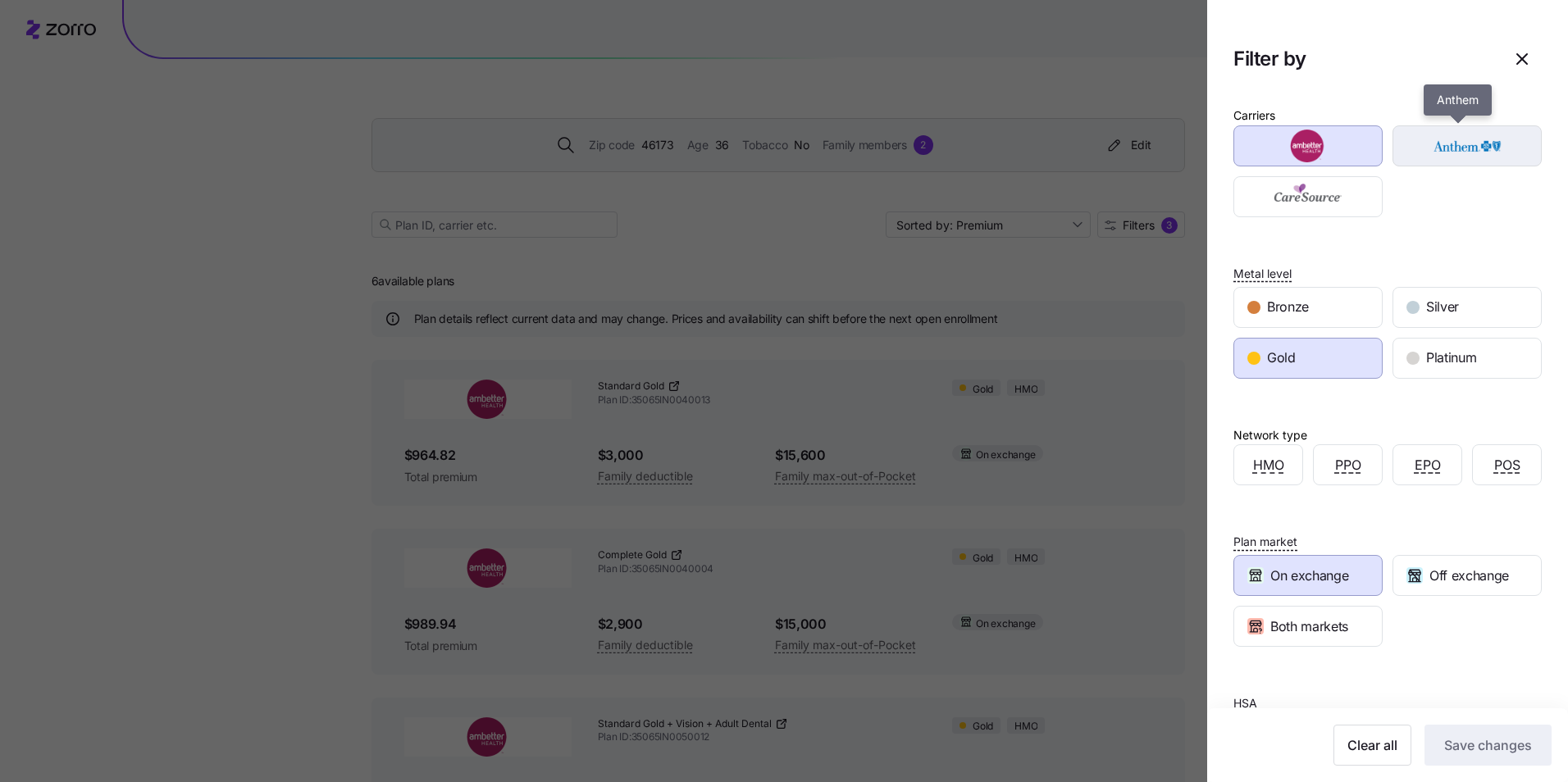
click at [1441, 151] on img "button" at bounding box center [1467, 146] width 120 height 32
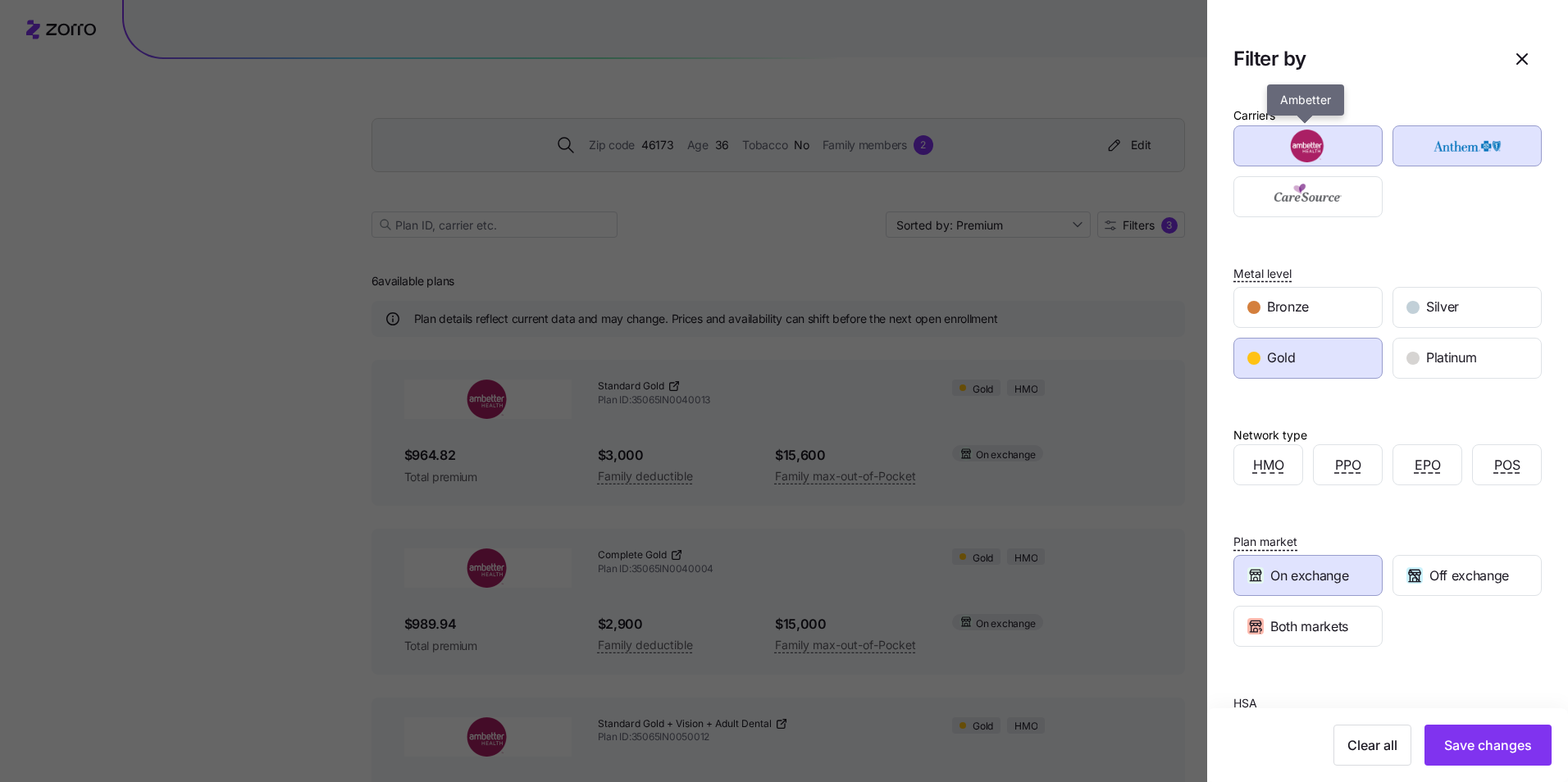
click at [1353, 147] on img "button" at bounding box center [1308, 146] width 120 height 32
click at [1333, 578] on span "On exchange" at bounding box center [1309, 576] width 78 height 20
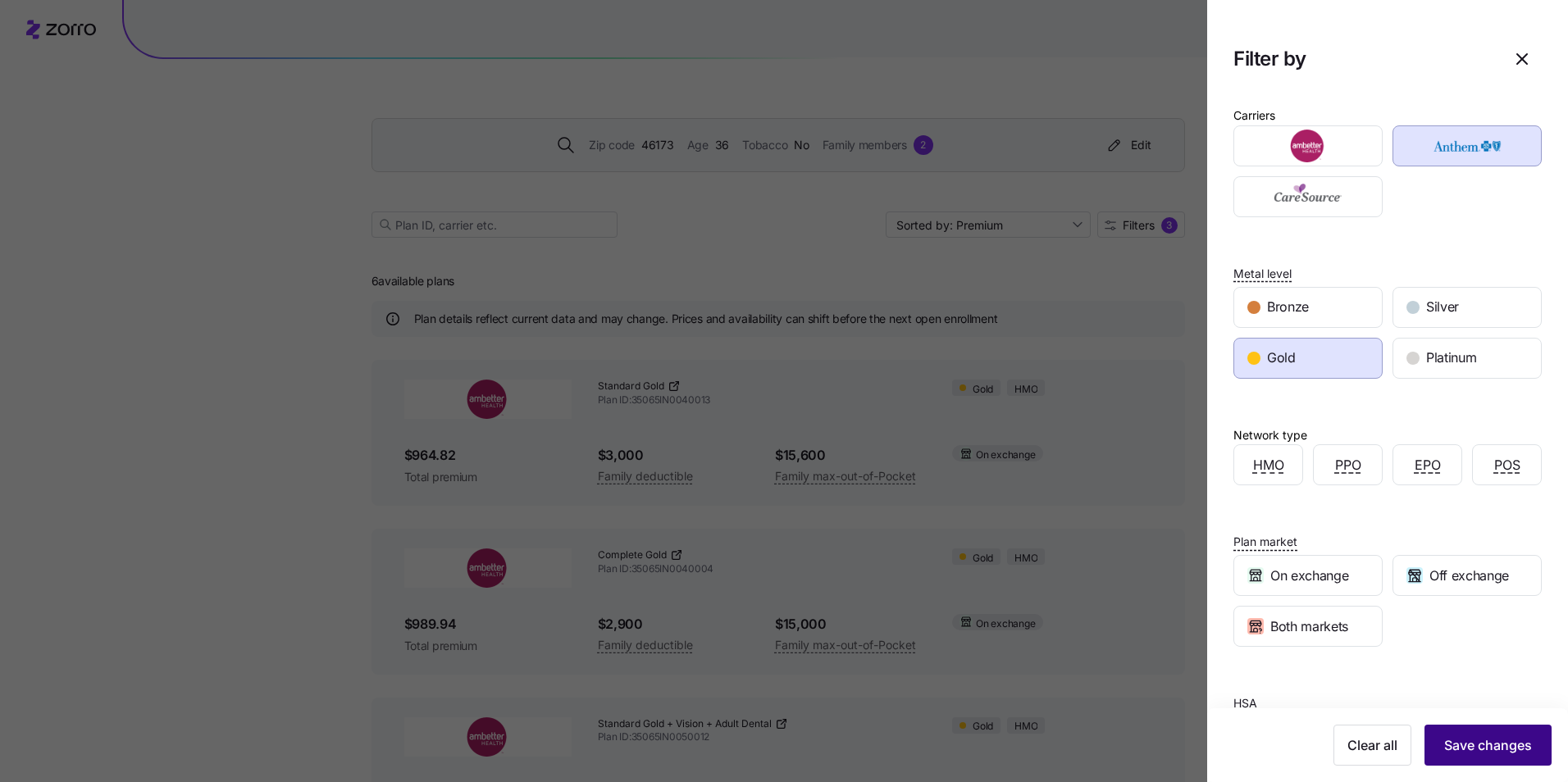
click at [1461, 746] on span "Save changes" at bounding box center [1488, 745] width 88 height 20
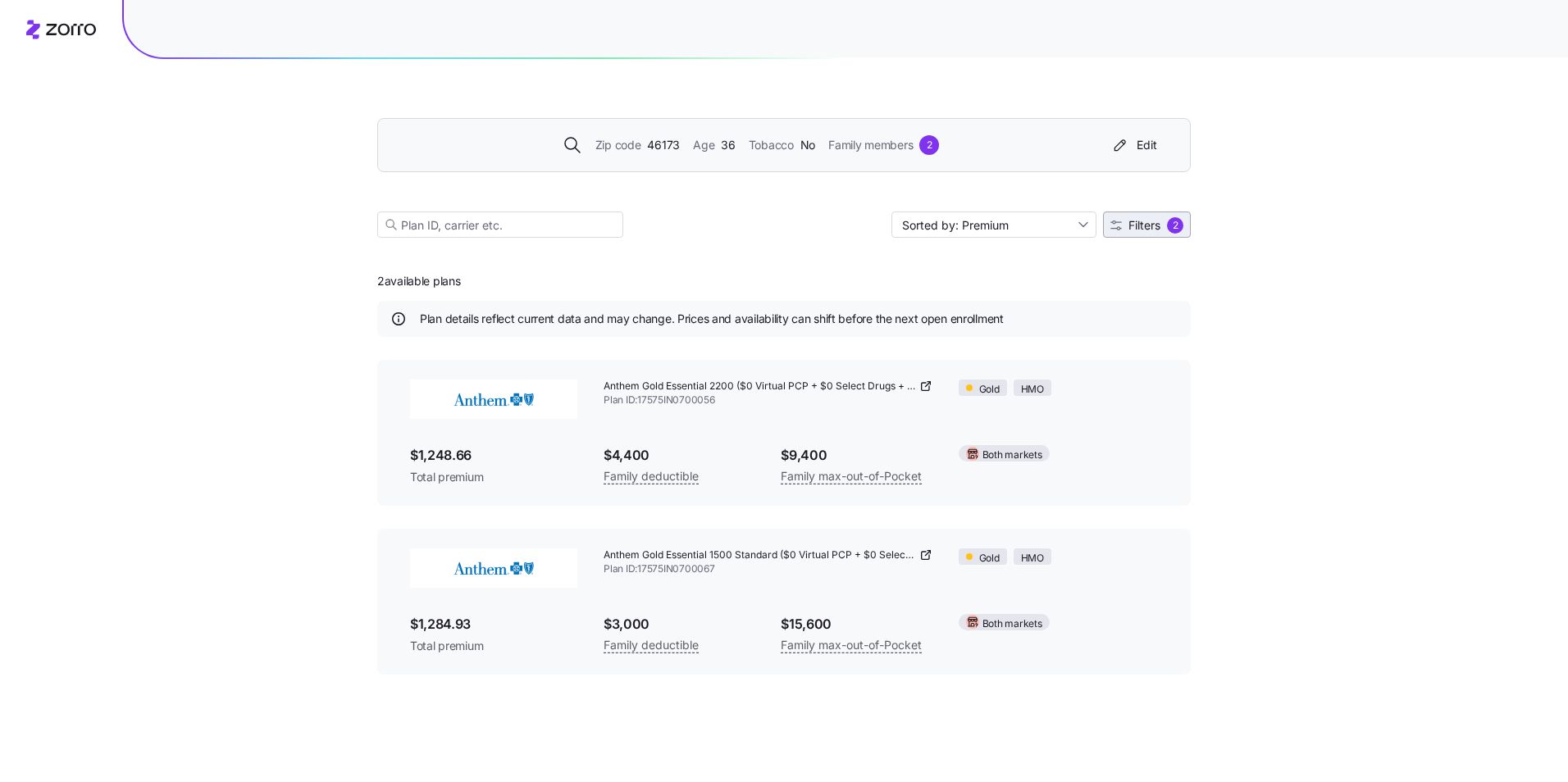
click at [1155, 227] on span "Filters" at bounding box center [1144, 225] width 32 height 11
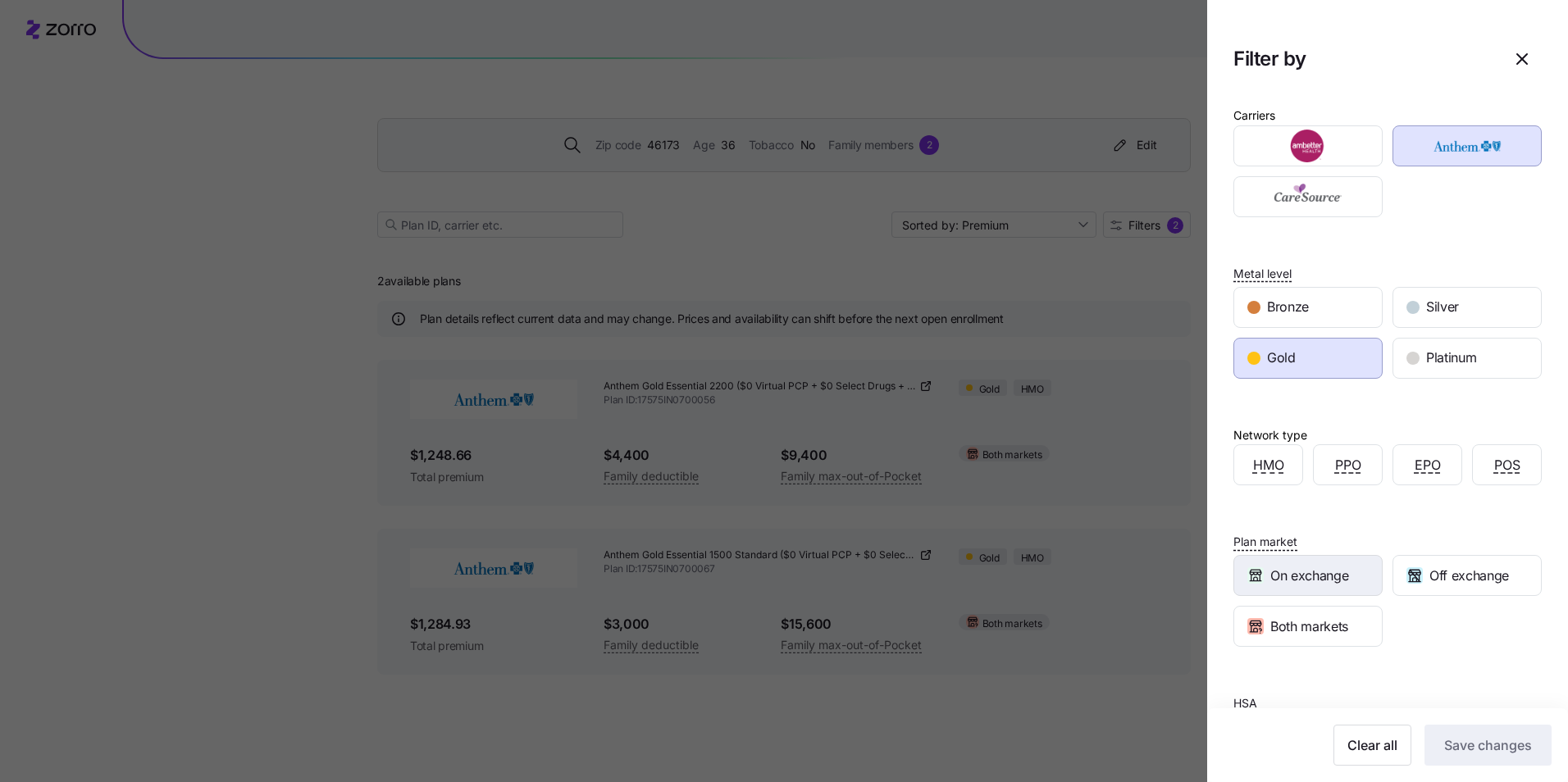
click at [1336, 581] on span "On exchange" at bounding box center [1309, 576] width 78 height 20
click at [1451, 735] on button "Save changes" at bounding box center [1488, 745] width 127 height 41
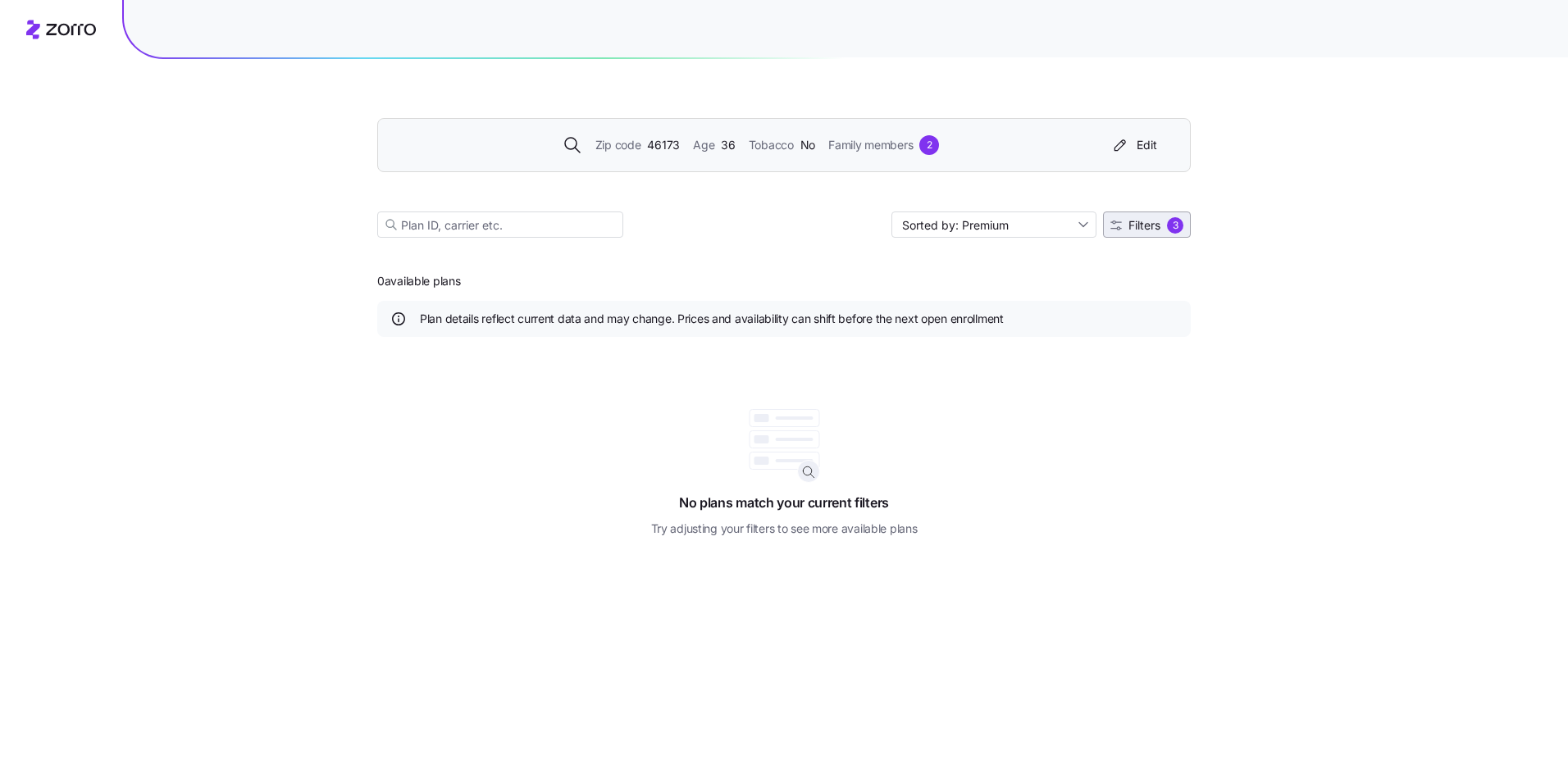
click at [1126, 231] on span "Filters 3" at bounding box center [1147, 225] width 73 height 16
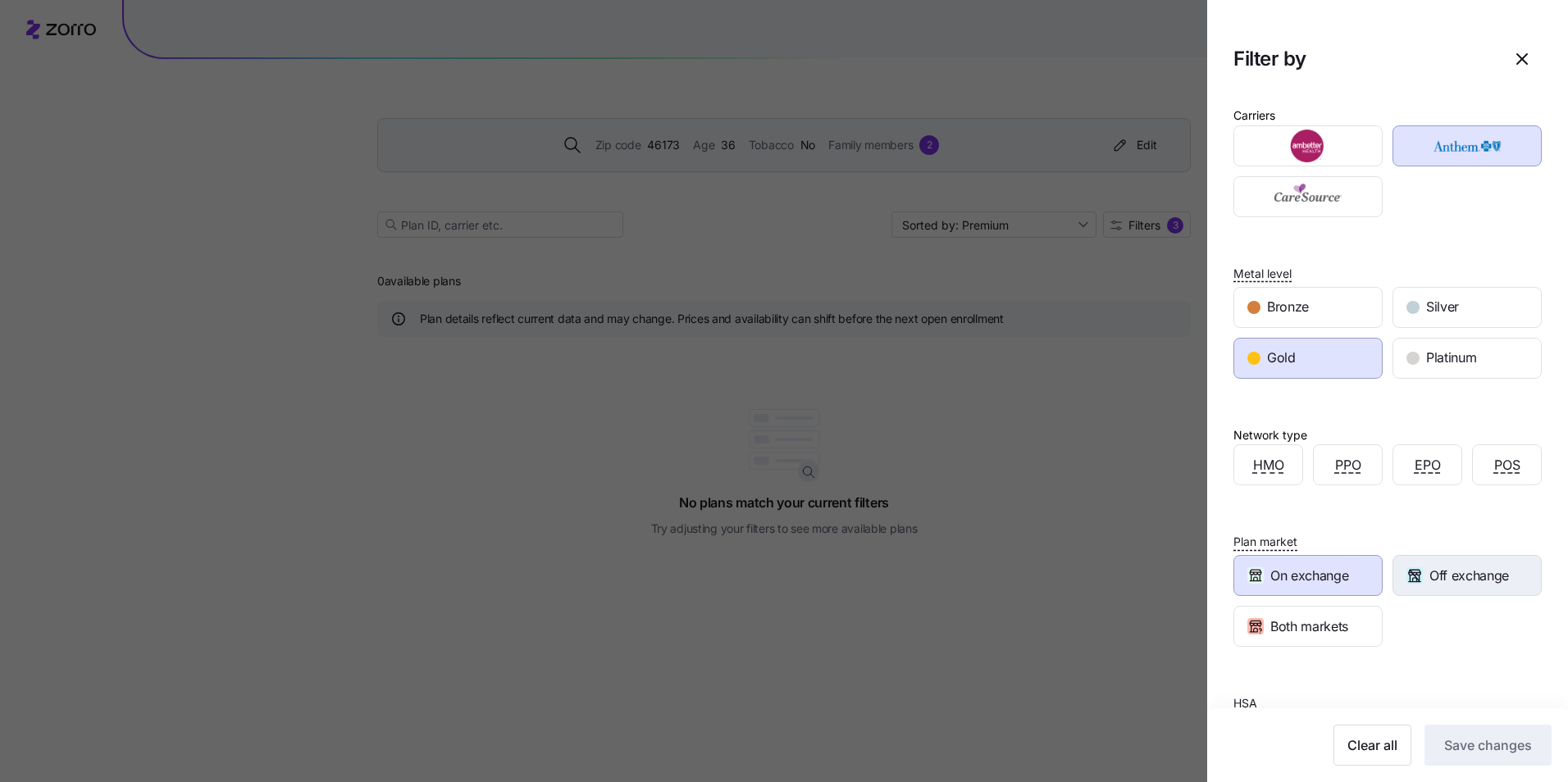
click at [1484, 569] on span "Off exchange" at bounding box center [1468, 576] width 79 height 20
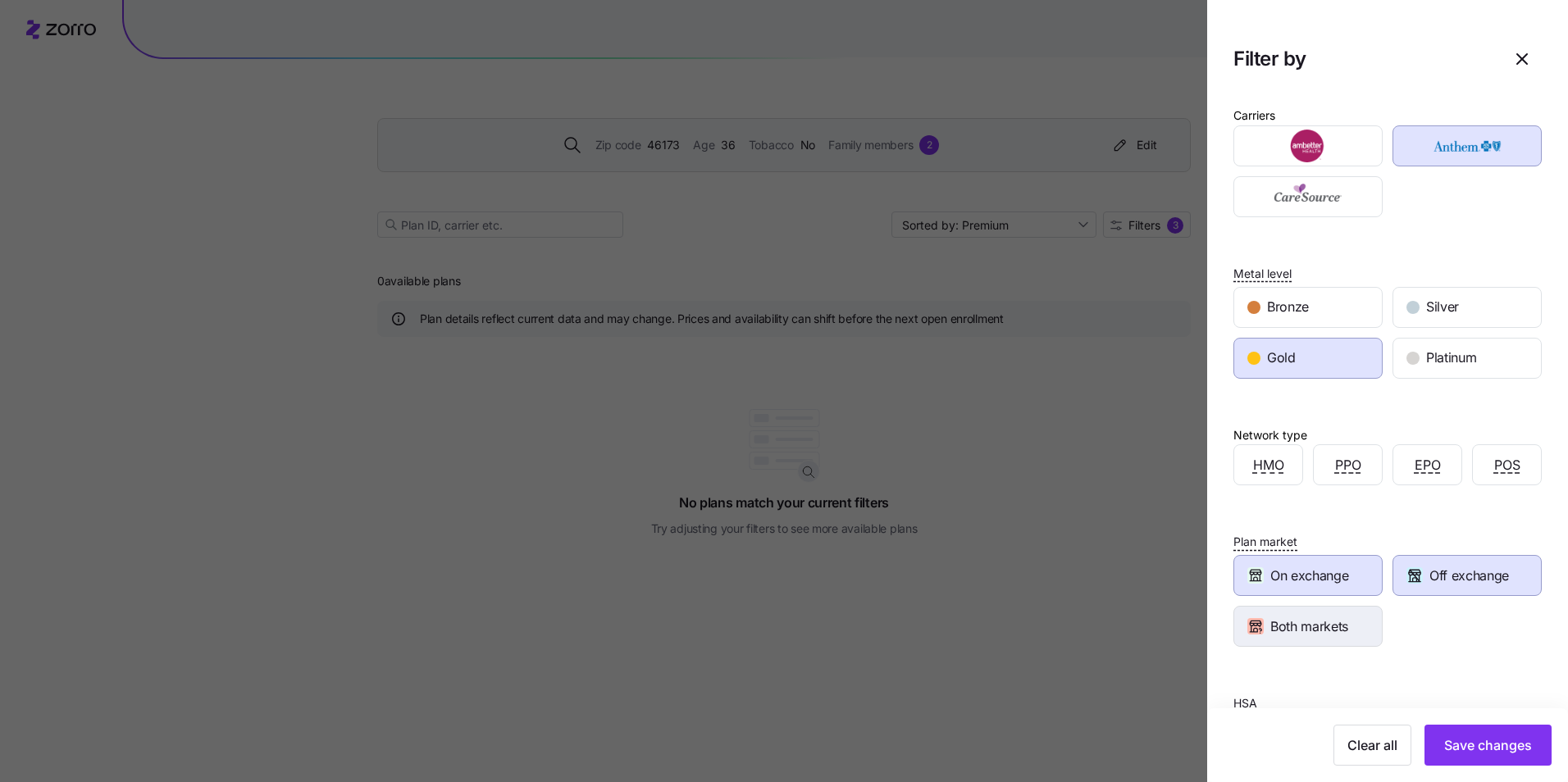
click at [1334, 615] on div "Both markets" at bounding box center [1307, 626] width 147 height 39
click at [1309, 367] on div "Gold" at bounding box center [1307, 358] width 147 height 39
click at [1441, 650] on div "Carriers Metal level Bronze Silver Gold Platinum Network type HMO PPO EPO POS P…" at bounding box center [1387, 438] width 360 height 692
click at [1327, 573] on span "On exchange" at bounding box center [1309, 576] width 78 height 20
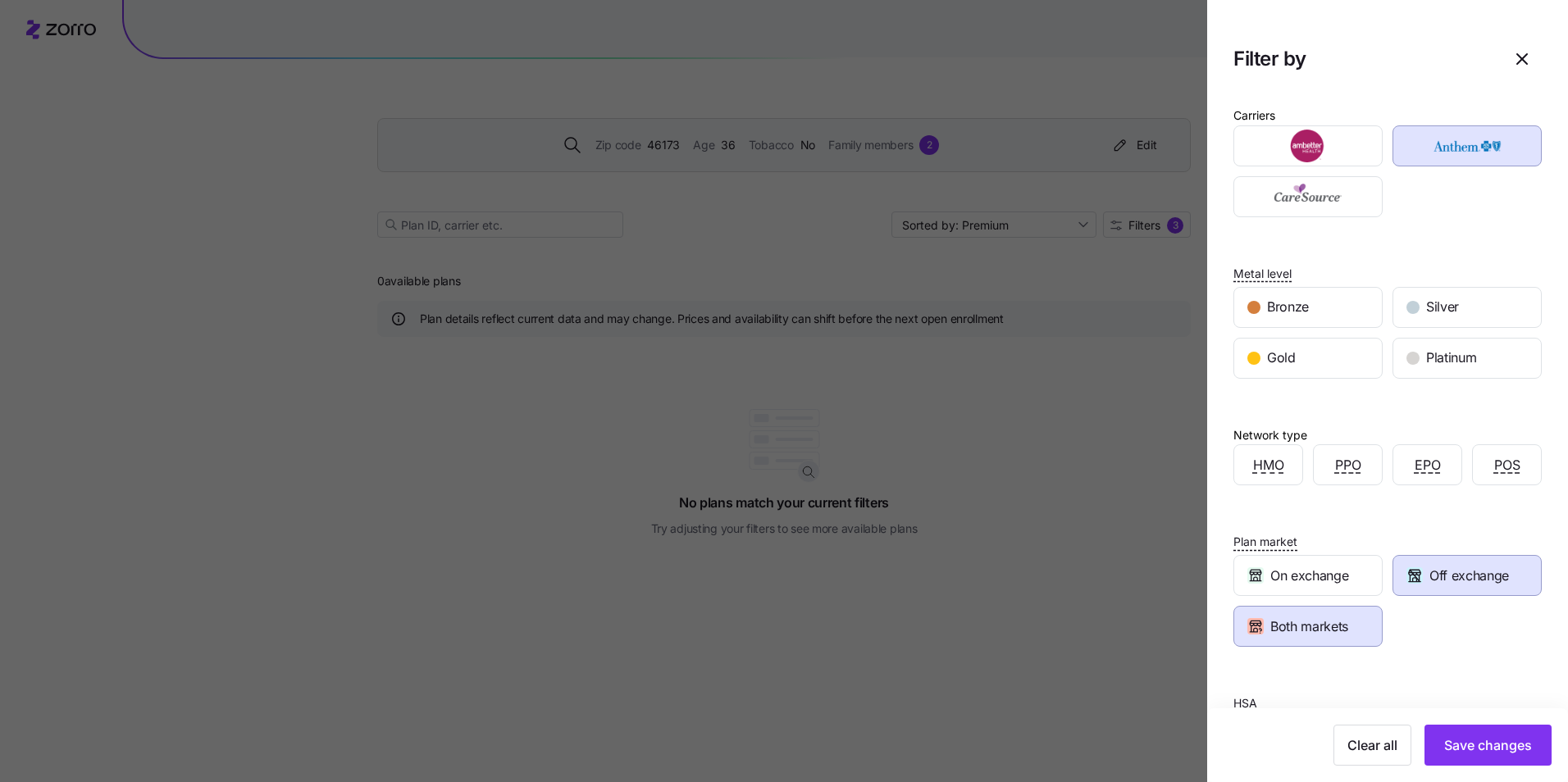
click at [1327, 625] on span "Both markets" at bounding box center [1309, 627] width 78 height 20
click at [1409, 588] on div "Off exchange" at bounding box center [1467, 576] width 147 height 39
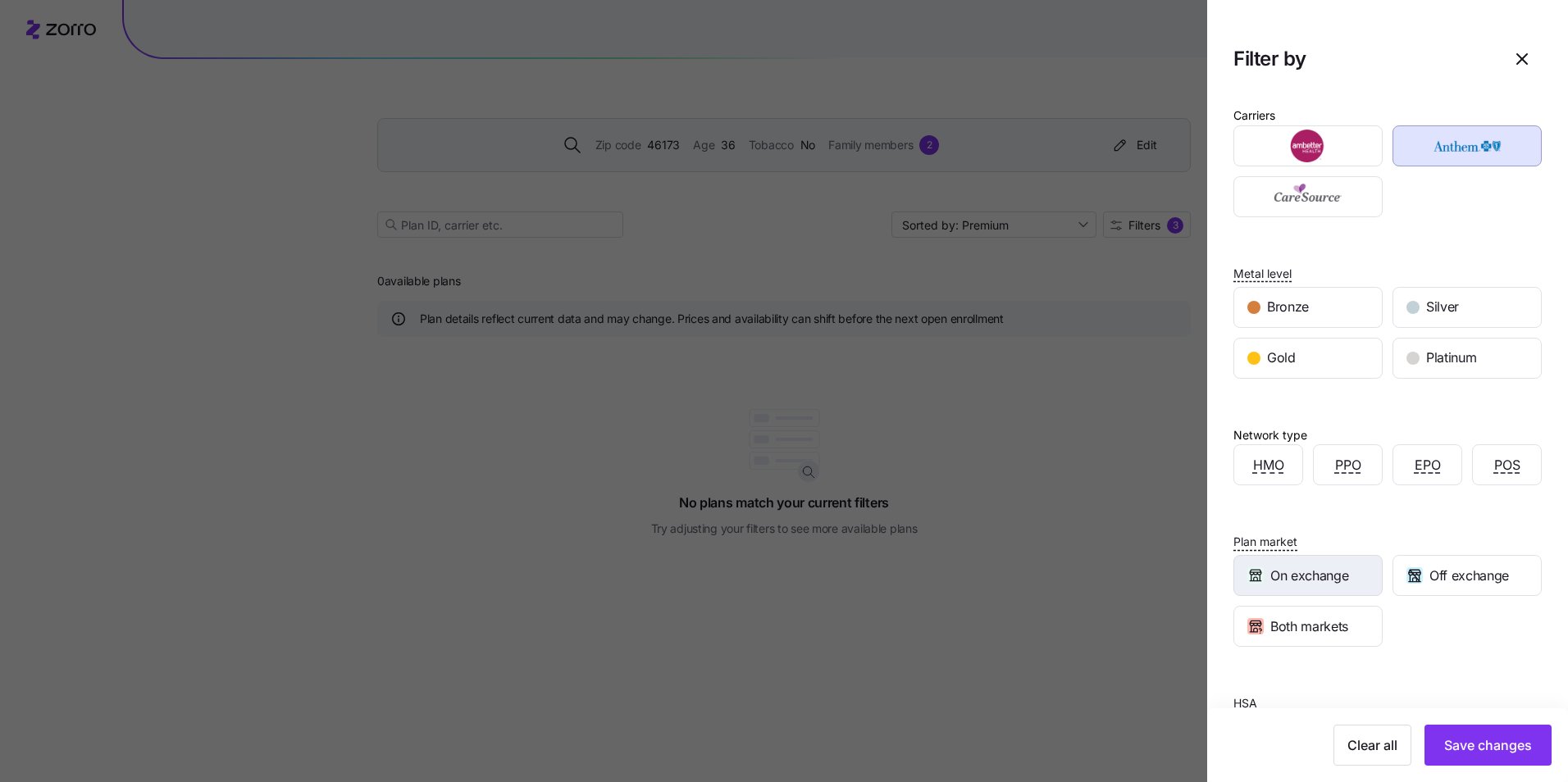
click at [1338, 566] on span "On exchange" at bounding box center [1309, 576] width 78 height 20
click at [1415, 567] on icon "button" at bounding box center [1415, 575] width 16 height 16
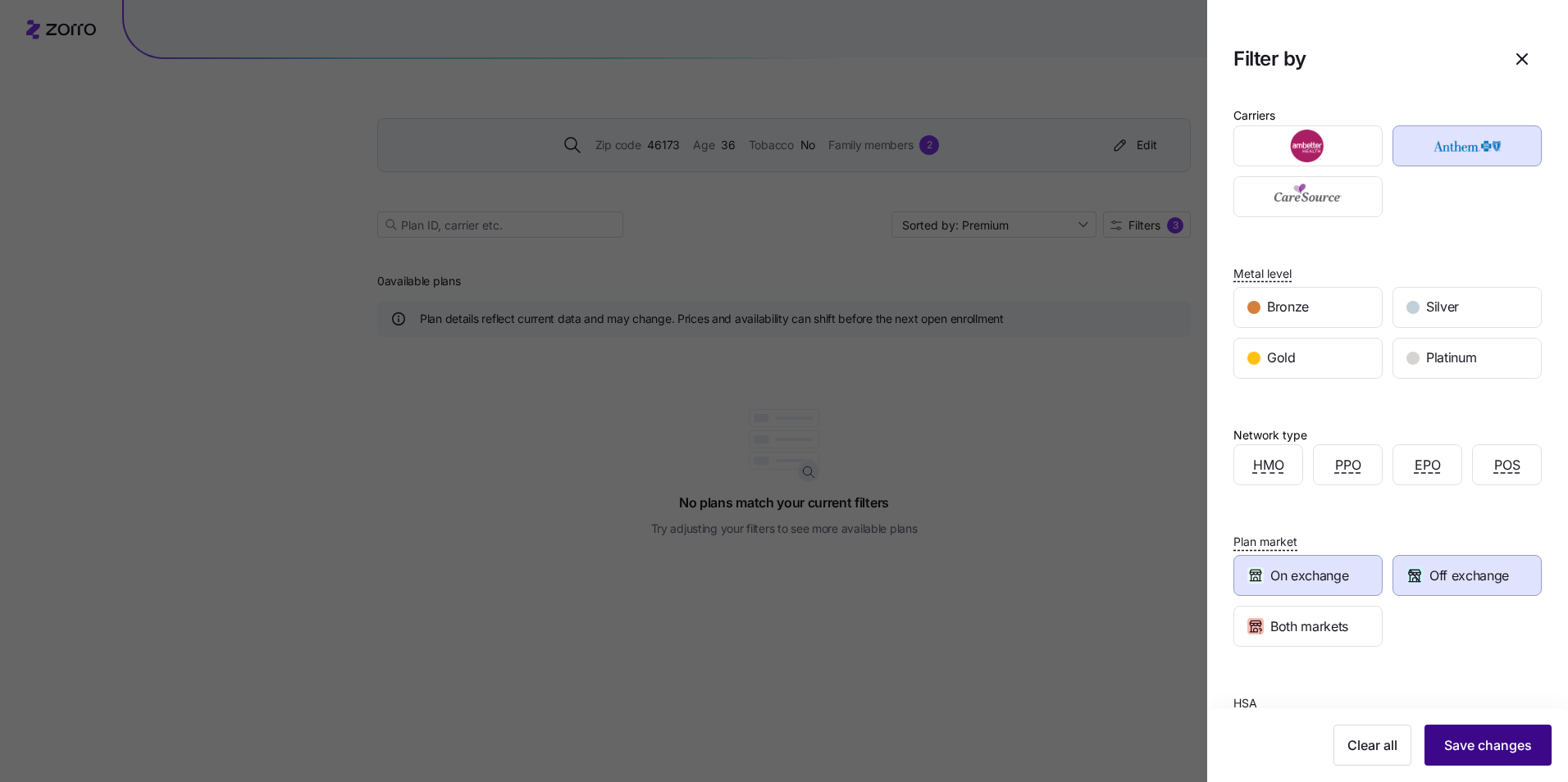
click at [1479, 752] on span "Save changes" at bounding box center [1488, 745] width 88 height 20
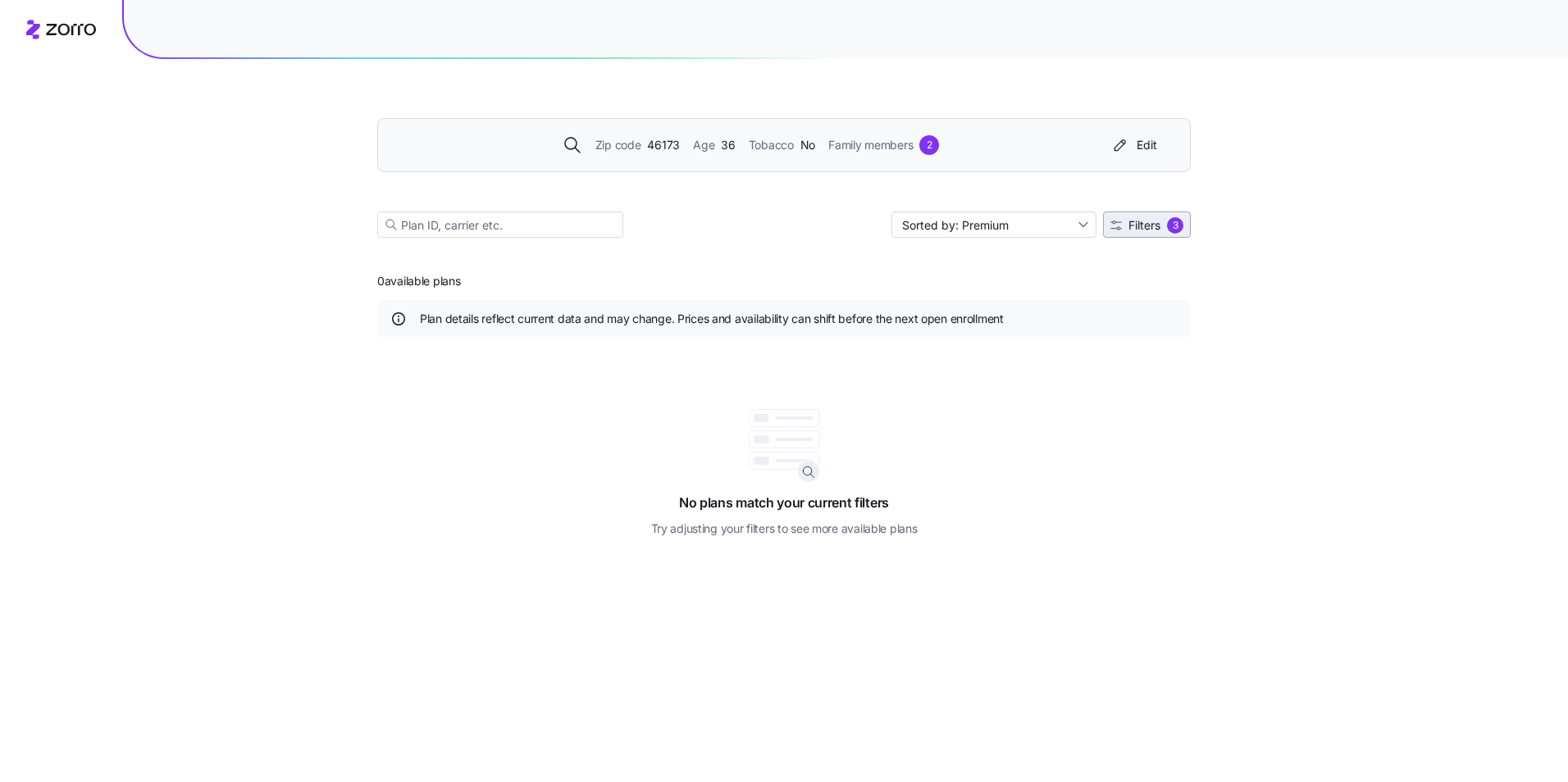
click at [1171, 216] on button "Filters 3" at bounding box center [1146, 224] width 88 height 26
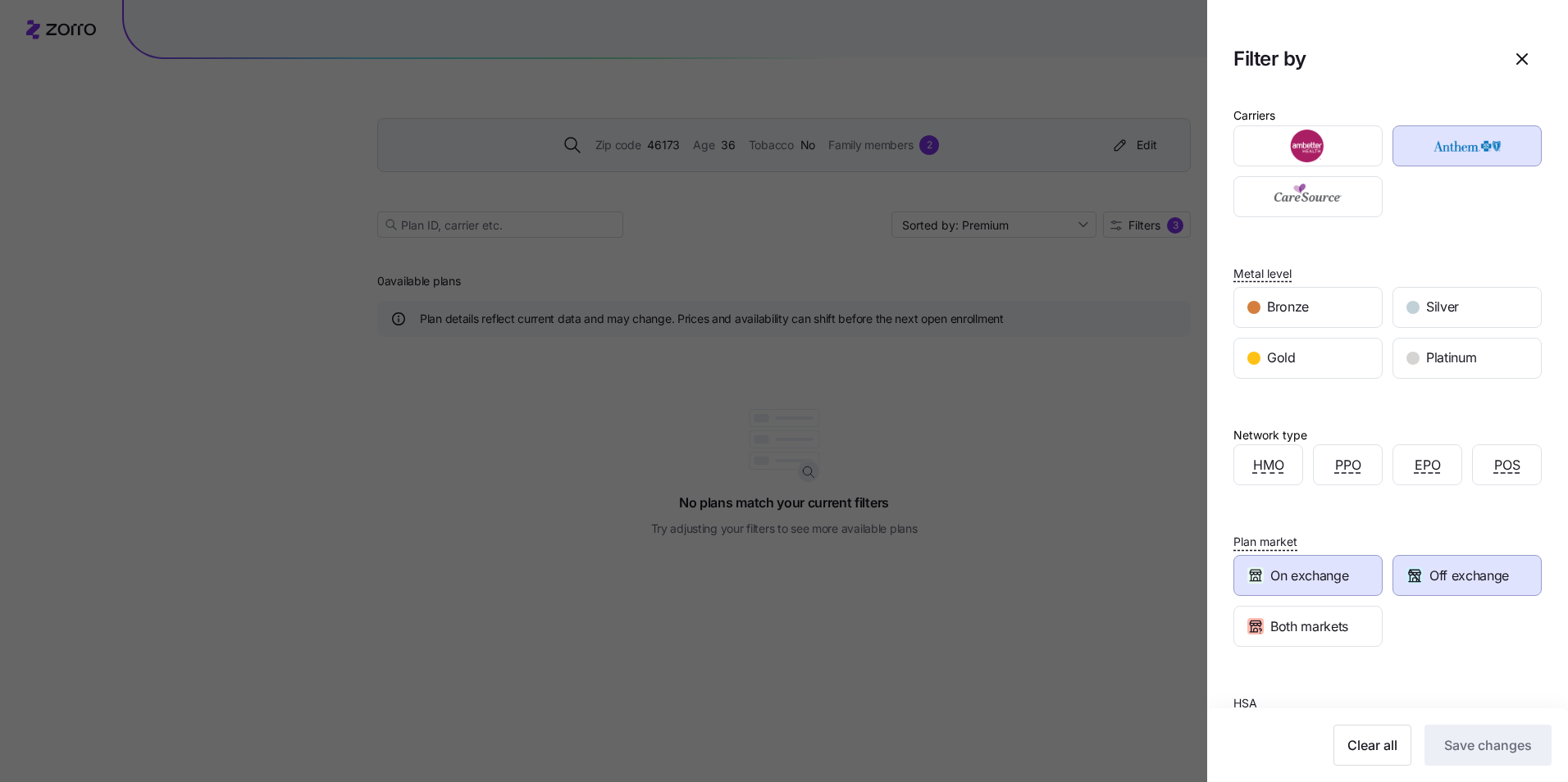
click at [1377, 622] on div "Both markets" at bounding box center [1308, 626] width 159 height 51
click at [1351, 618] on div "Both markets" at bounding box center [1307, 626] width 147 height 39
click at [1460, 734] on button "Save changes" at bounding box center [1488, 745] width 127 height 41
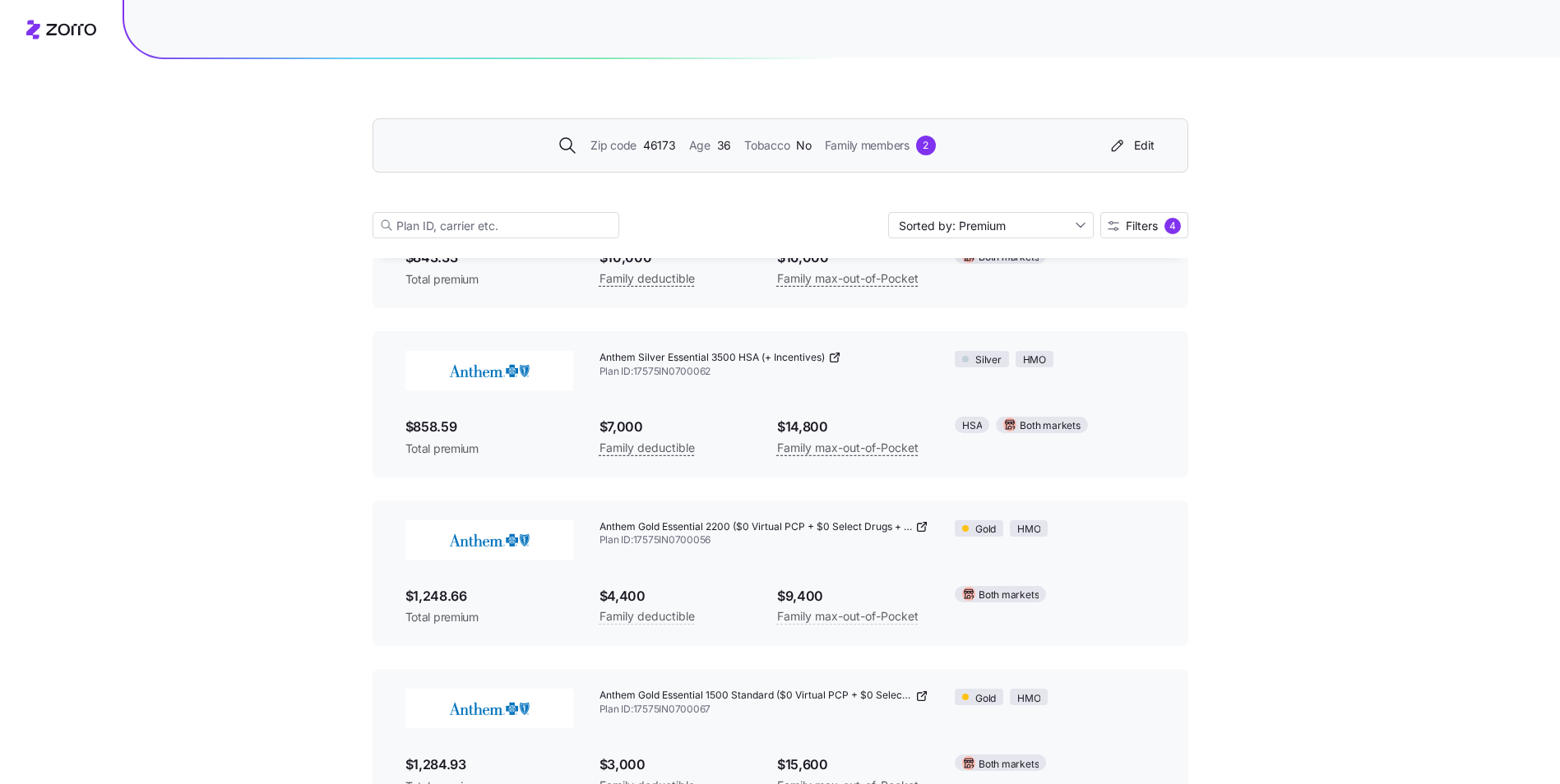
scroll to position [1945, 0]
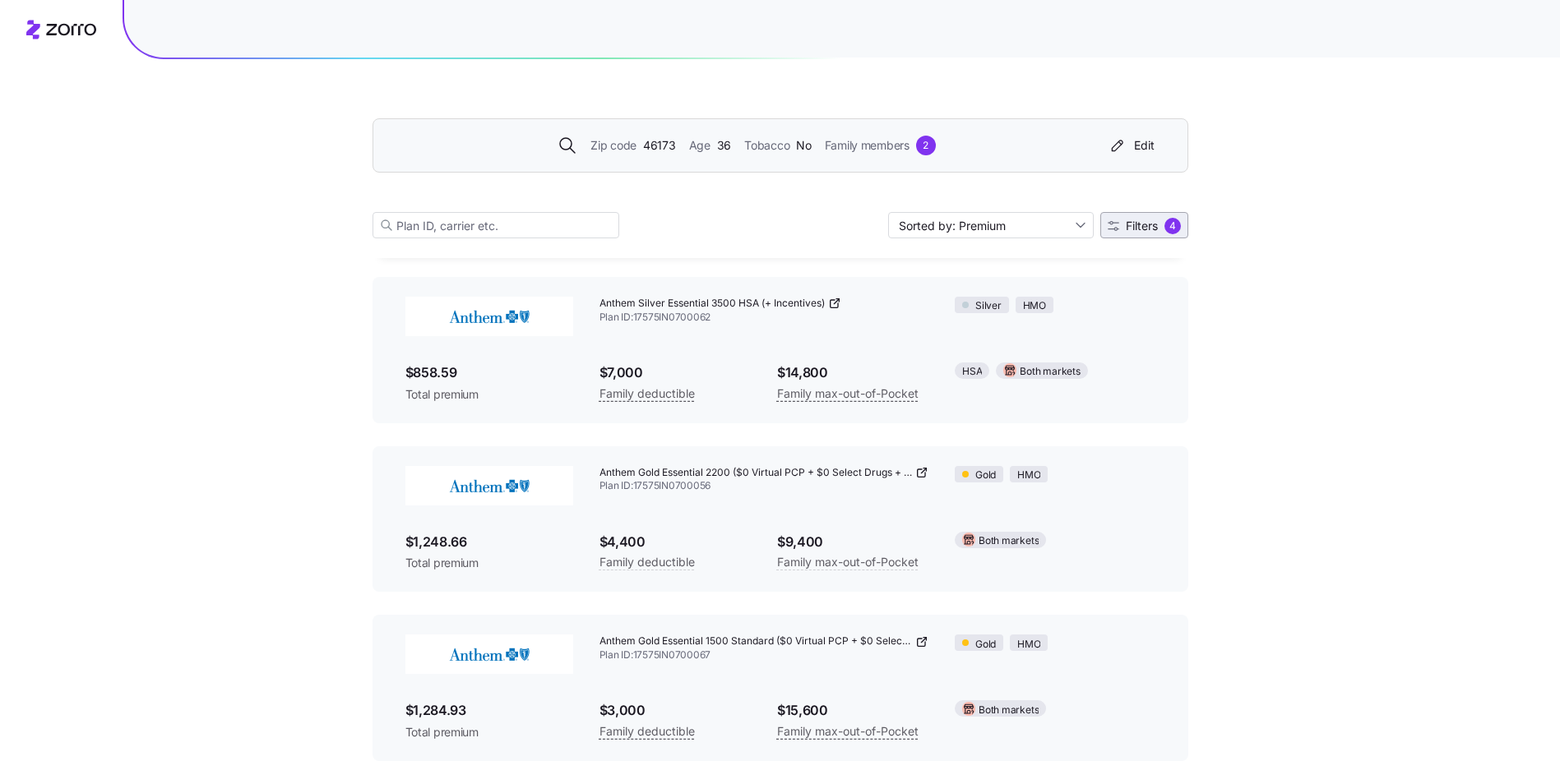
click at [1178, 213] on button "Filters 4" at bounding box center [1144, 225] width 88 height 26
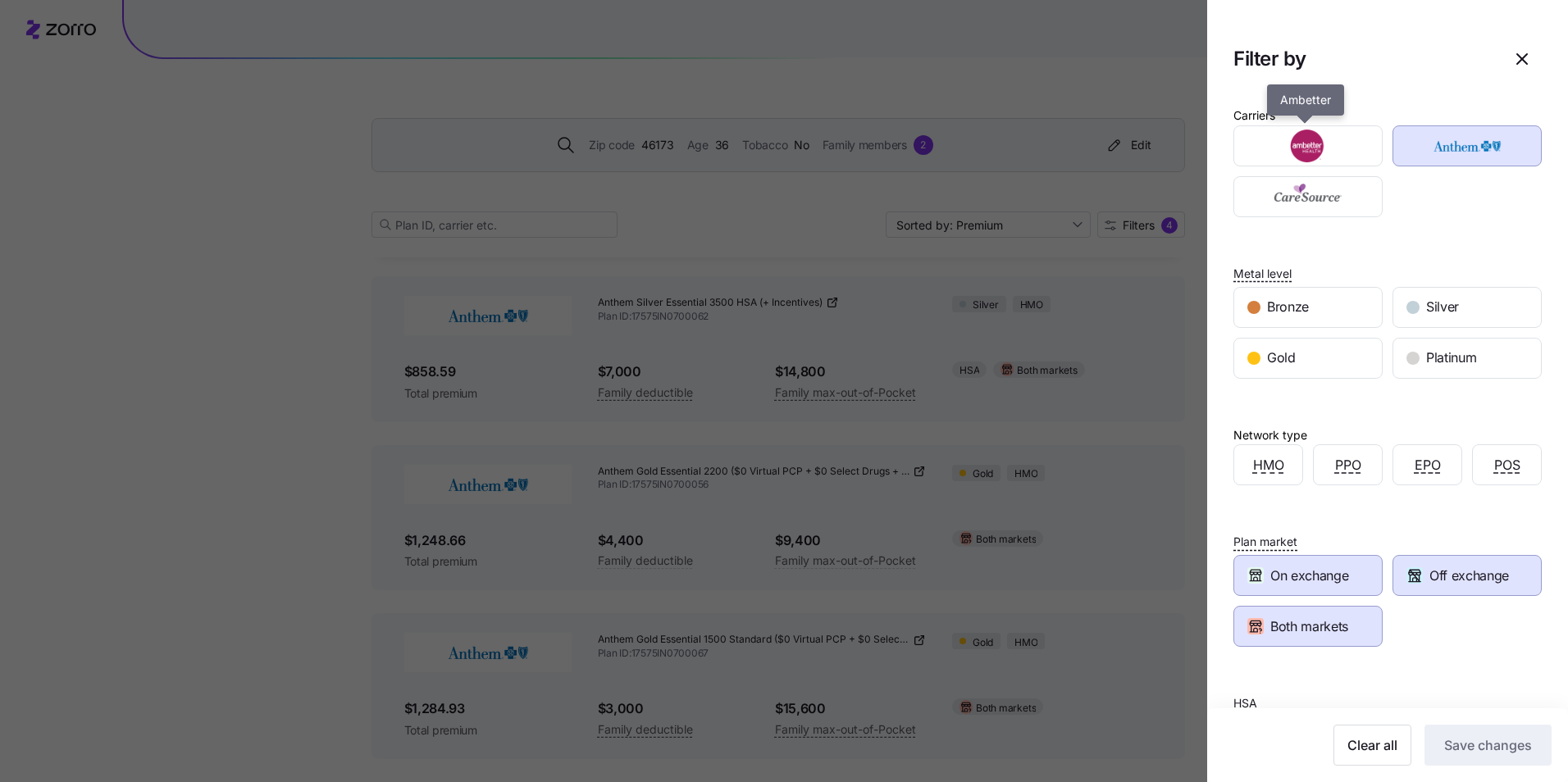
click at [1321, 113] on div "Carriers Ambetter" at bounding box center [1387, 161] width 308 height 112
click at [1323, 145] on img "button" at bounding box center [1308, 146] width 120 height 32
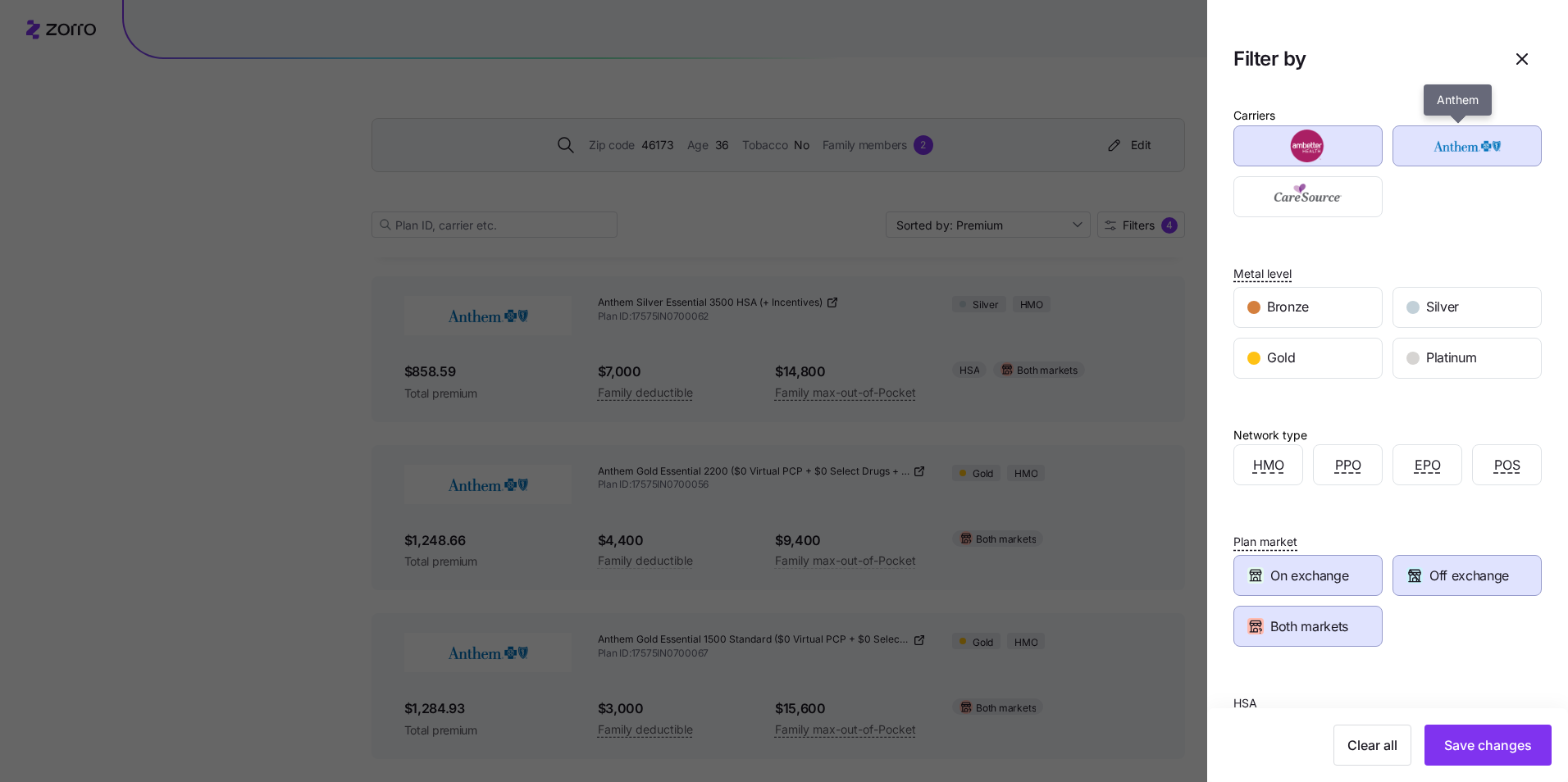
click at [1436, 152] on img "button" at bounding box center [1467, 146] width 120 height 32
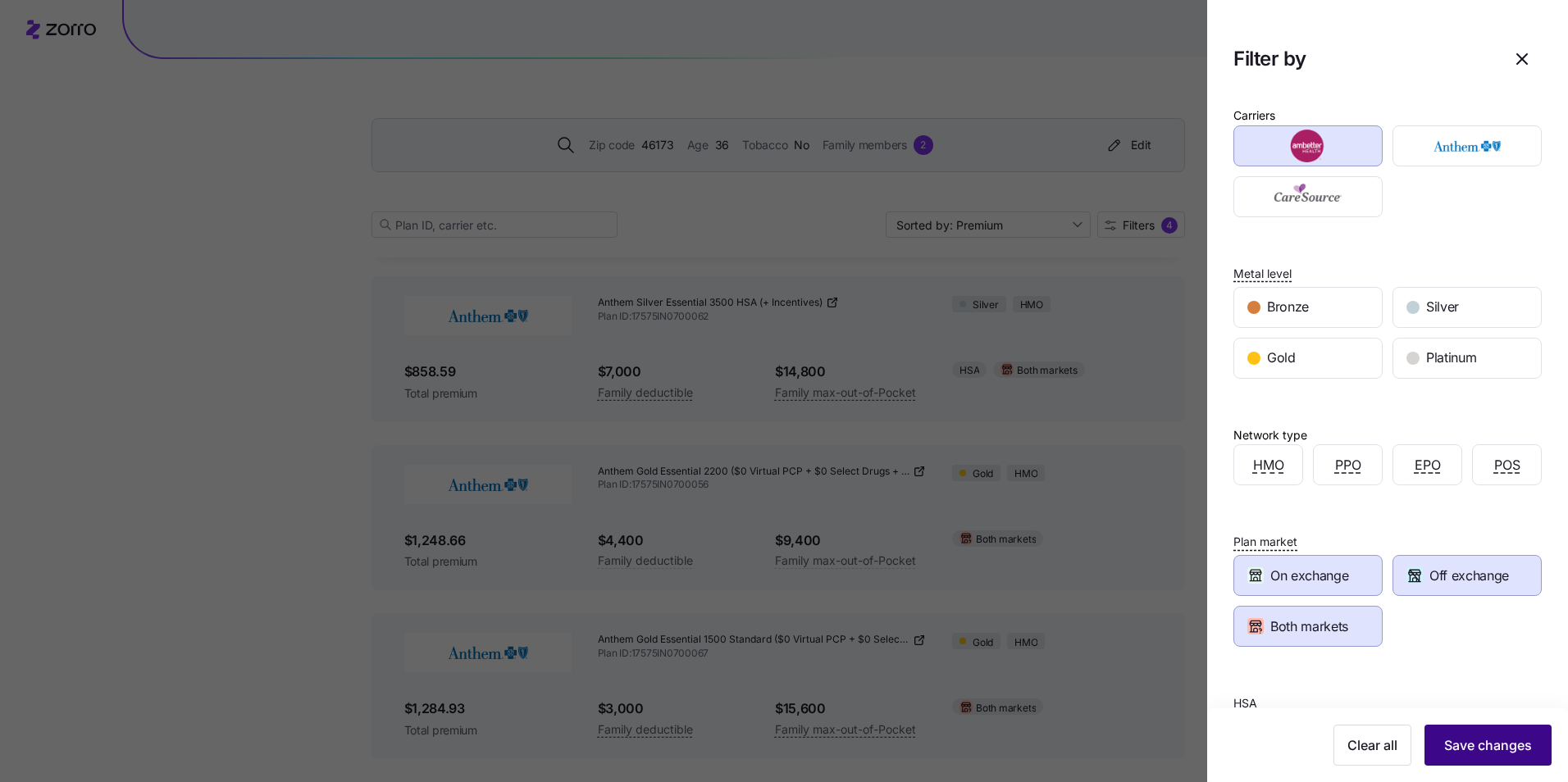
click at [1470, 741] on span "Save changes" at bounding box center [1488, 745] width 88 height 20
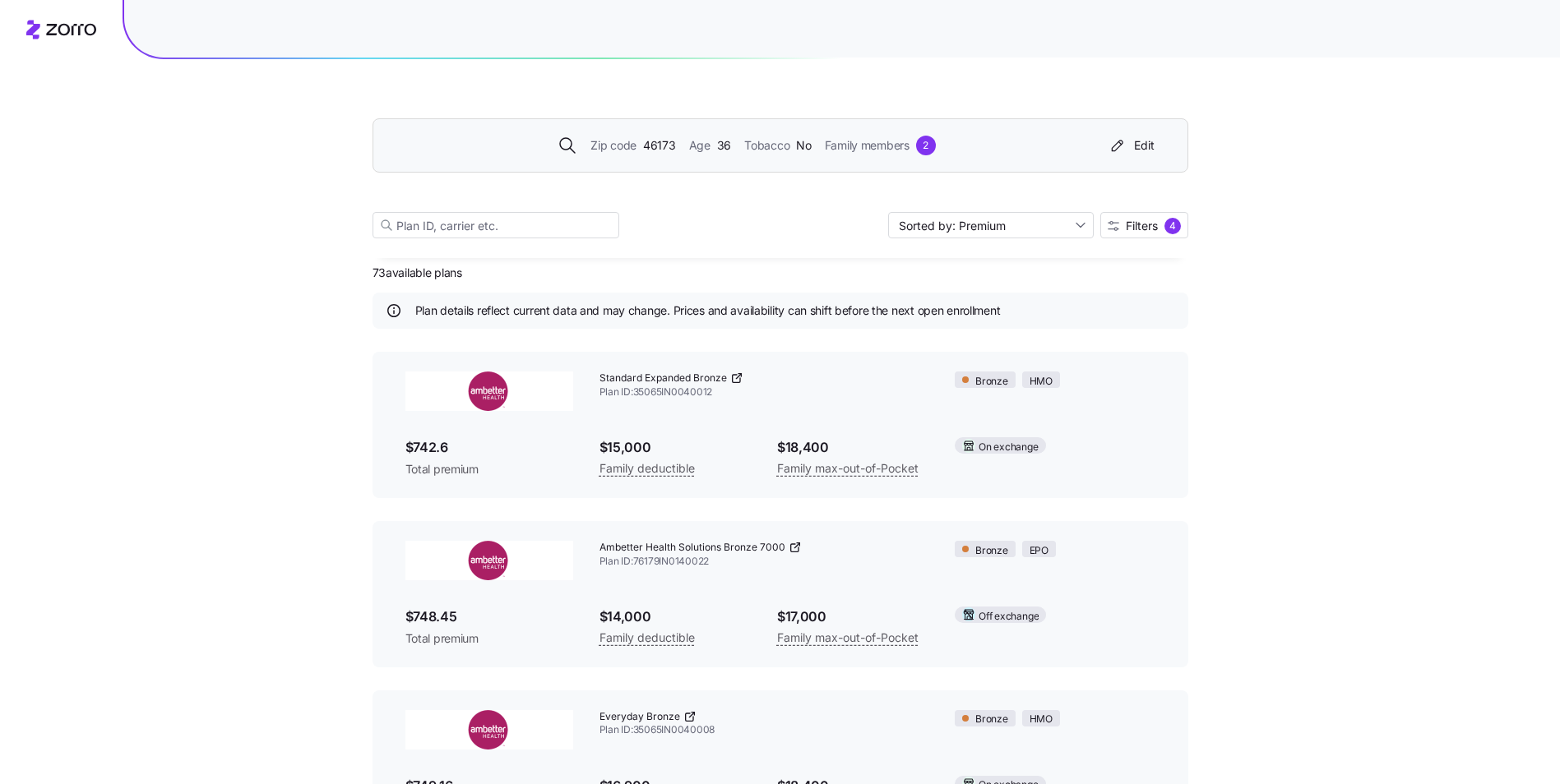
scroll to position [0, 0]
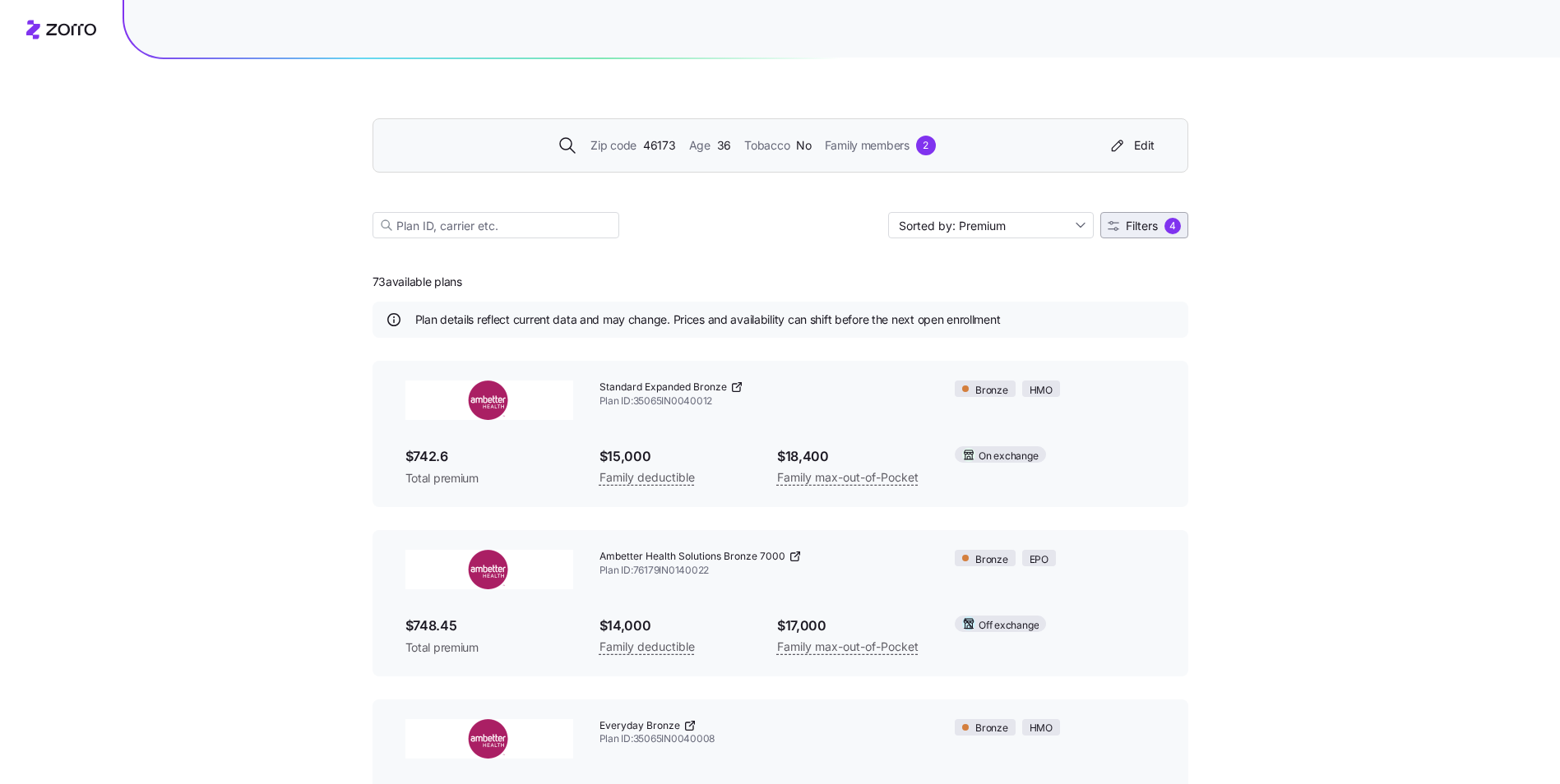
click at [1167, 219] on span "4" at bounding box center [1172, 225] width 16 height 16
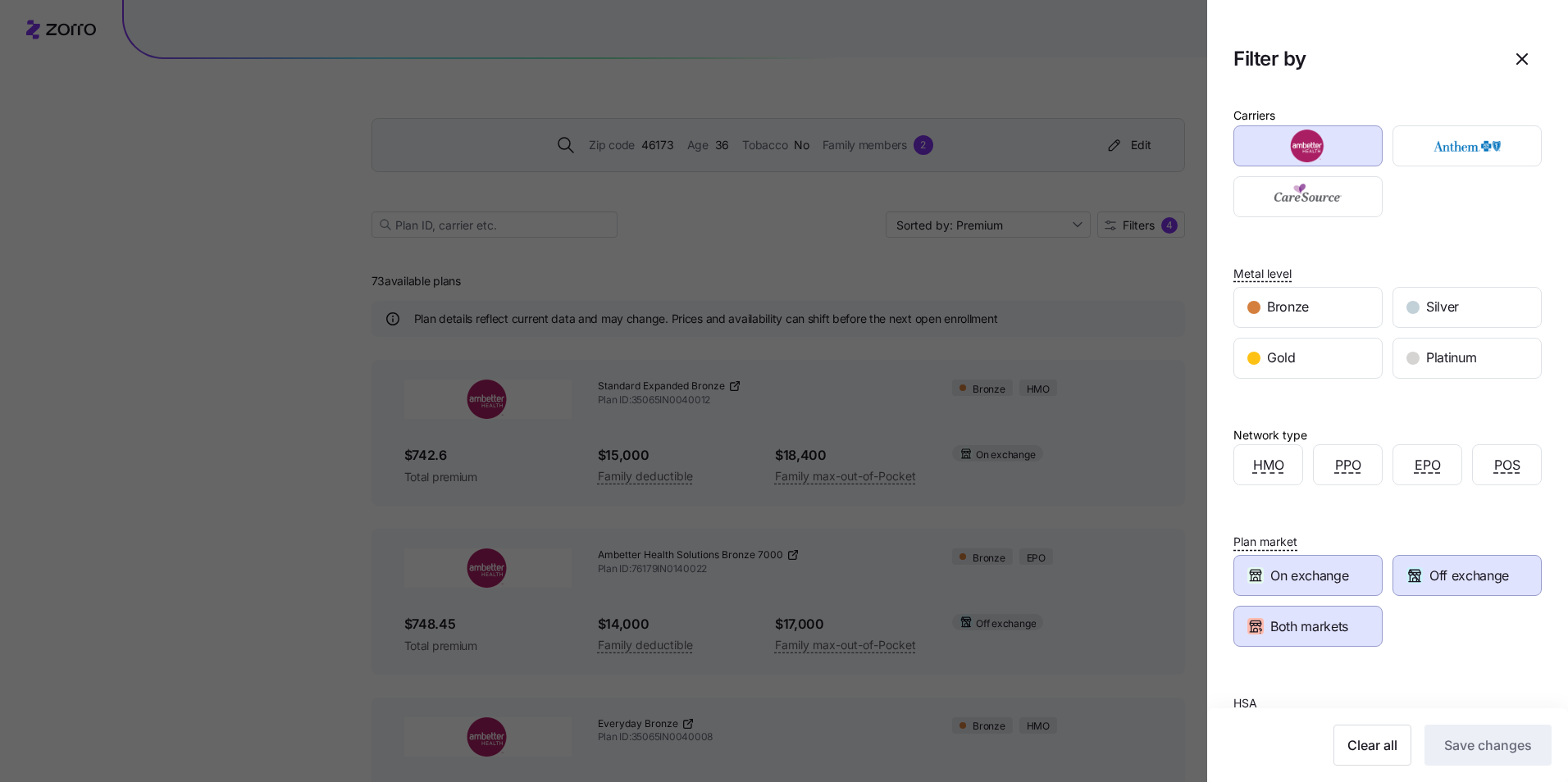
click at [1461, 584] on span "Off exchange" at bounding box center [1468, 576] width 79 height 20
click at [1353, 633] on div "Both markets" at bounding box center [1307, 626] width 147 height 39
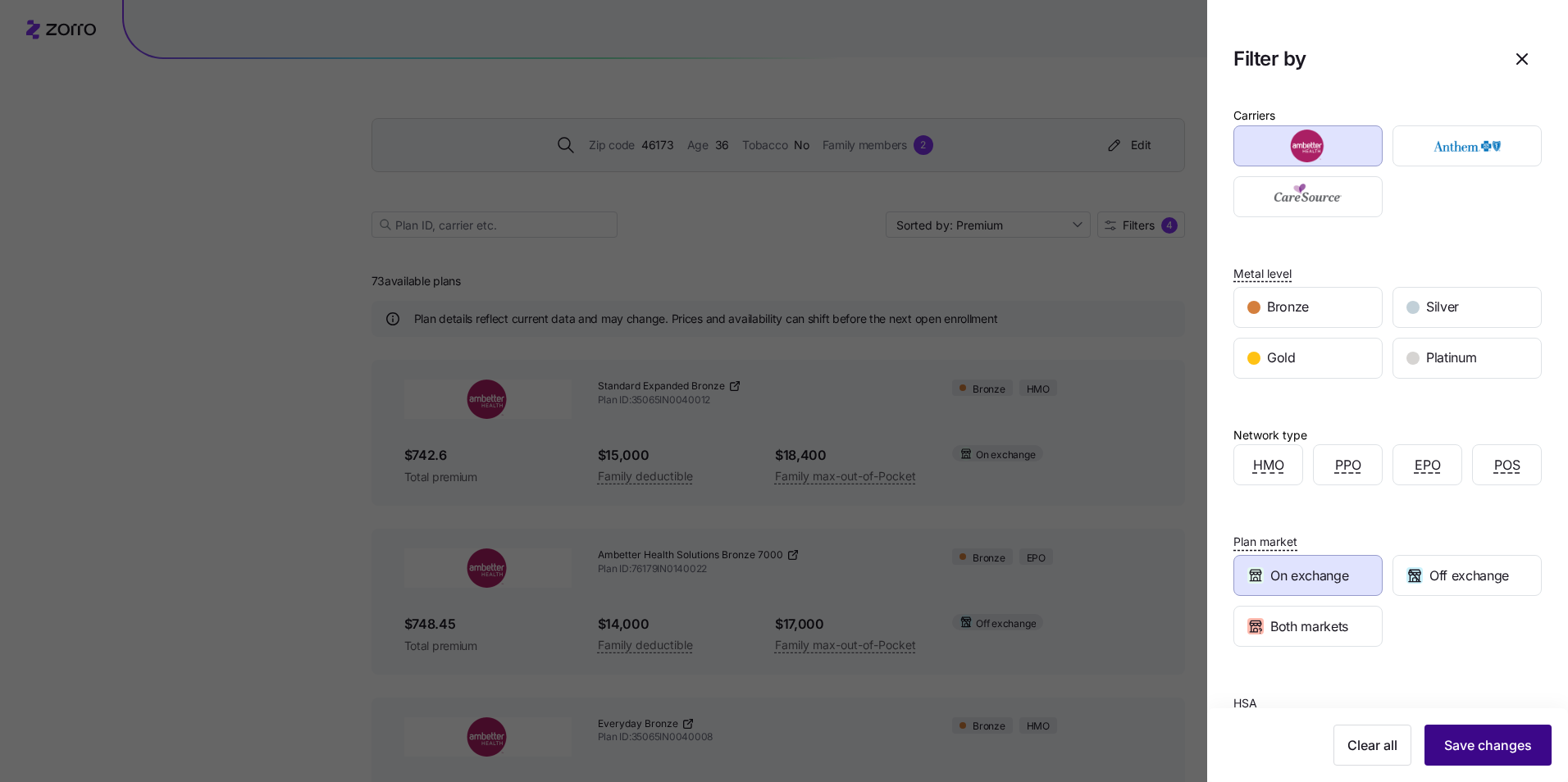
click at [1461, 751] on span "Save changes" at bounding box center [1488, 745] width 88 height 20
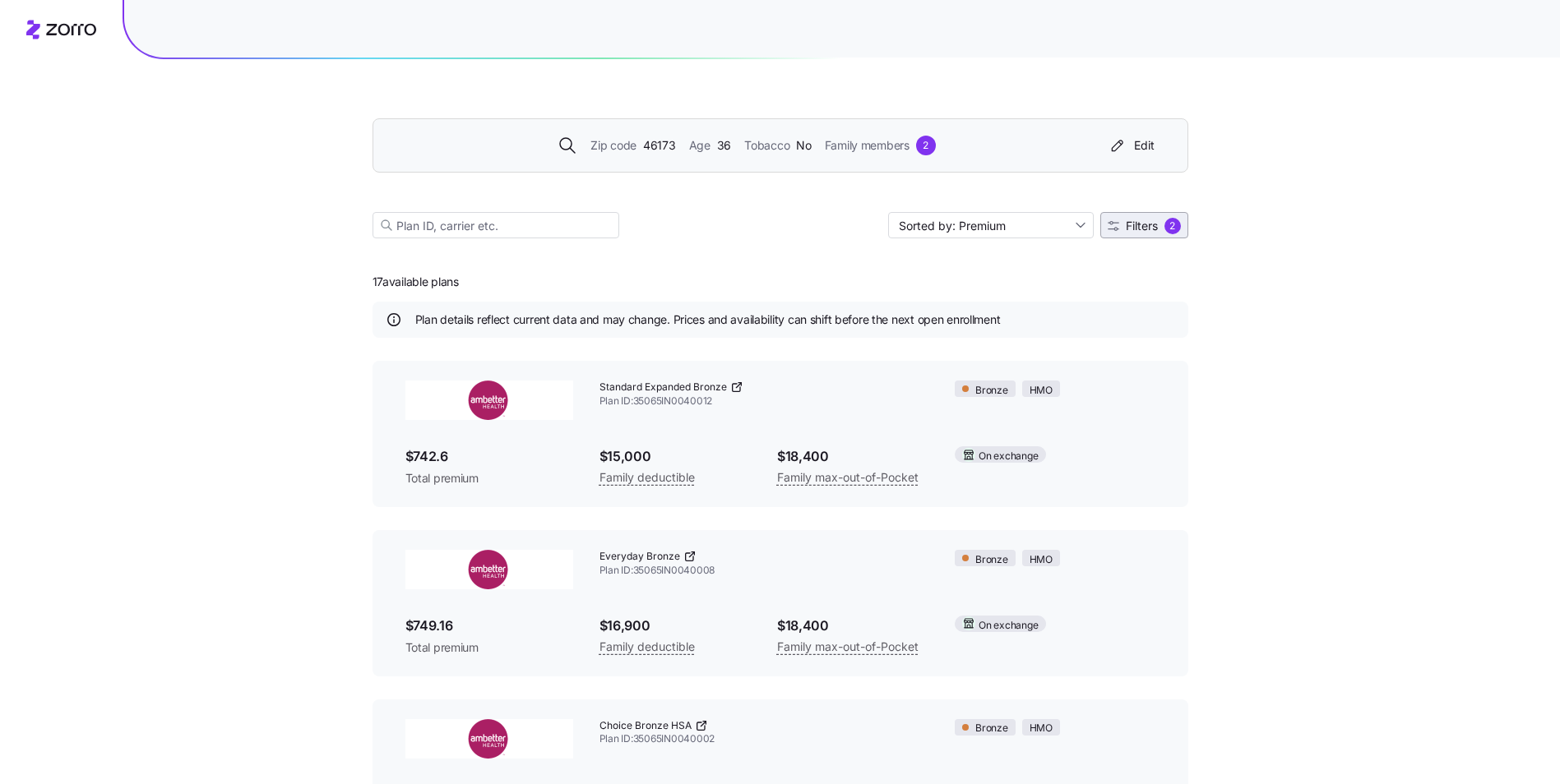
click at [1113, 220] on span "Filters 2" at bounding box center [1144, 225] width 73 height 16
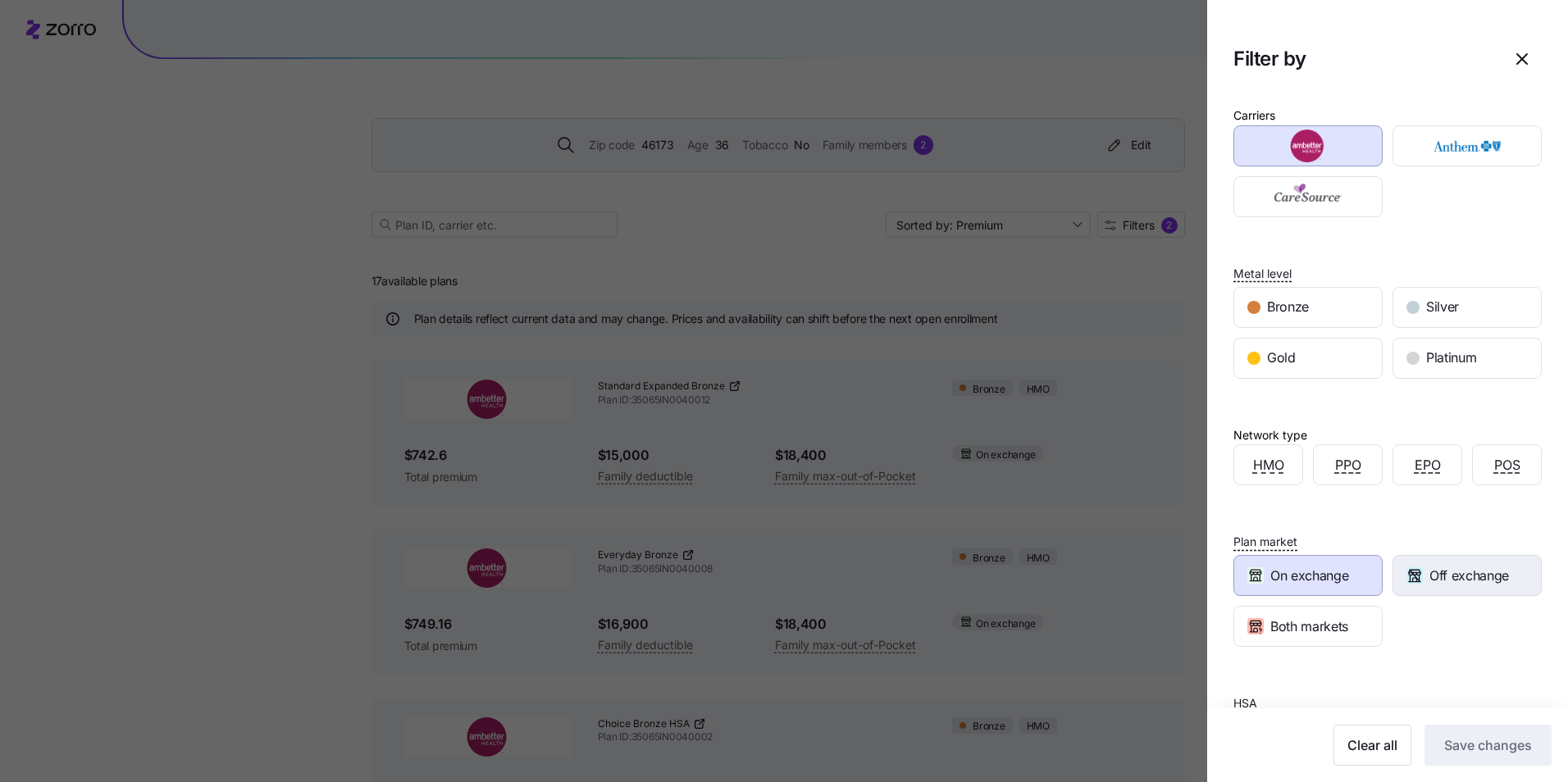
click at [1410, 578] on icon "button" at bounding box center [1415, 575] width 16 height 16
click at [1348, 579] on span "On exchange" at bounding box center [1309, 576] width 78 height 20
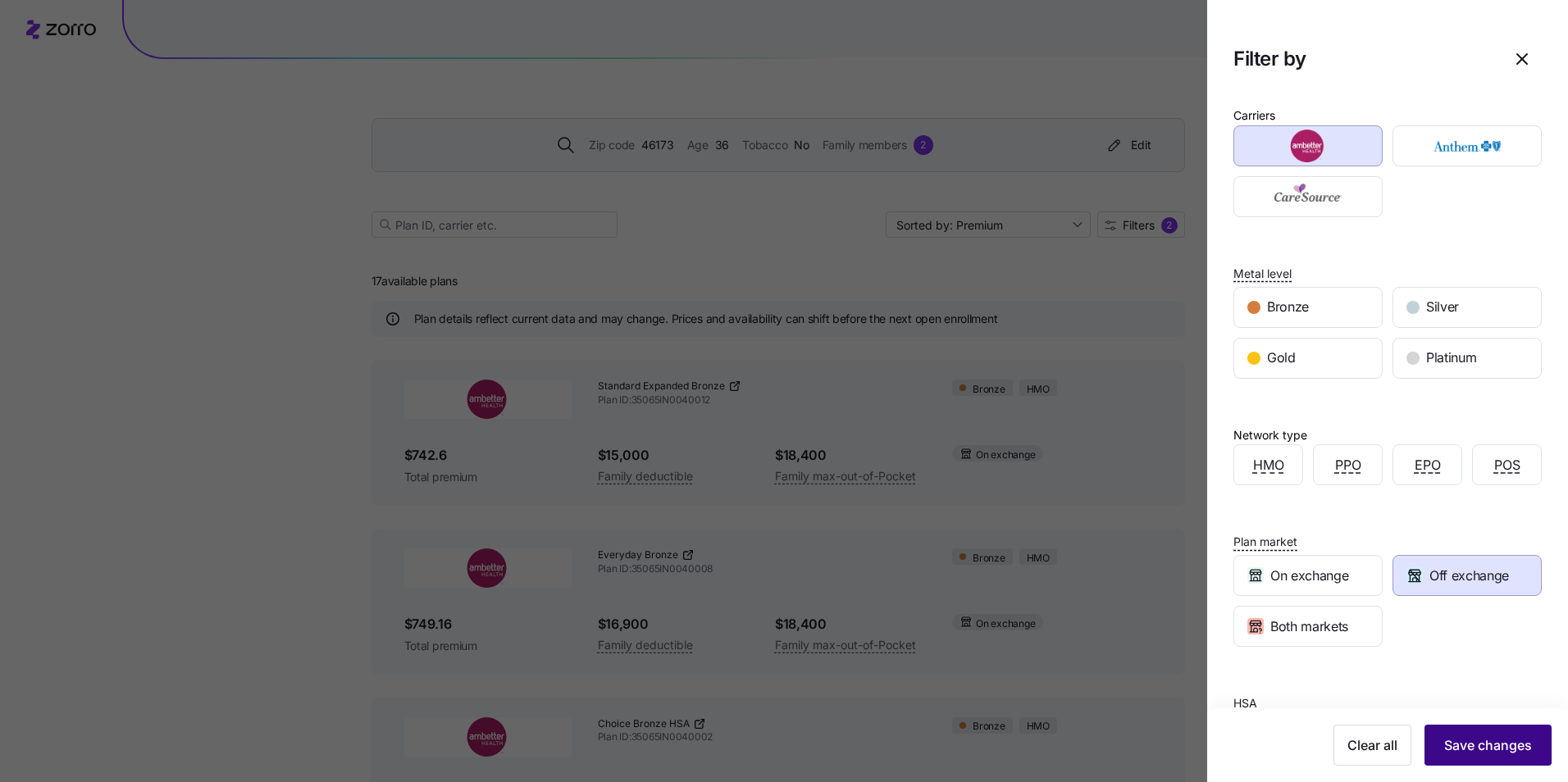
click at [1492, 756] on button "Save changes" at bounding box center [1488, 745] width 127 height 41
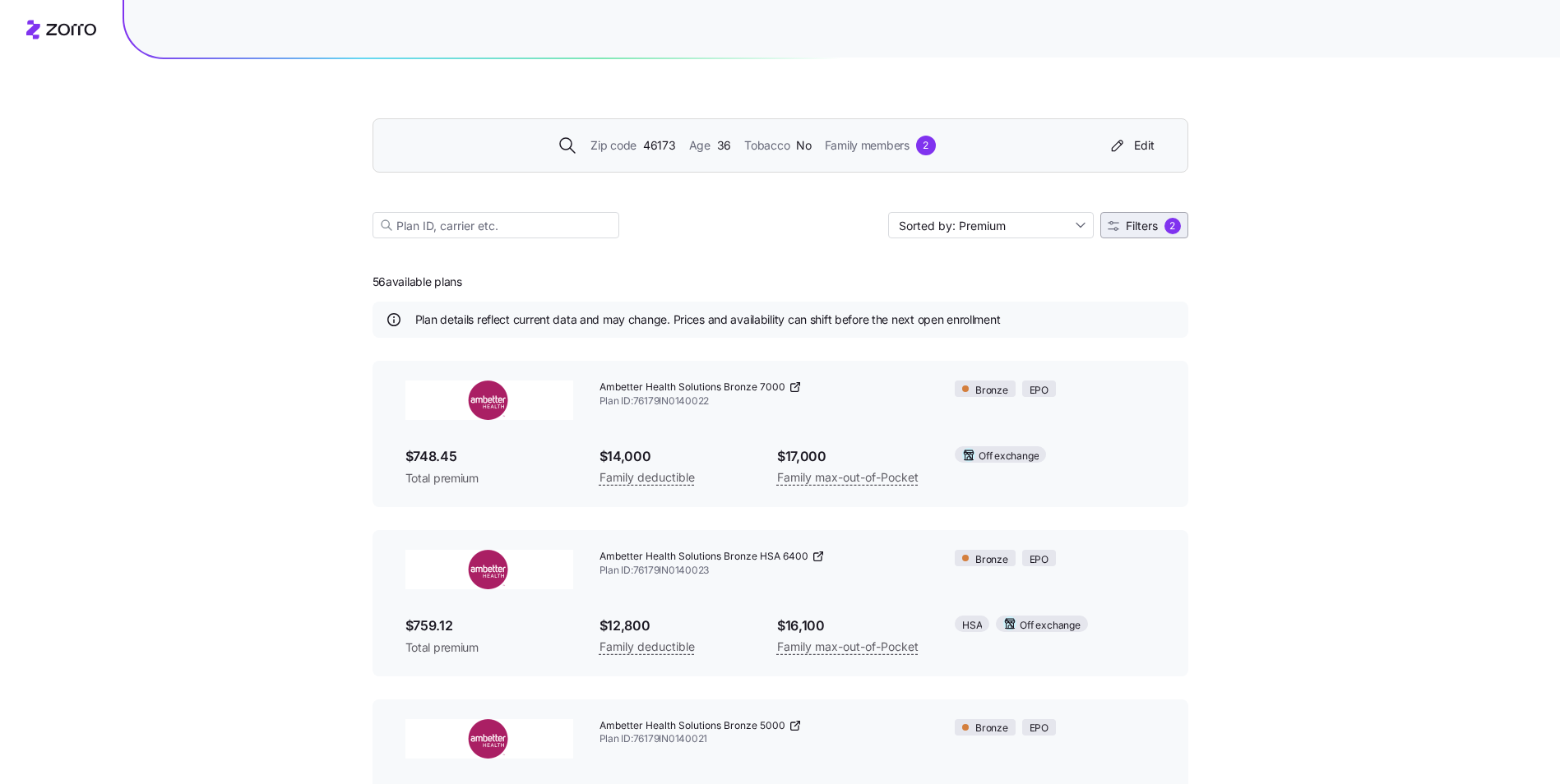
click at [1152, 229] on span "Filters" at bounding box center [1142, 225] width 32 height 11
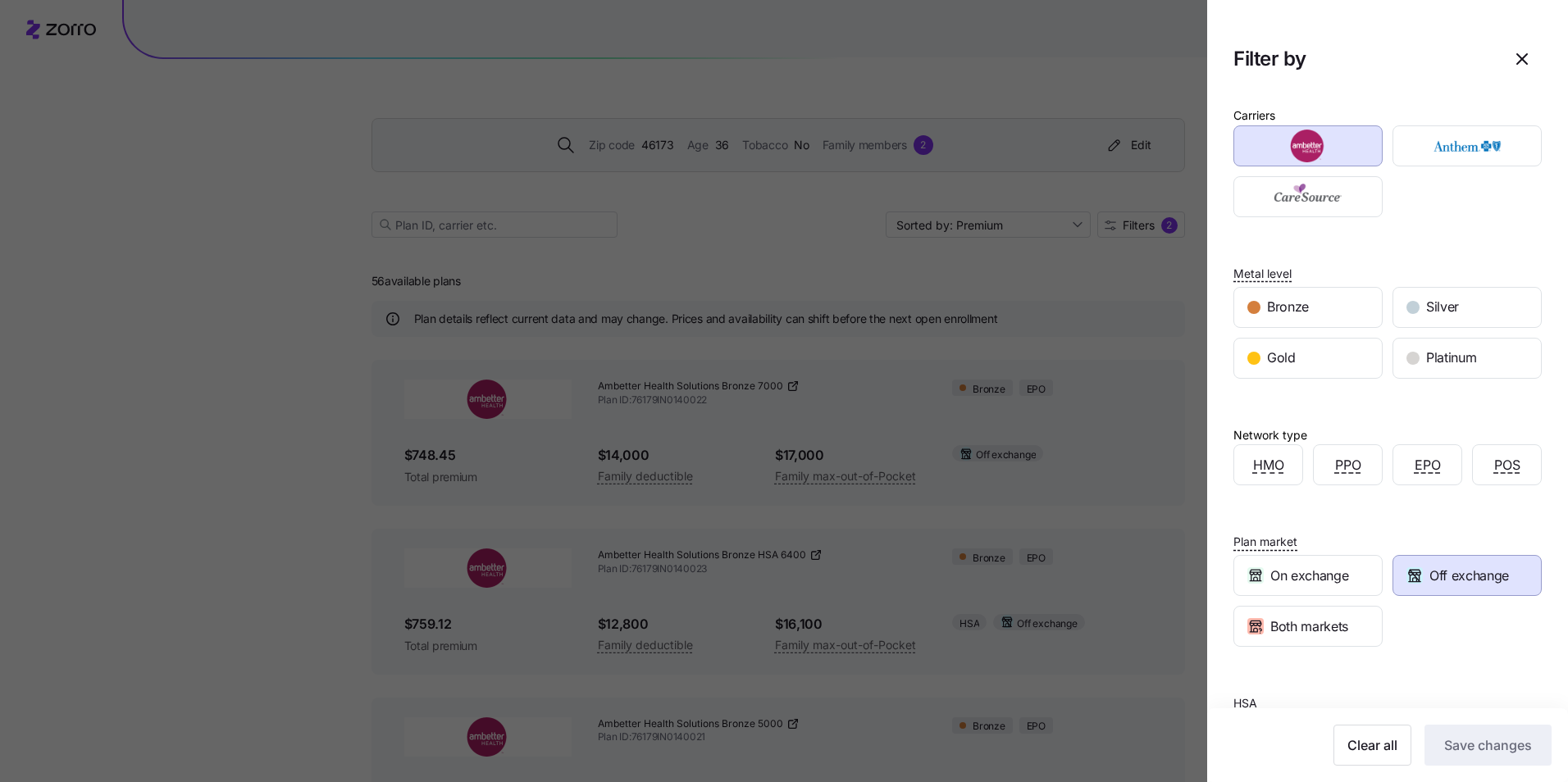
click at [1429, 567] on span "Off exchange" at bounding box center [1468, 576] width 79 height 20
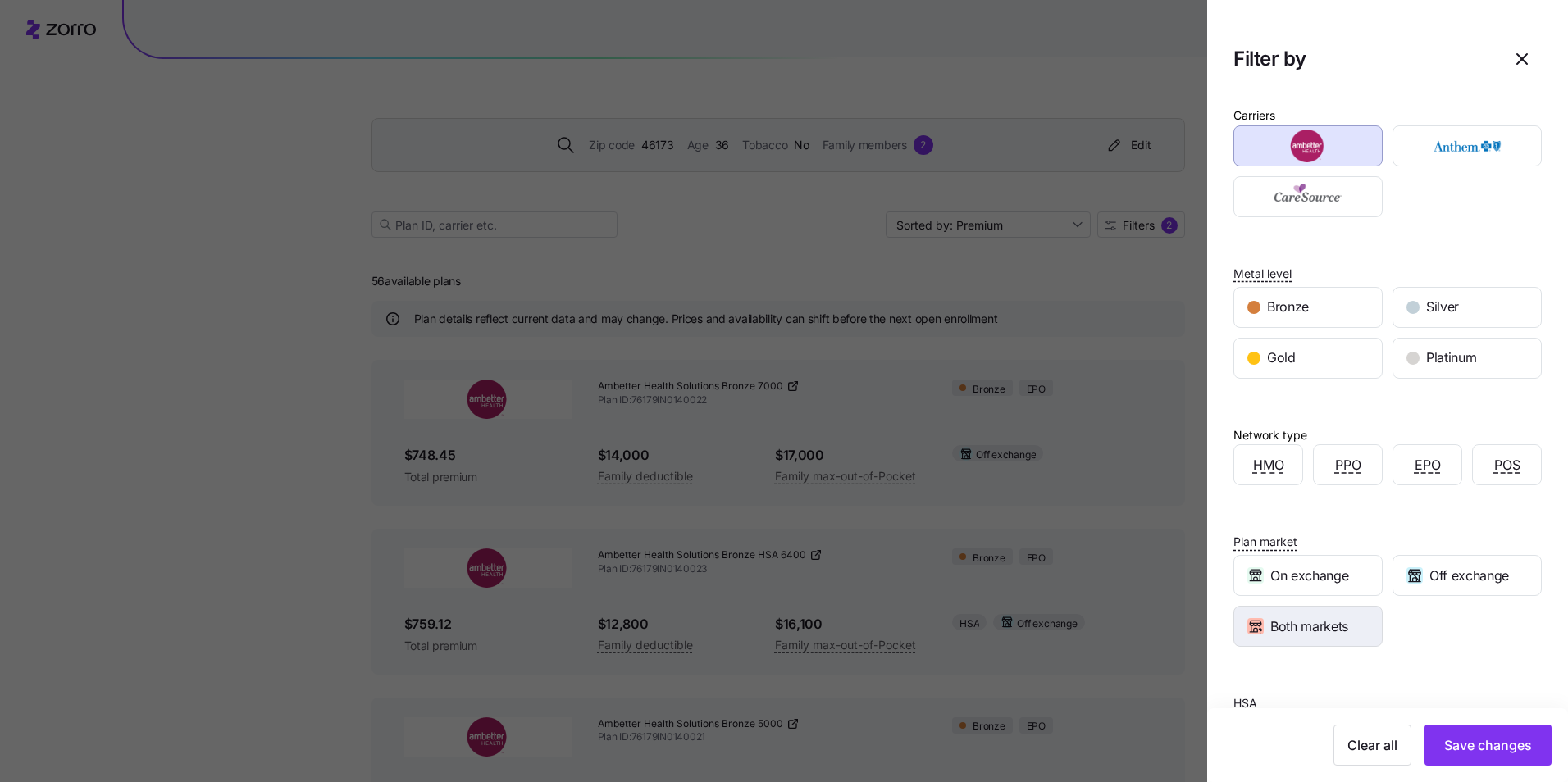
click at [1335, 623] on span "Both markets" at bounding box center [1309, 627] width 78 height 20
click at [1508, 757] on button "Save changes" at bounding box center [1488, 745] width 127 height 41
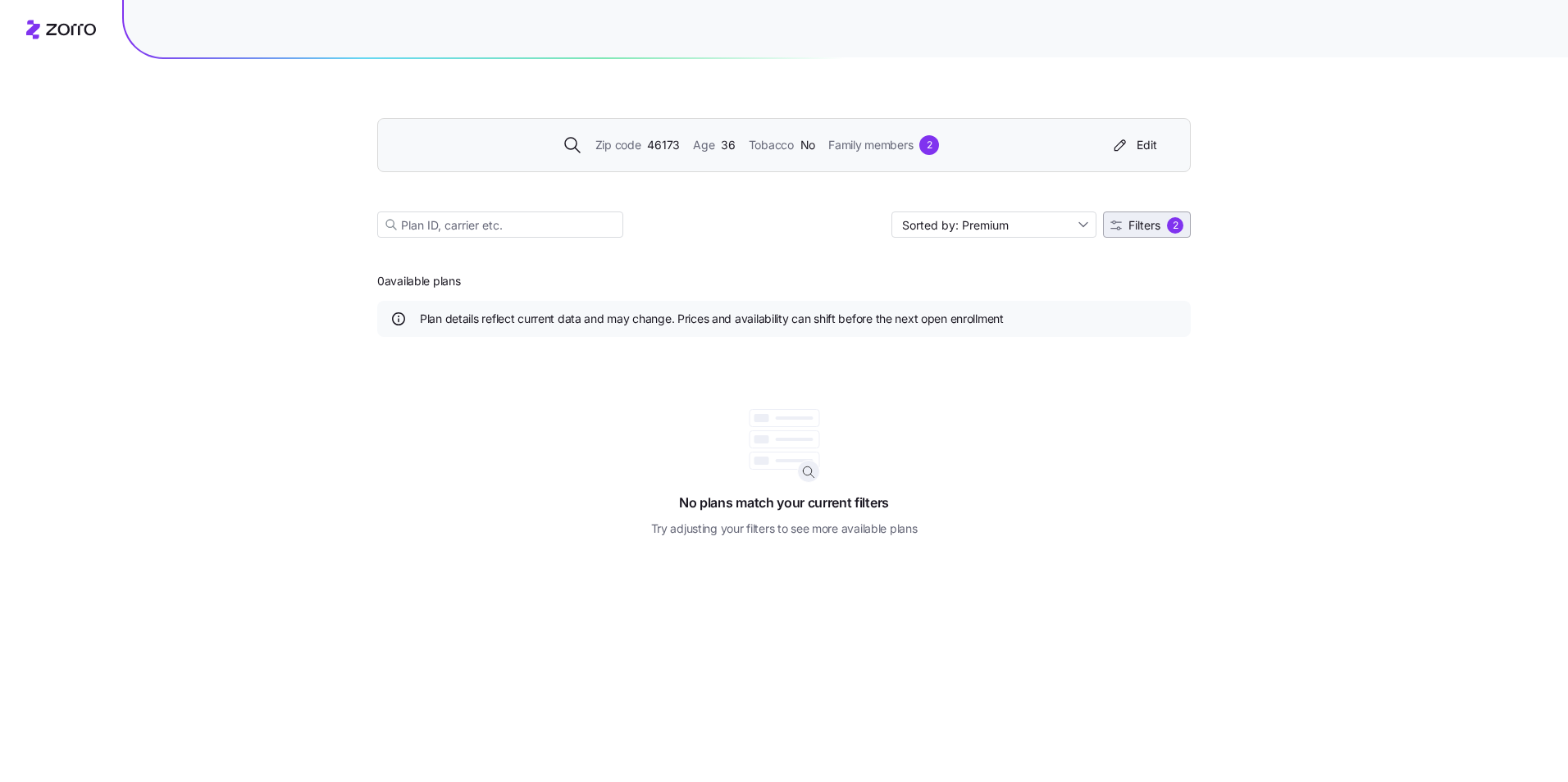
click at [1124, 216] on button "Filters 2" at bounding box center [1146, 224] width 88 height 26
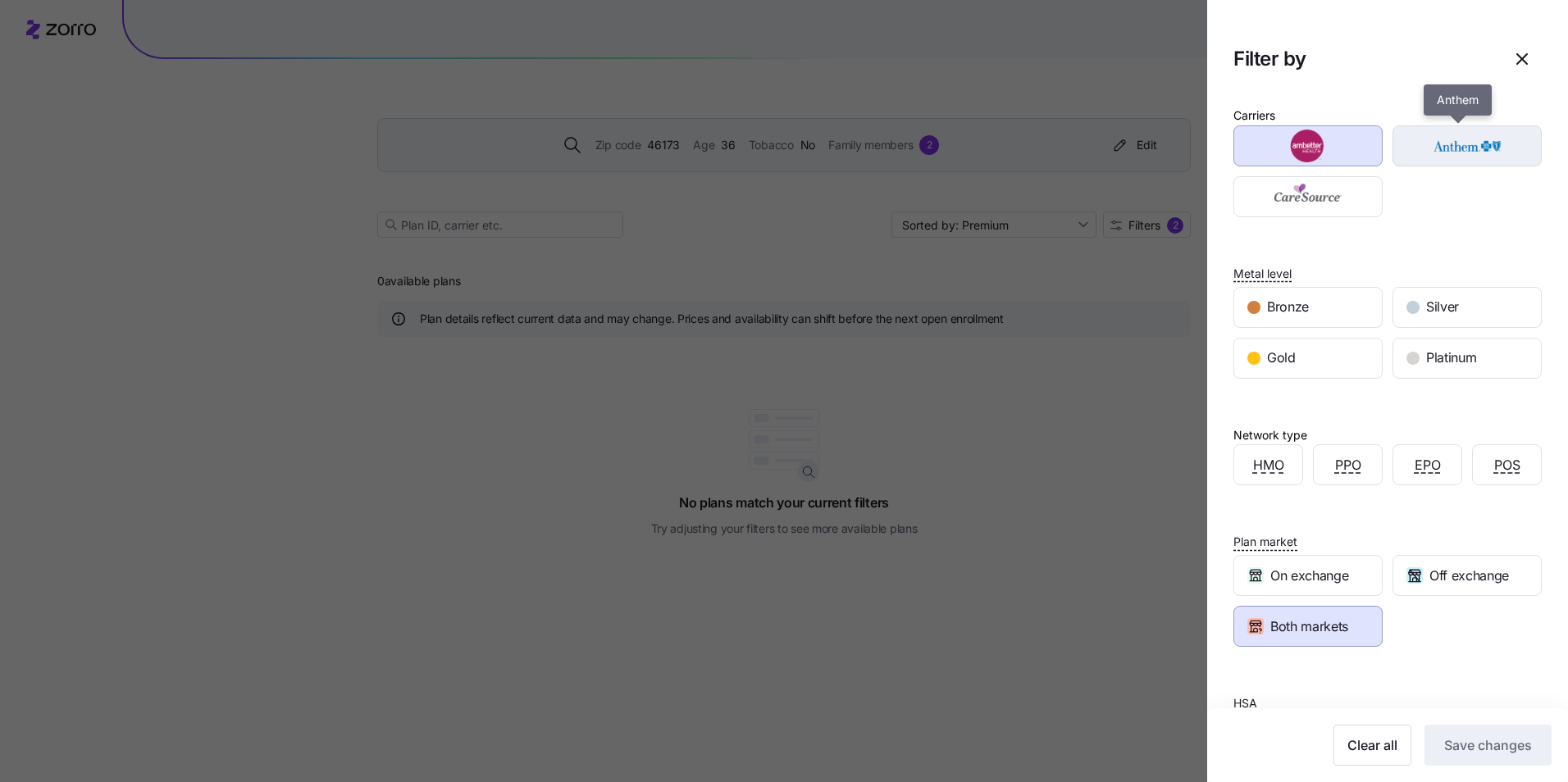
click at [1462, 152] on img "button" at bounding box center [1467, 146] width 120 height 32
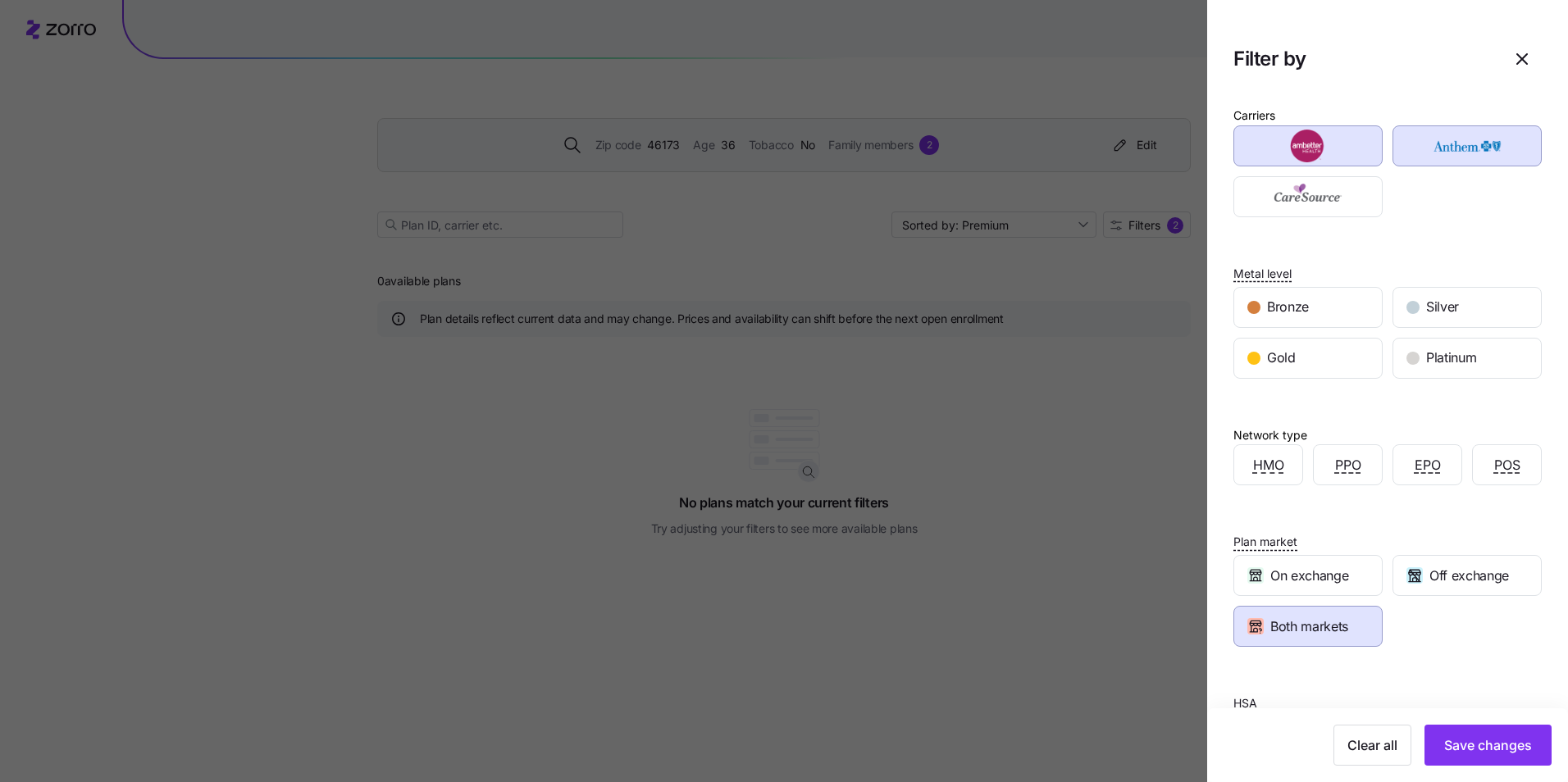
click at [1356, 140] on img "button" at bounding box center [1308, 146] width 120 height 32
click at [1393, 148] on div "button" at bounding box center [1467, 146] width 147 height 39
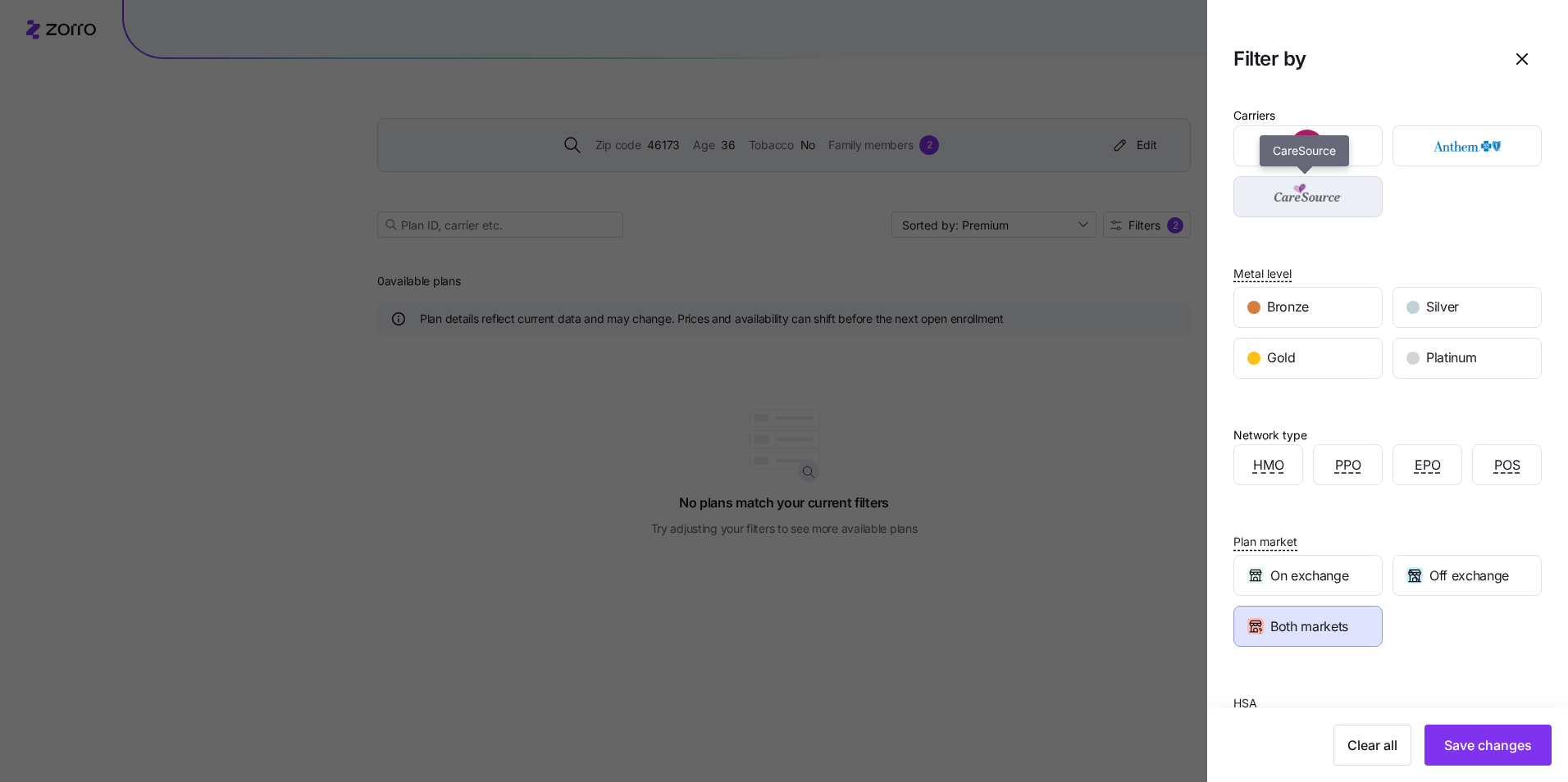
click at [1349, 187] on img "button" at bounding box center [1308, 197] width 120 height 32
click at [1335, 648] on div "Carriers Metal level Bronze Silver Gold Platinum Network type HMO PPO EPO POS P…" at bounding box center [1387, 438] width 360 height 692
click at [1357, 632] on div "Both markets" at bounding box center [1307, 626] width 147 height 39
click at [1491, 767] on div "Clear all Save changes" at bounding box center [1387, 745] width 360 height 74
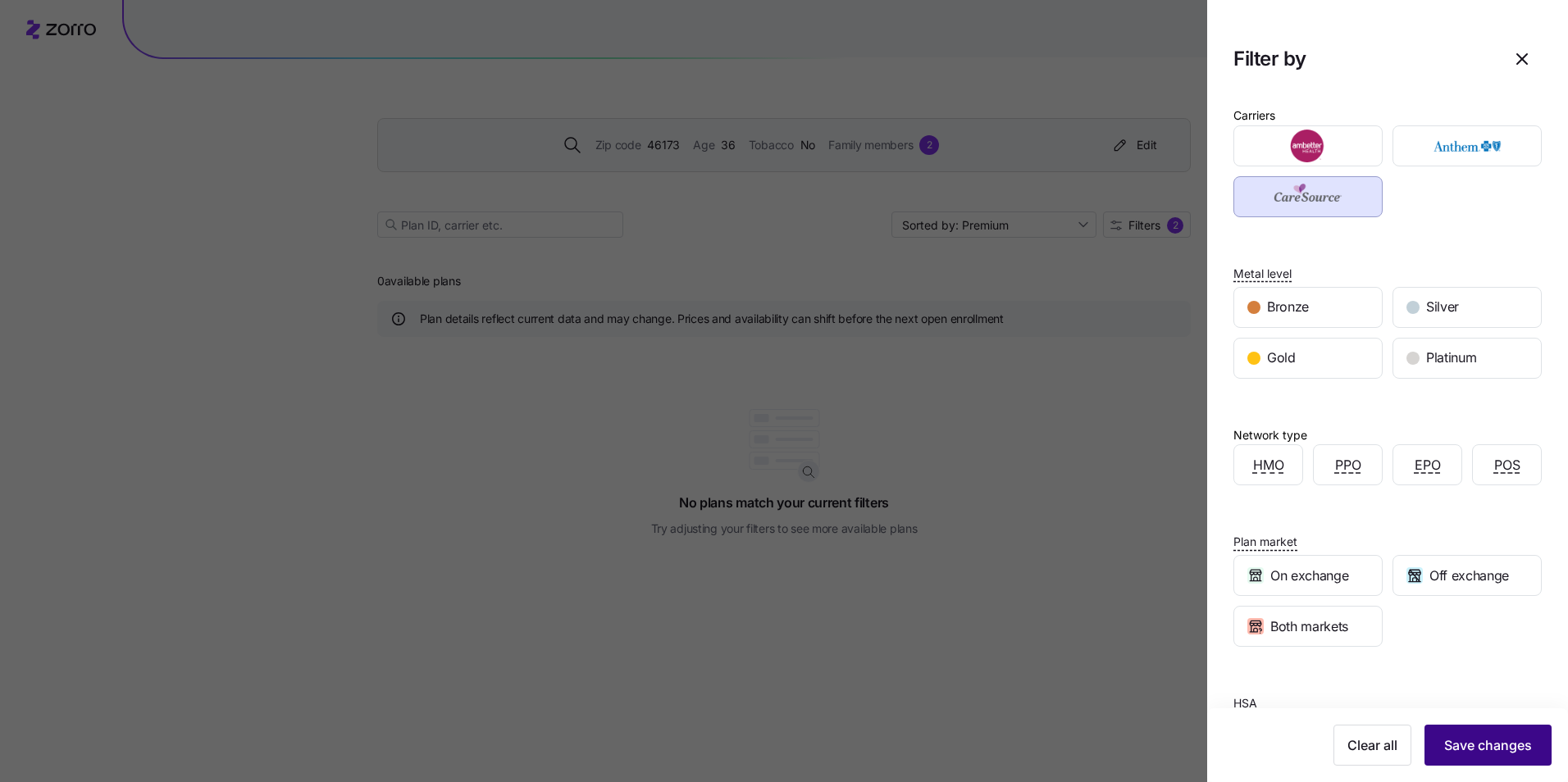
click at [1491, 755] on button "Save changes" at bounding box center [1488, 745] width 127 height 41
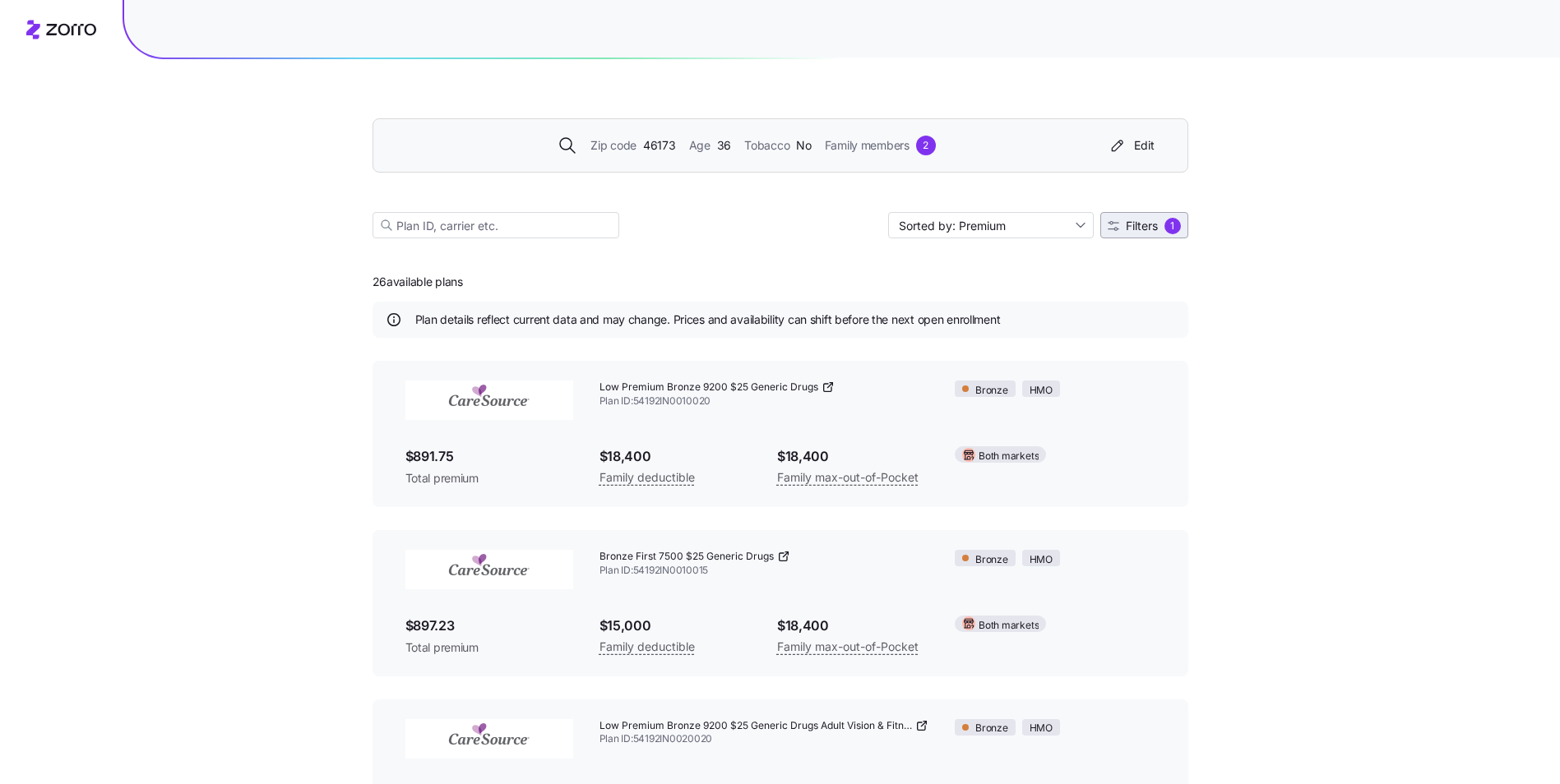
click at [1170, 229] on div "1" at bounding box center [1172, 225] width 16 height 16
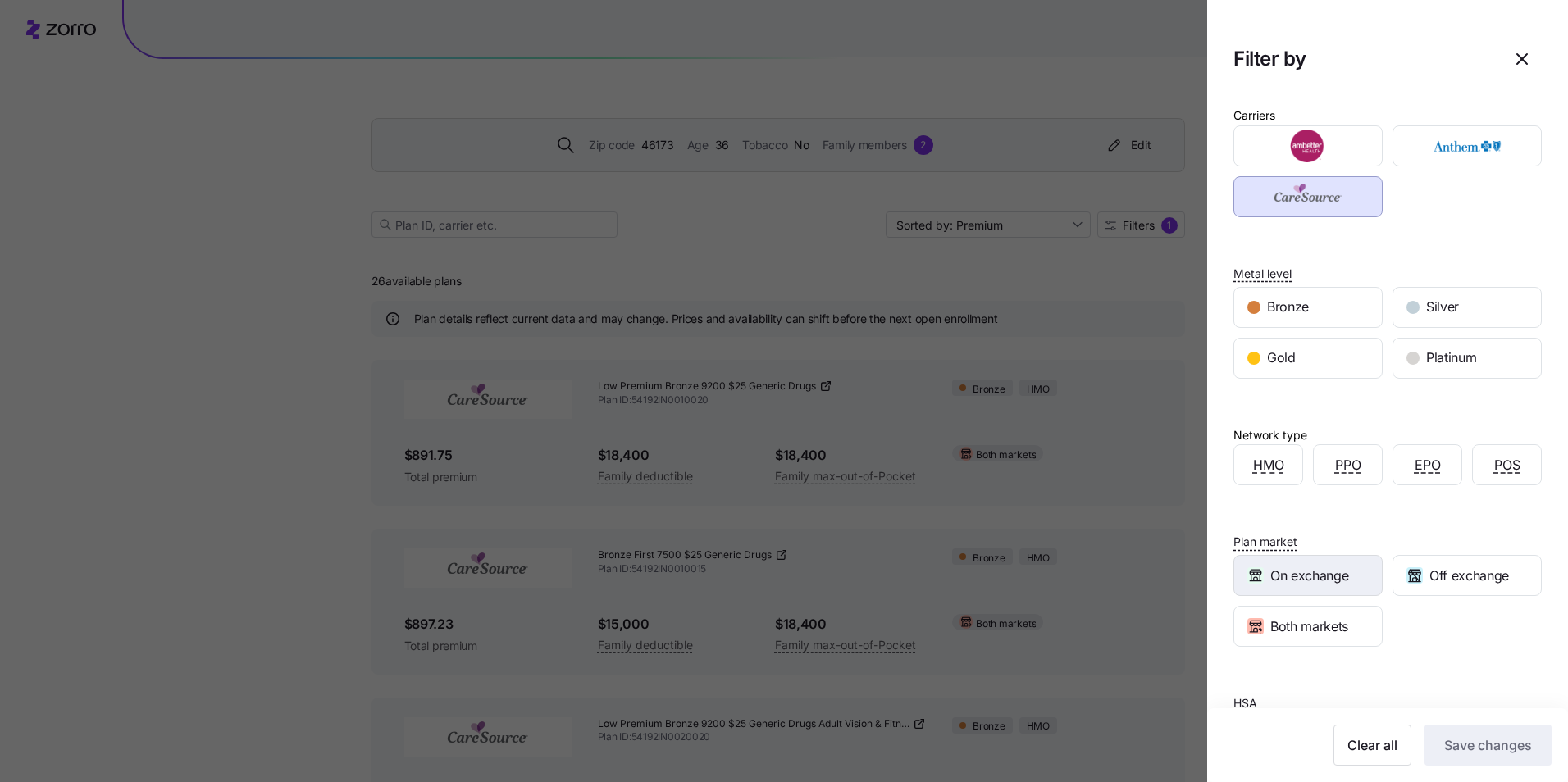
click at [1319, 581] on span "On exchange" at bounding box center [1309, 576] width 78 height 20
click at [1502, 753] on span "Save changes" at bounding box center [1488, 745] width 88 height 20
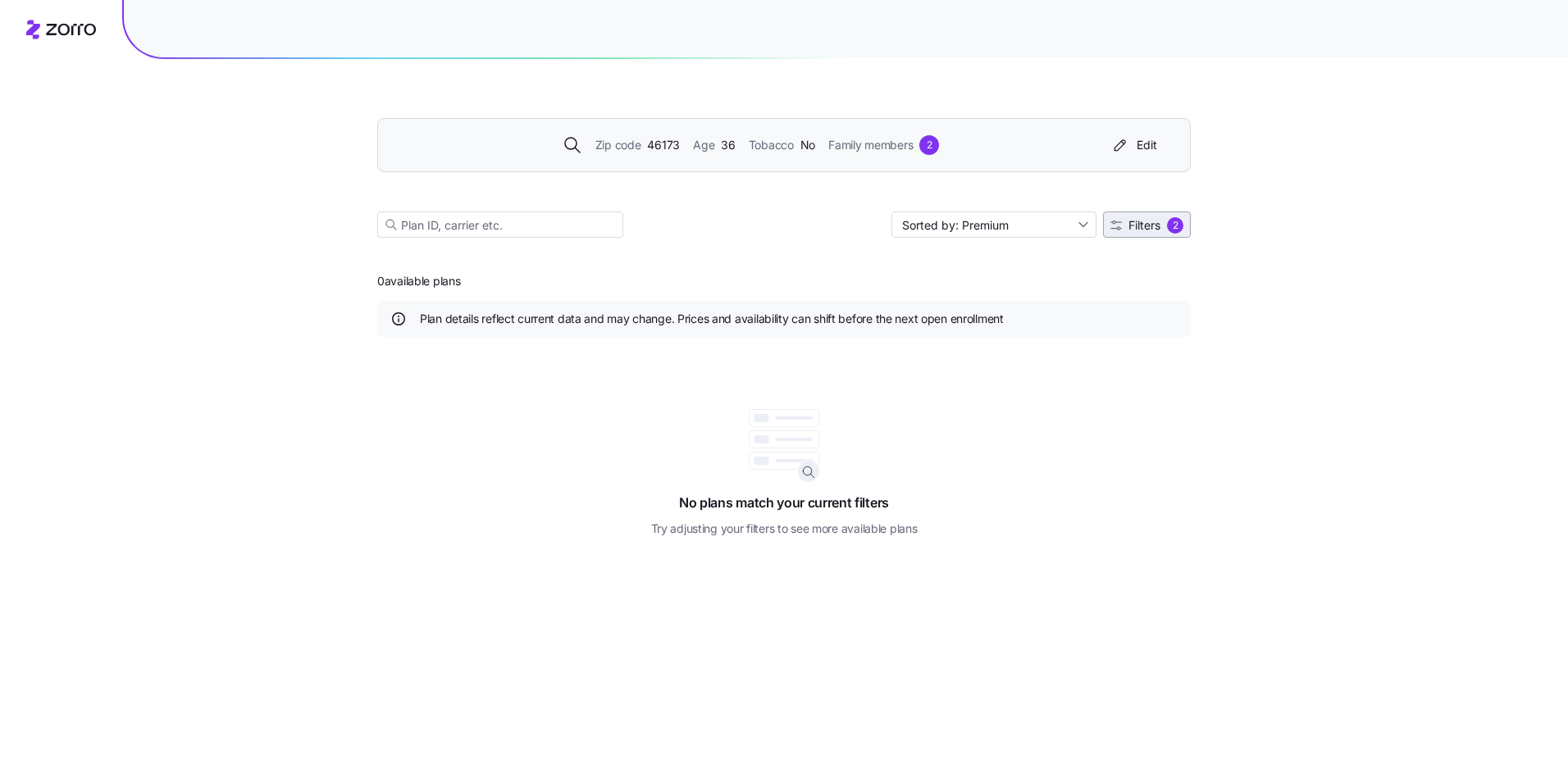
click at [1149, 227] on span "Filters" at bounding box center [1144, 225] width 32 height 11
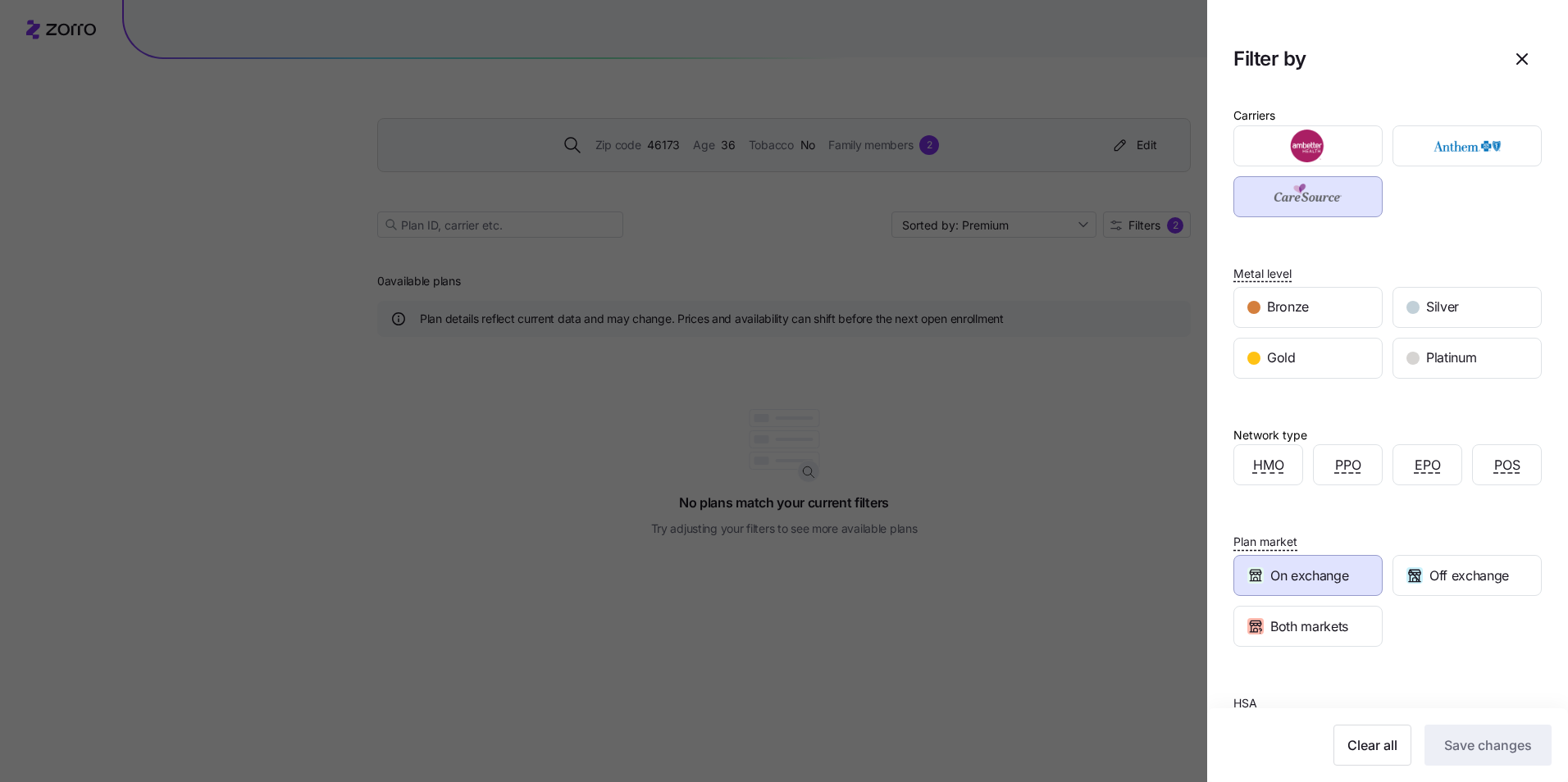
click at [1329, 579] on span "On exchange" at bounding box center [1309, 576] width 78 height 20
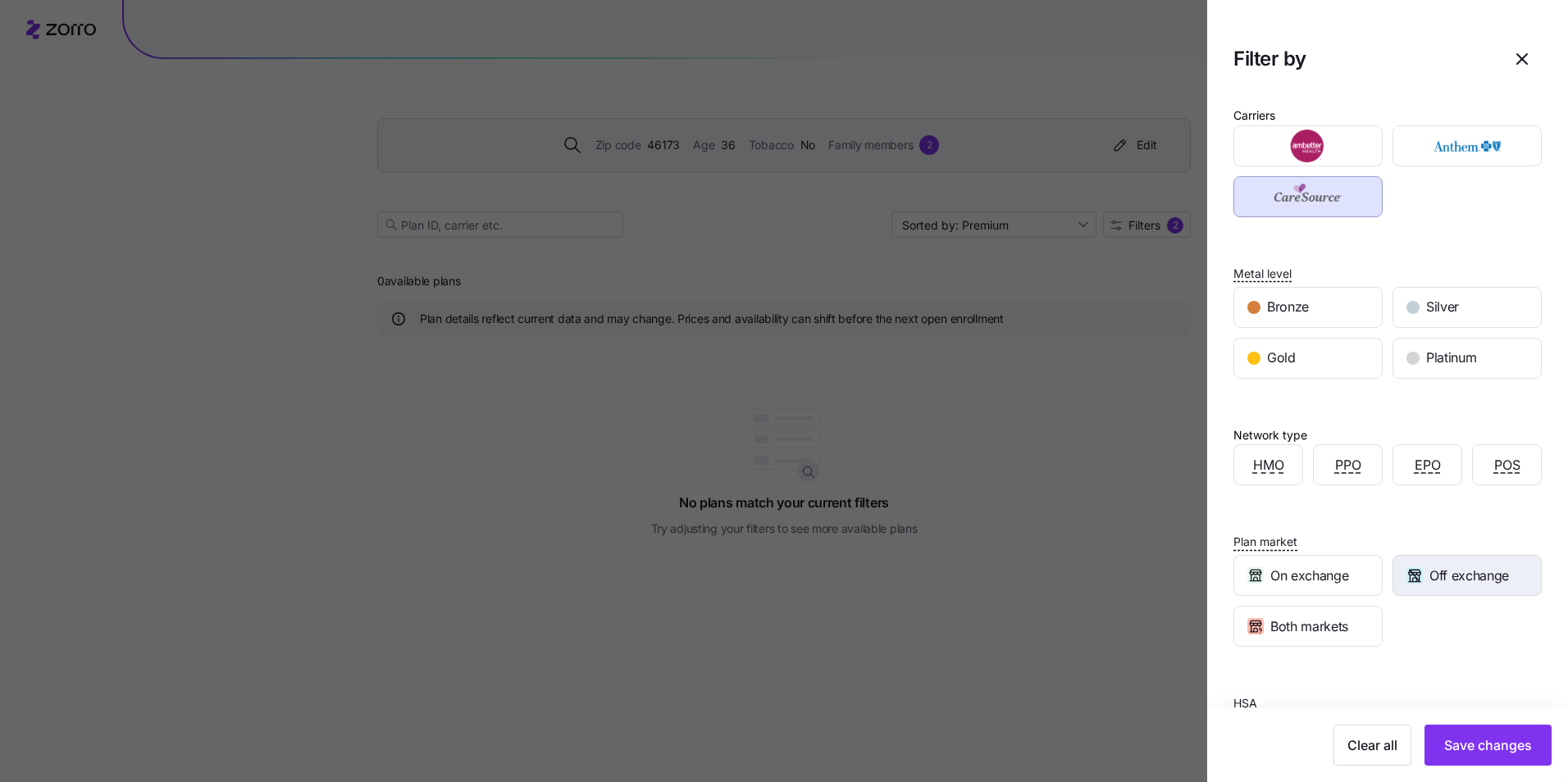
click at [1412, 583] on icon "button" at bounding box center [1415, 575] width 16 height 16
click at [1498, 767] on div "Clear all Save changes" at bounding box center [1387, 745] width 360 height 74
click at [1505, 752] on span "Save changes" at bounding box center [1488, 745] width 88 height 20
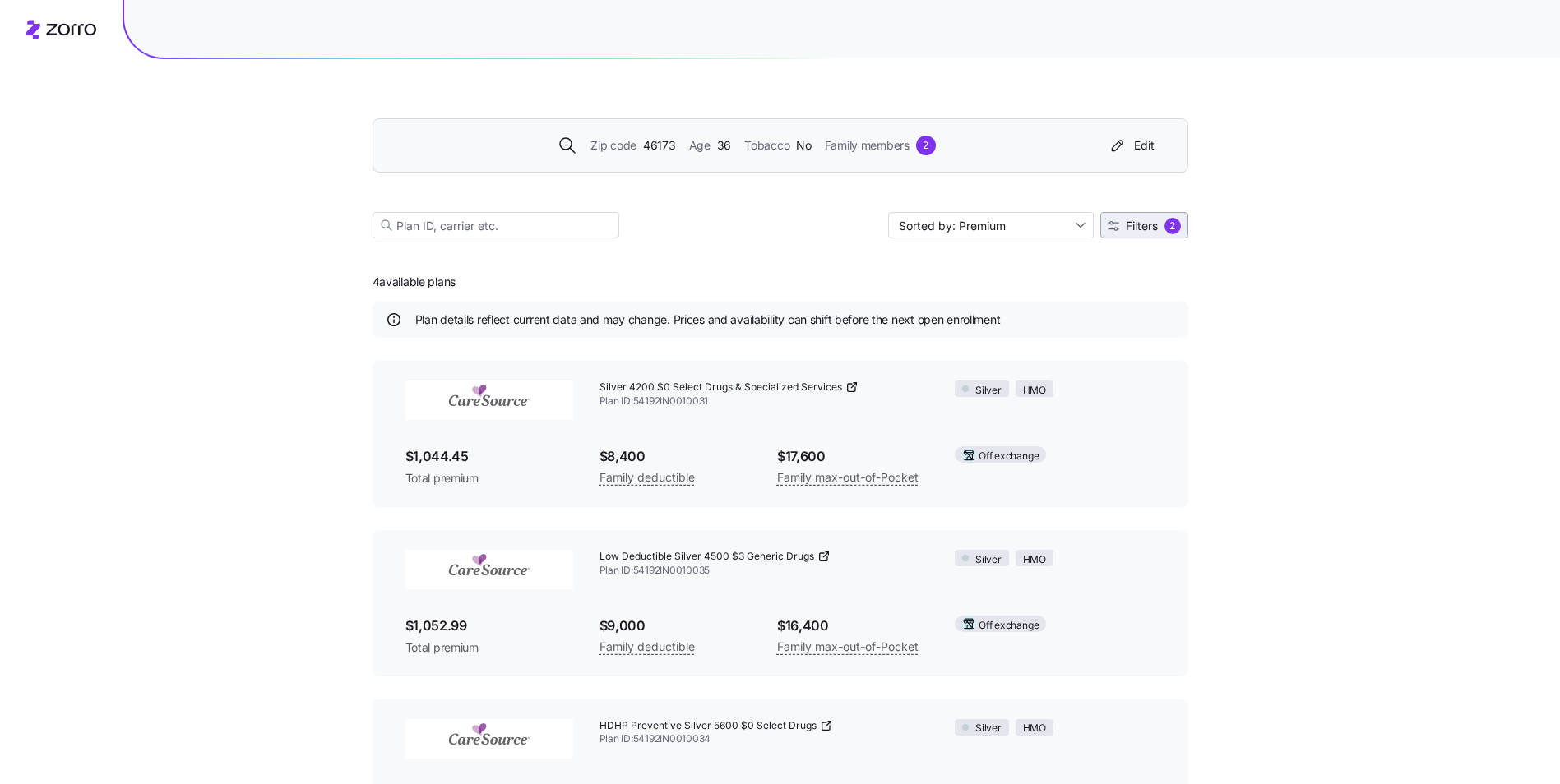
click at [1168, 221] on div "2" at bounding box center [1172, 225] width 16 height 16
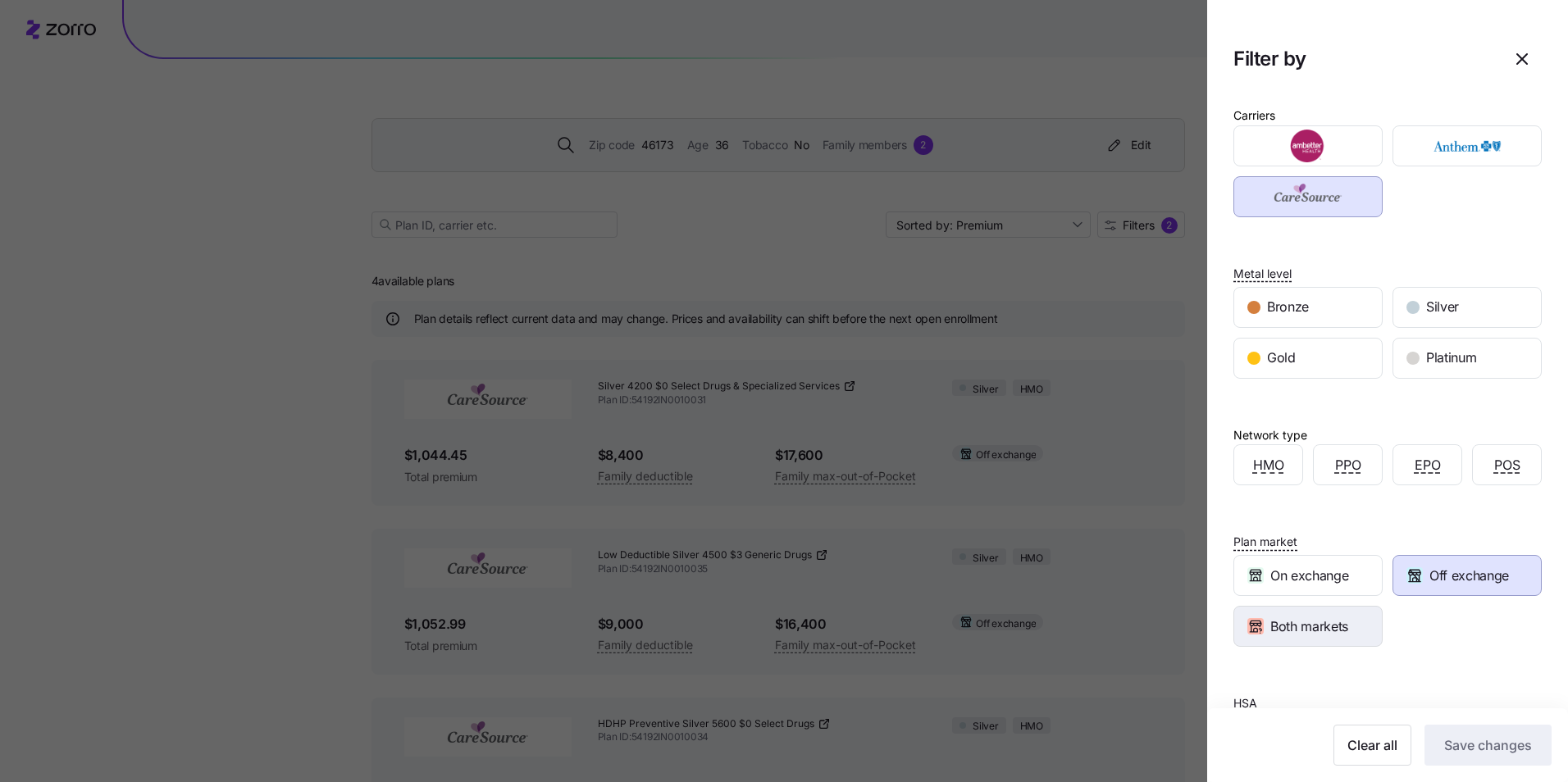
click at [1320, 622] on span "Both markets" at bounding box center [1309, 627] width 78 height 20
click at [1456, 589] on div "Off exchange" at bounding box center [1467, 576] width 147 height 39
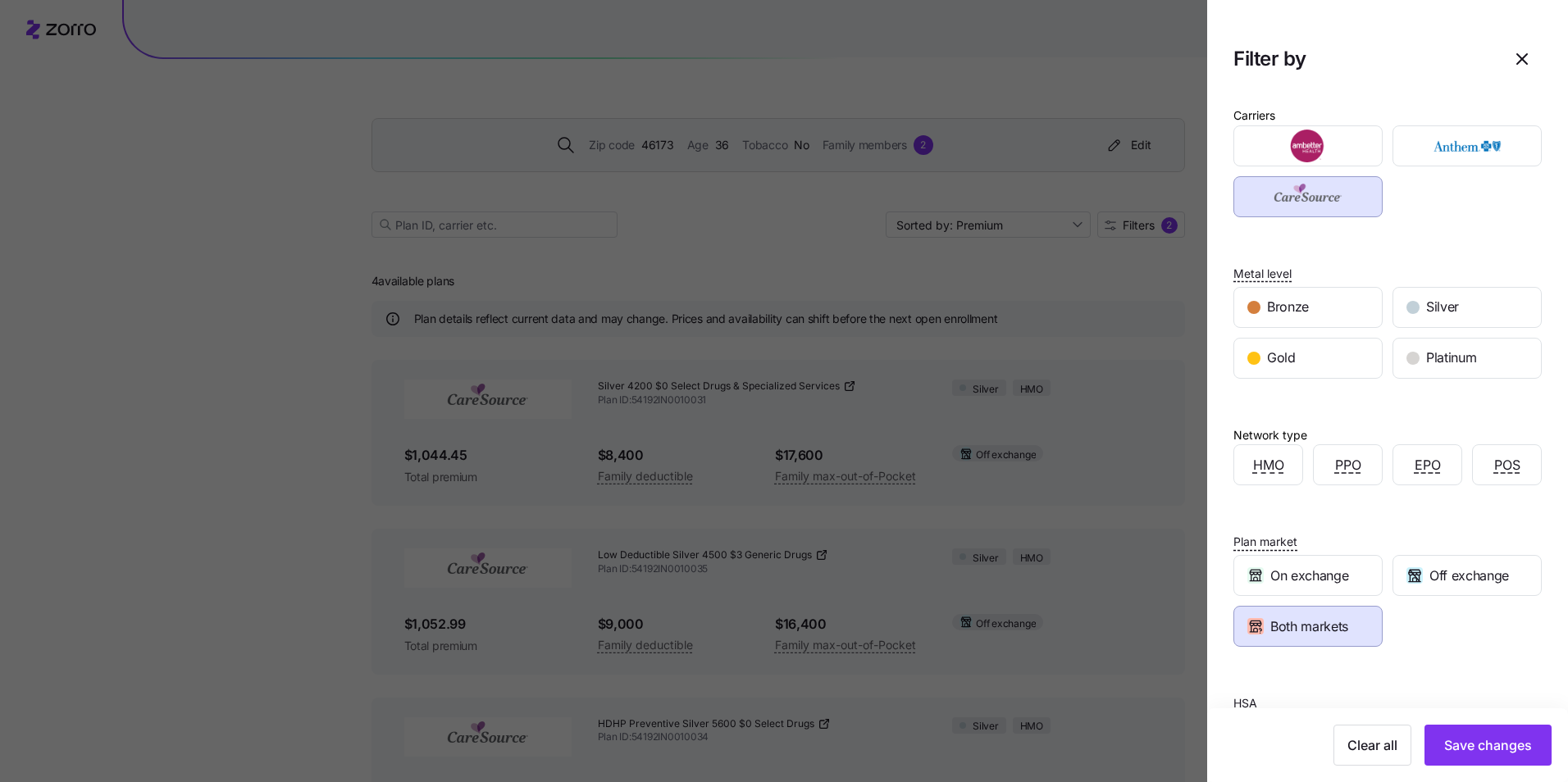
click at [1473, 778] on div "Clear all Save changes" at bounding box center [1387, 745] width 360 height 74
click at [1474, 763] on button "Save changes" at bounding box center [1488, 745] width 127 height 41
